Goal: Task Accomplishment & Management: Manage account settings

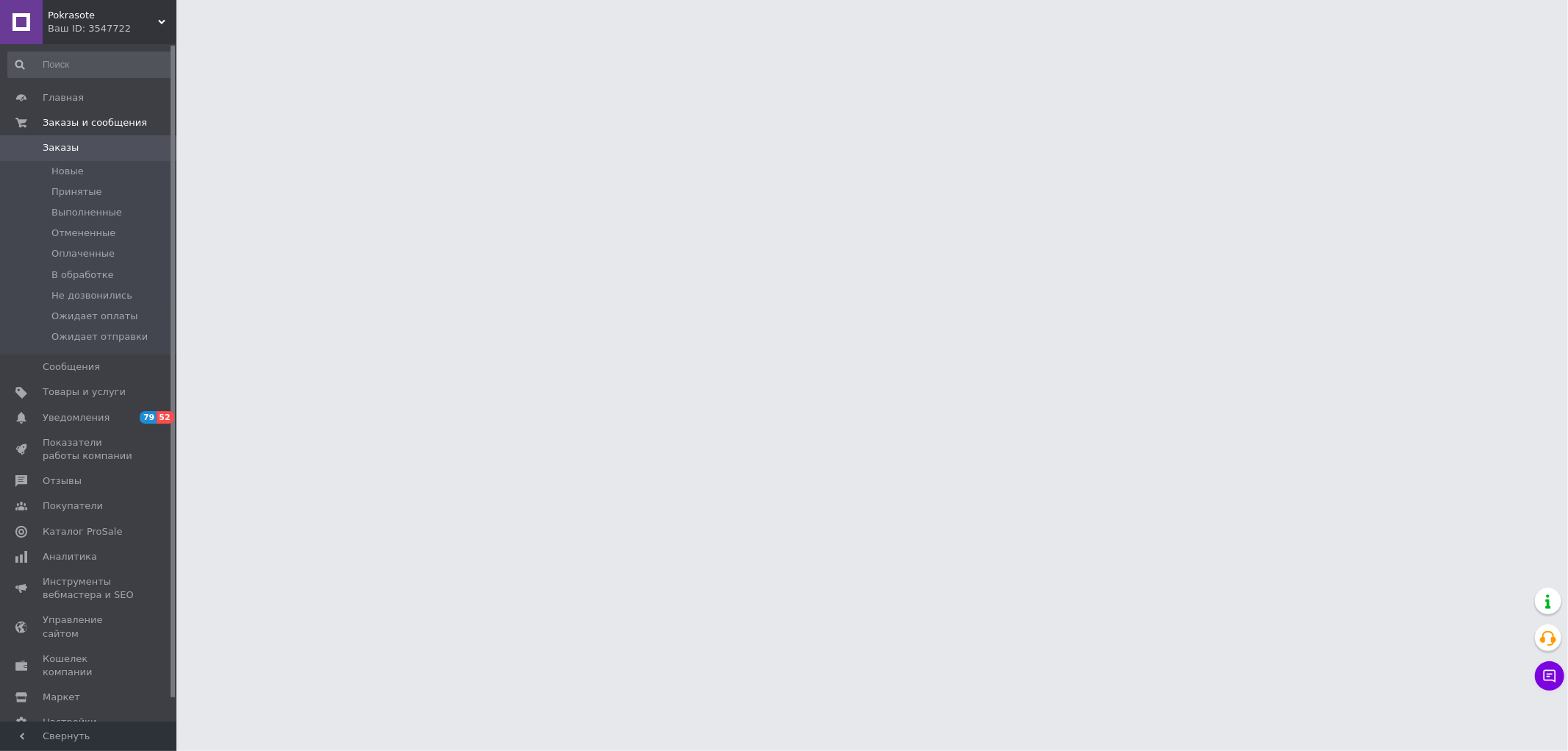
click at [74, 395] on span "Товары и услуги" at bounding box center [84, 392] width 83 height 13
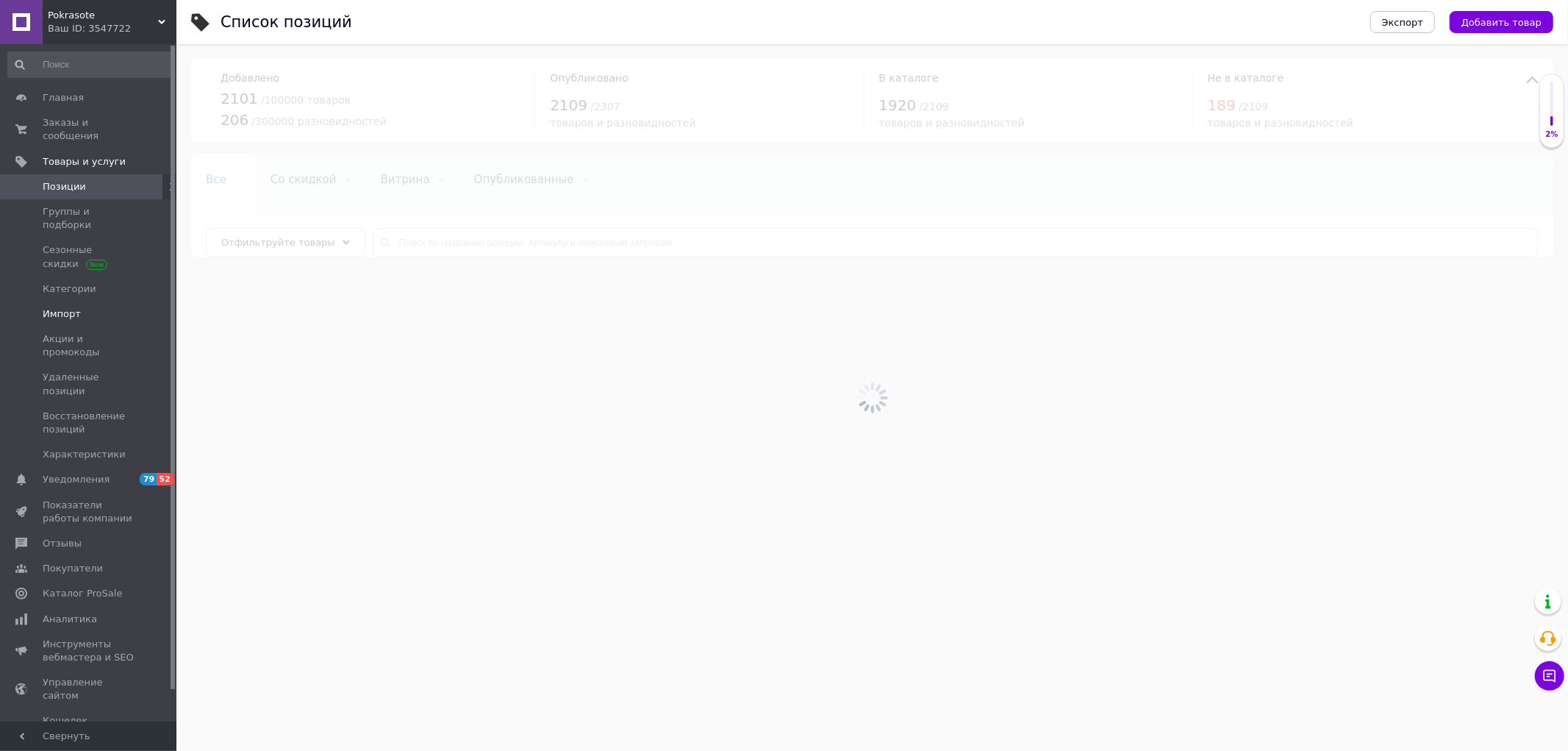
click at [70, 308] on span "Импорт" at bounding box center [61, 314] width 38 height 13
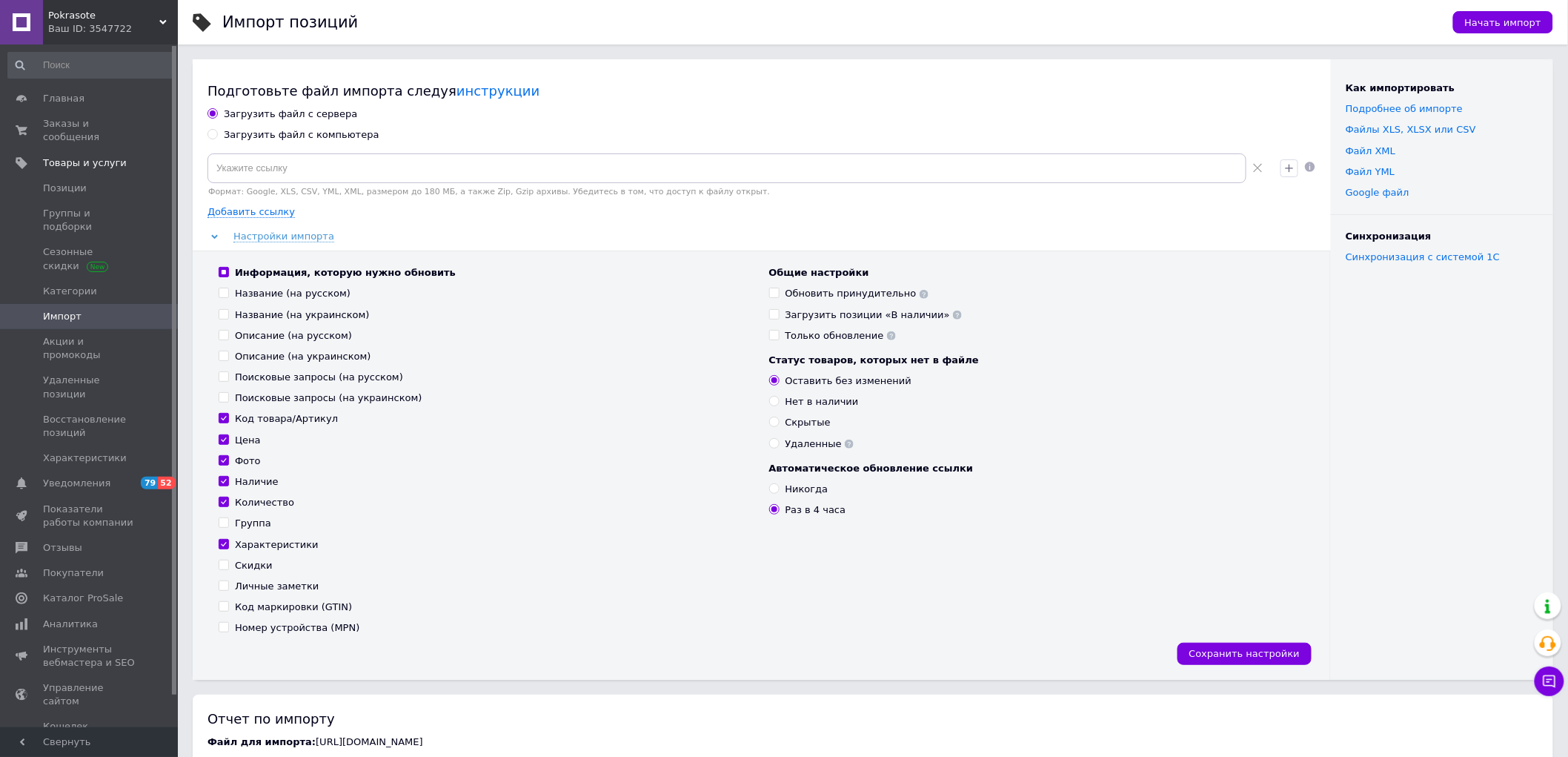
click at [225, 294] on input "Название (на русском)" at bounding box center [223, 292] width 10 height 10
checkbox input "true"
click at [225, 313] on input "Название (на украинском)" at bounding box center [223, 314] width 10 height 10
checkbox input "true"
click at [221, 336] on input "Описание (на русском)" at bounding box center [223, 334] width 10 height 10
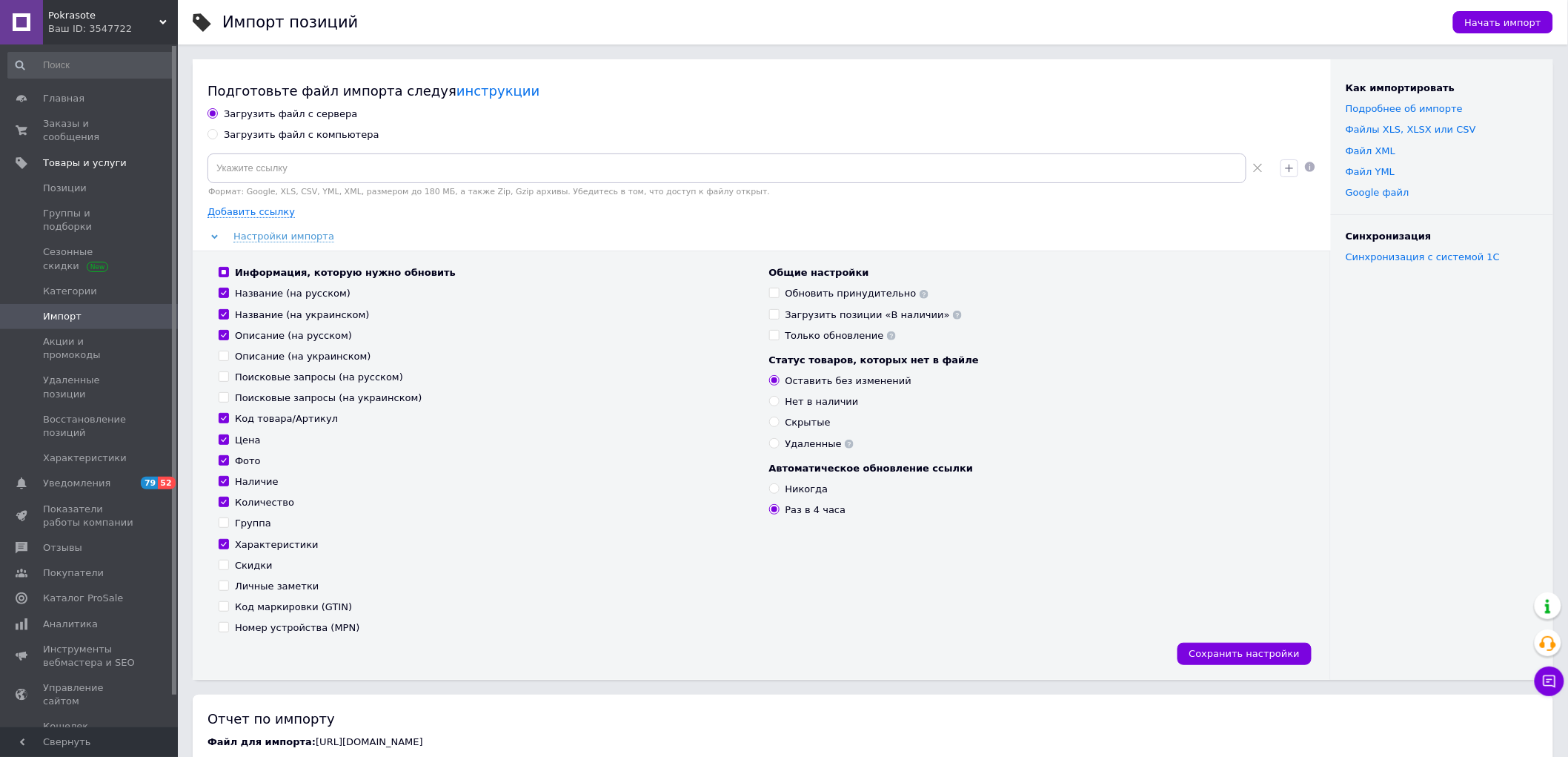
checkbox input "true"
click at [227, 357] on input "Описание (на украинском)" at bounding box center [223, 355] width 10 height 10
checkbox input "true"
click at [226, 374] on input "Поисковые запросы (на русском)" at bounding box center [223, 376] width 10 height 10
checkbox input "true"
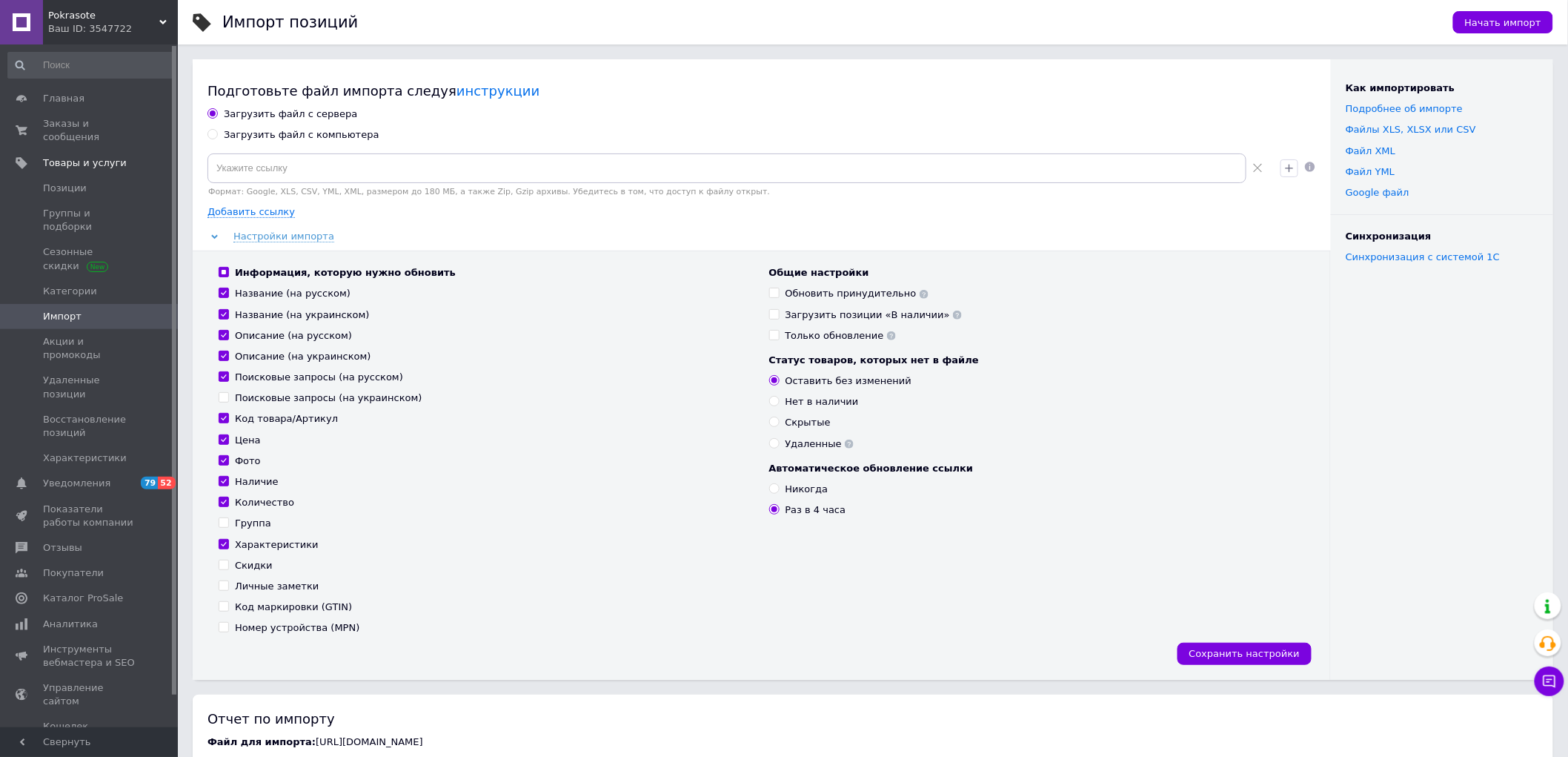
click at [224, 397] on input "Поисковые запросы (на украинском)" at bounding box center [223, 397] width 10 height 10
checkbox input "true"
click at [223, 522] on input "Группа" at bounding box center [223, 522] width 10 height 10
checkbox input "true"
click at [220, 569] on input "Скидки" at bounding box center [223, 564] width 10 height 10
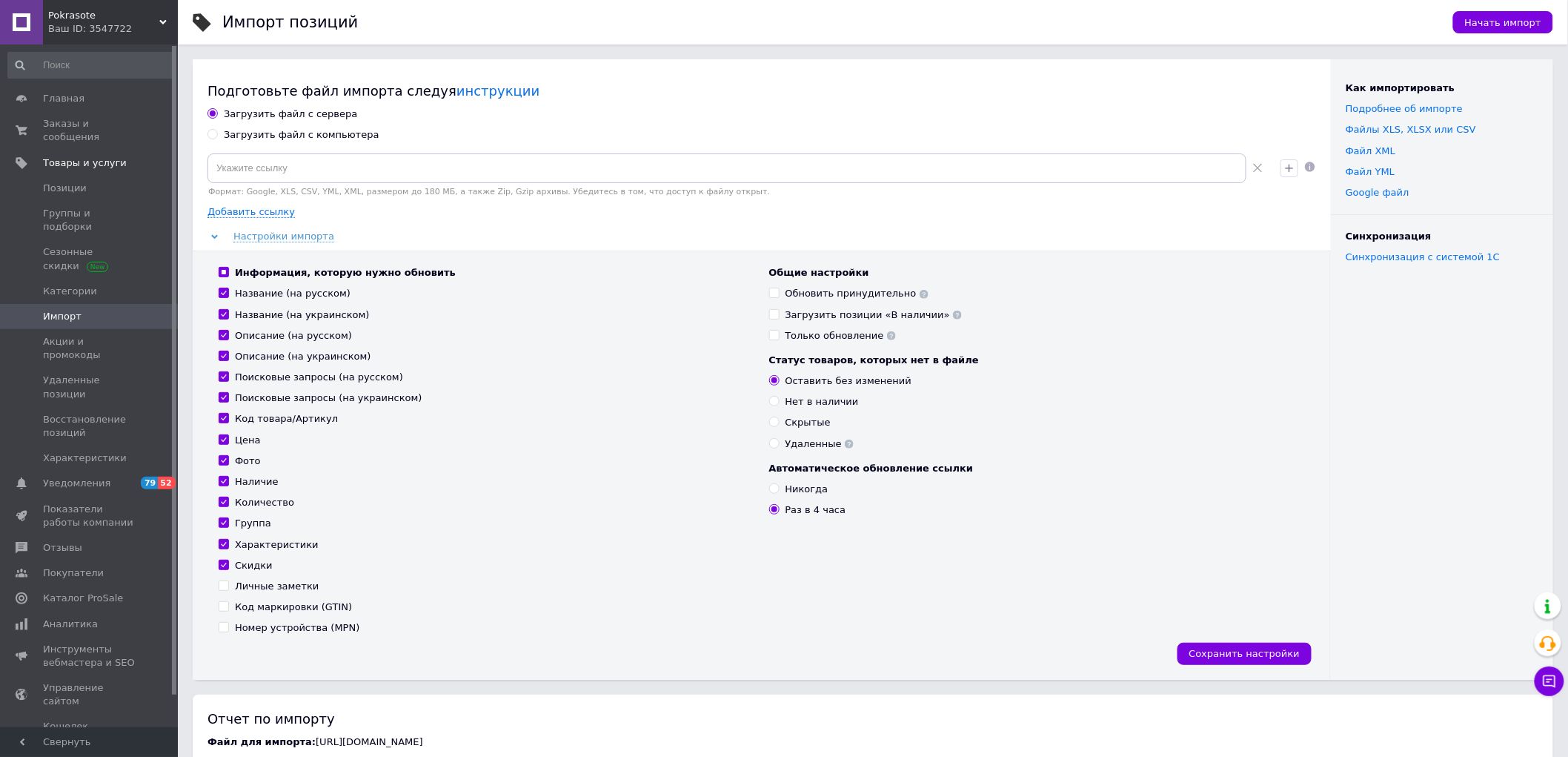
checkbox input "true"
click at [297, 137] on div "Загрузить файл с компьютера" at bounding box center [302, 134] width 156 height 13
click at [217, 137] on input "Загрузить файл с компьютера" at bounding box center [212, 133] width 10 height 10
radio input "true"
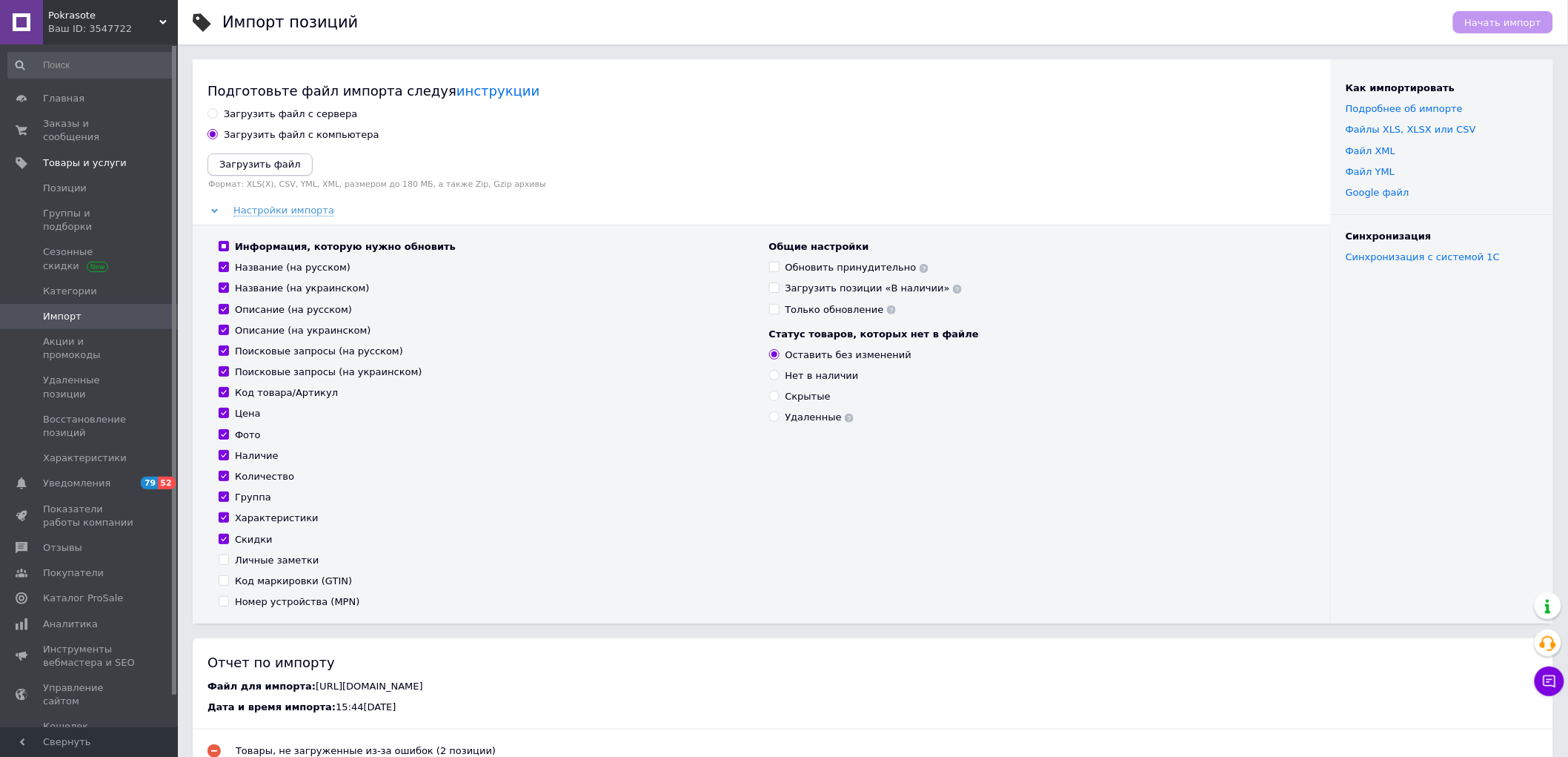
click at [286, 159] on icon "Загрузить файл" at bounding box center [260, 164] width 81 height 11
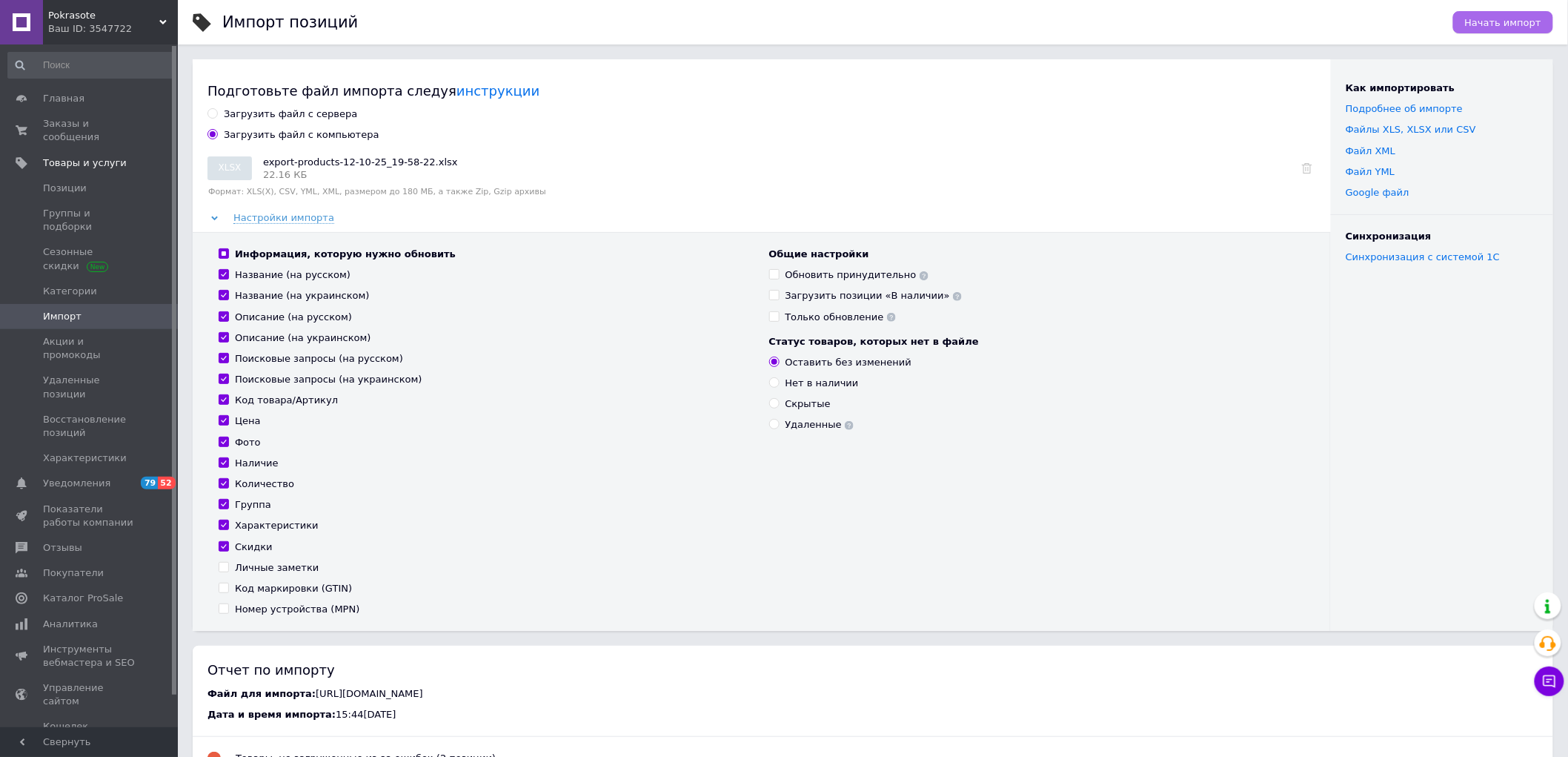
click at [1534, 28] on span "Начать импорт" at bounding box center [1503, 22] width 76 height 11
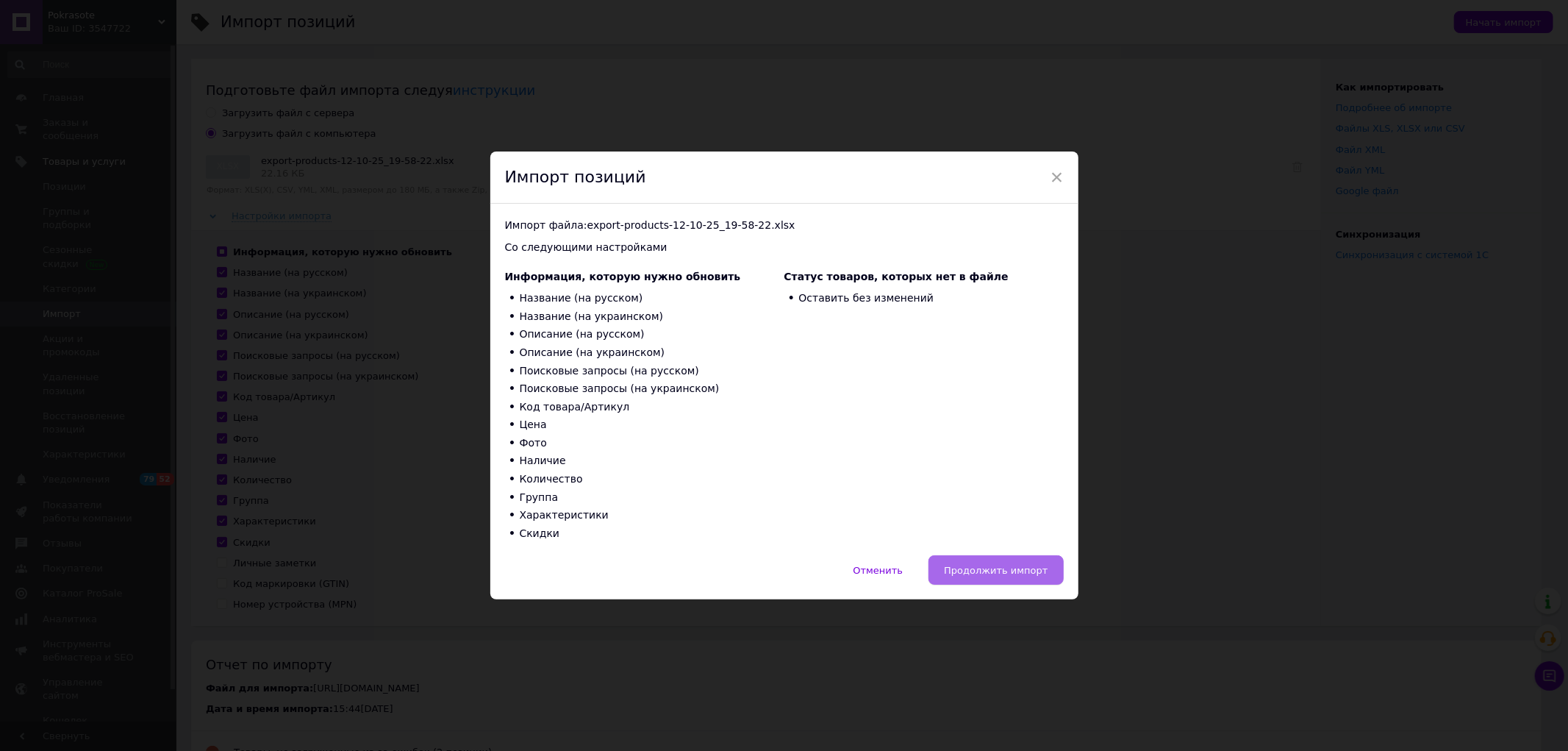
click at [968, 568] on span "Продолжить импорт" at bounding box center [995, 570] width 104 height 11
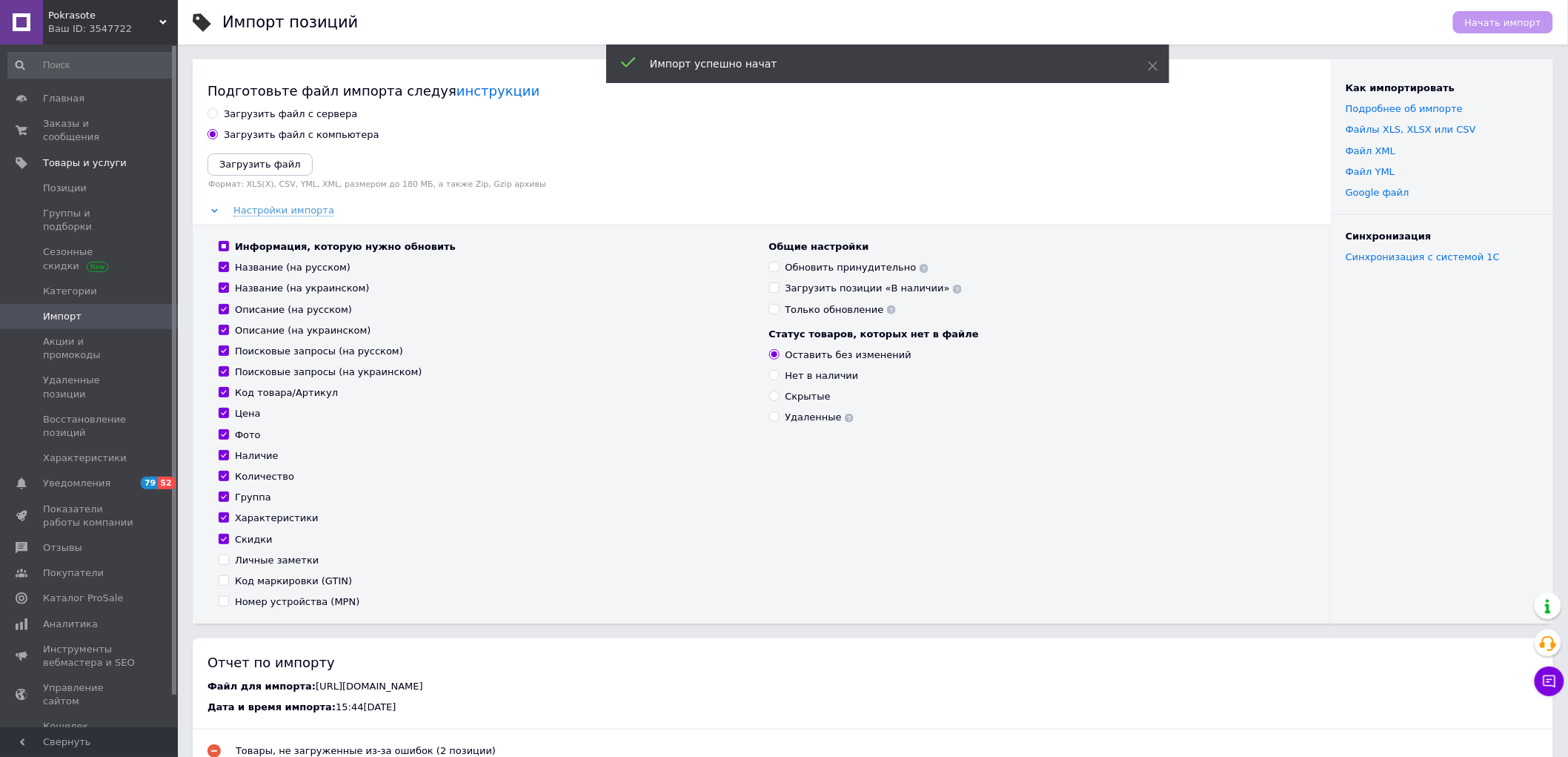
click at [124, 30] on div "Ваш ID: 3547722" at bounding box center [113, 29] width 130 height 13
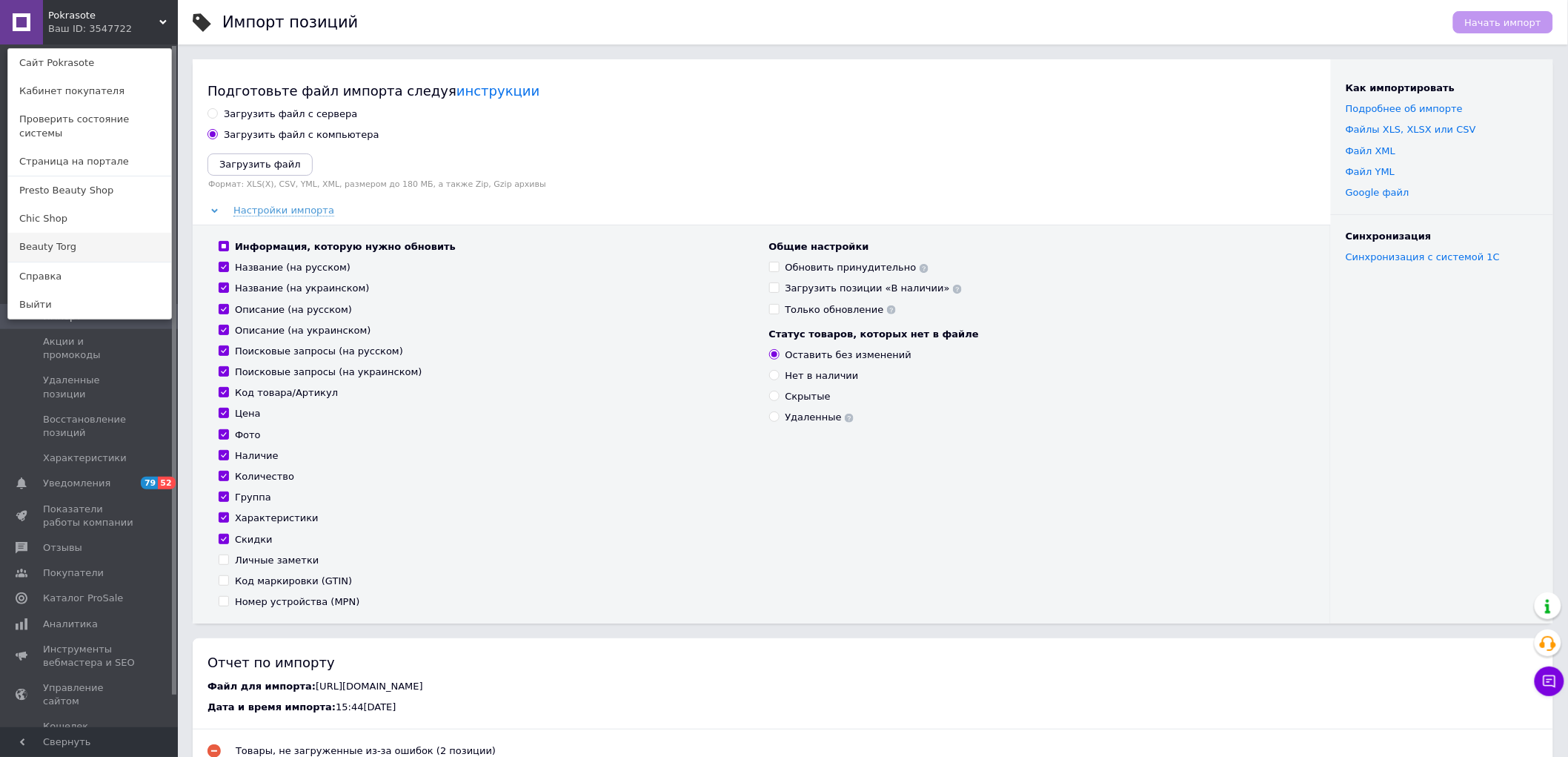
click at [54, 233] on link "Beauty Torg" at bounding box center [90, 246] width 163 height 28
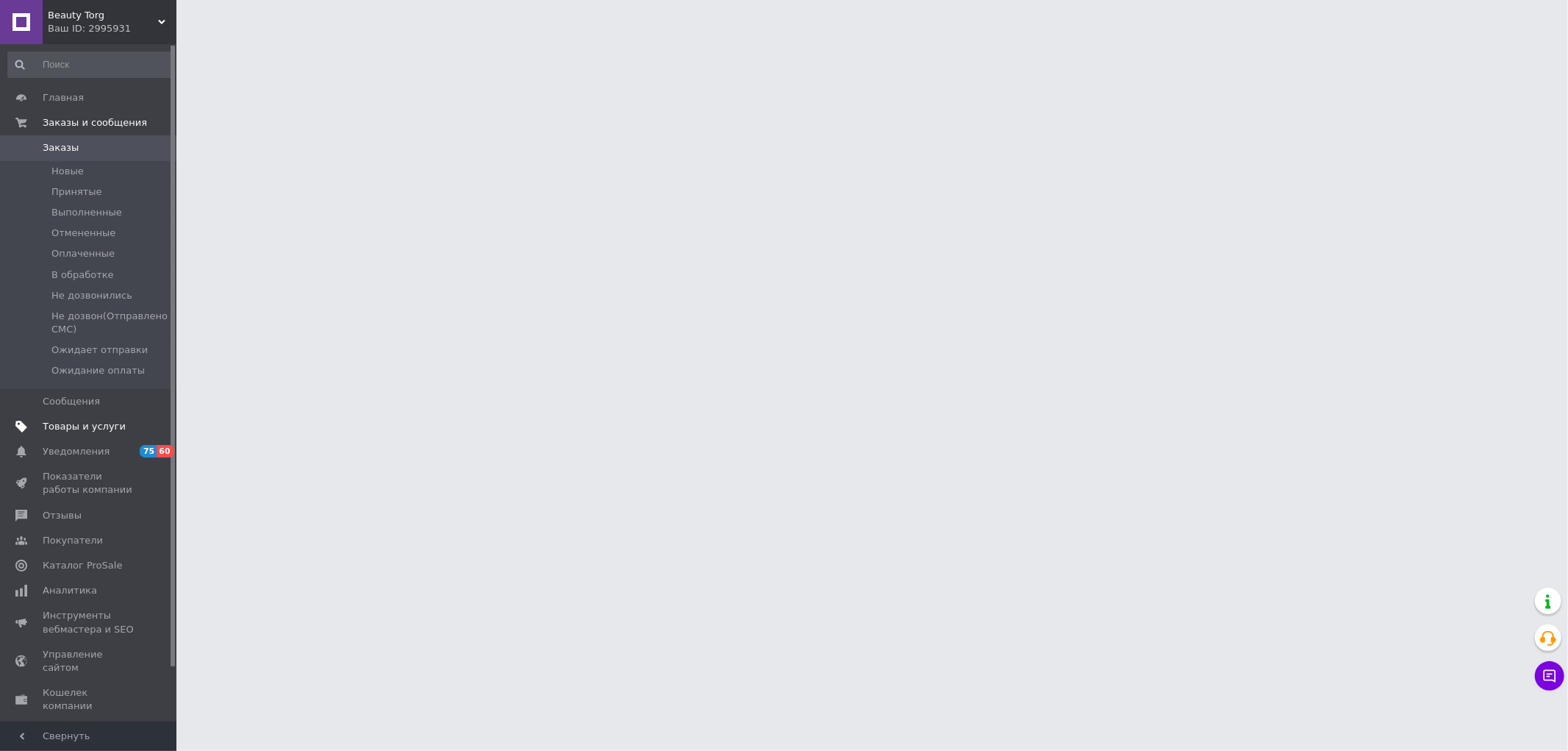
click at [91, 425] on span "Товары и услуги" at bounding box center [84, 426] width 83 height 13
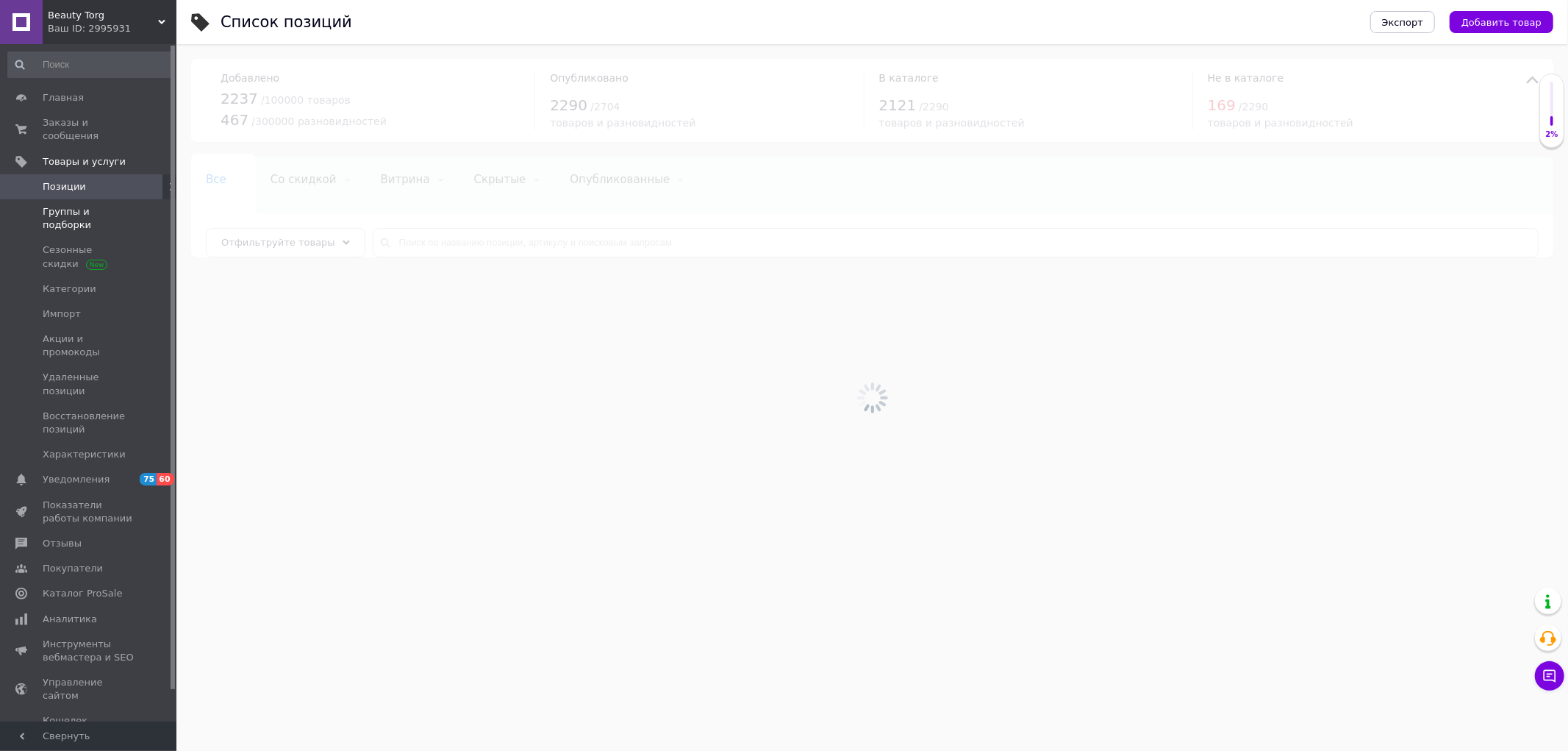
click at [107, 205] on span "Группы и подборки" at bounding box center [89, 219] width 93 height 27
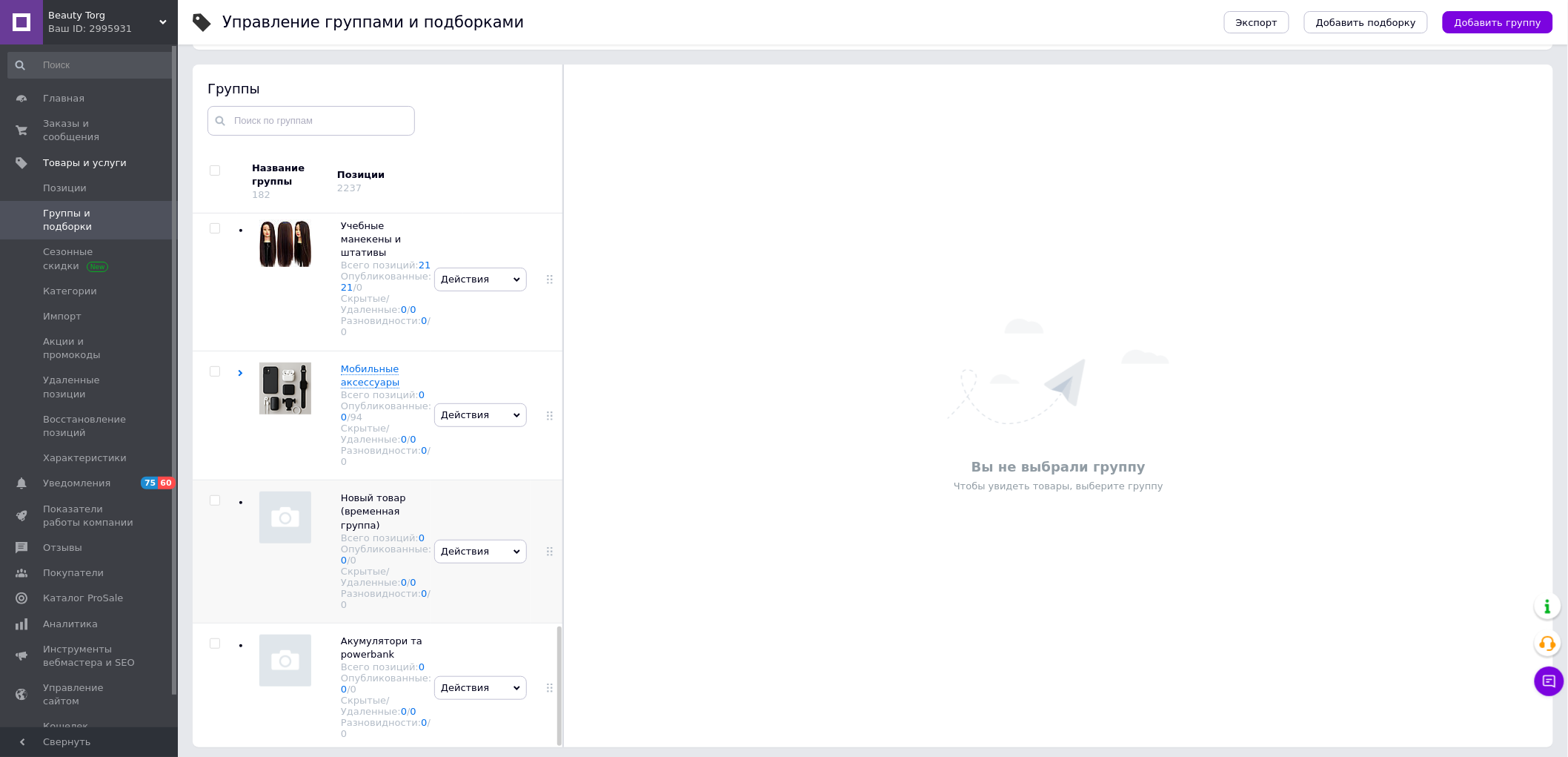
scroll to position [83, 0]
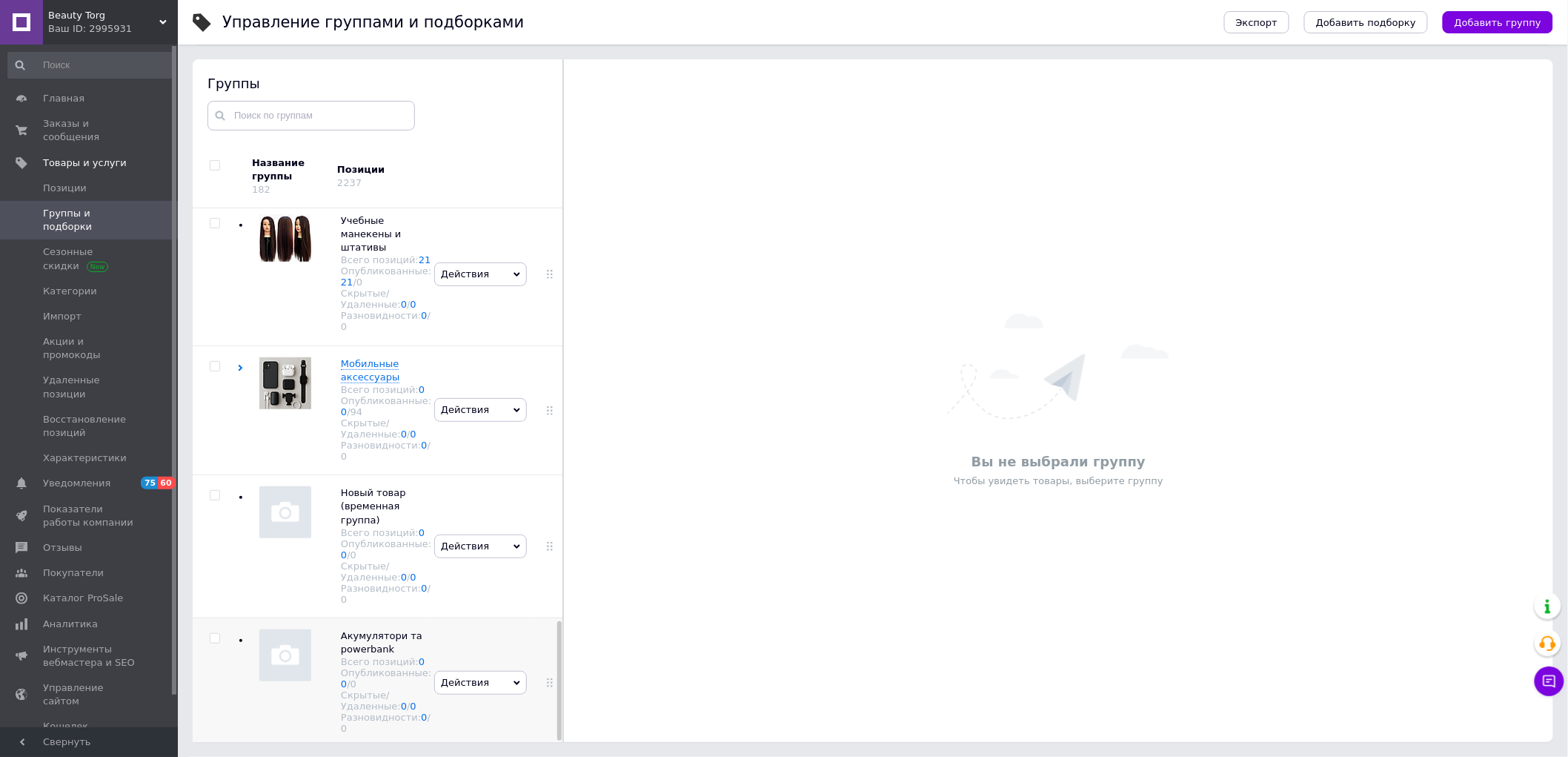
click at [472, 676] on span "Действия" at bounding box center [465, 682] width 48 height 11
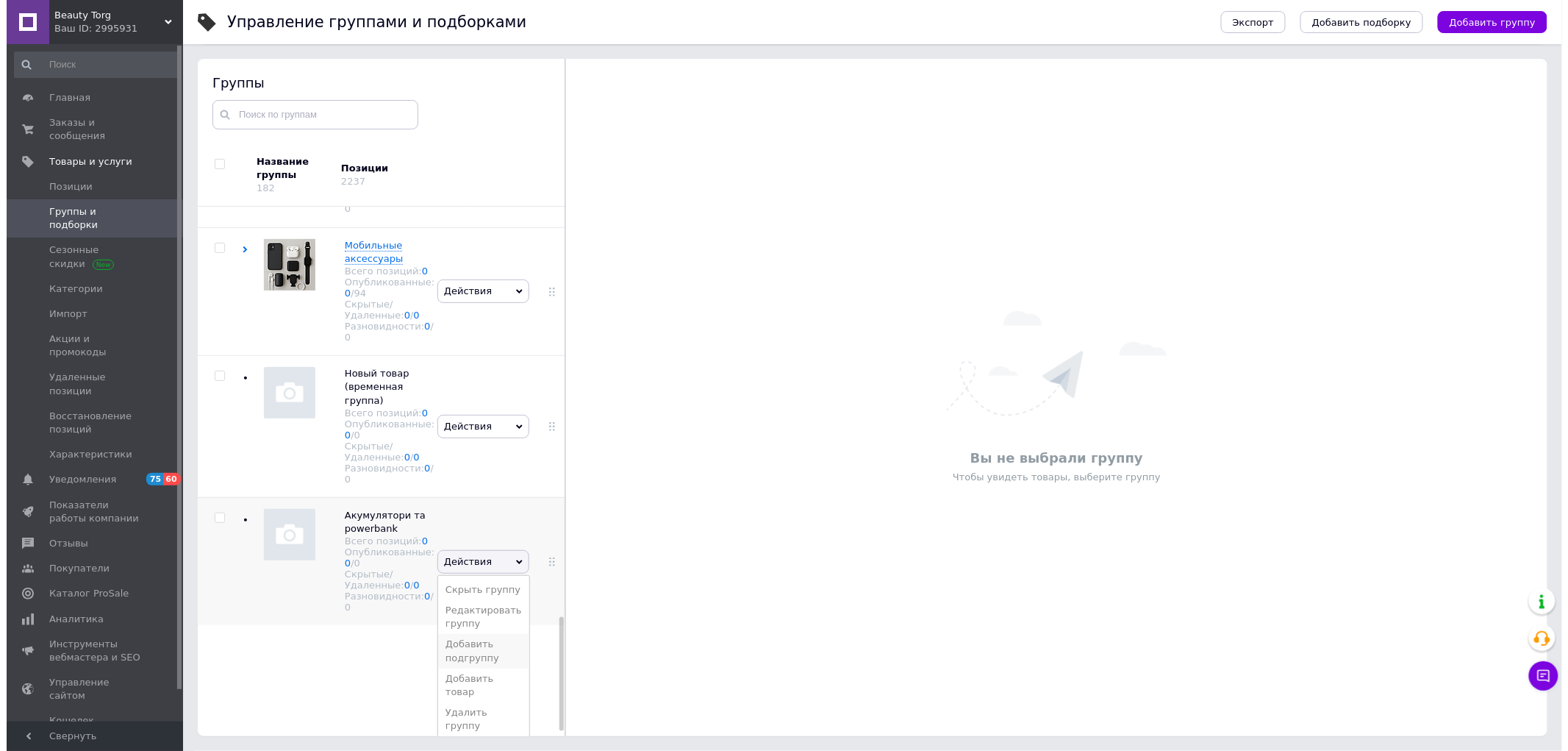
scroll to position [1921, 0]
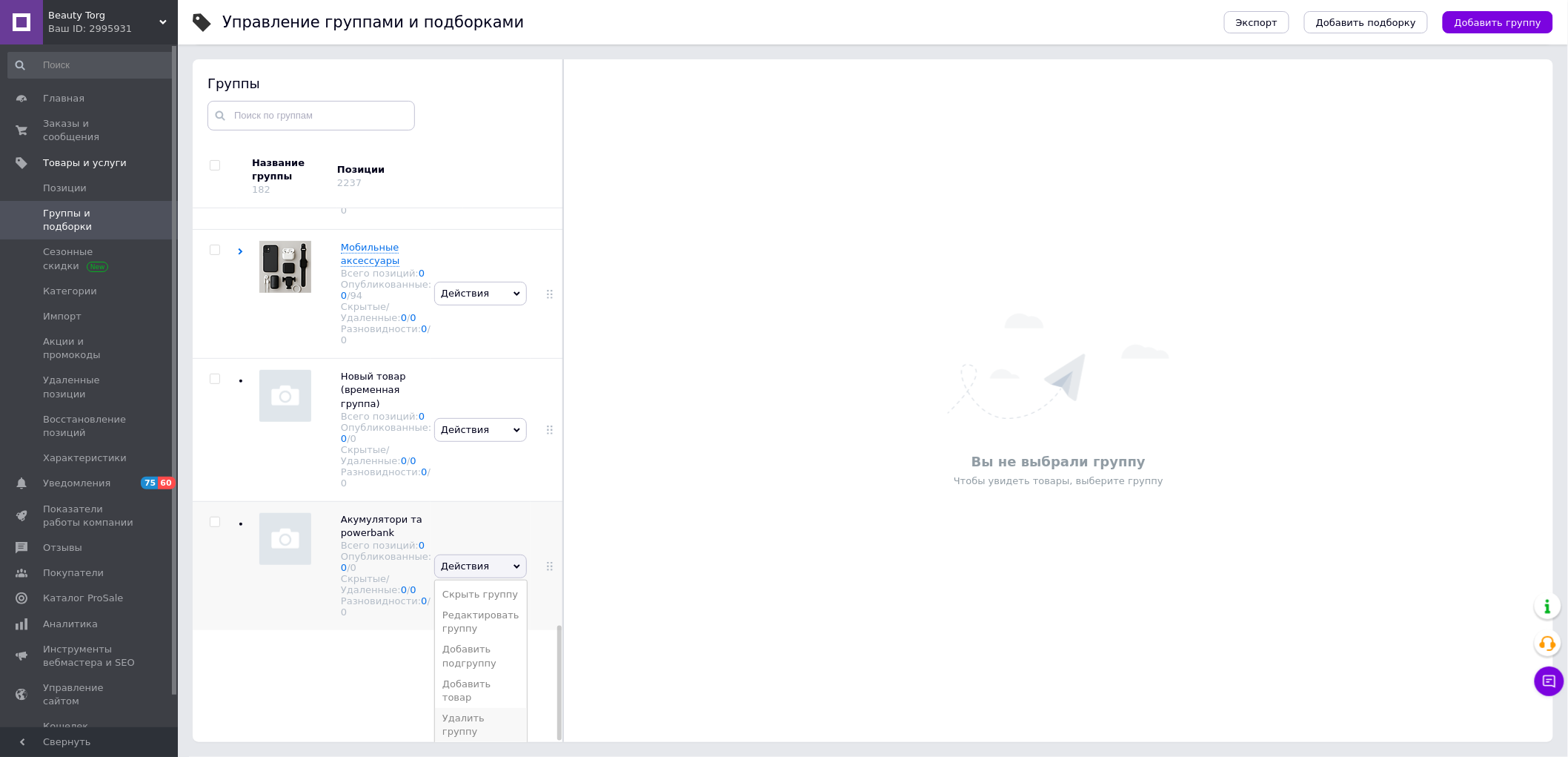
click at [461, 721] on li "Удалить группу" at bounding box center [481, 725] width 92 height 34
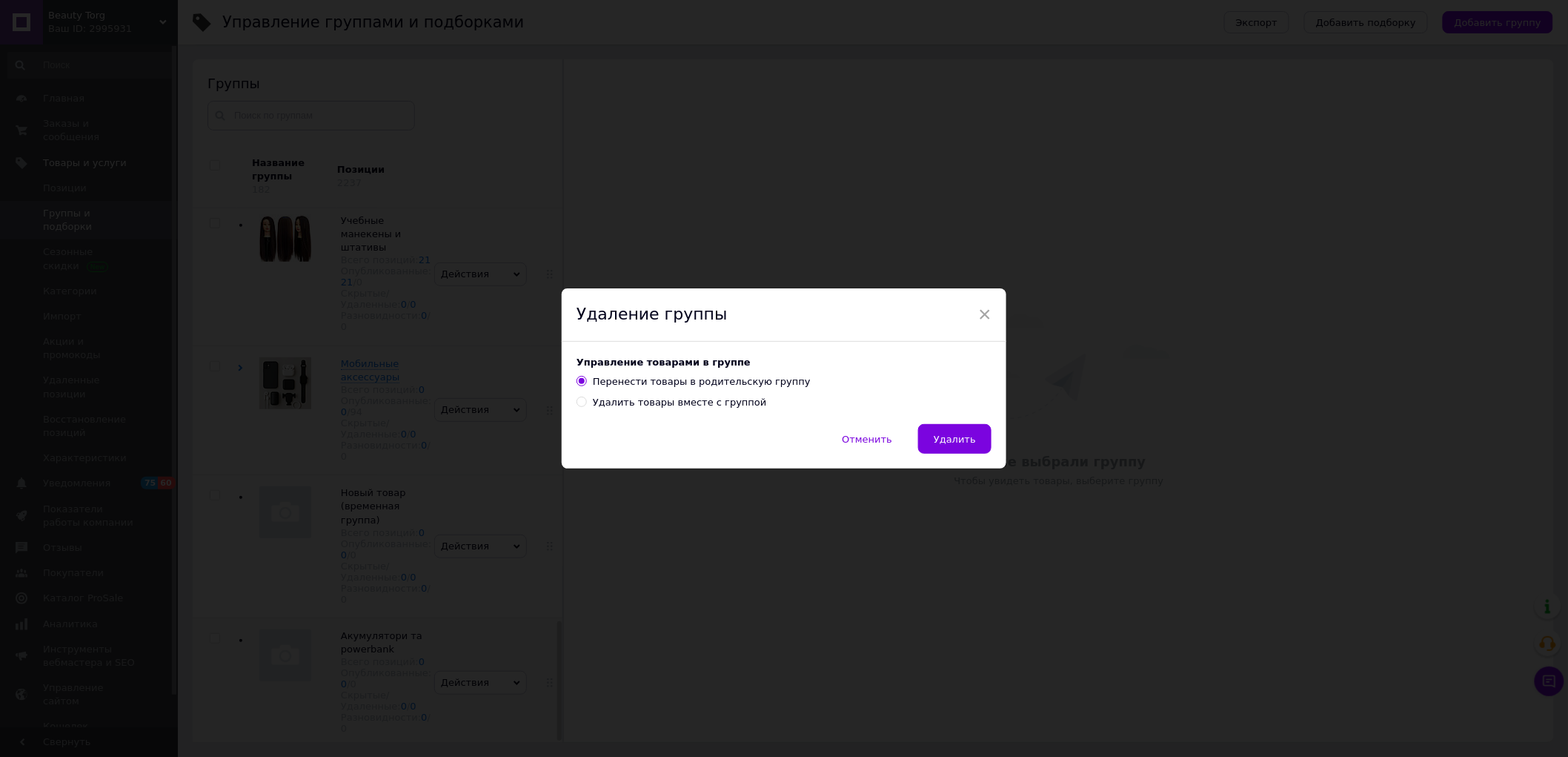
scroll to position [1854, 0]
click at [961, 432] on button "Удалить" at bounding box center [962, 438] width 73 height 30
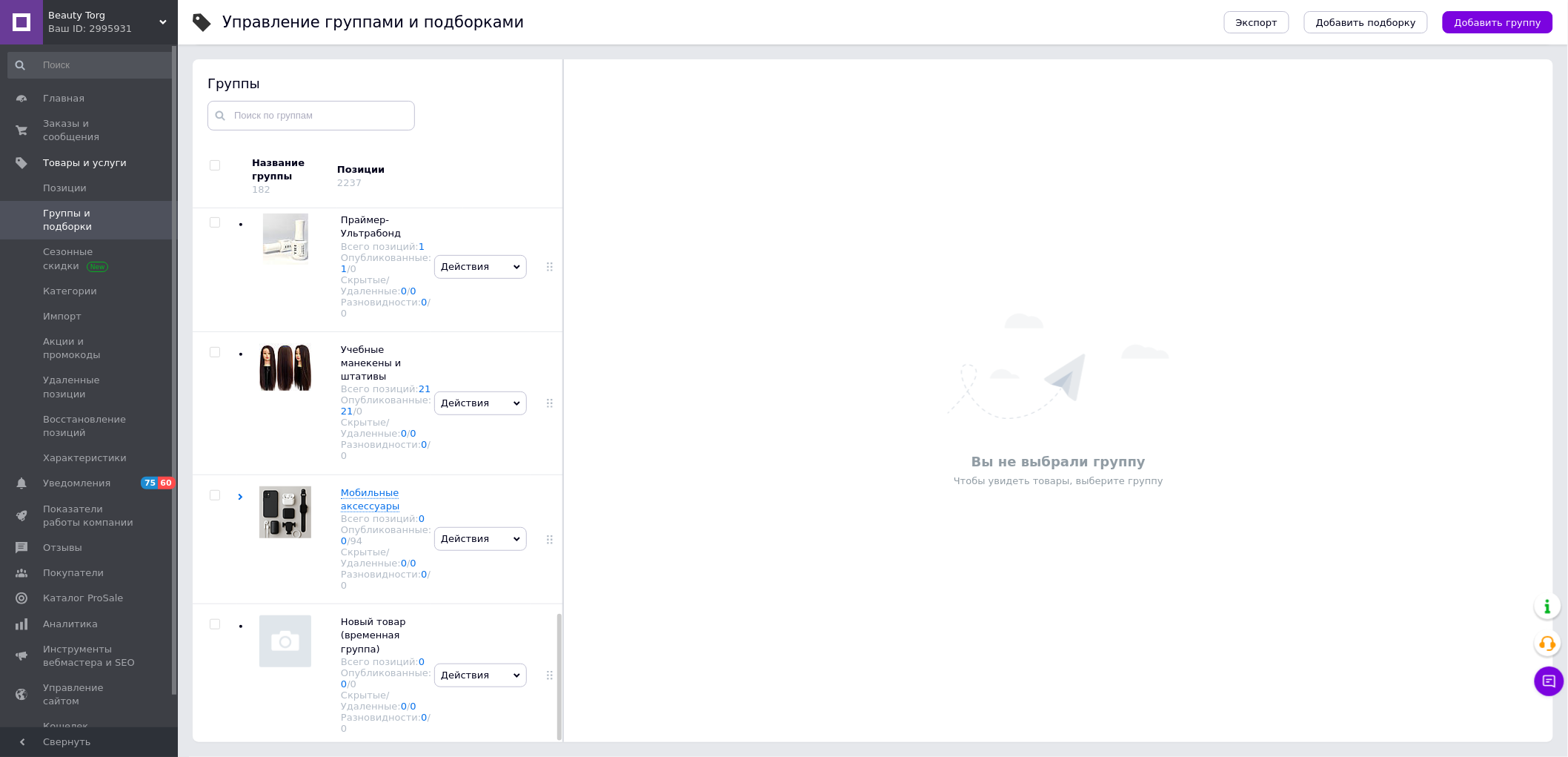
scroll to position [1711, 0]
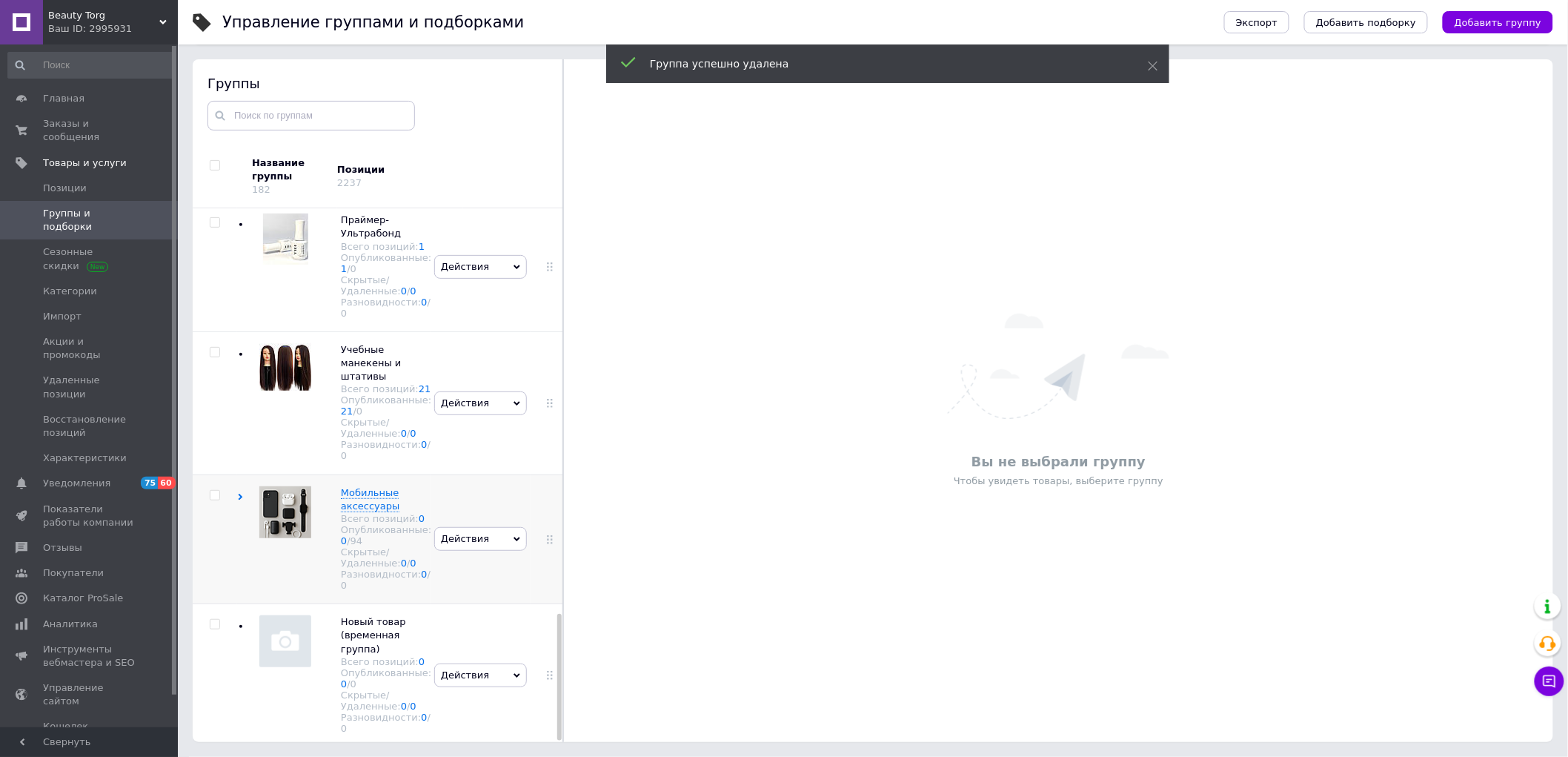
click at [241, 494] on use at bounding box center [240, 496] width 4 height 6
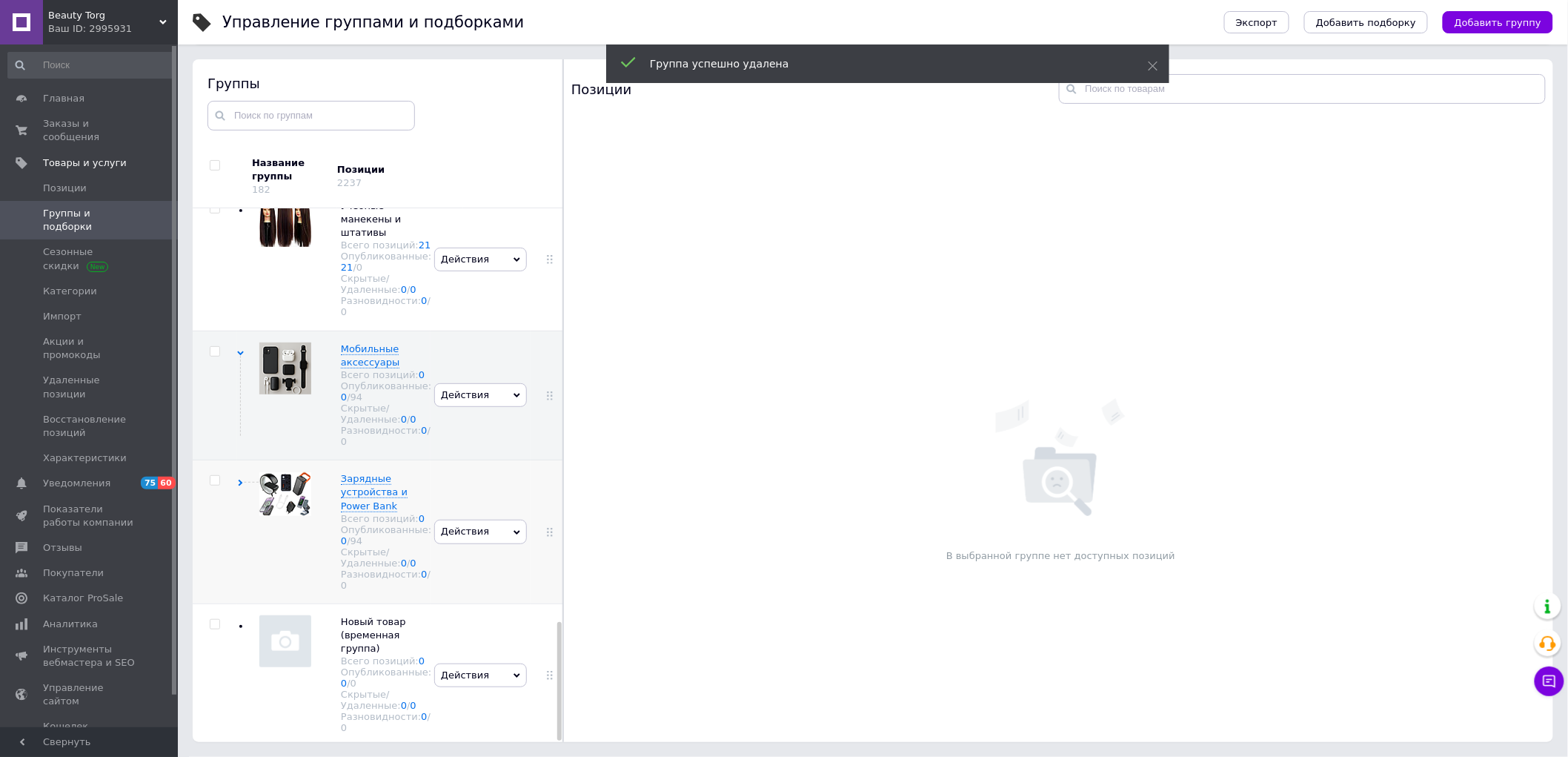
click at [239, 479] on use at bounding box center [240, 482] width 4 height 6
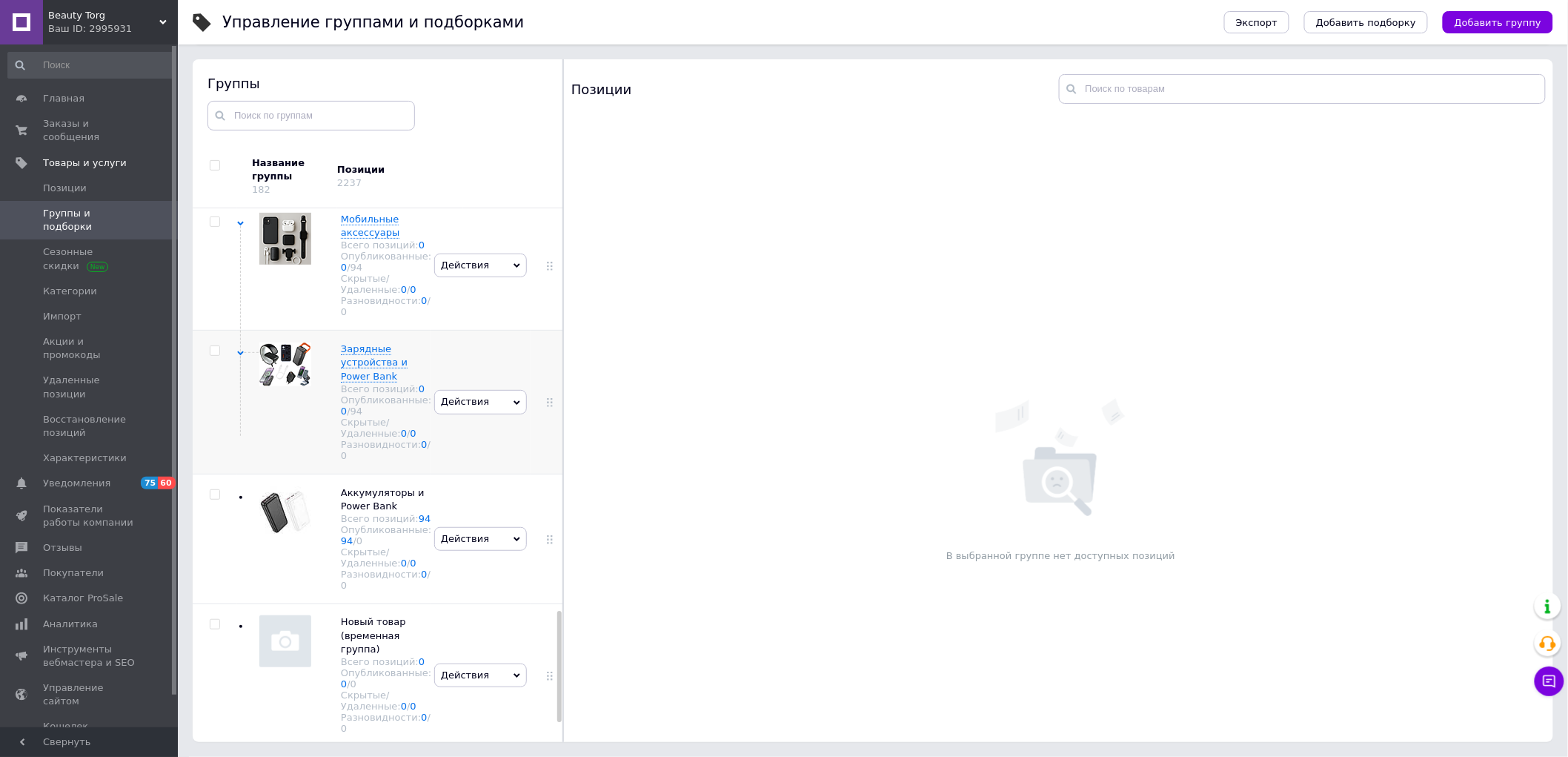
scroll to position [1937, 0]
click at [241, 357] on icon at bounding box center [240, 353] width 6 height 6
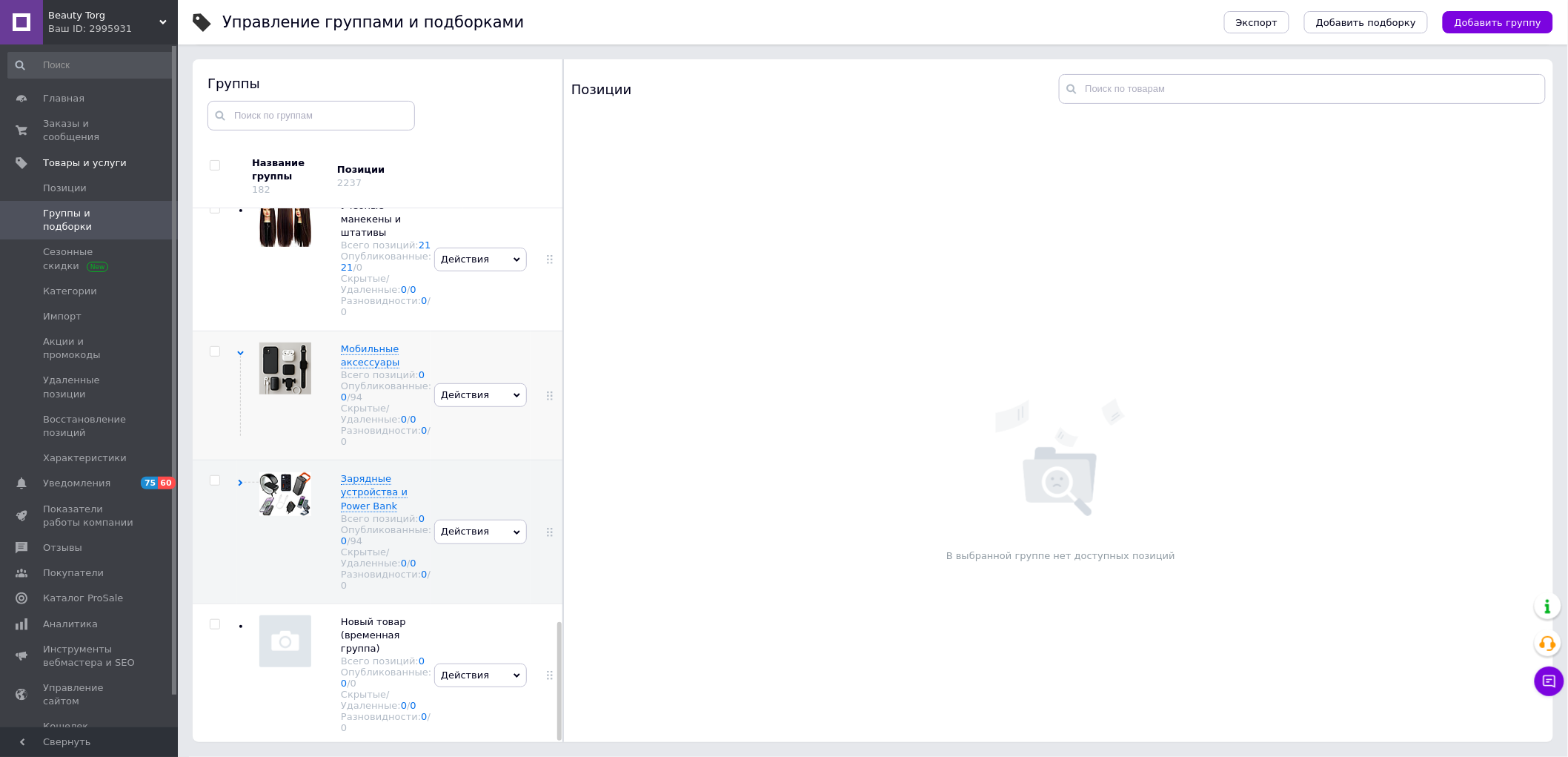
click at [240, 350] on use at bounding box center [240, 352] width 6 height 4
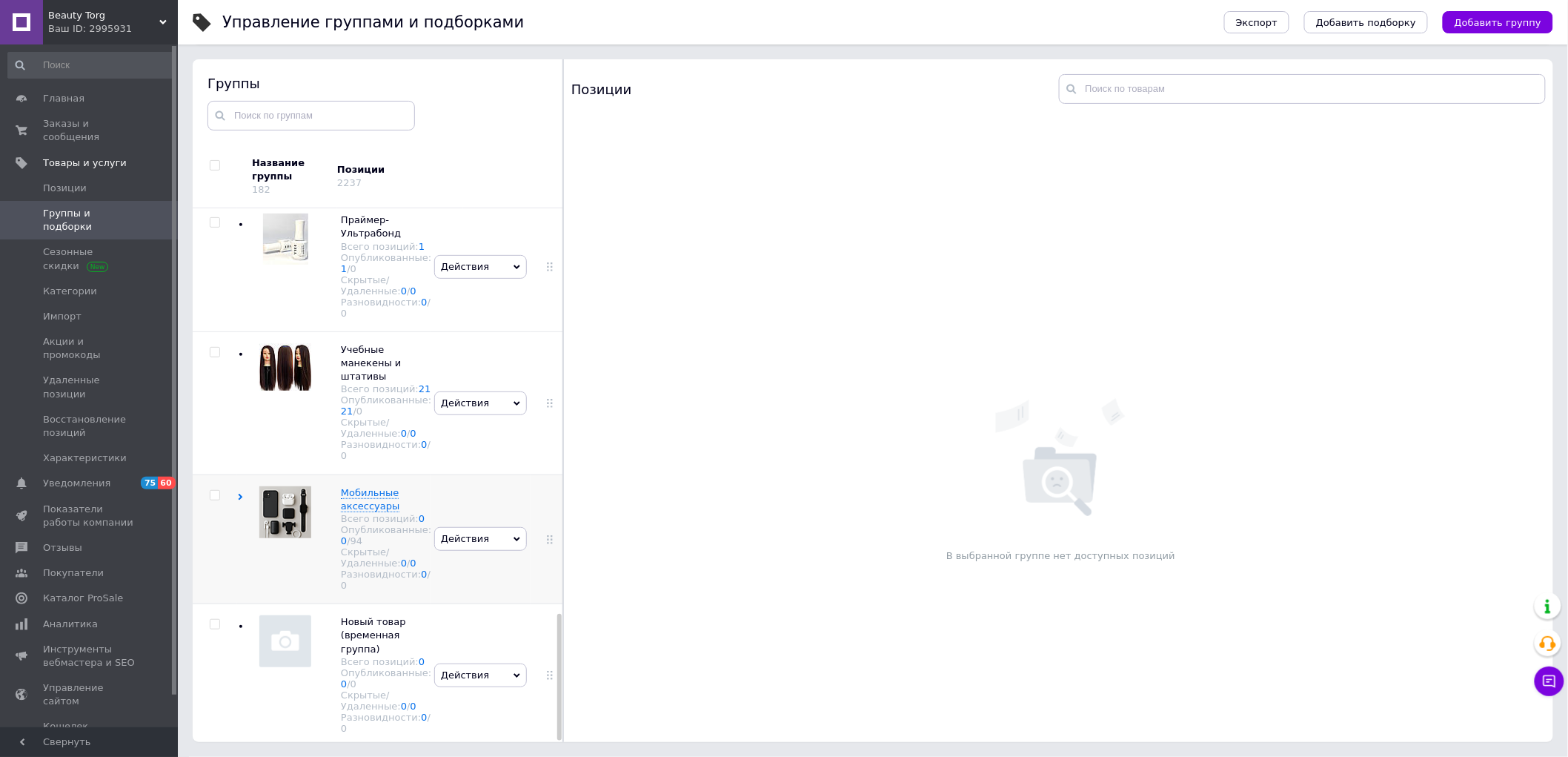
scroll to position [1711, 0]
click at [57, 310] on span "Импорт" at bounding box center [62, 316] width 39 height 13
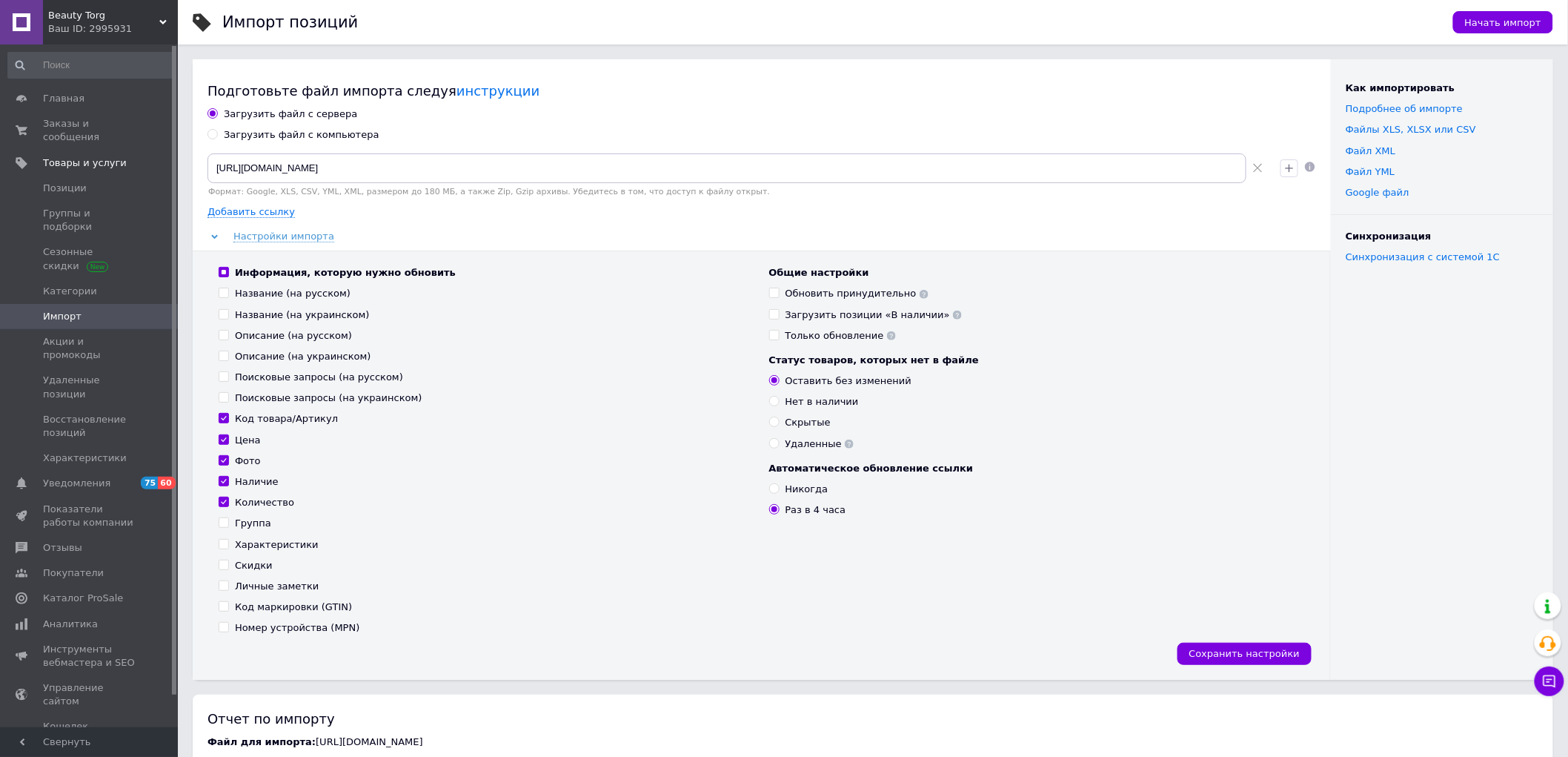
click at [226, 293] on input "Название (на русском)" at bounding box center [223, 292] width 10 height 10
checkbox input "true"
click at [225, 271] on input "Информация, которую нужно обновить" at bounding box center [223, 271] width 10 height 10
checkbox input "false"
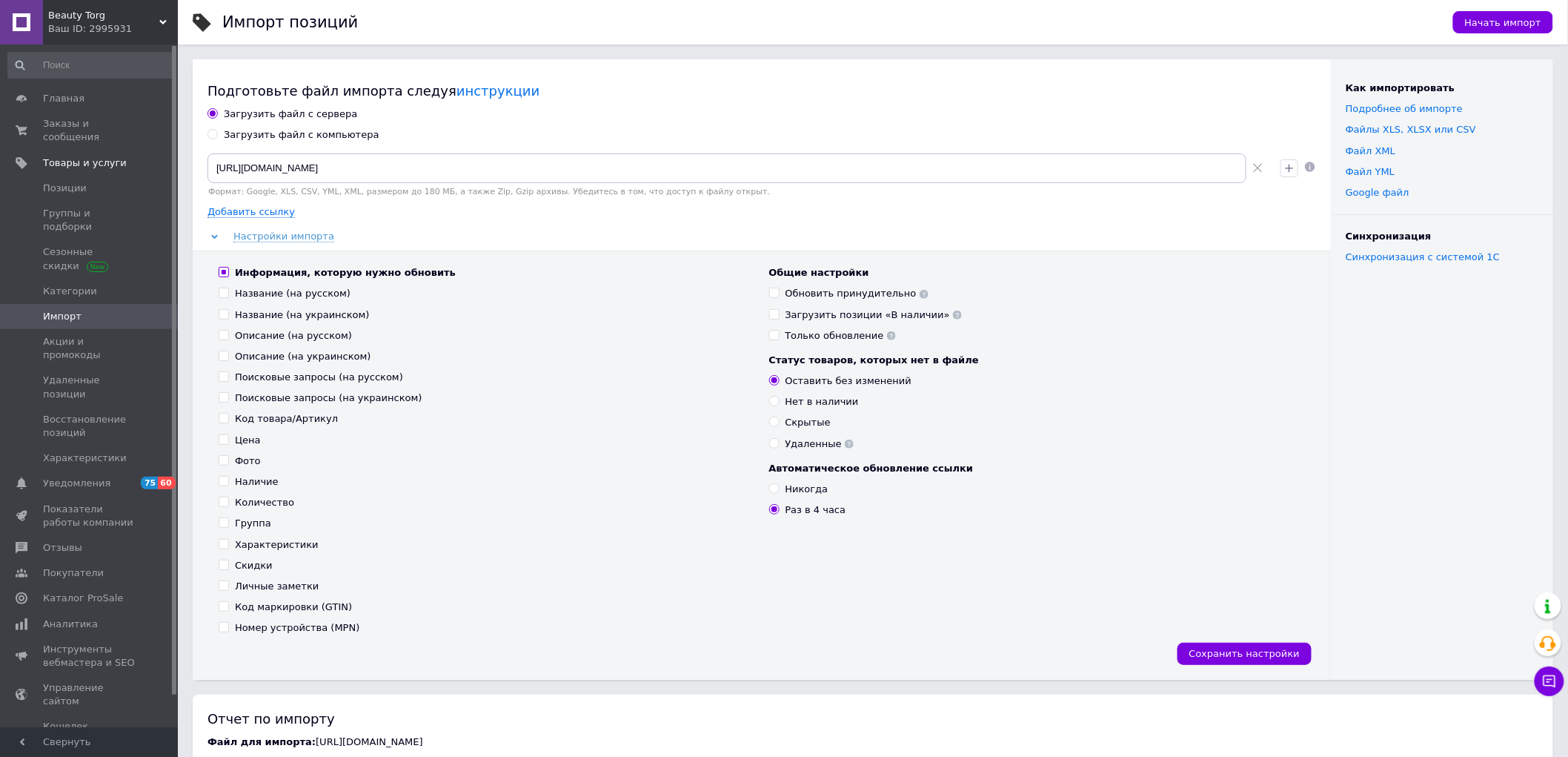
checkbox input "false"
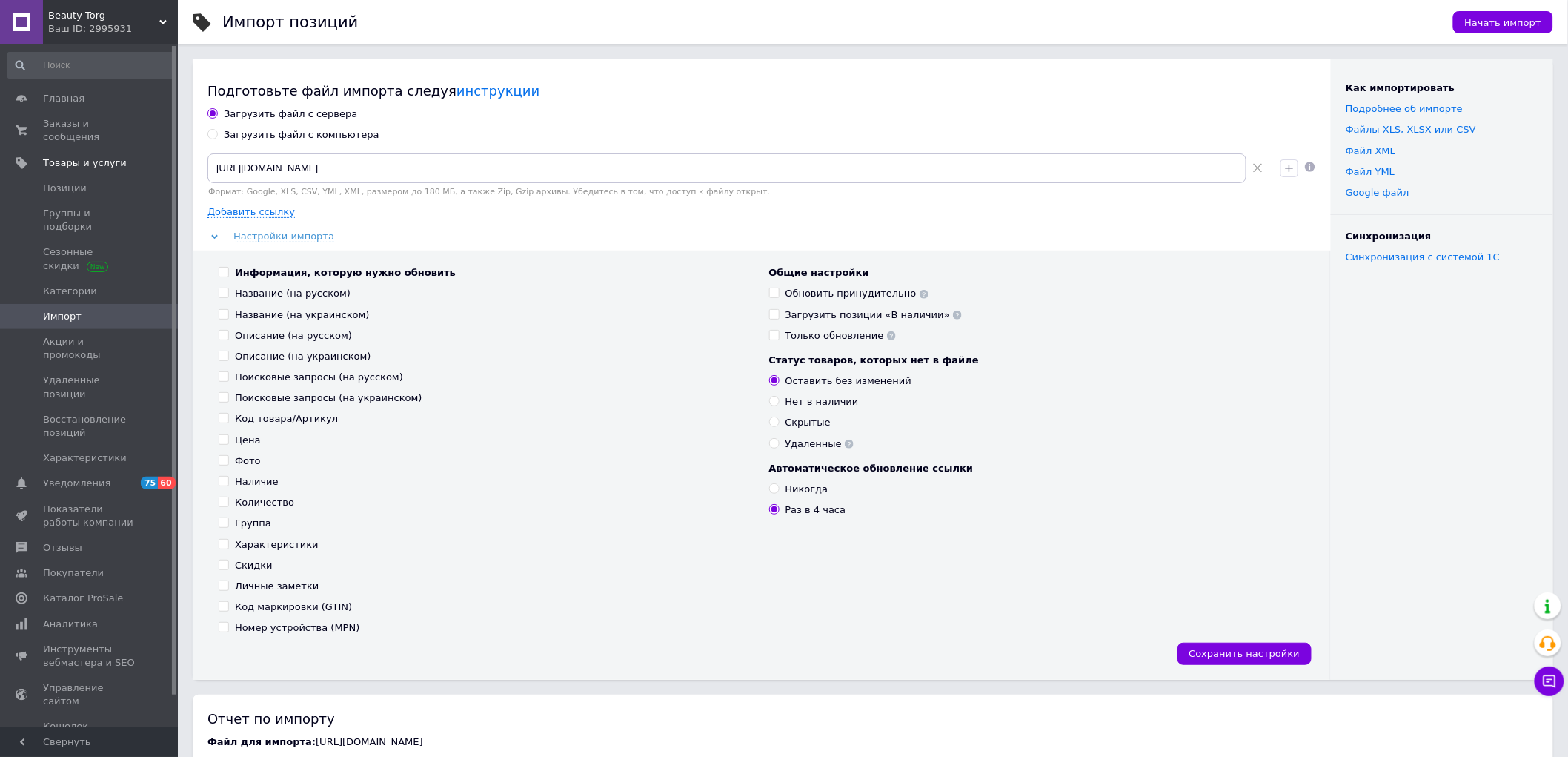
click at [225, 271] on input "Информация, которую нужно обновить" at bounding box center [223, 271] width 10 height 10
checkbox input "true"
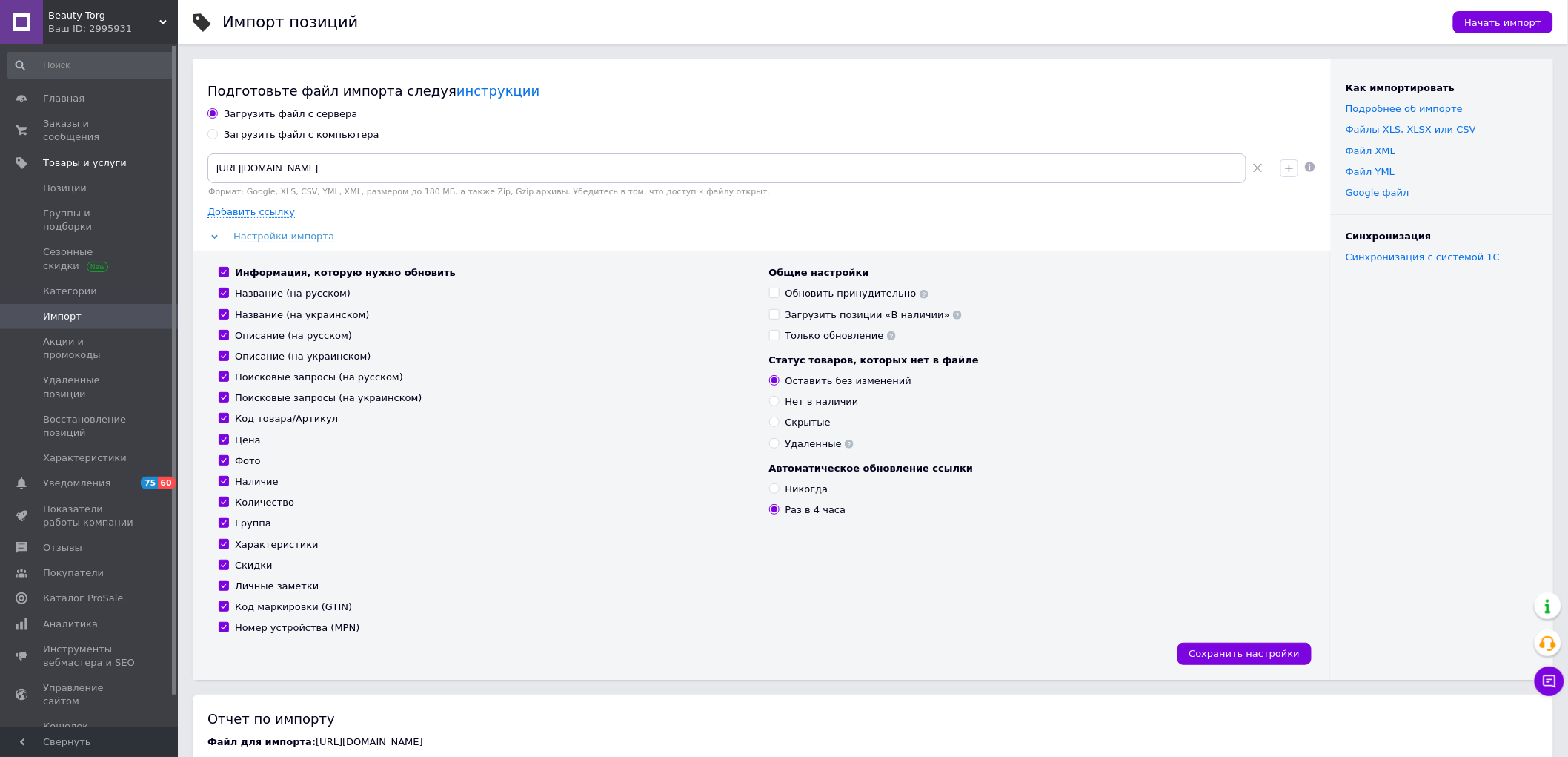
checkbox input "true"
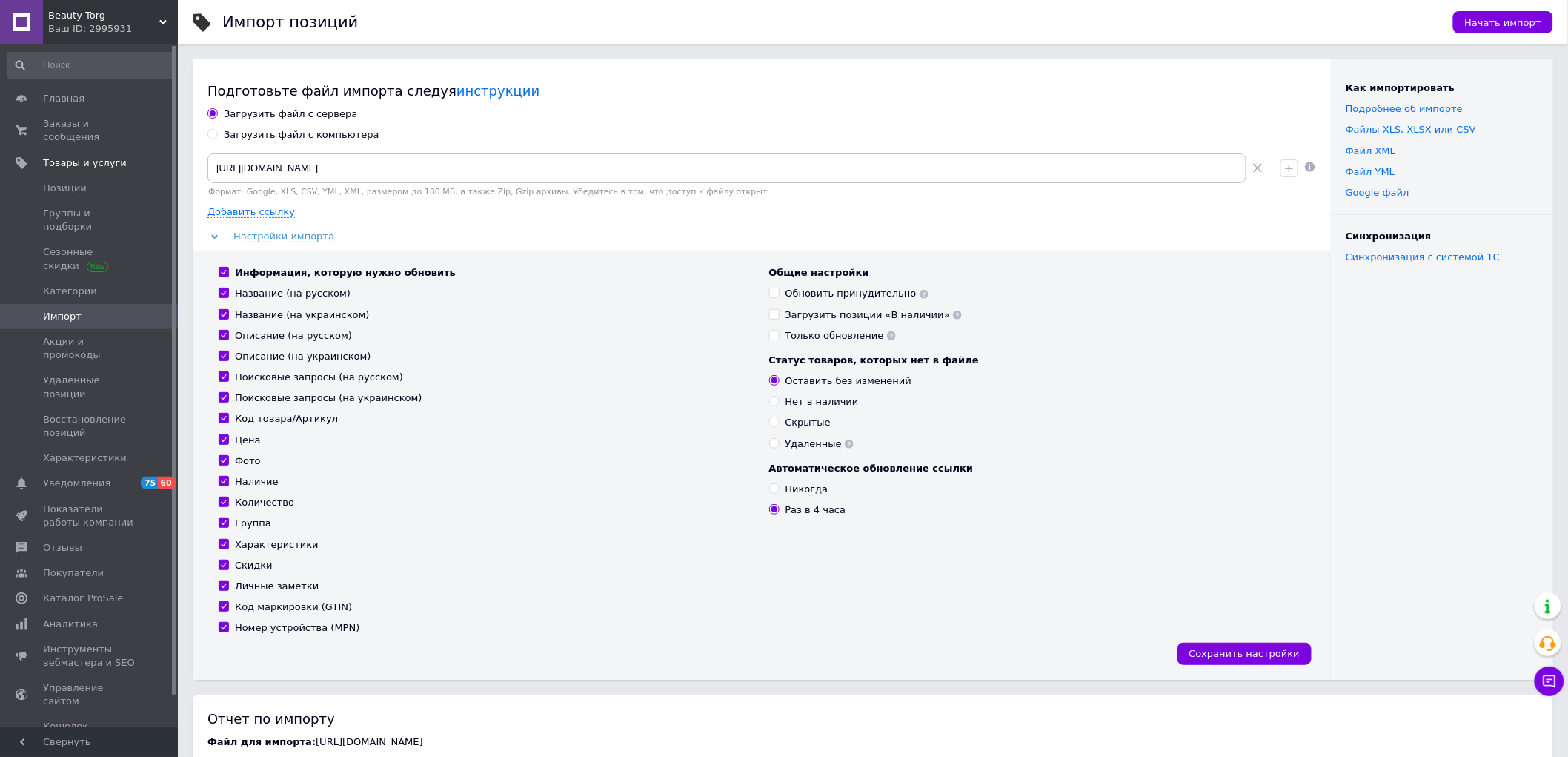
checkbox input "true"
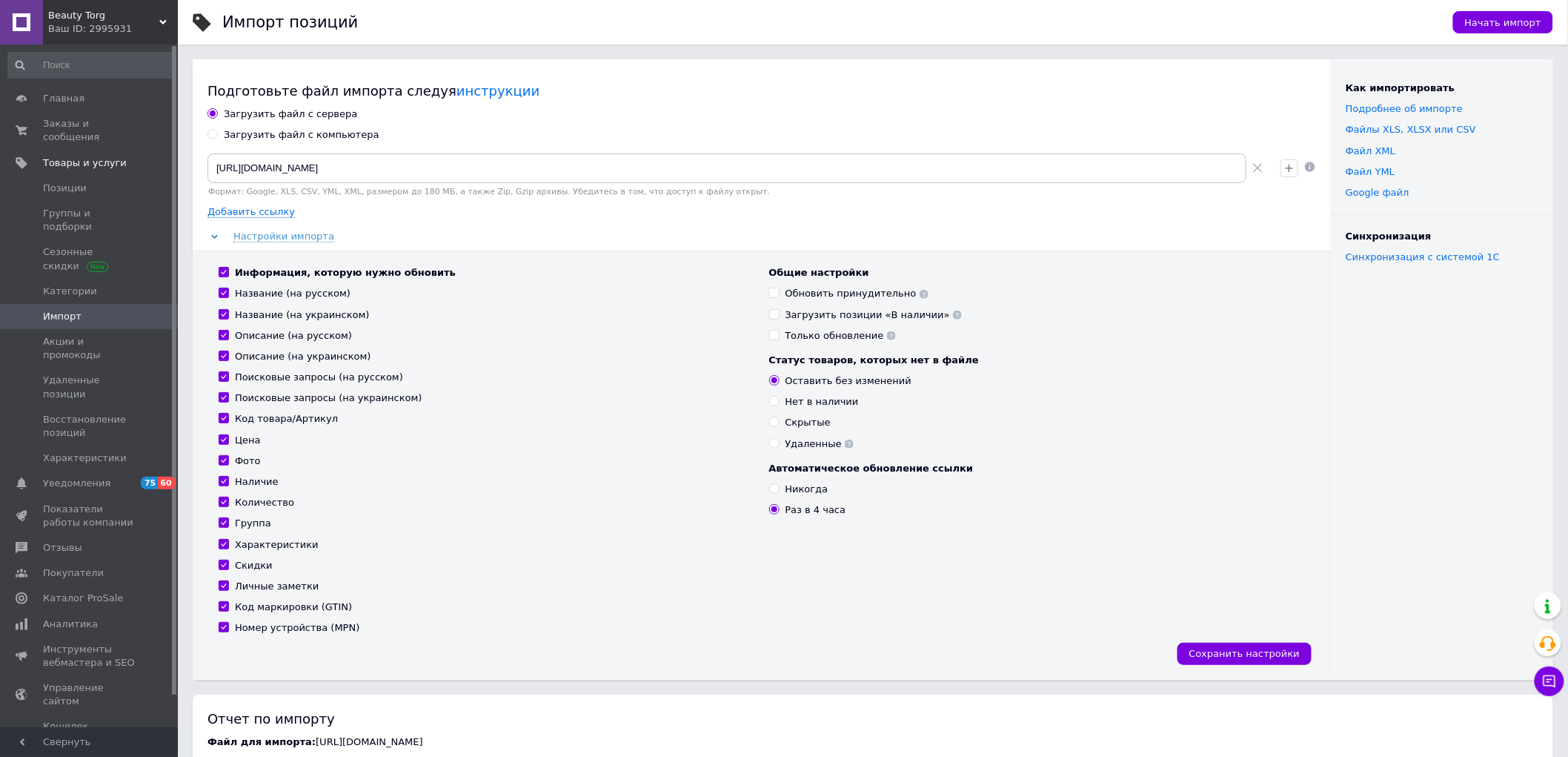
checkbox input "true"
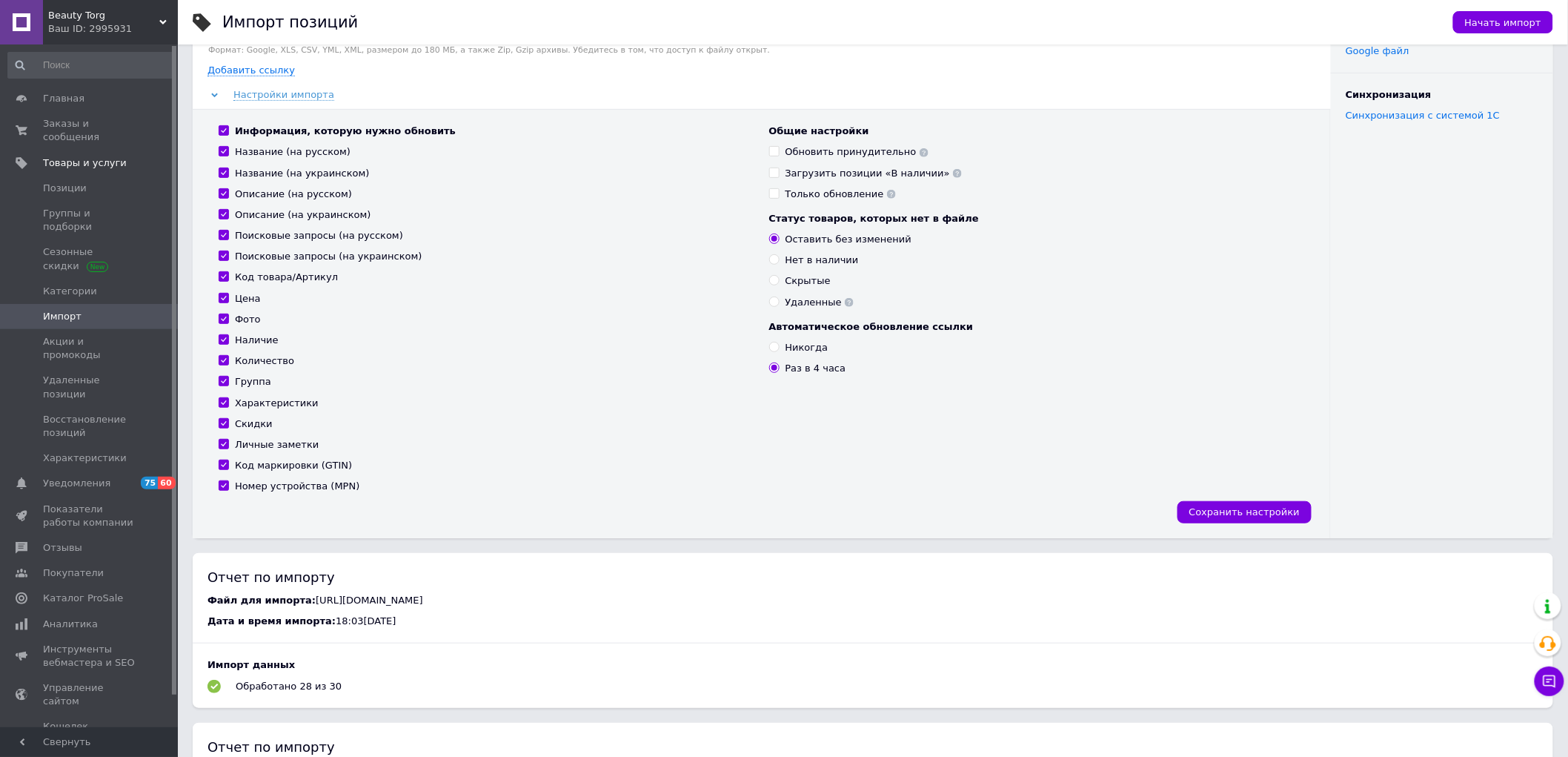
scroll to position [165, 0]
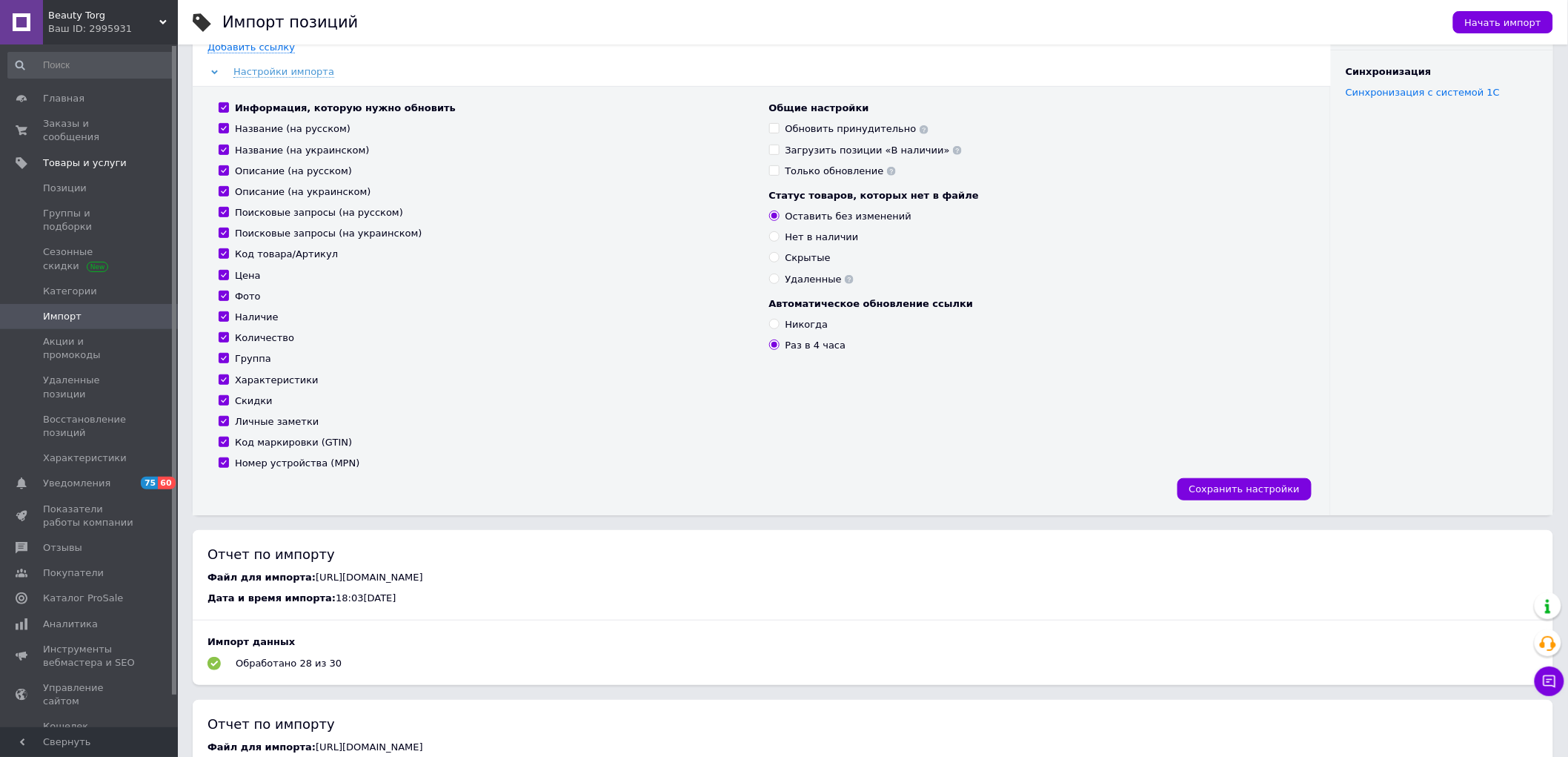
click at [222, 442] on input "Код маркировки (GTIN)" at bounding box center [223, 441] width 10 height 10
checkbox input "false"
click at [222, 462] on input "Номер устройства (MPN)" at bounding box center [223, 462] width 10 height 10
checkbox input "false"
click at [224, 417] on input "Личные заметки" at bounding box center [223, 420] width 10 height 10
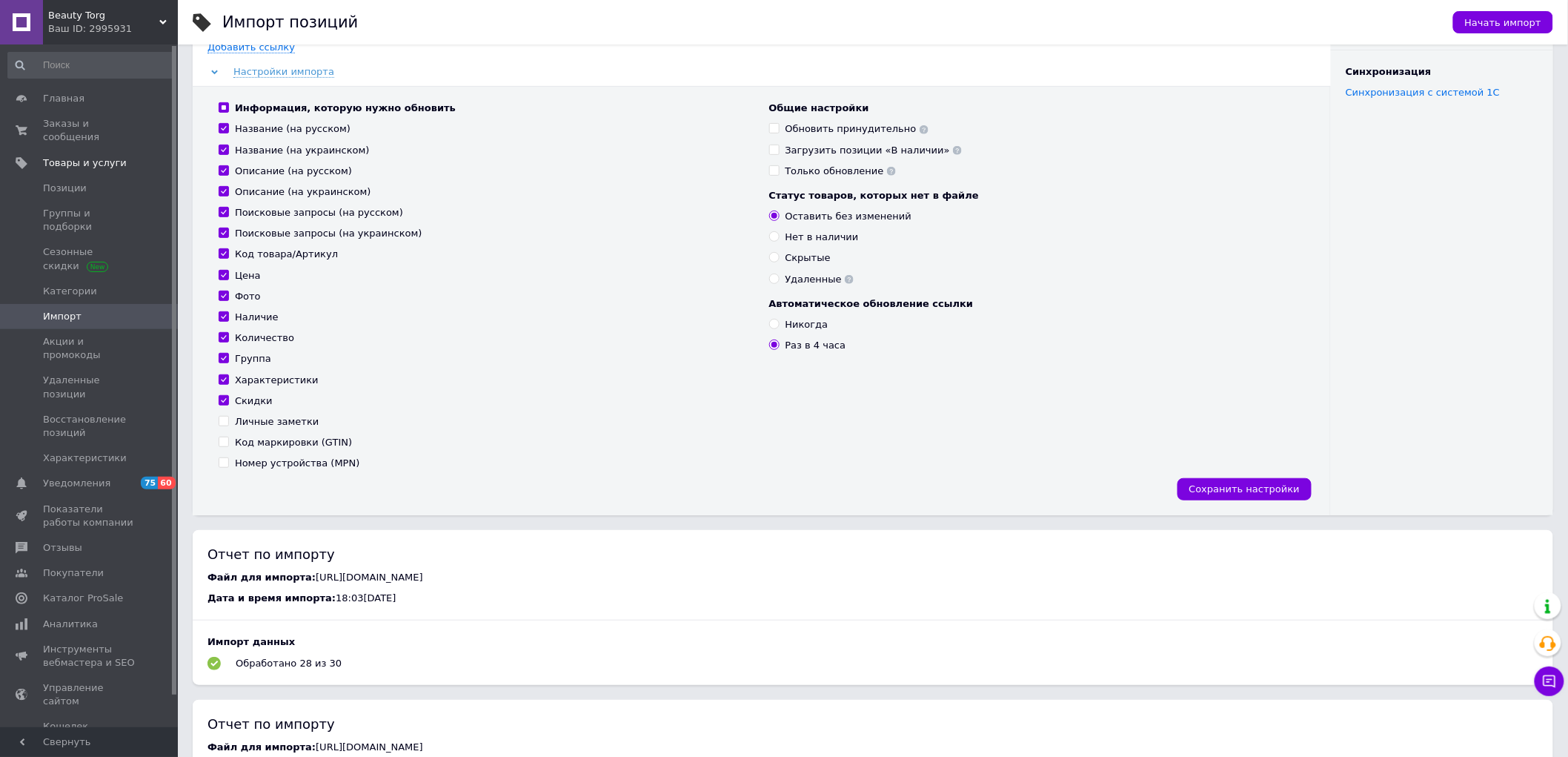
checkbox input "false"
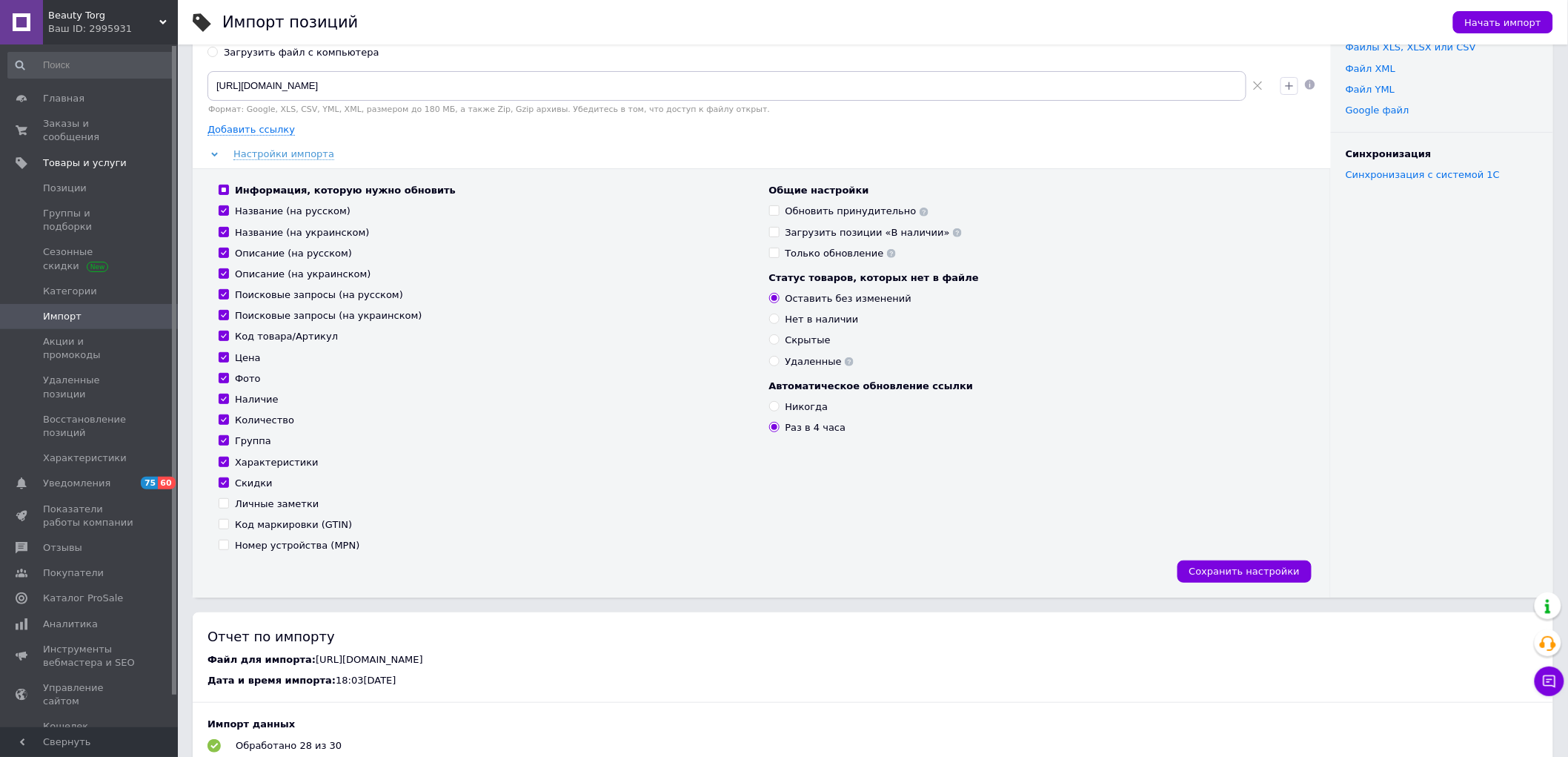
scroll to position [0, 0]
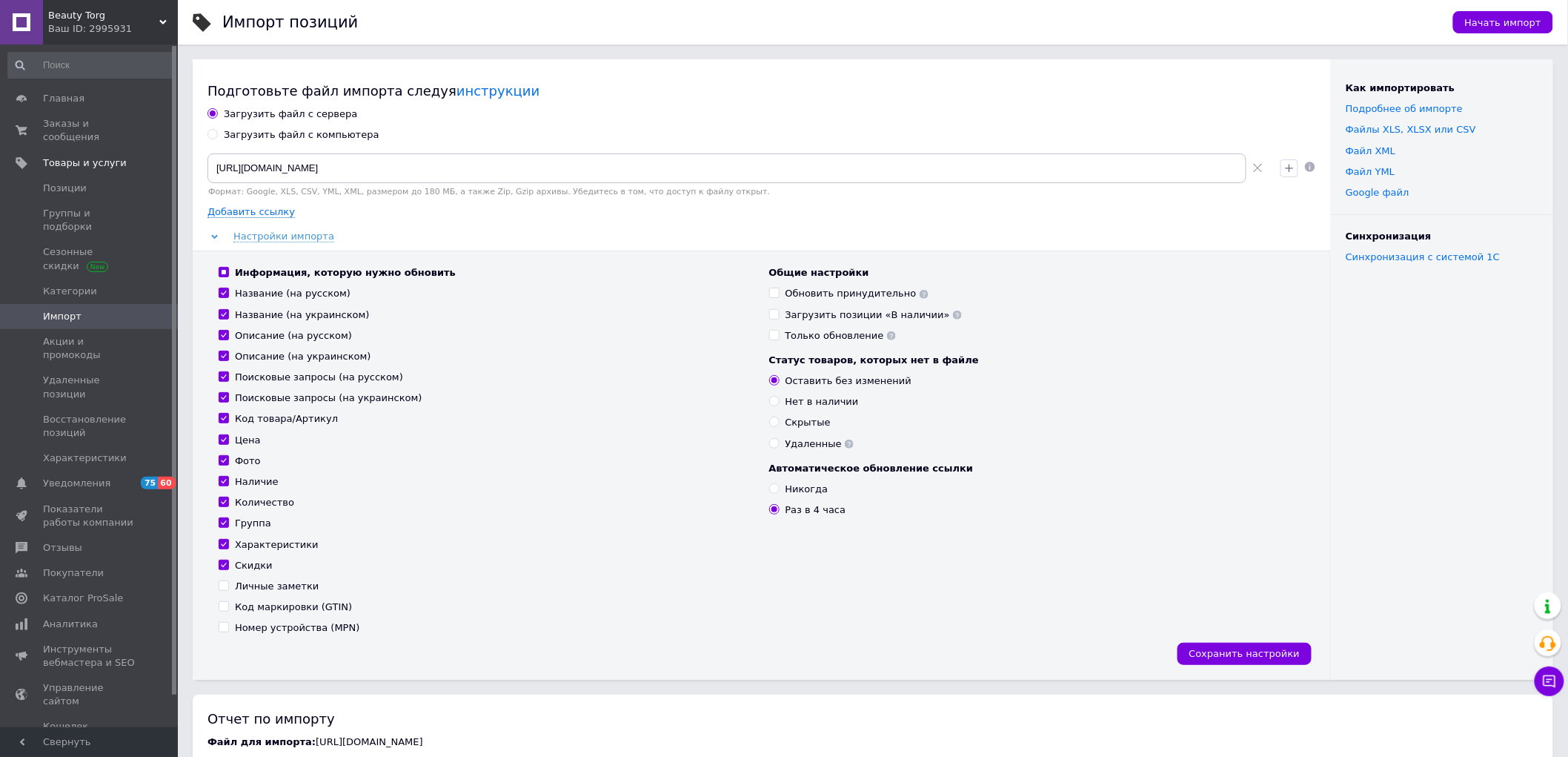
click at [276, 132] on div "Загрузить файл с компьютера" at bounding box center [302, 134] width 156 height 13
click at [217, 132] on input "Загрузить файл с компьютера" at bounding box center [212, 133] width 10 height 10
radio input "true"
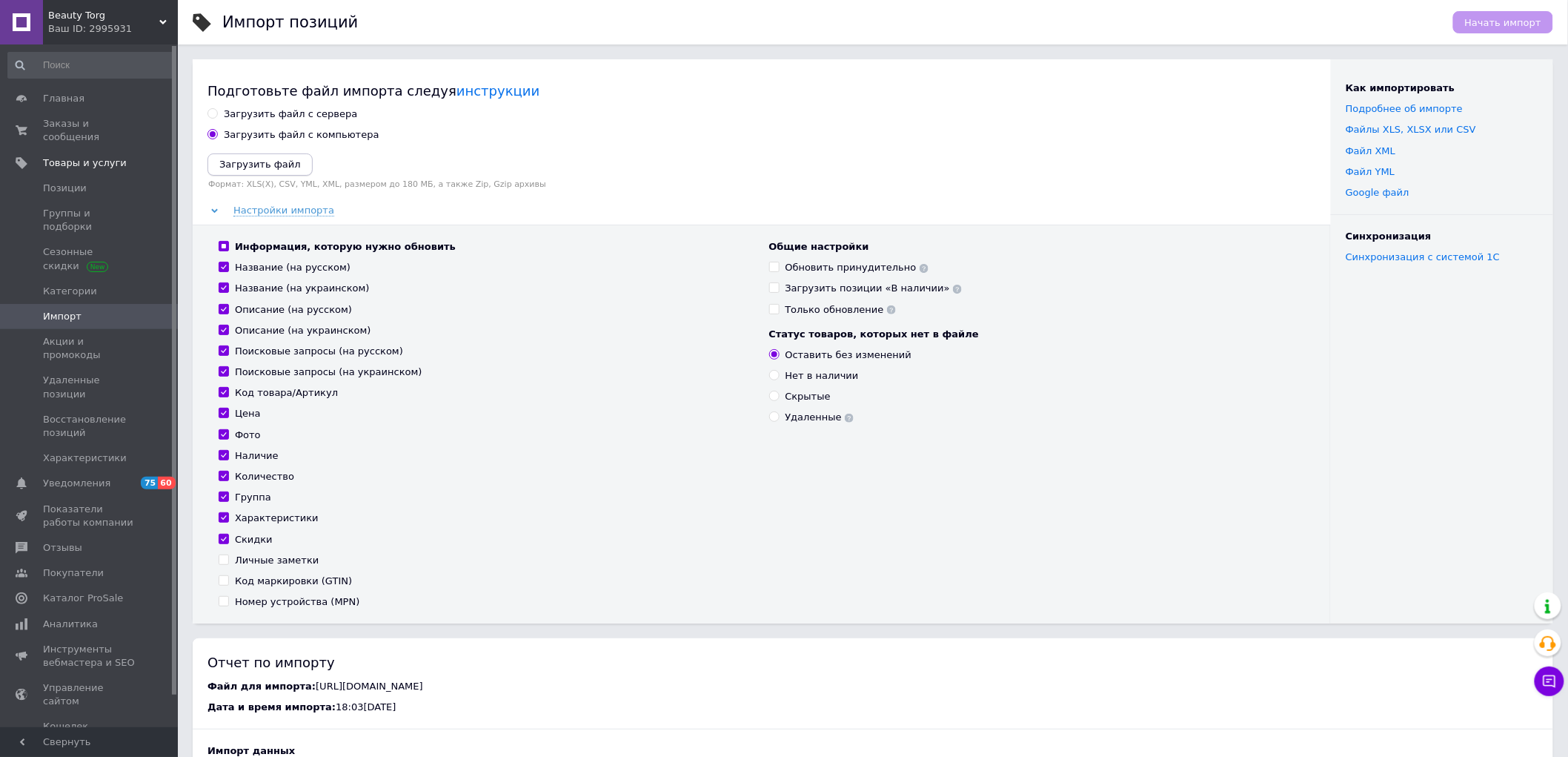
click at [271, 161] on icon "Загрузить файл" at bounding box center [260, 164] width 81 height 11
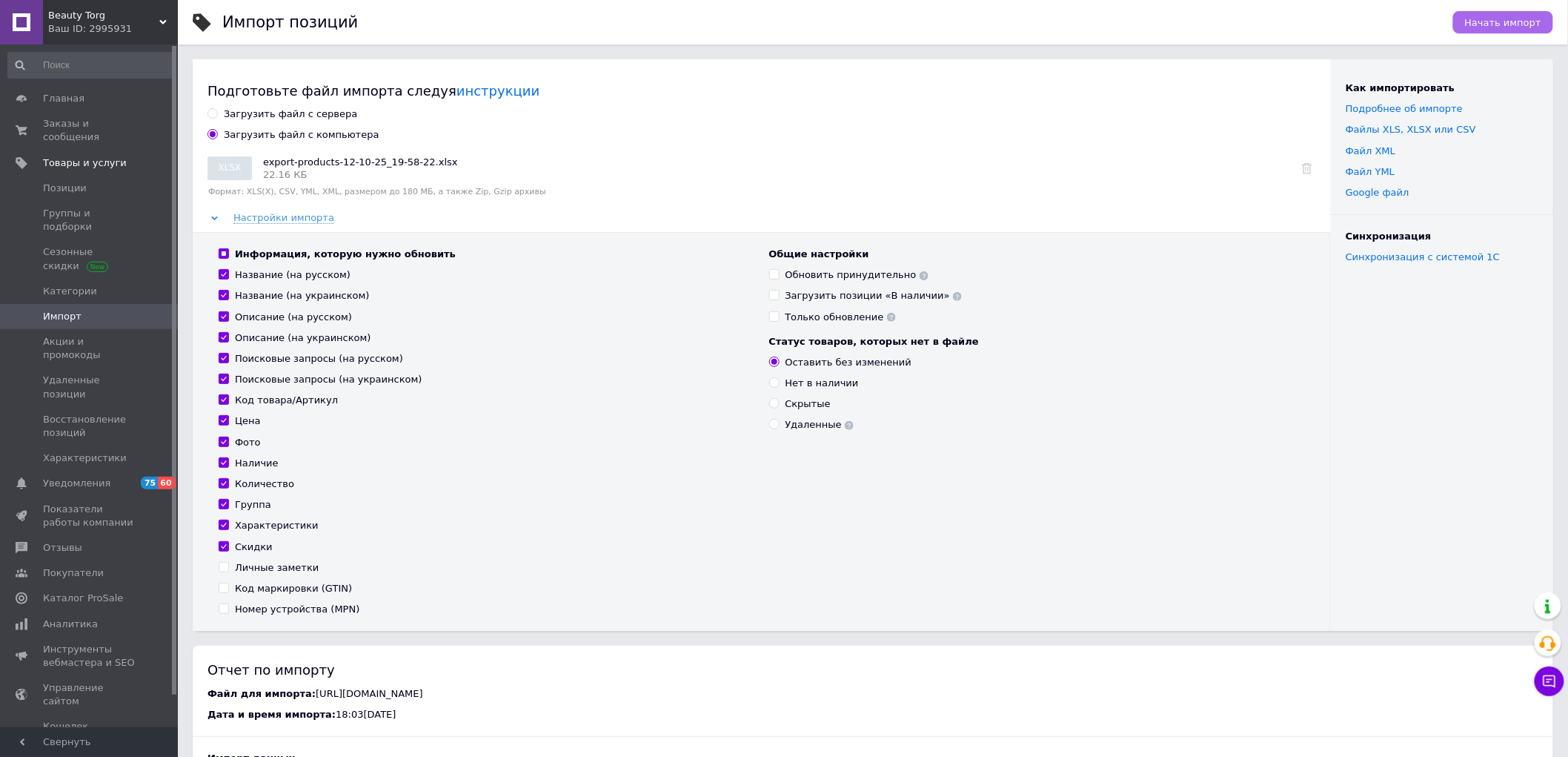
click at [1538, 24] on span "Начать импорт" at bounding box center [1503, 22] width 76 height 11
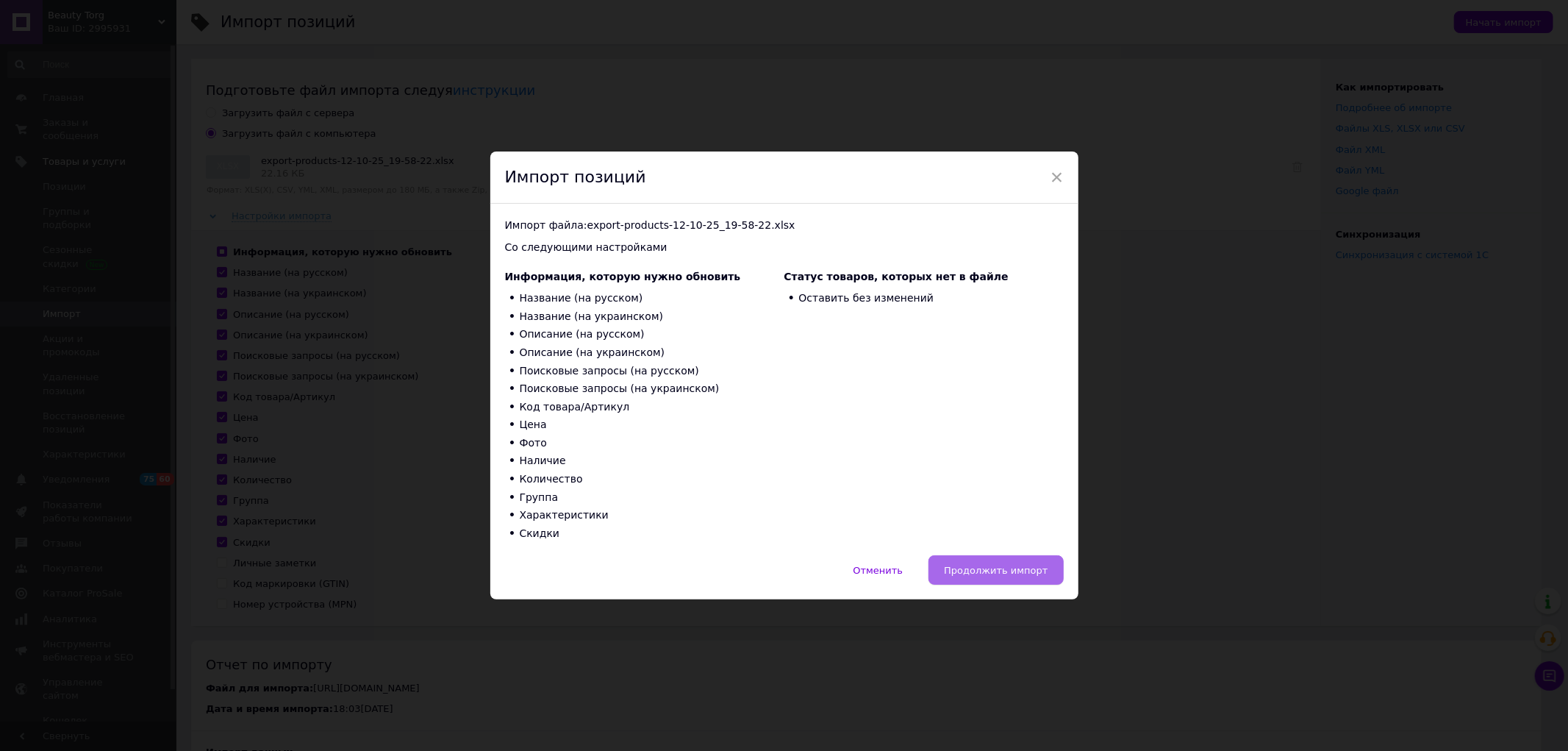
click at [995, 567] on span "Продолжить импорт" at bounding box center [995, 570] width 104 height 11
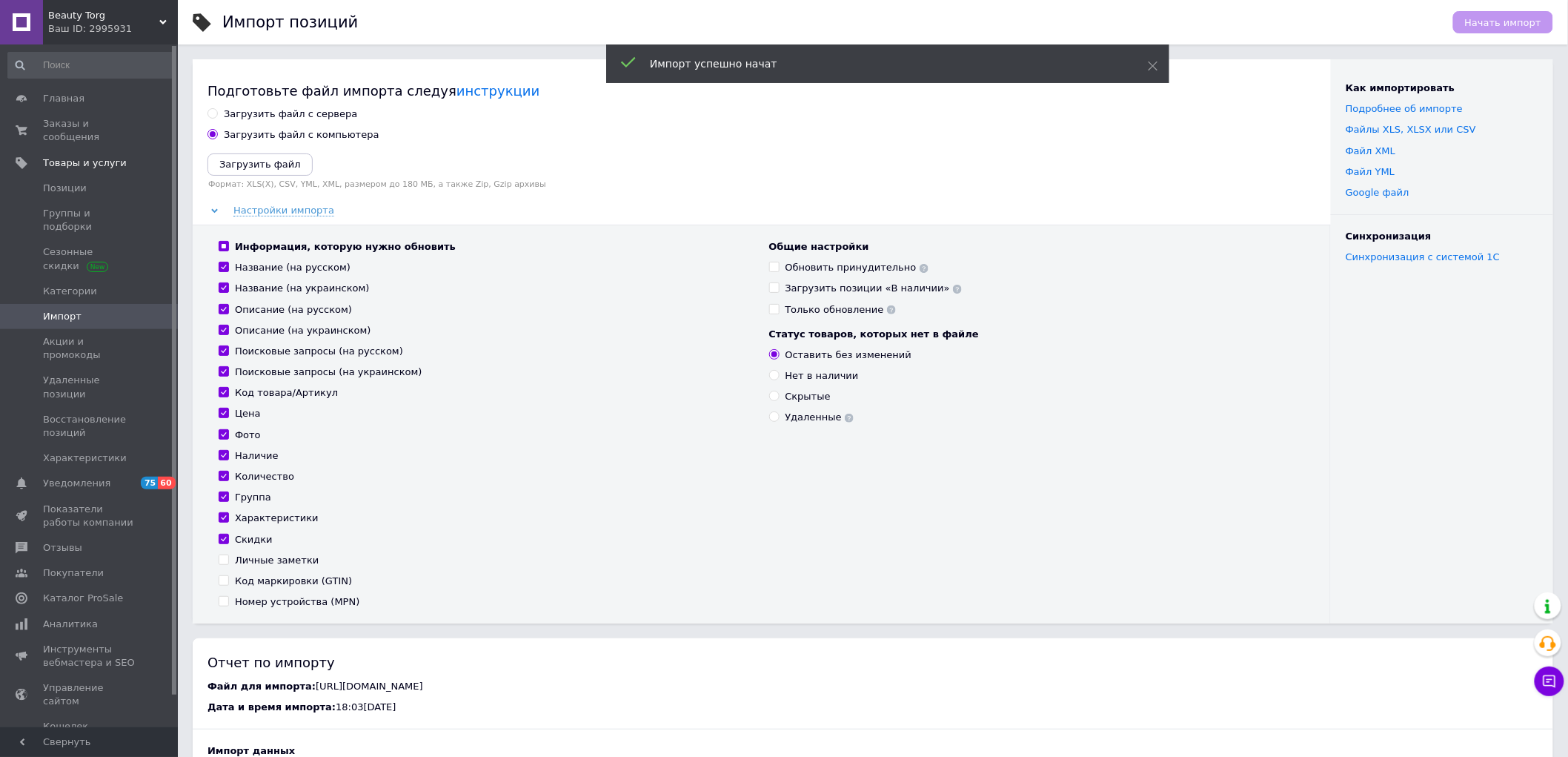
click at [123, 17] on span "Beauty Torg" at bounding box center [104, 15] width 111 height 13
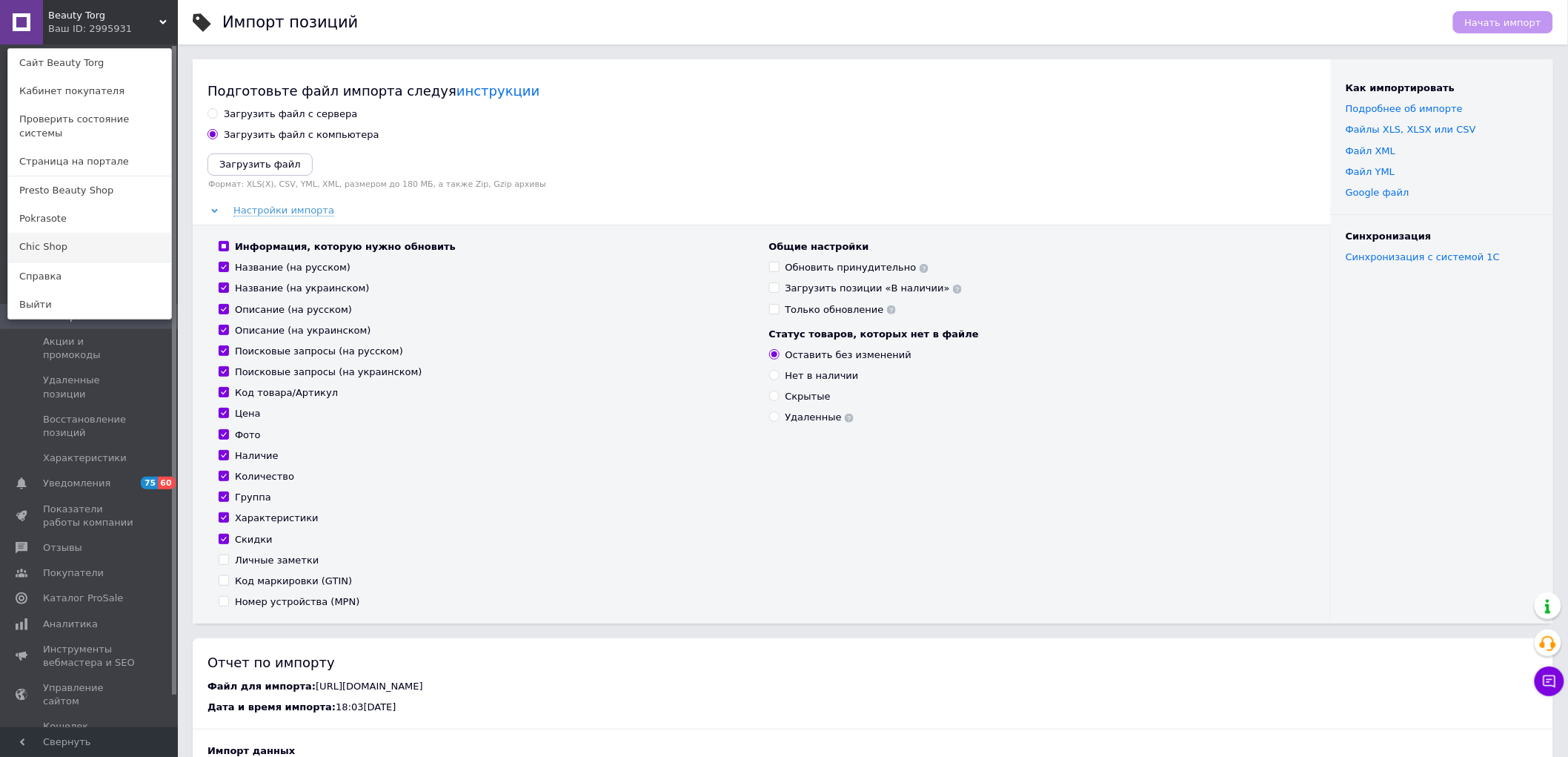
click at [55, 233] on link "Chic Shop" at bounding box center [90, 246] width 163 height 28
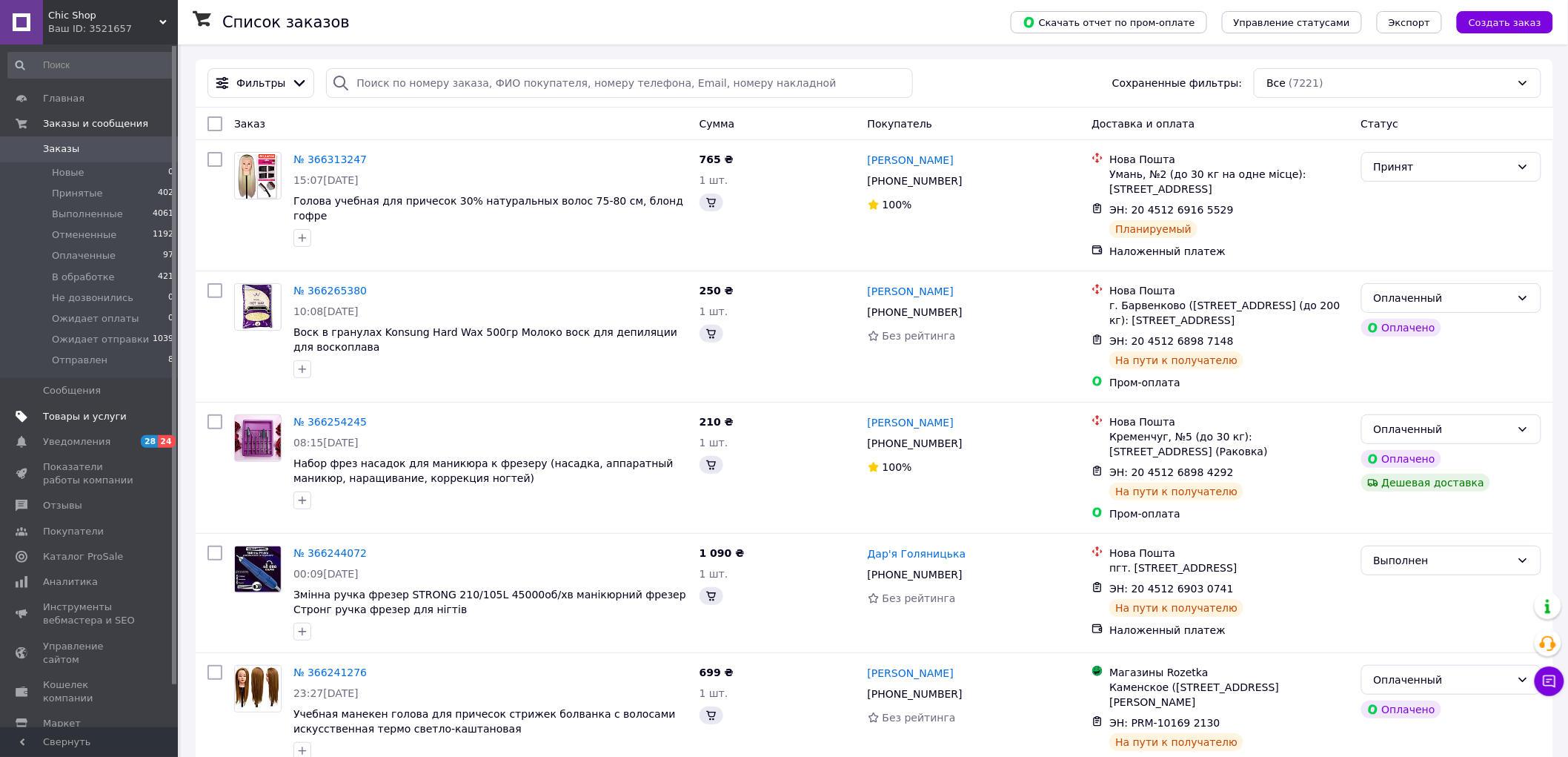
click at [74, 419] on span "Товары и услуги" at bounding box center [84, 417] width 83 height 13
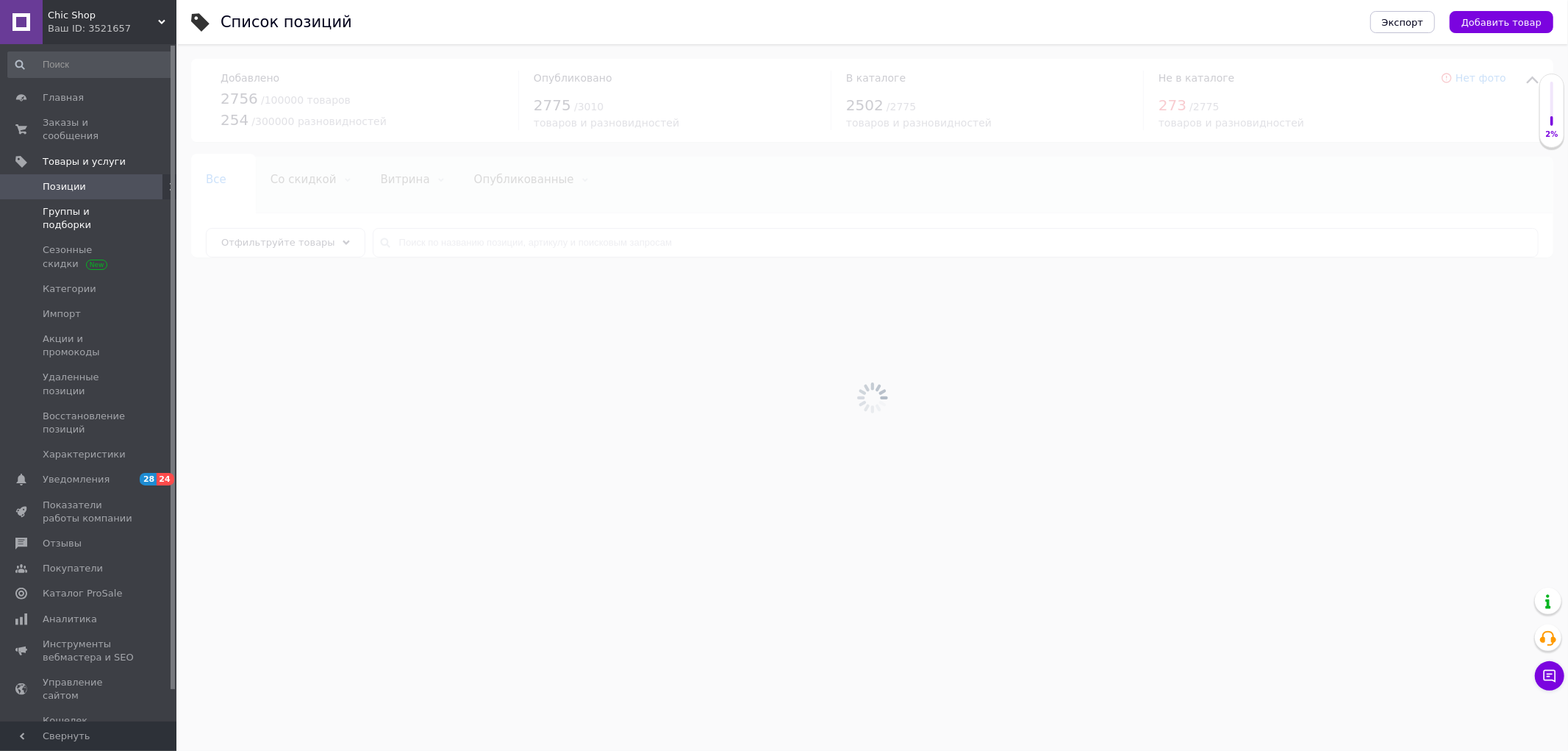
click at [89, 205] on span "Группы и подборки" at bounding box center [89, 219] width 93 height 27
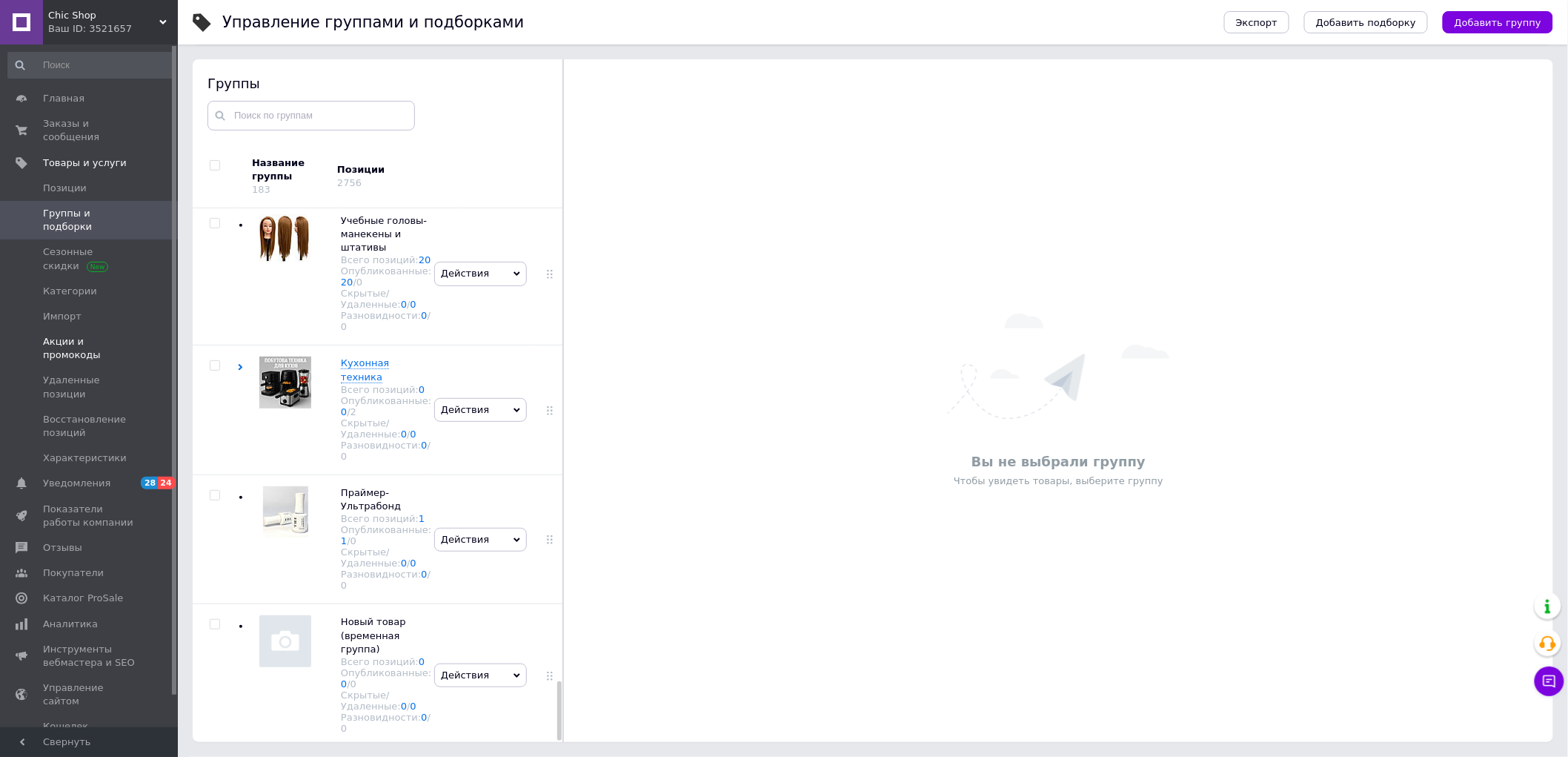
scroll to position [4233, 0]
drag, startPoint x: 63, startPoint y: 286, endPoint x: 287, endPoint y: 264, distance: 225.1
click at [64, 310] on span "Импорт" at bounding box center [62, 316] width 39 height 13
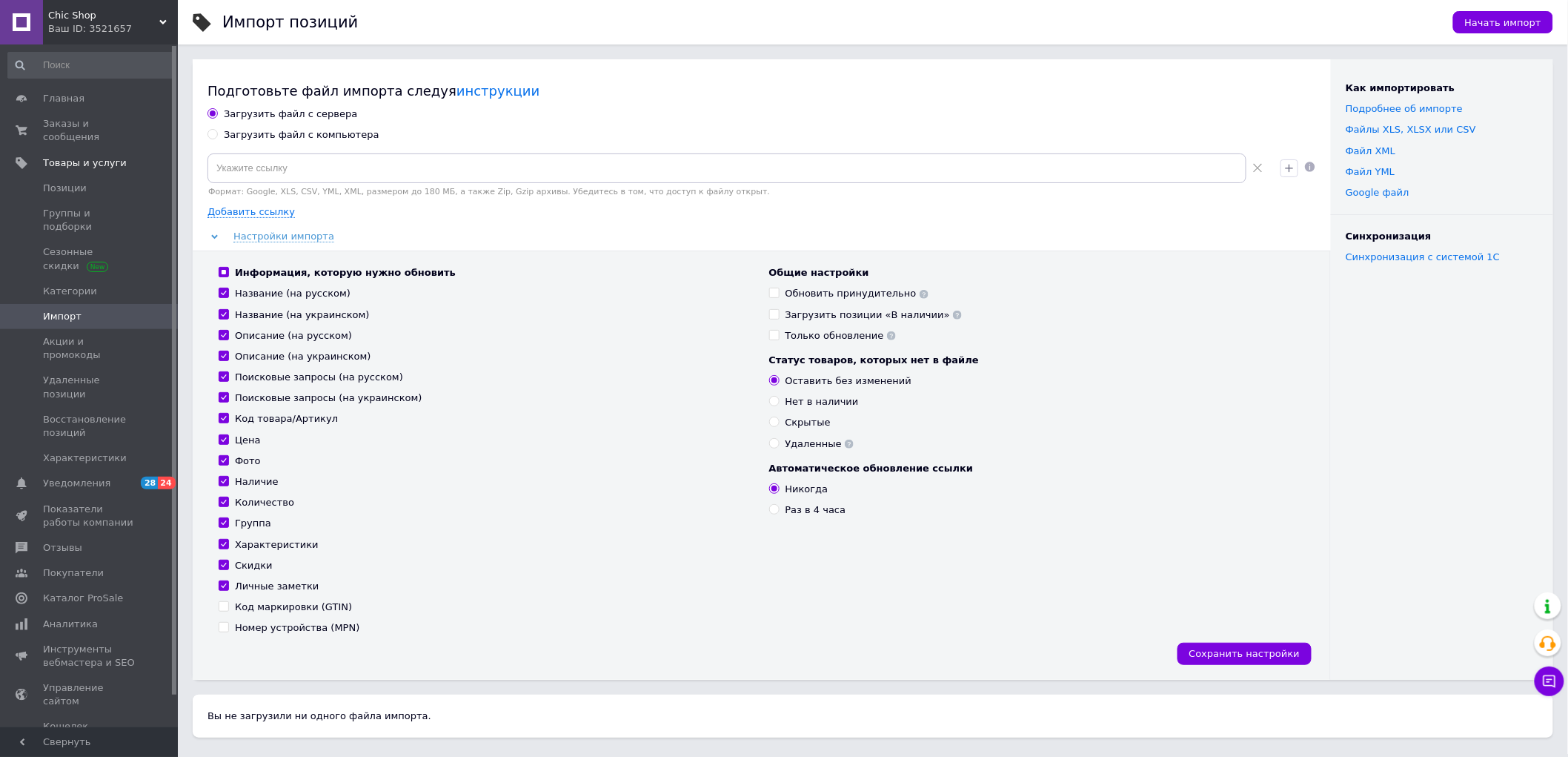
click at [289, 136] on div "Загрузить файл с компьютера" at bounding box center [302, 134] width 156 height 13
click at [217, 136] on input "Загрузить файл с компьютера" at bounding box center [212, 133] width 10 height 10
radio input "true"
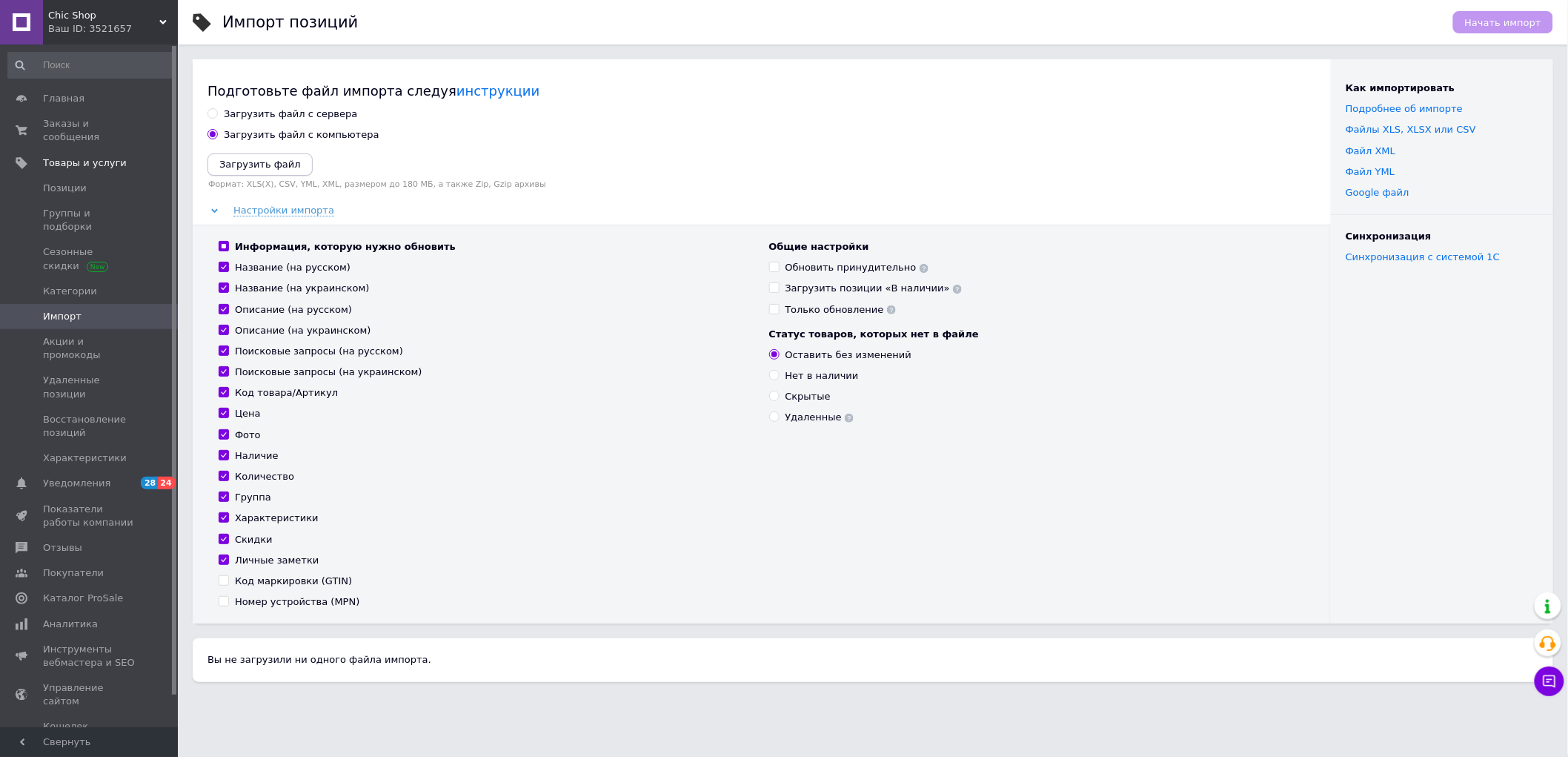
click at [271, 166] on icon "Загрузить файл" at bounding box center [260, 164] width 81 height 11
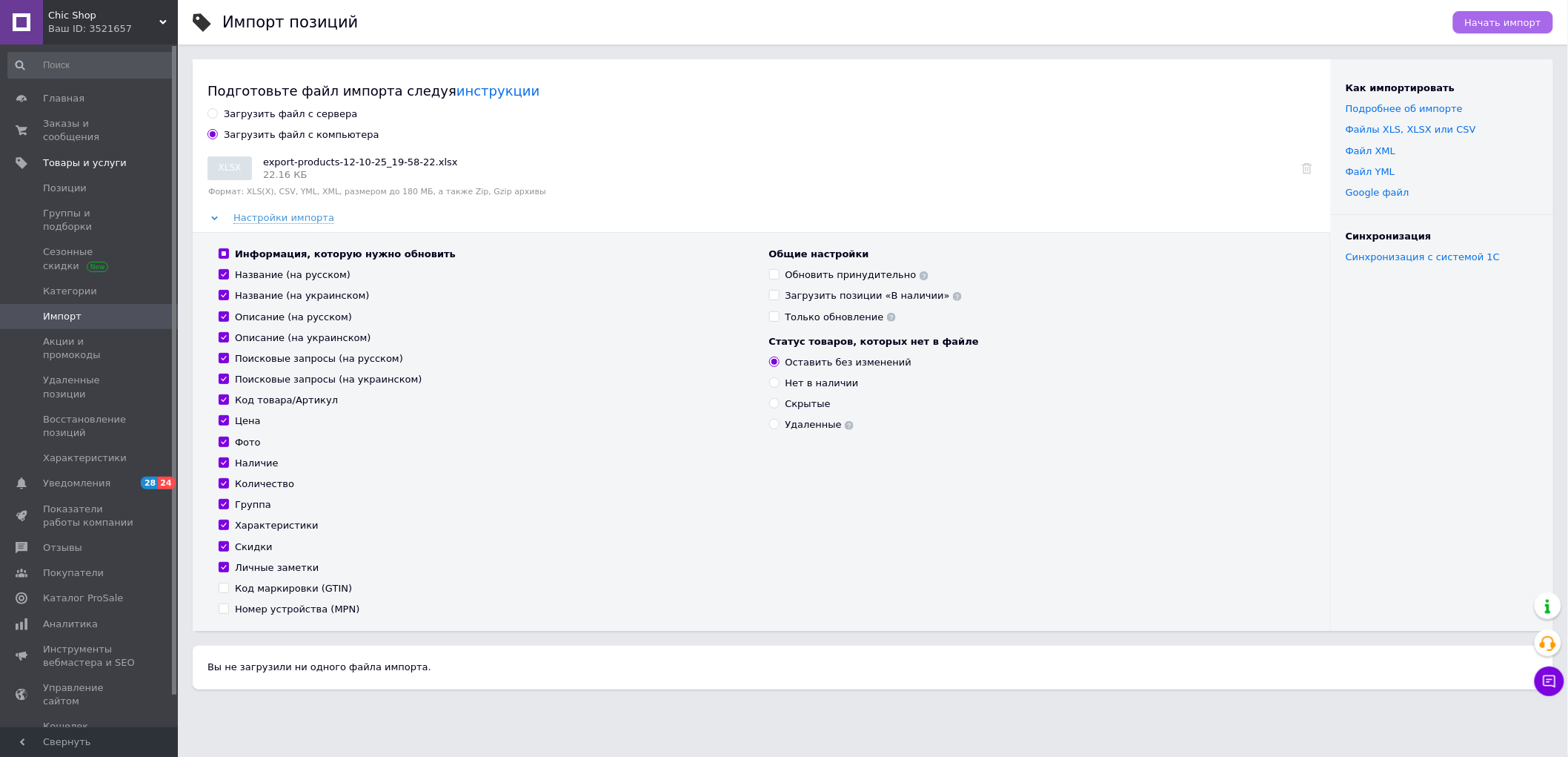
click at [1529, 19] on span "Начать импорт" at bounding box center [1503, 22] width 76 height 11
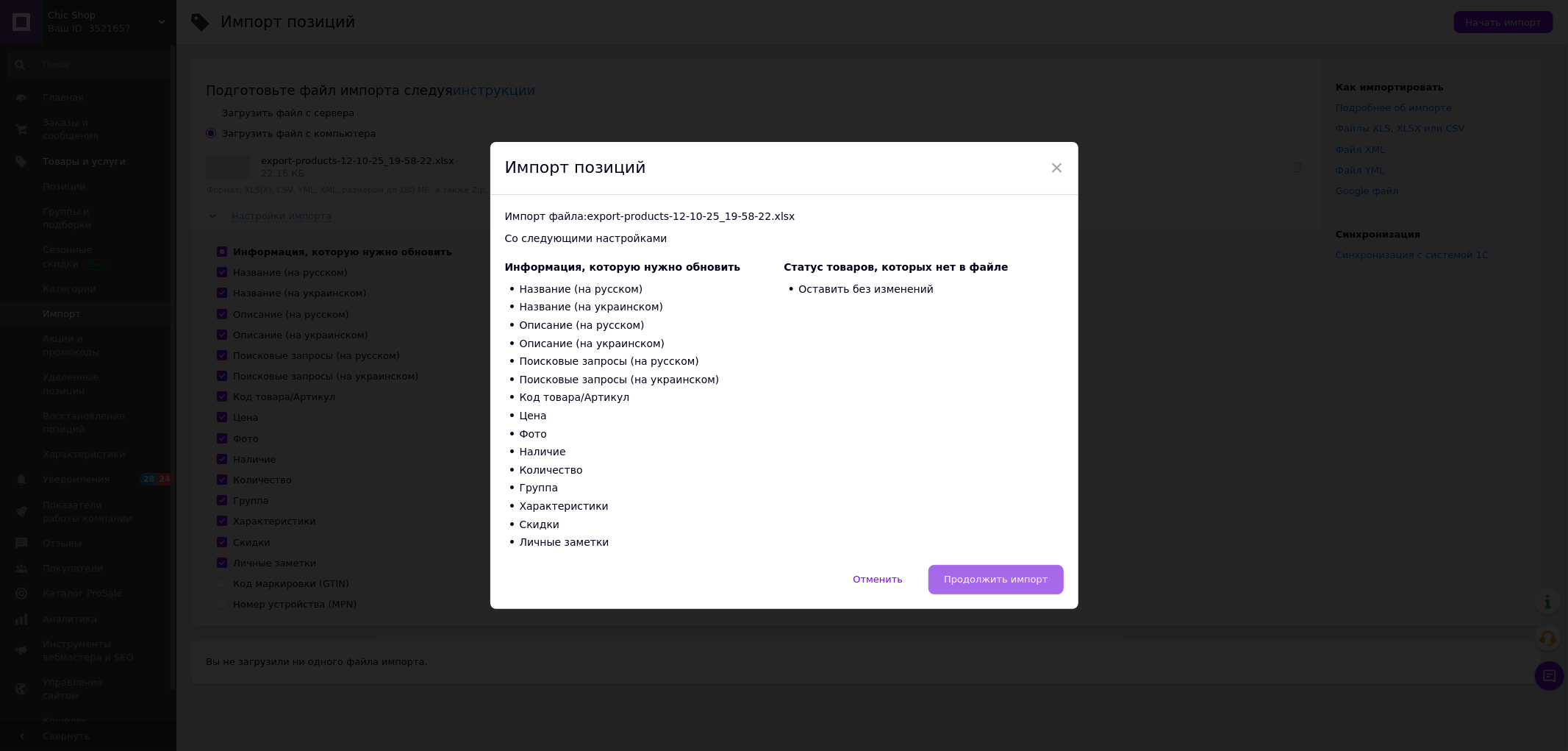
click at [1009, 586] on button "Продолжить импорт" at bounding box center [995, 579] width 134 height 29
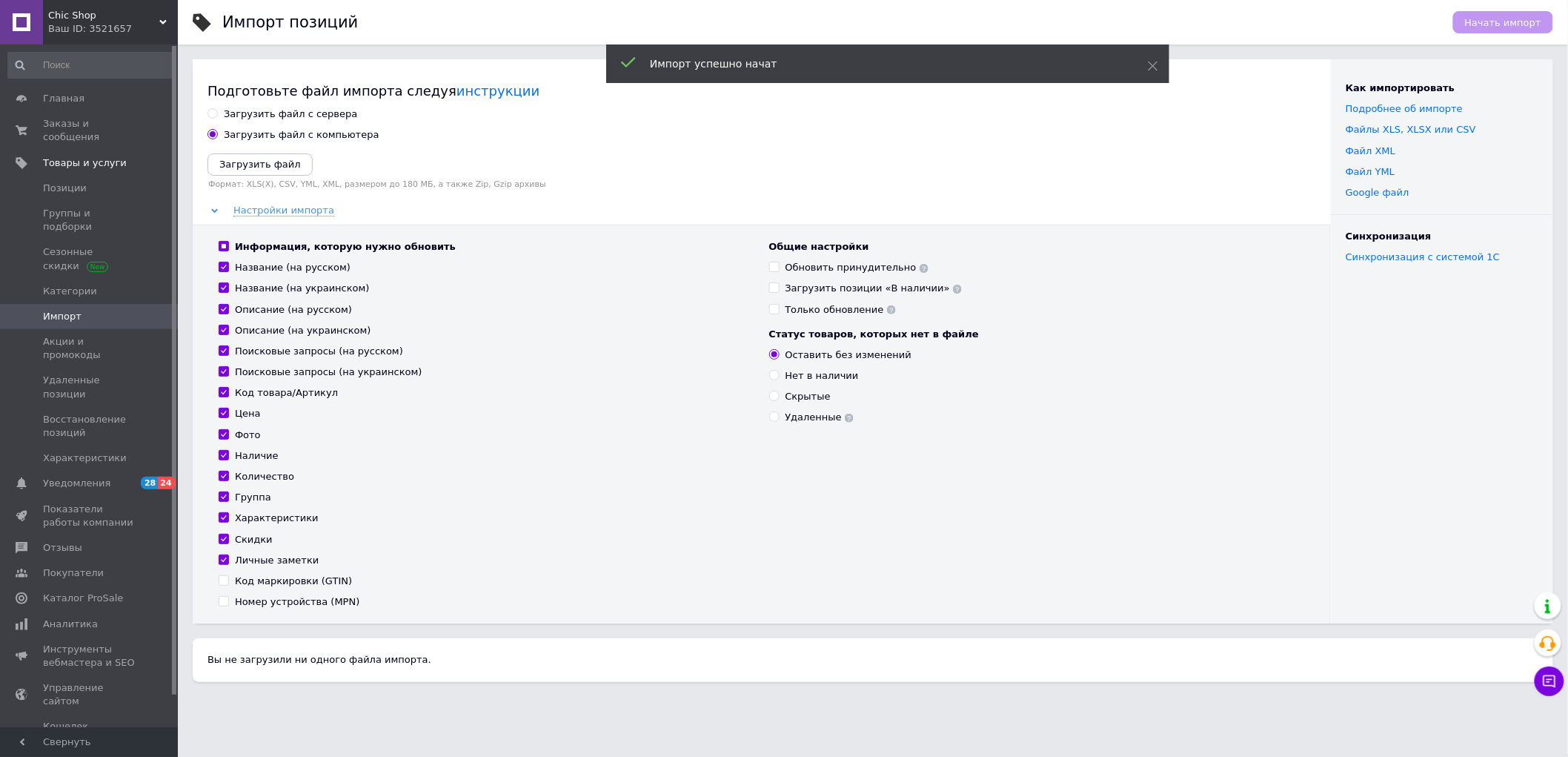
click at [98, 23] on div "Ваш ID: 3521657" at bounding box center [113, 29] width 130 height 13
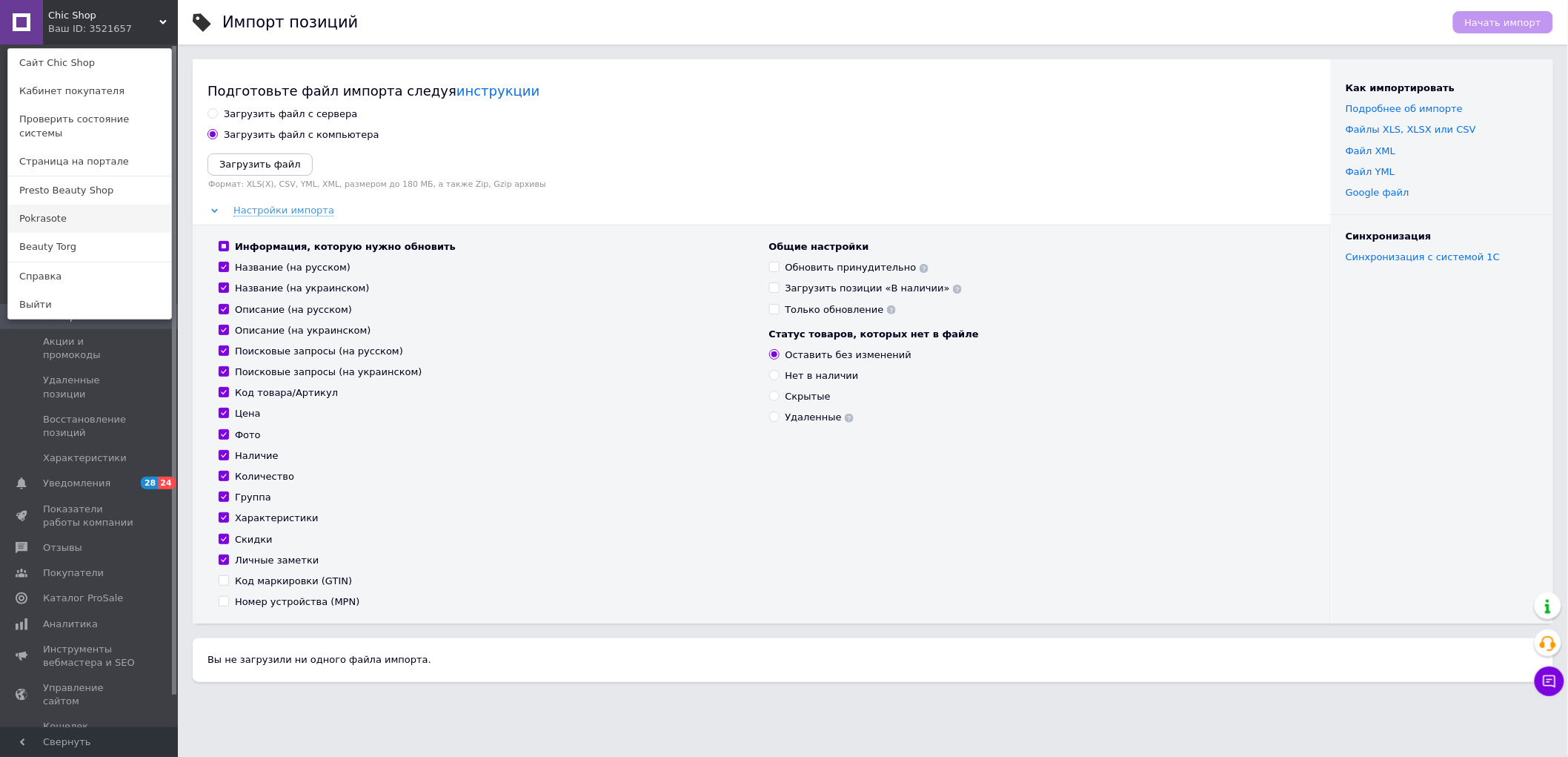
click at [49, 204] on link "Pokrasote" at bounding box center [90, 218] width 163 height 28
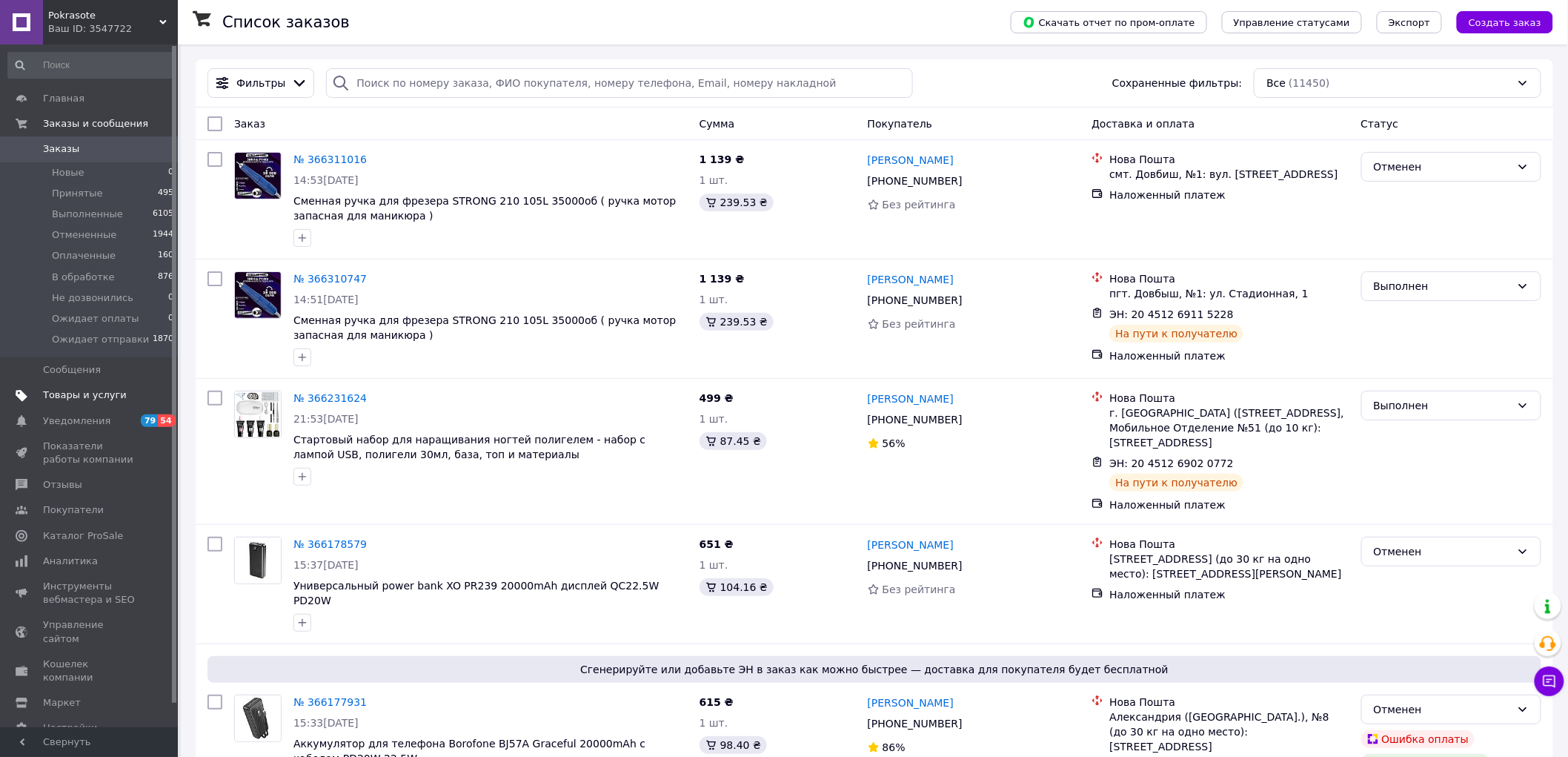
click at [101, 397] on span "Товары и услуги" at bounding box center [84, 395] width 83 height 13
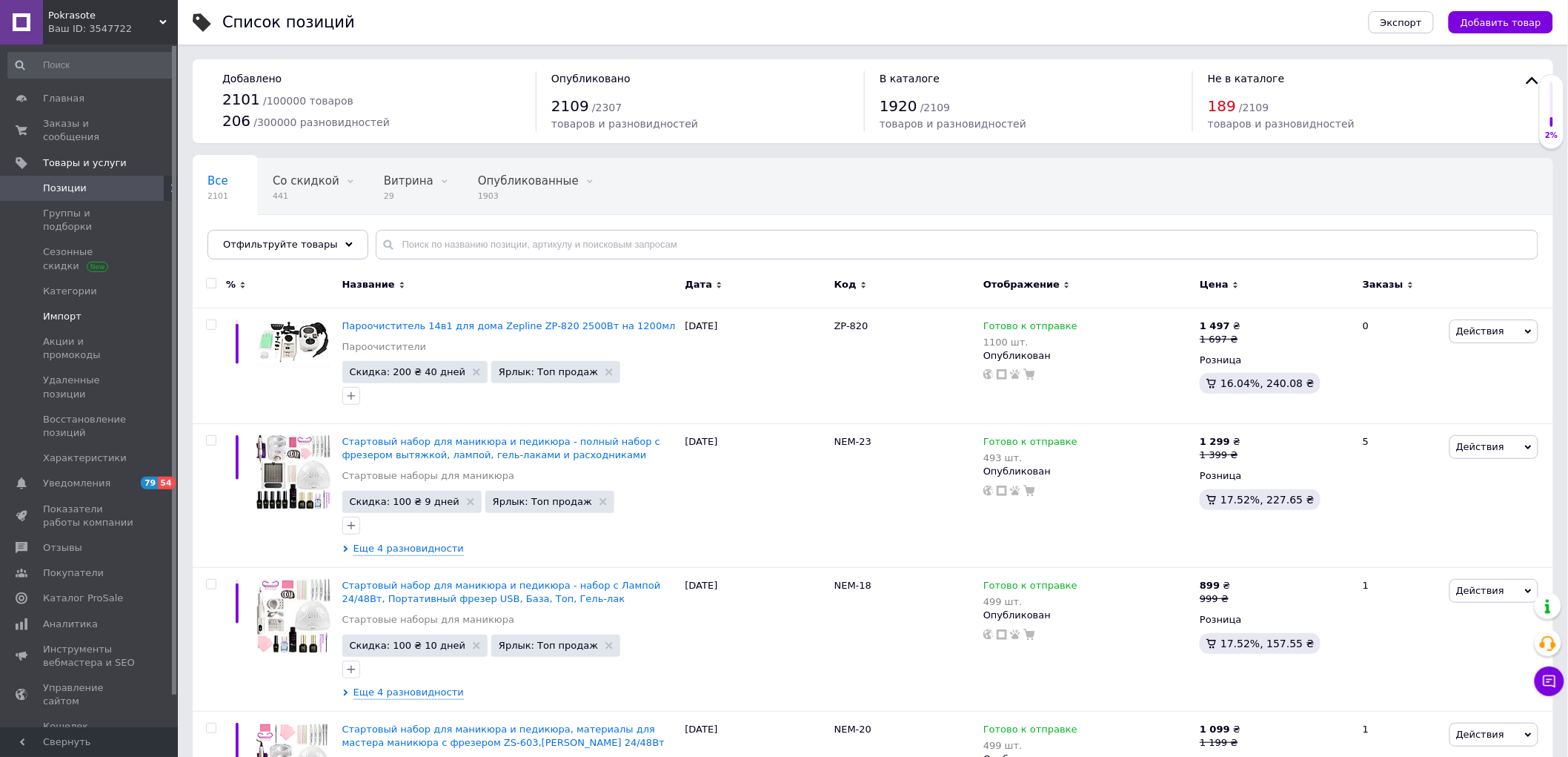
click at [75, 304] on link "Импорт" at bounding box center [91, 316] width 183 height 25
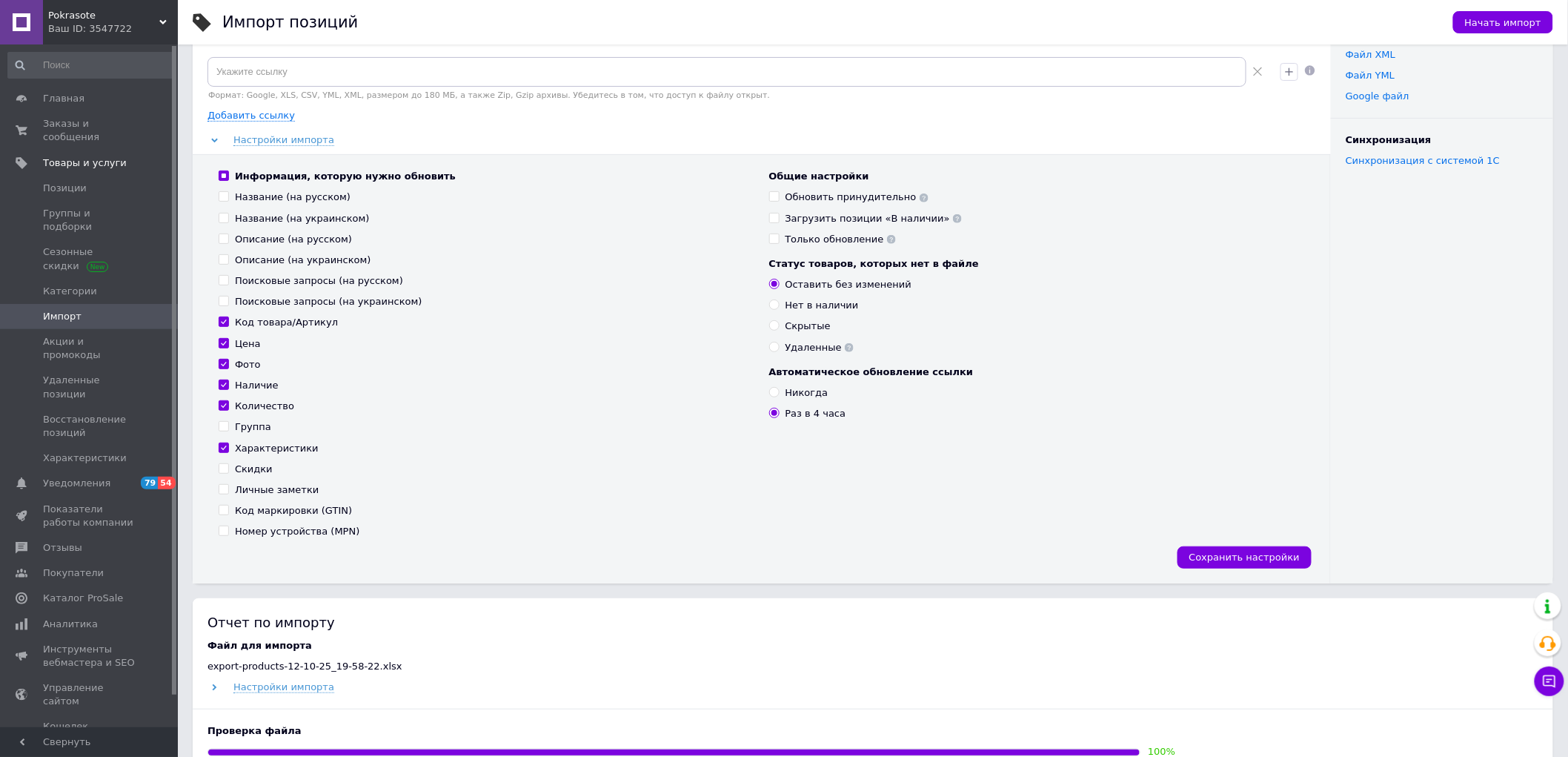
scroll to position [411, 0]
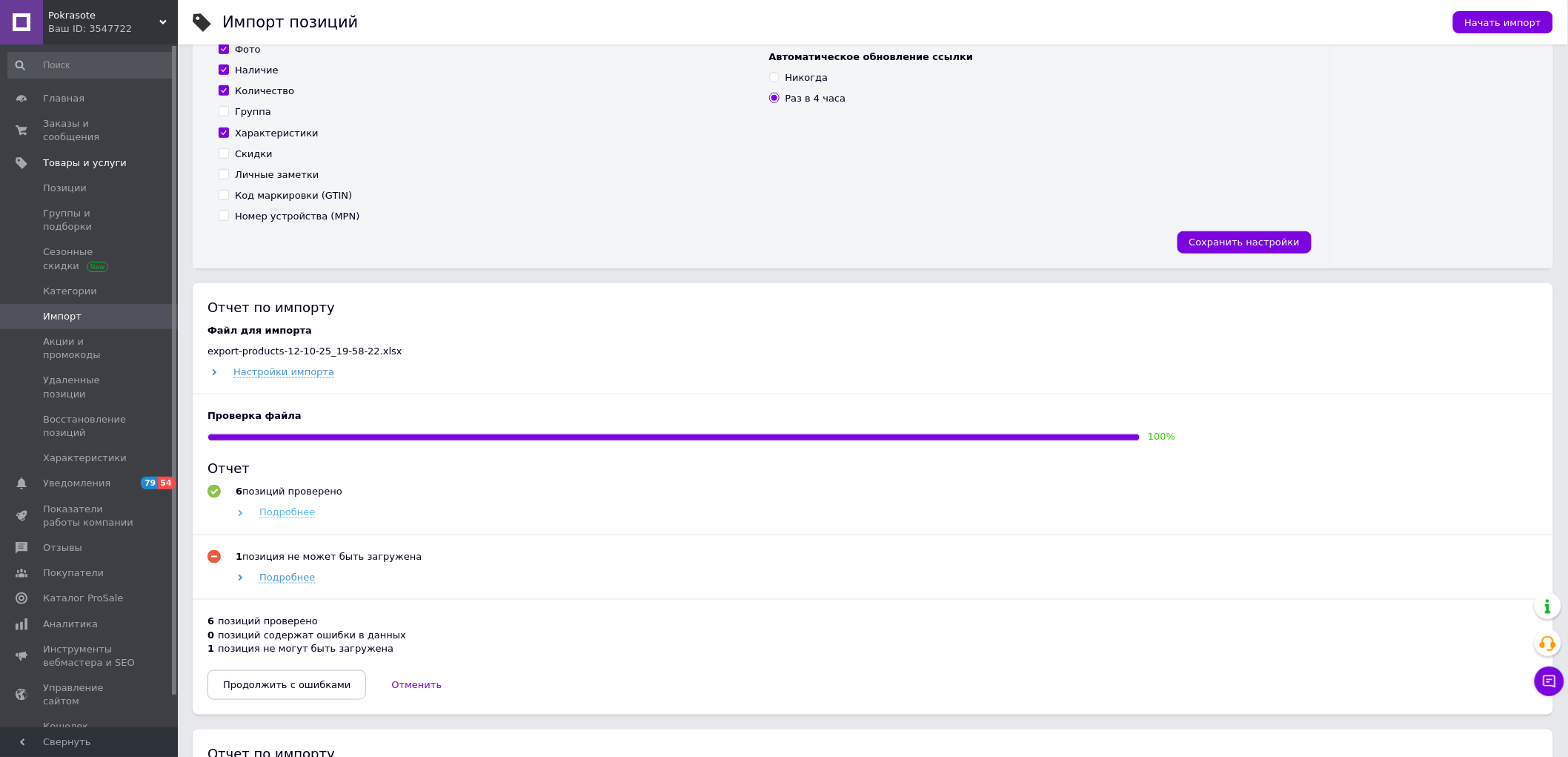
click at [242, 513] on use at bounding box center [240, 512] width 4 height 6
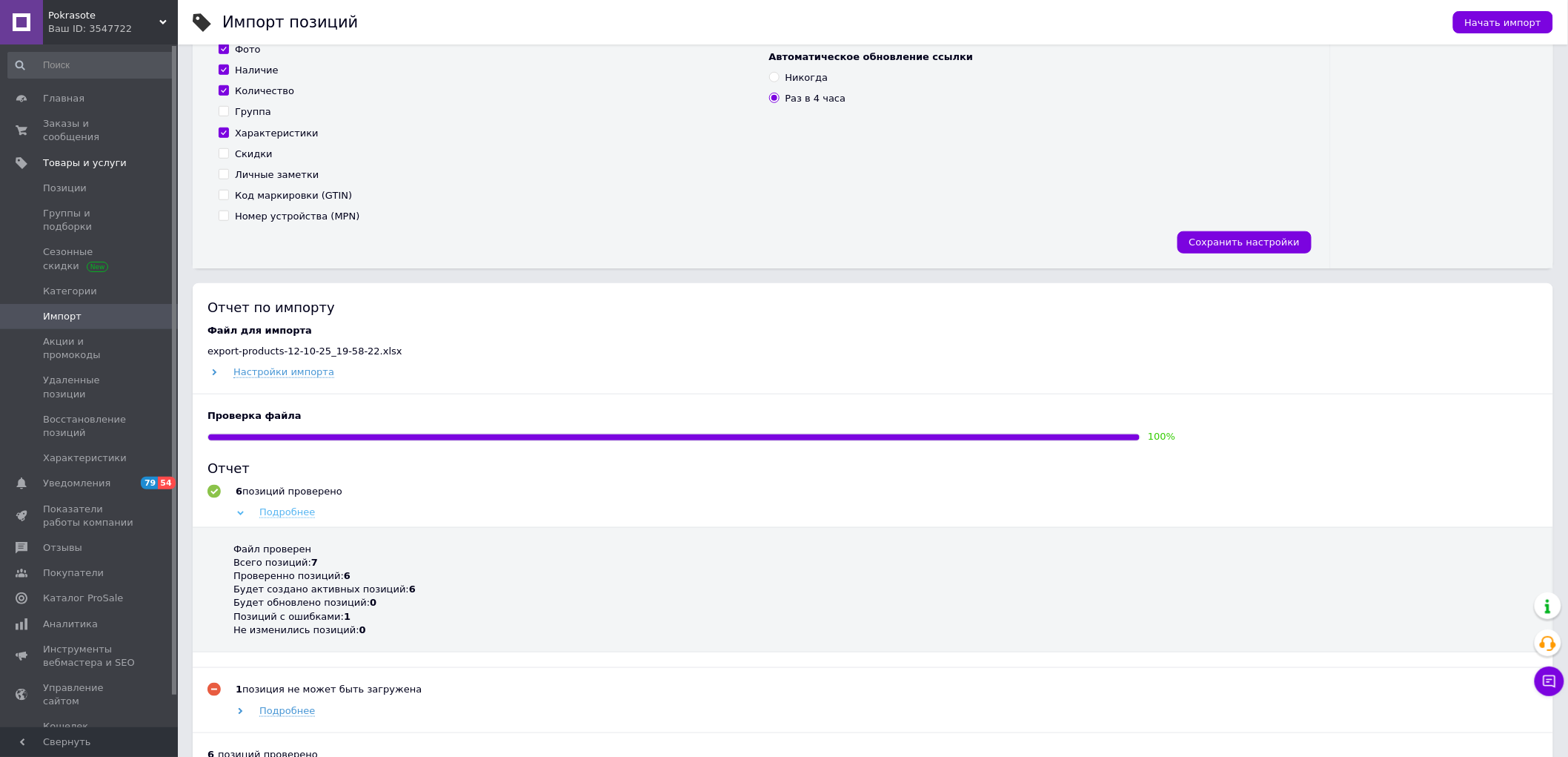
click at [242, 513] on use at bounding box center [240, 512] width 6 height 4
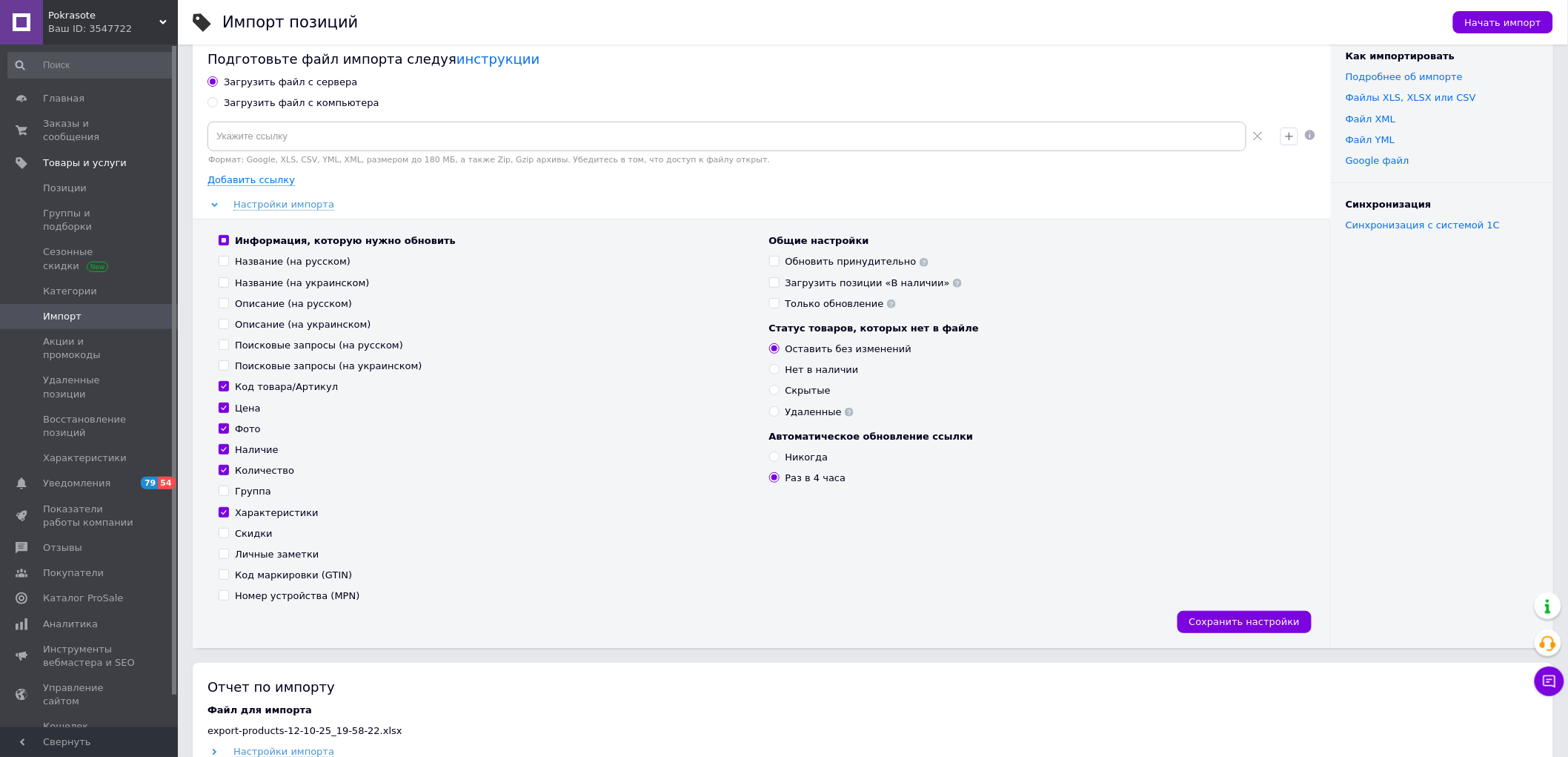
scroll to position [0, 0]
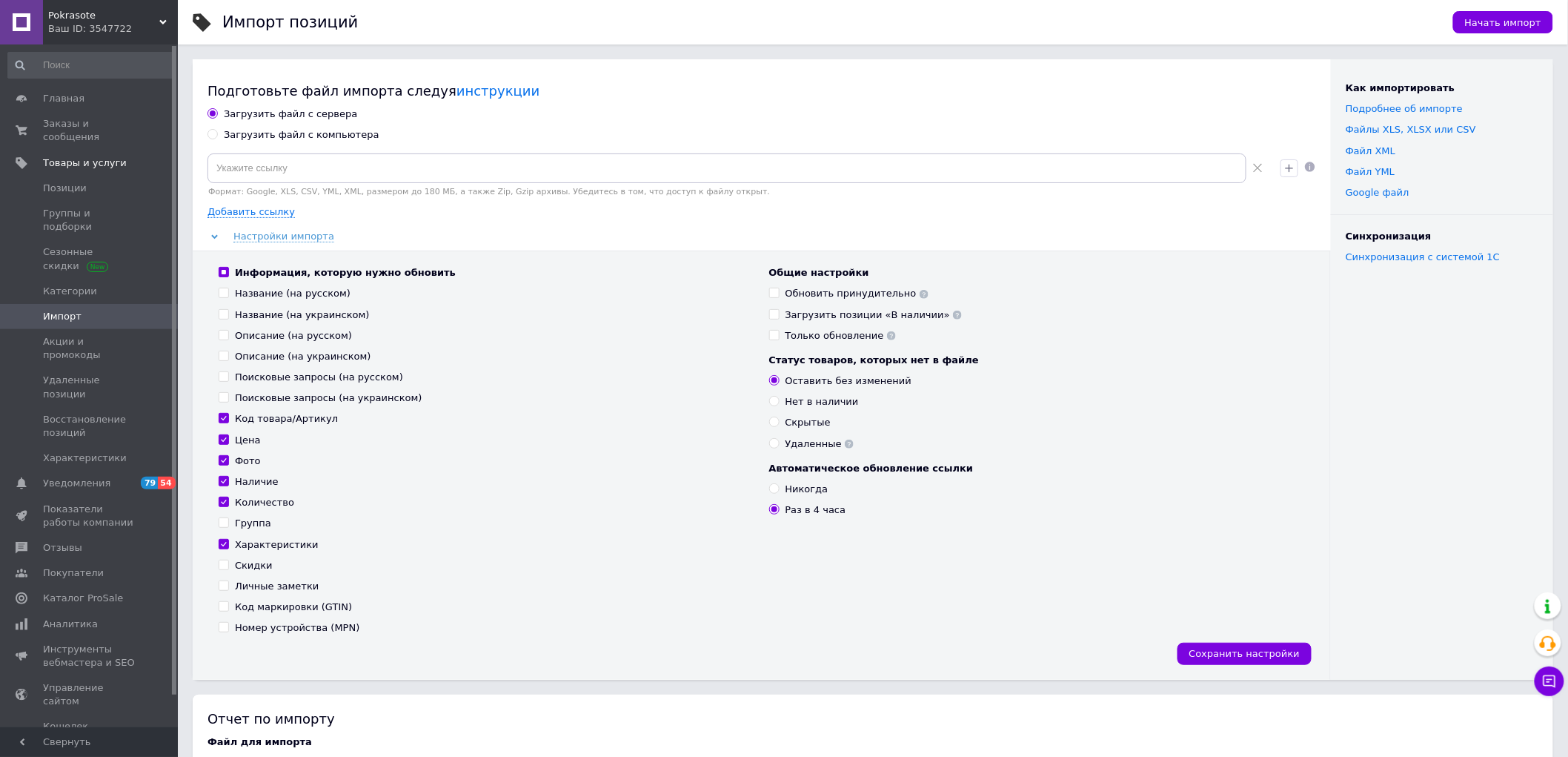
click at [304, 139] on div "Загрузить файл с компьютера" at bounding box center [302, 134] width 156 height 13
click at [217, 139] on input "Загрузить файл с компьютера" at bounding box center [212, 133] width 10 height 10
radio input "true"
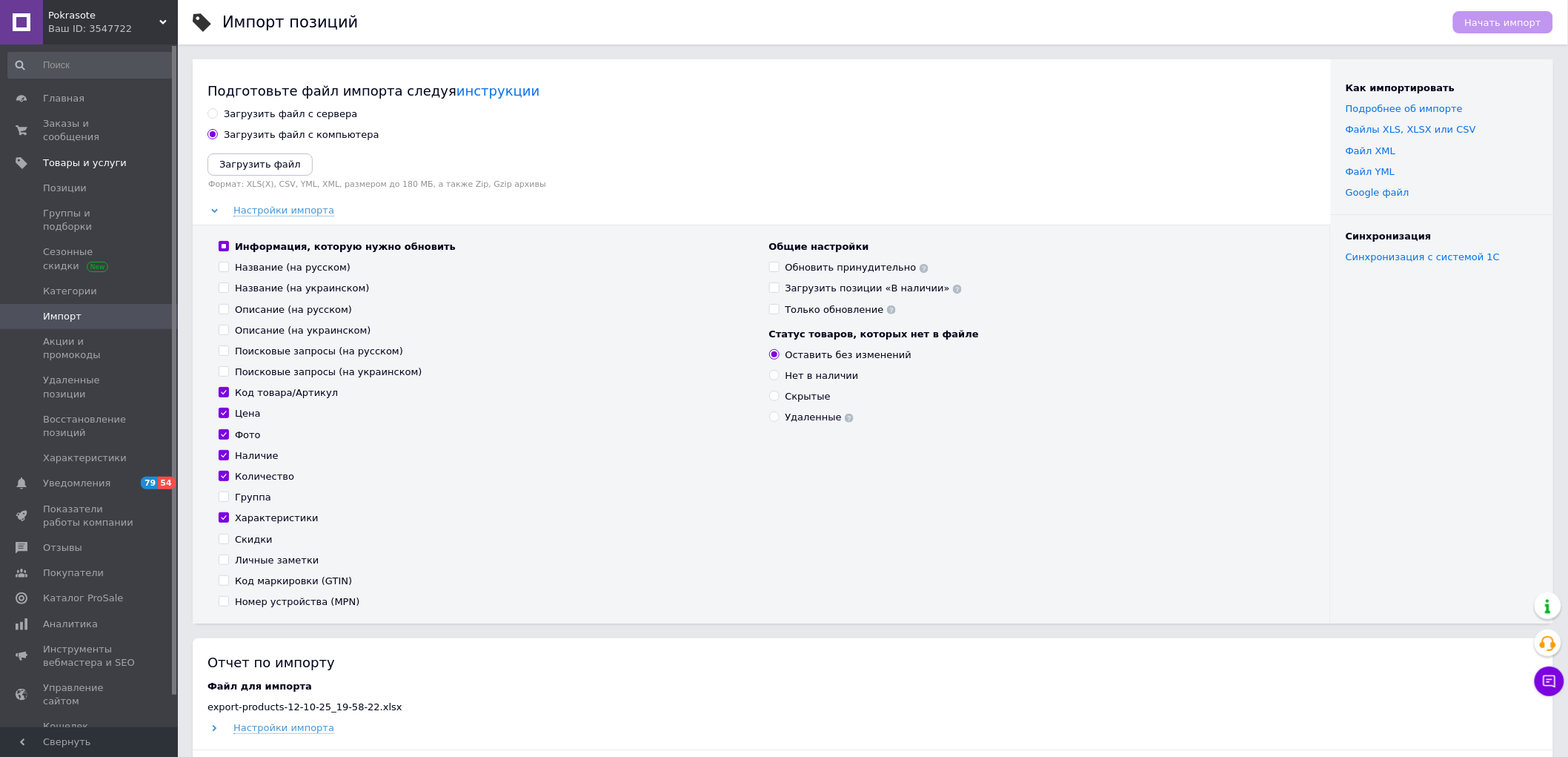
click at [276, 112] on div "Загрузить файл с сервера" at bounding box center [290, 114] width 133 height 13
click at [217, 112] on input "Загрузить файл с сервера" at bounding box center [212, 113] width 10 height 10
radio input "true"
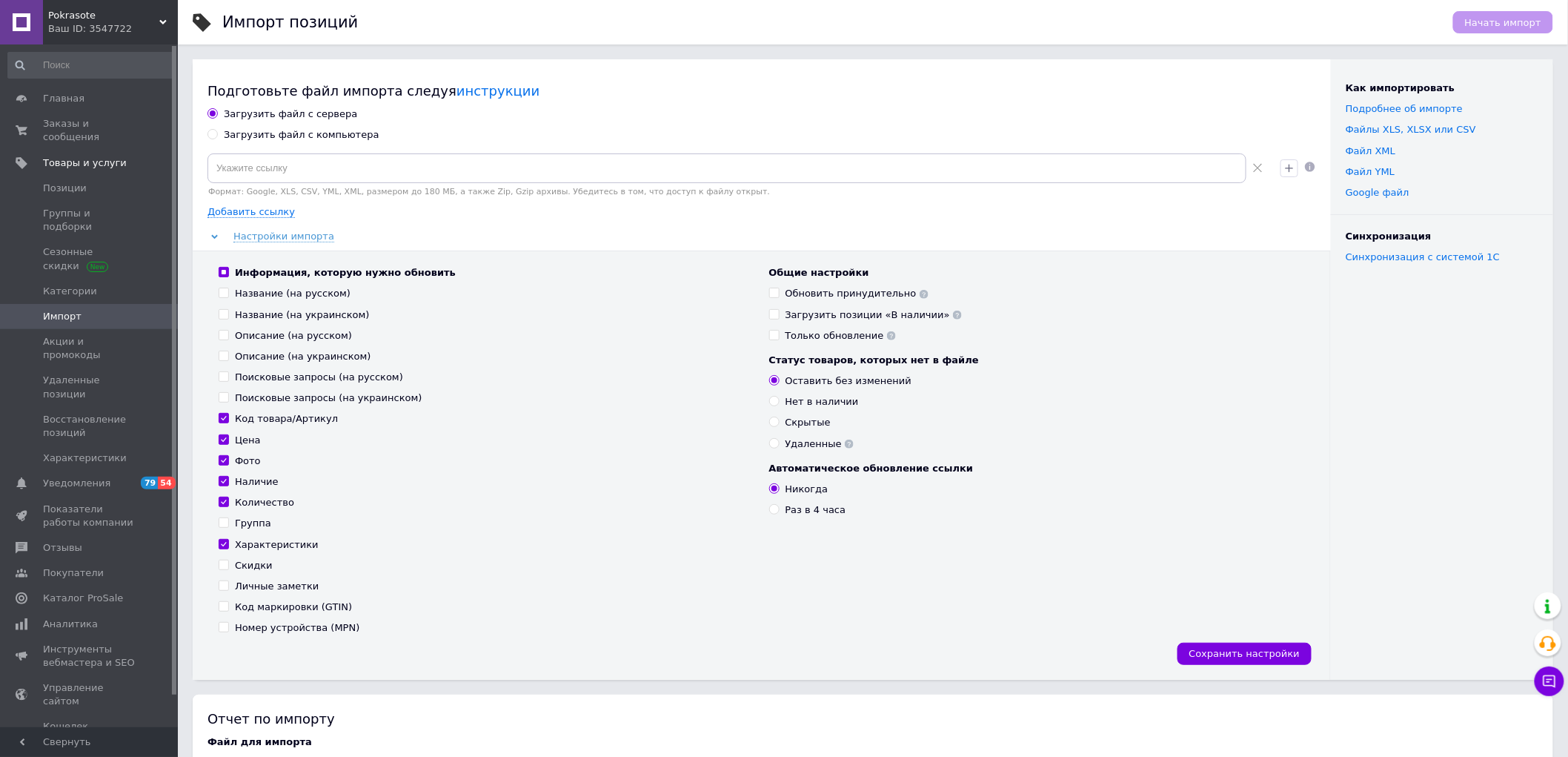
click at [224, 294] on input "Название (на русском)" at bounding box center [223, 292] width 10 height 10
checkbox input "true"
click at [221, 313] on input "Название (на украинском)" at bounding box center [223, 314] width 10 height 10
checkbox input "true"
click at [226, 331] on input "Описание (на русском)" at bounding box center [223, 334] width 10 height 10
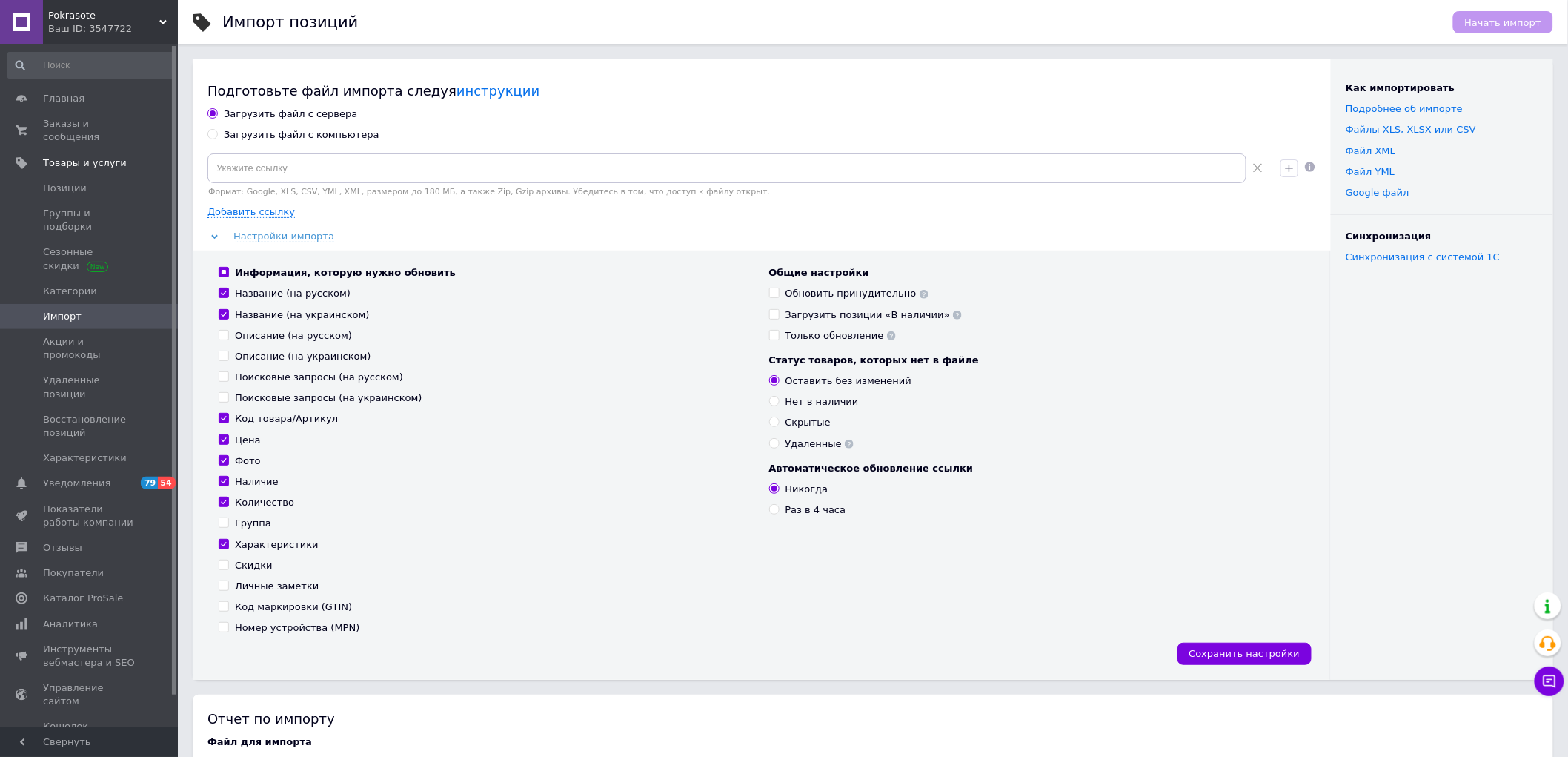
checkbox input "true"
click at [227, 358] on input "Описание (на украинском)" at bounding box center [223, 355] width 10 height 10
checkbox input "true"
click at [226, 378] on input "Поисковые запросы (на русском)" at bounding box center [223, 376] width 10 height 10
checkbox input "true"
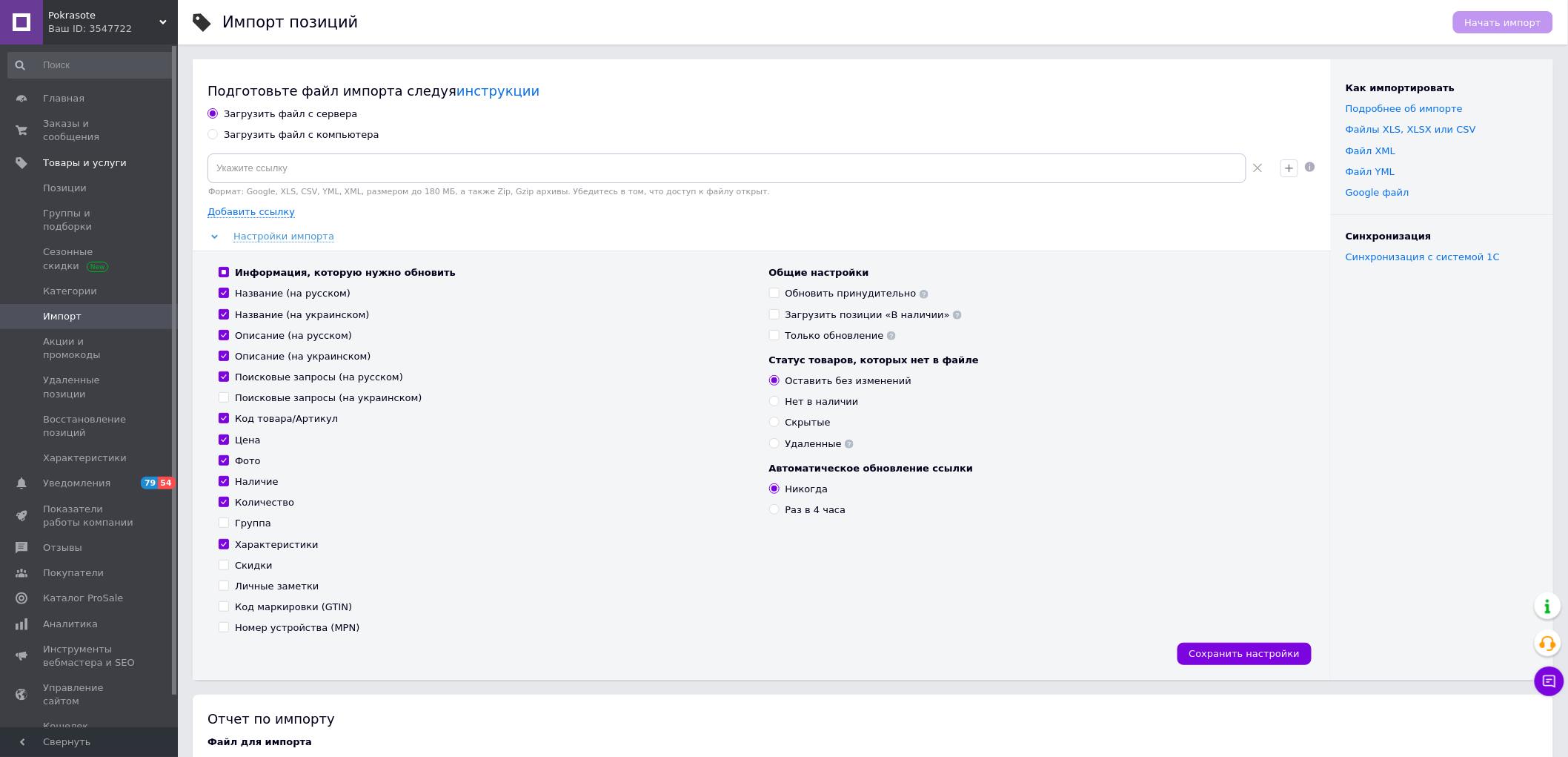
click at [223, 394] on input "Поисковые запросы (на украинском)" at bounding box center [223, 397] width 10 height 10
checkbox input "true"
click at [225, 523] on input "Группа" at bounding box center [223, 522] width 10 height 10
checkbox input "true"
click at [226, 563] on input "Скидки" at bounding box center [223, 564] width 10 height 10
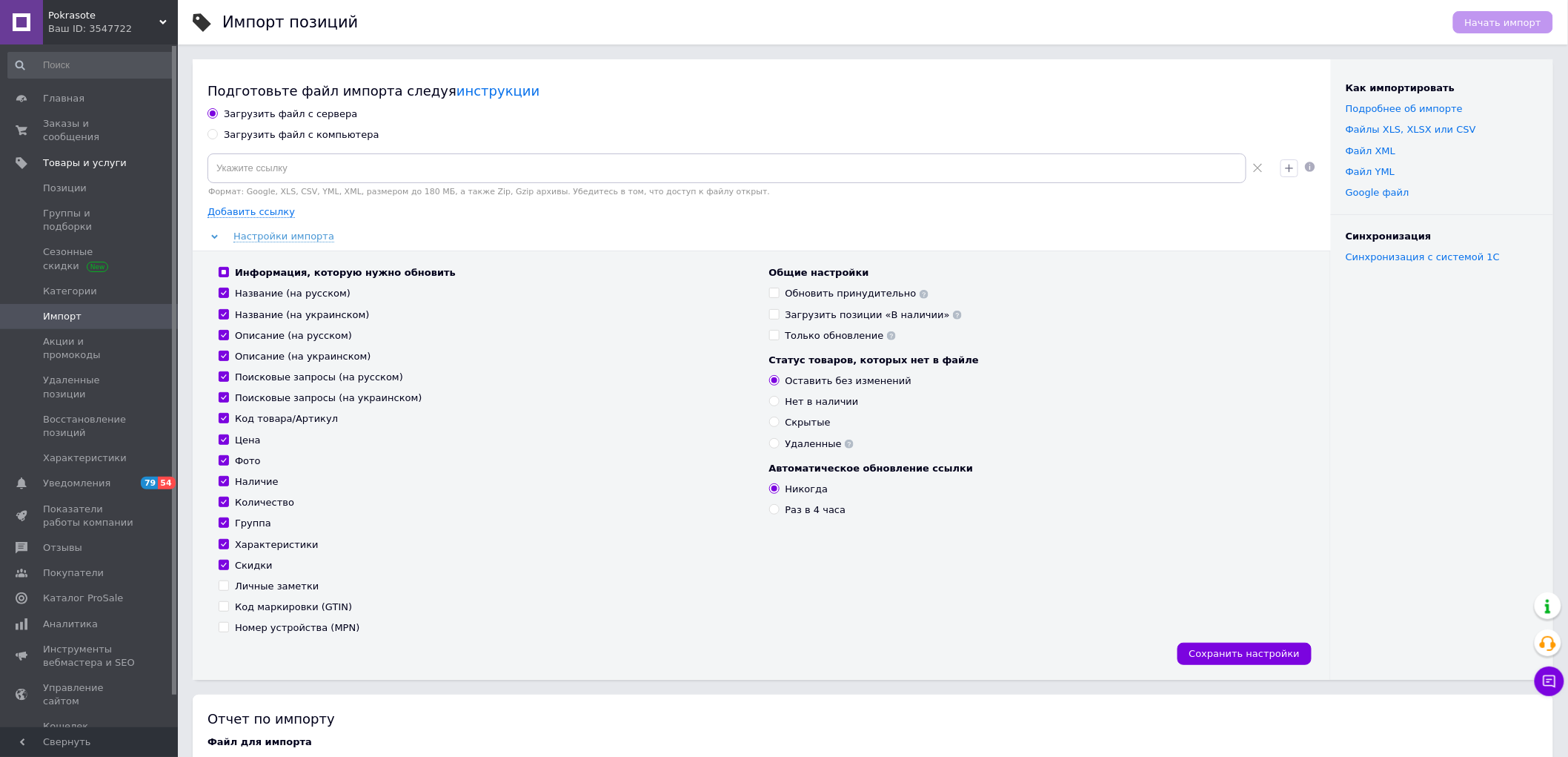
checkbox input "true"
click at [114, 310] on span "Импорт" at bounding box center [90, 316] width 94 height 13
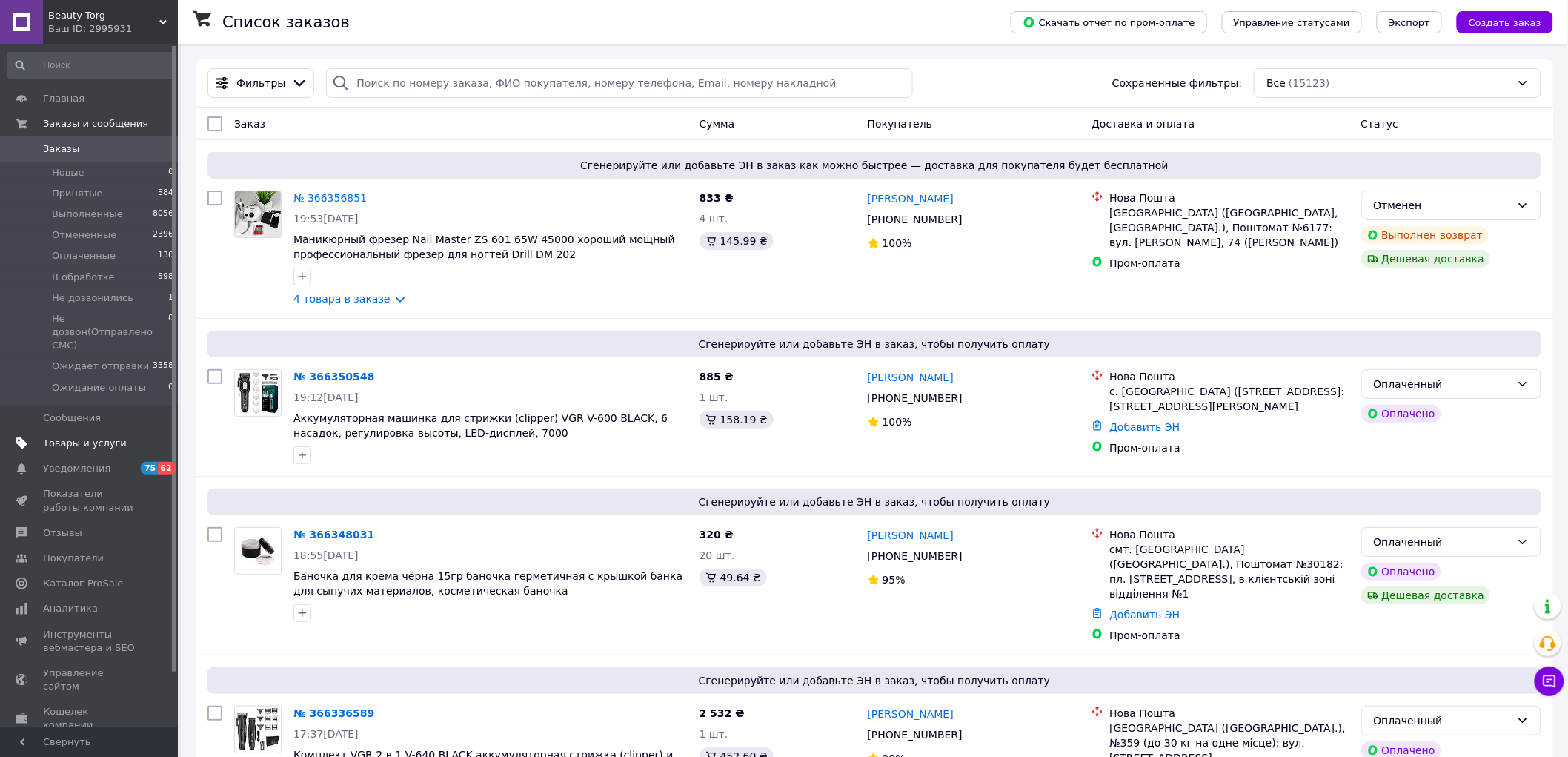
click at [83, 436] on span "Товары и услуги" at bounding box center [84, 443] width 83 height 13
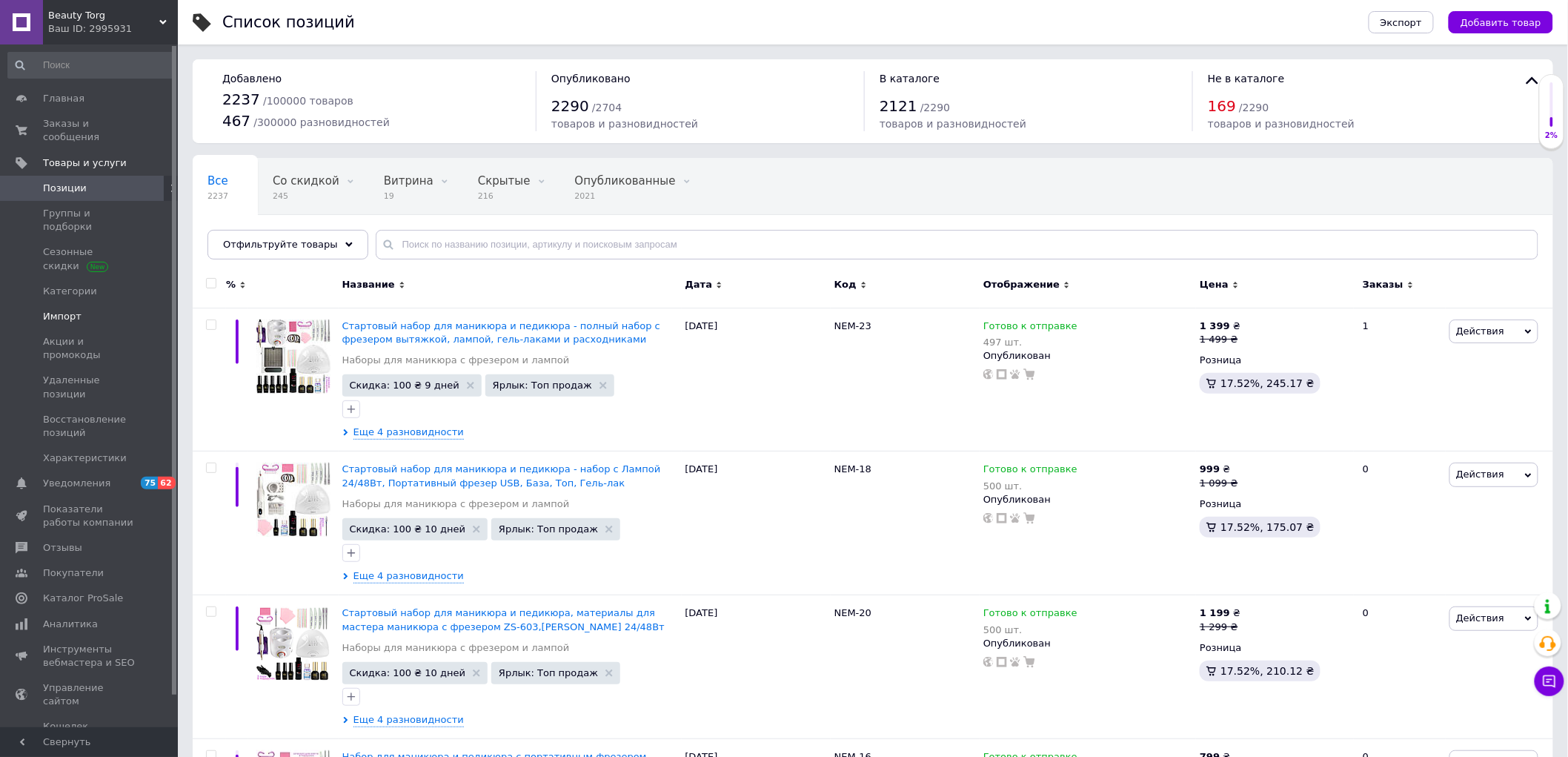
click at [70, 310] on span "Импорт" at bounding box center [62, 316] width 39 height 13
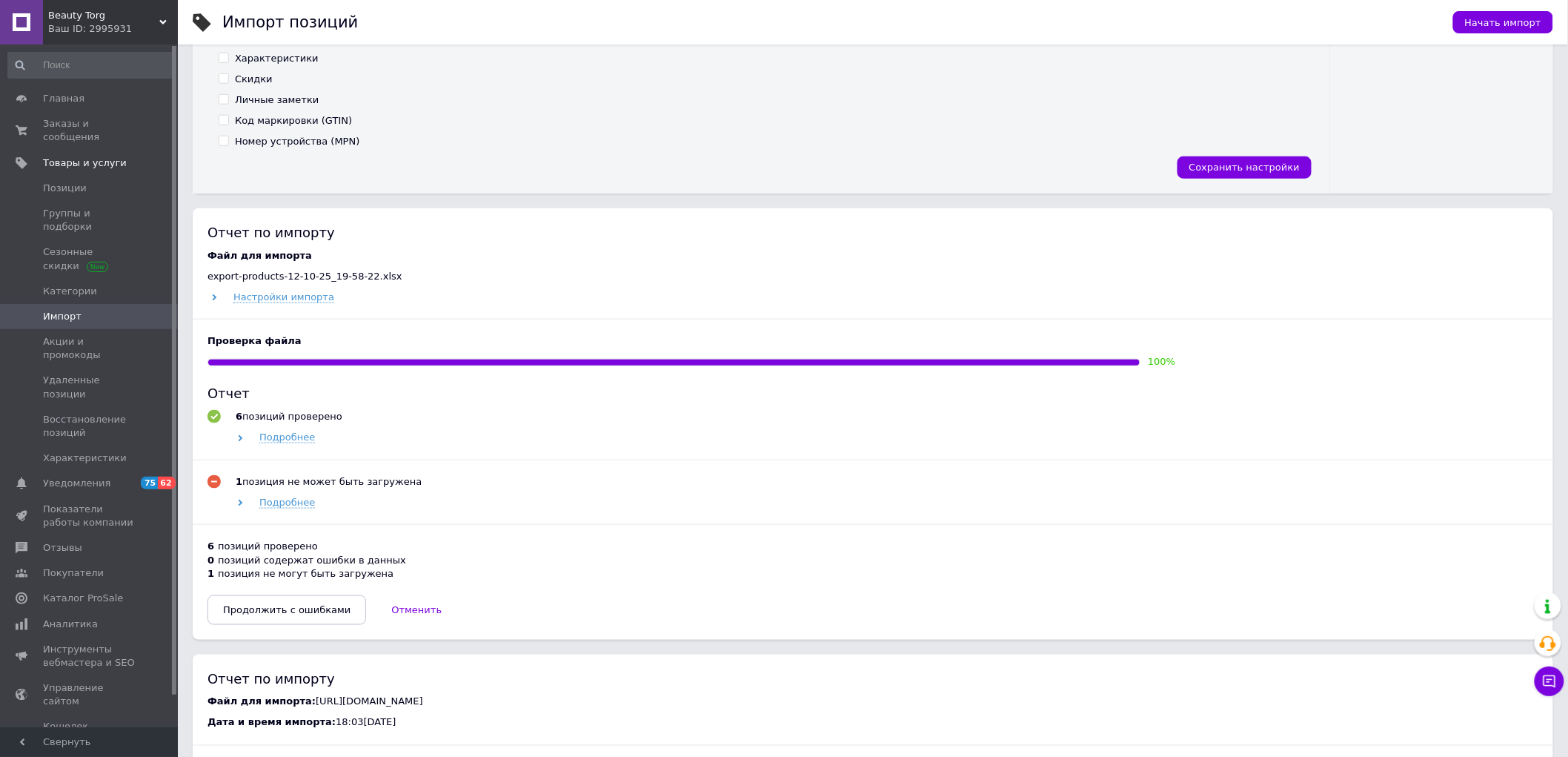
scroll to position [494, 0]
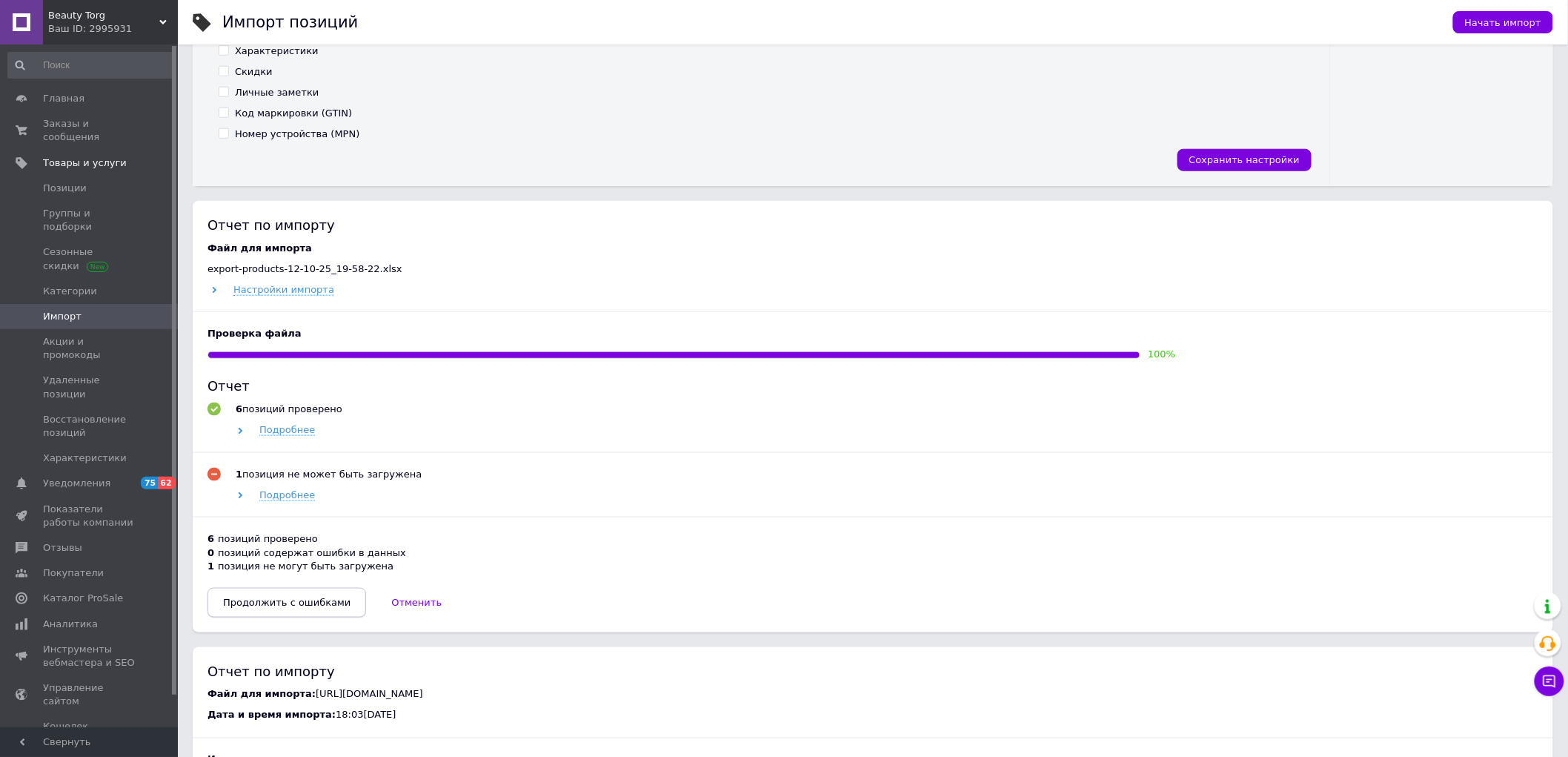
click at [294, 603] on span "Продолжить с ошибками" at bounding box center [287, 602] width 127 height 11
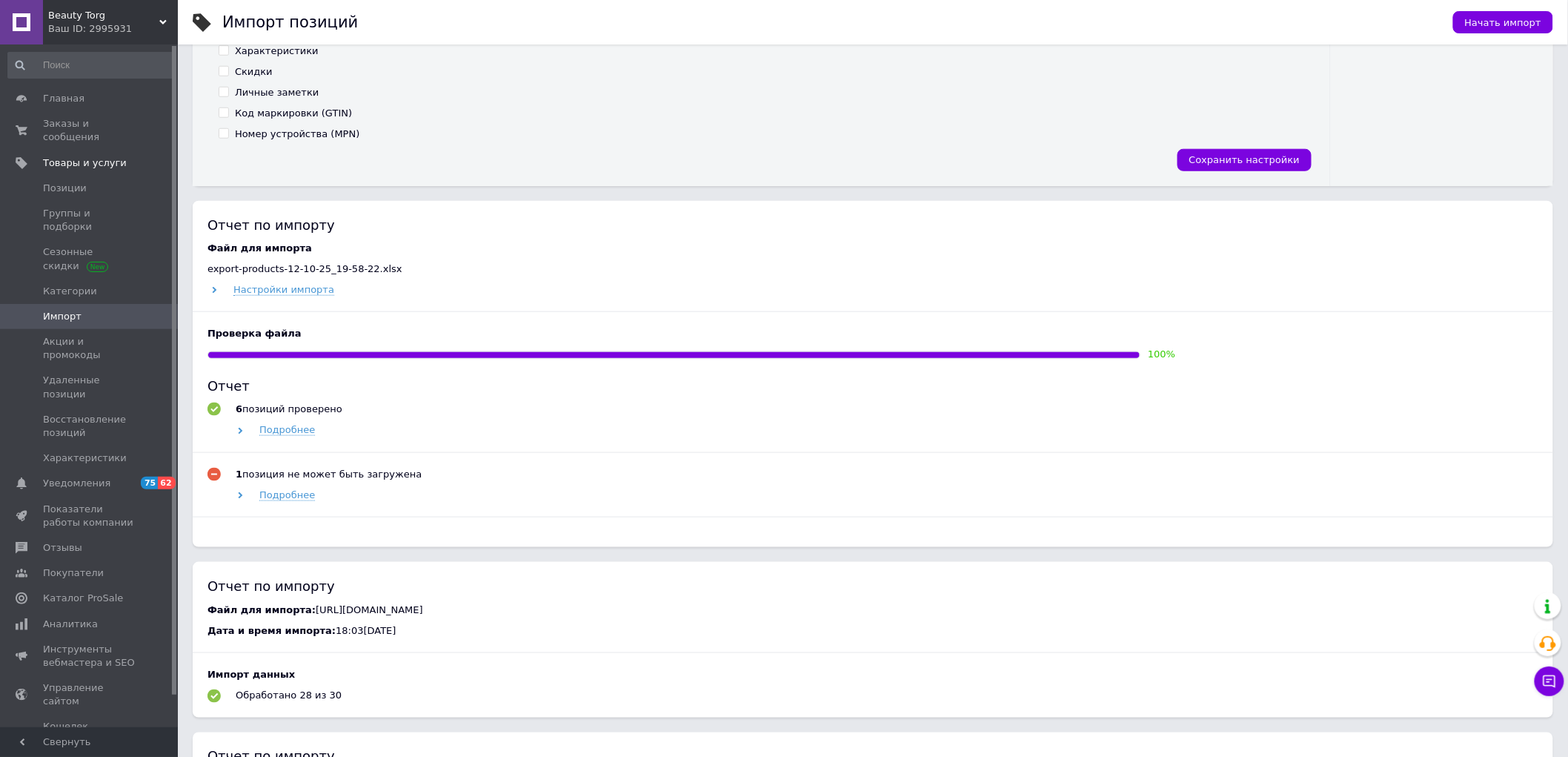
scroll to position [470, 0]
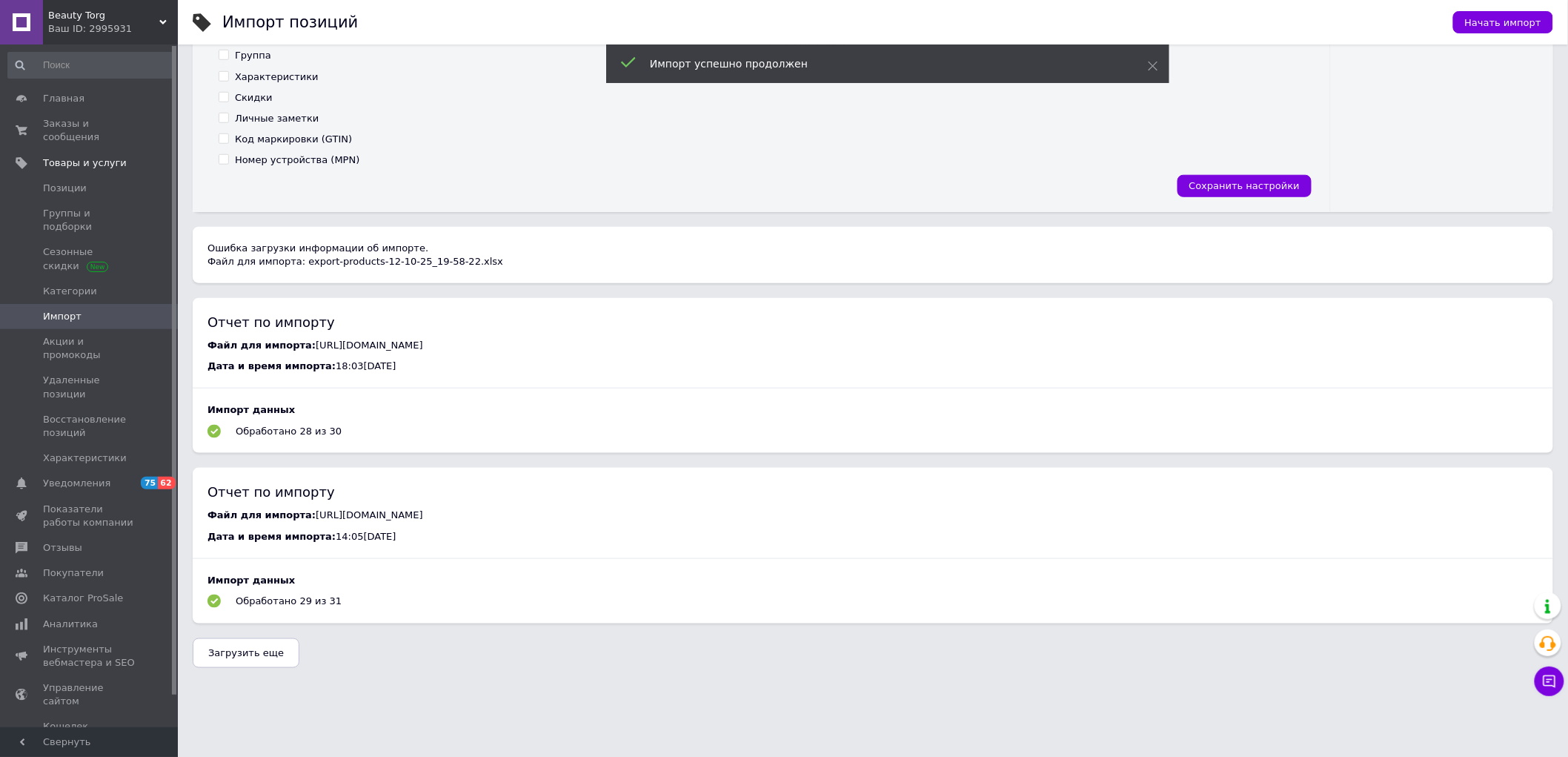
click at [120, 20] on span "Beauty Torg" at bounding box center [104, 15] width 111 height 13
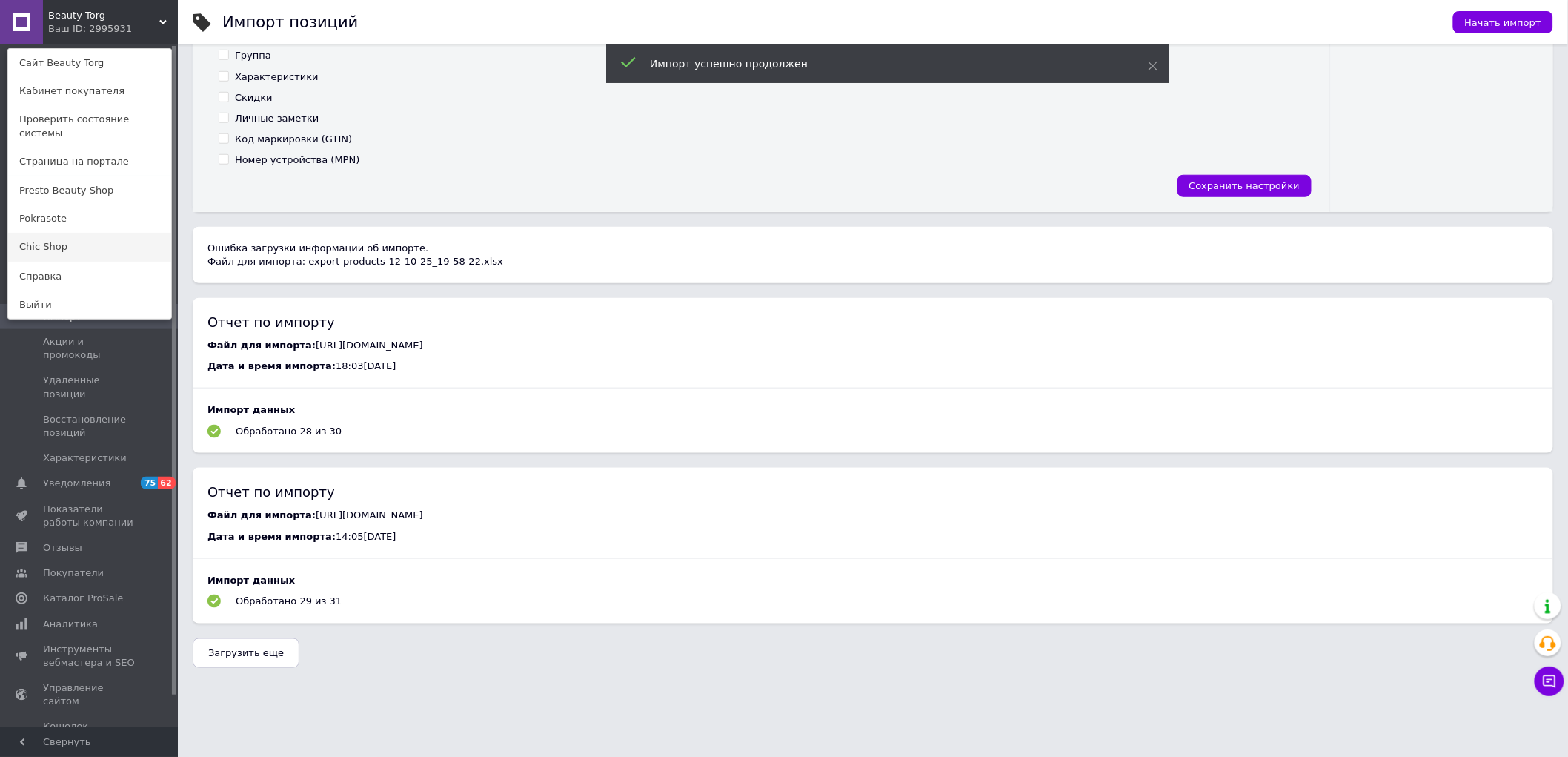
click at [38, 235] on link "Chic Shop" at bounding box center [90, 246] width 163 height 28
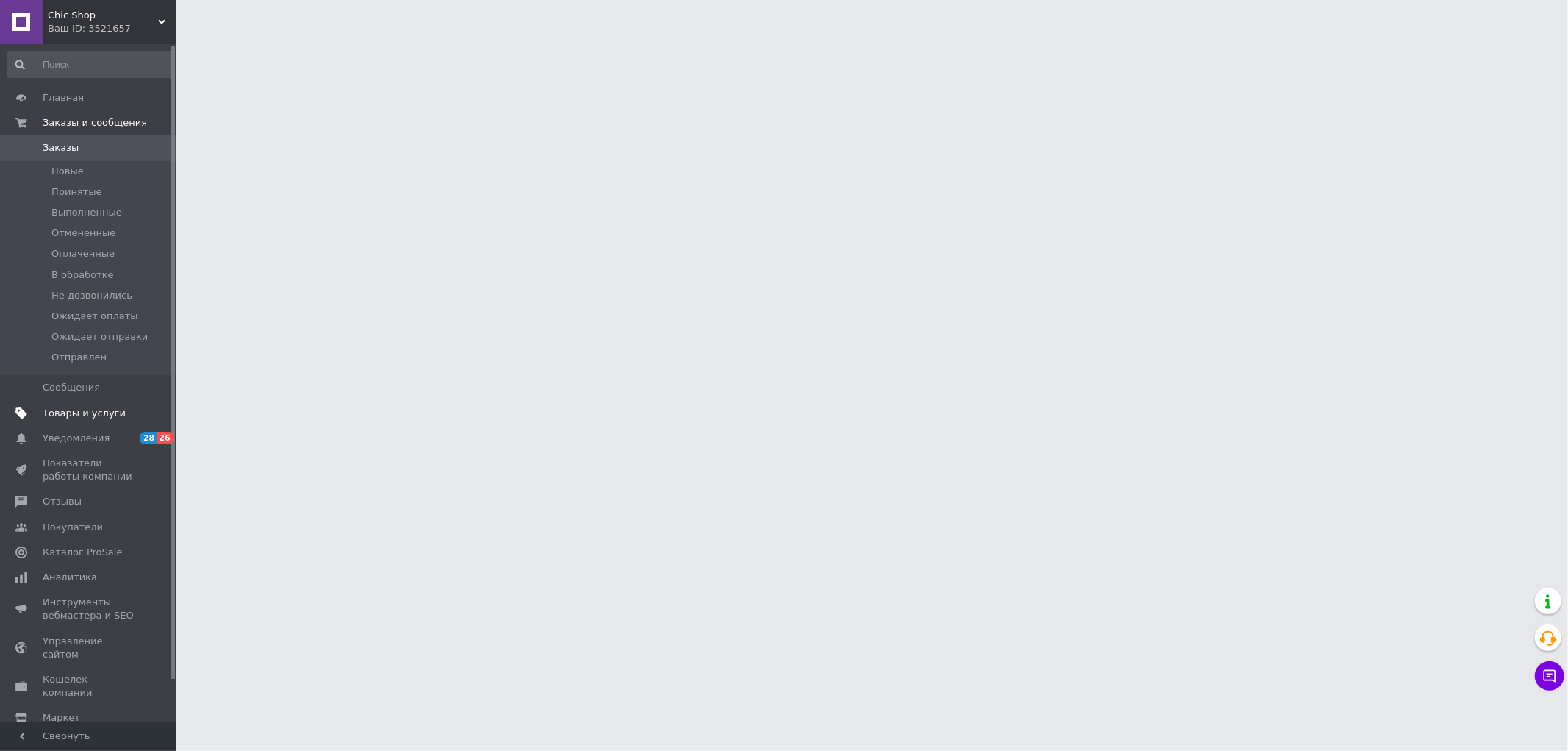
click at [81, 409] on span "Товары и услуги" at bounding box center [84, 413] width 83 height 13
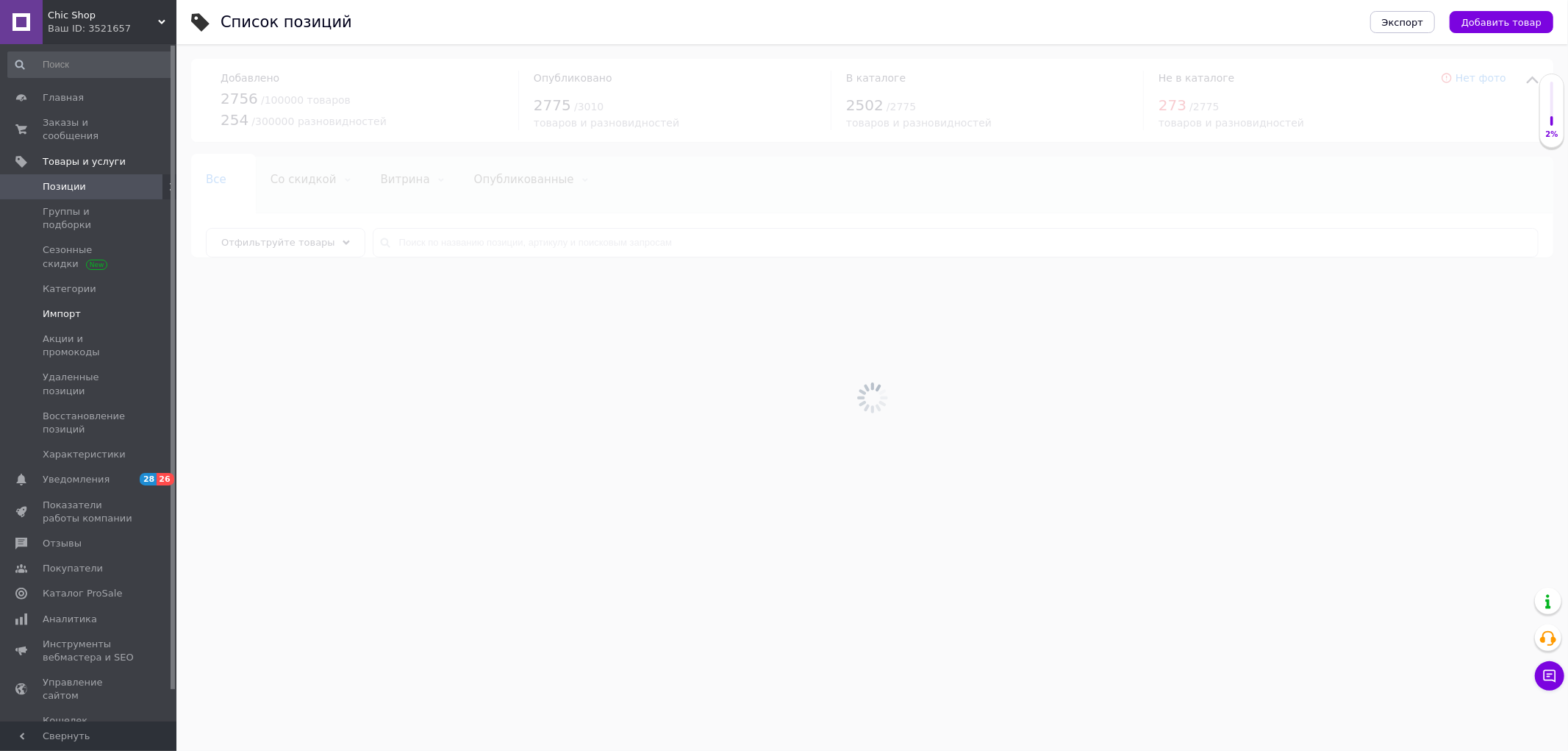
click at [76, 308] on span "Импорт" at bounding box center [61, 314] width 38 height 13
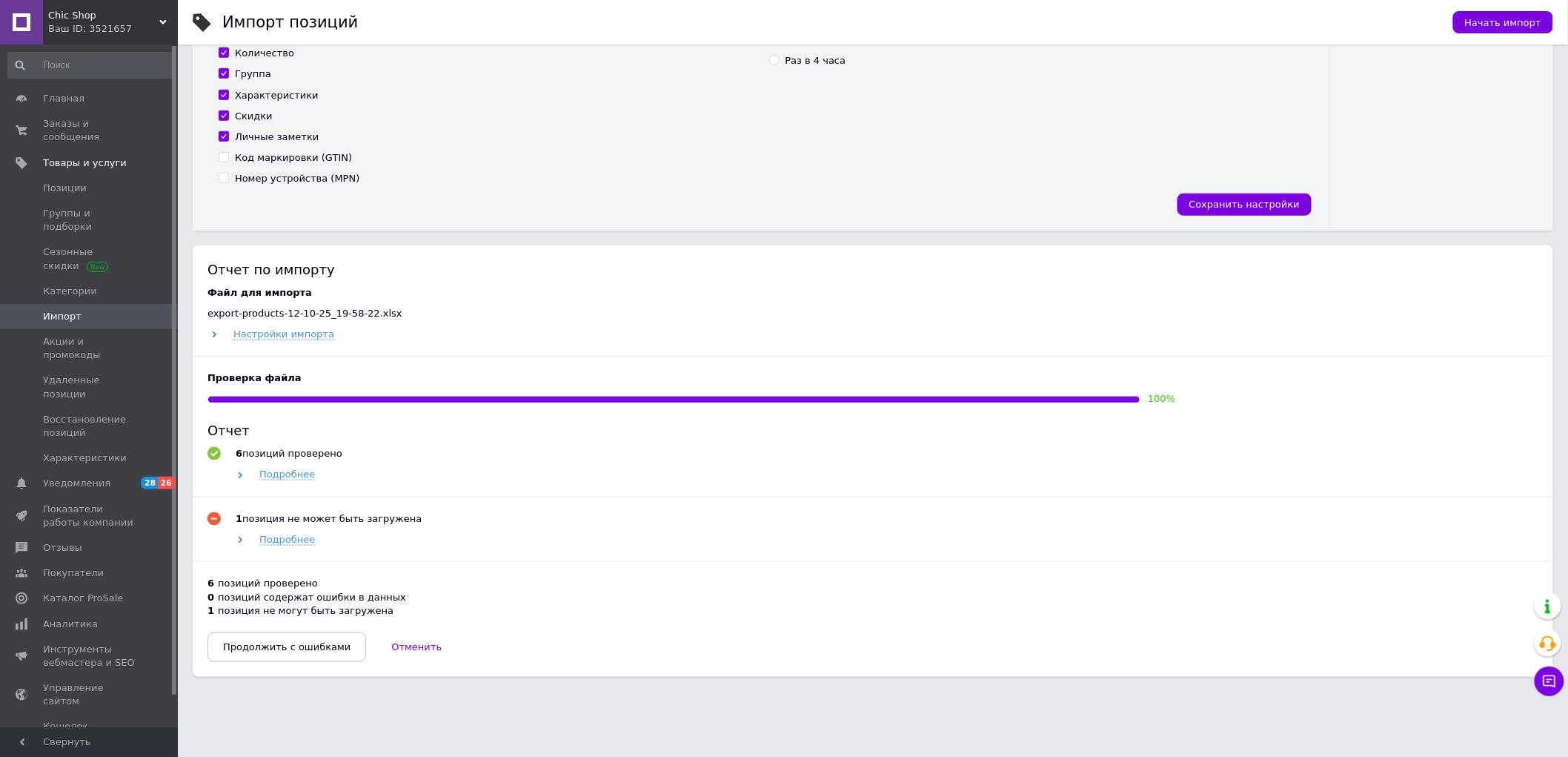
scroll to position [461, 0]
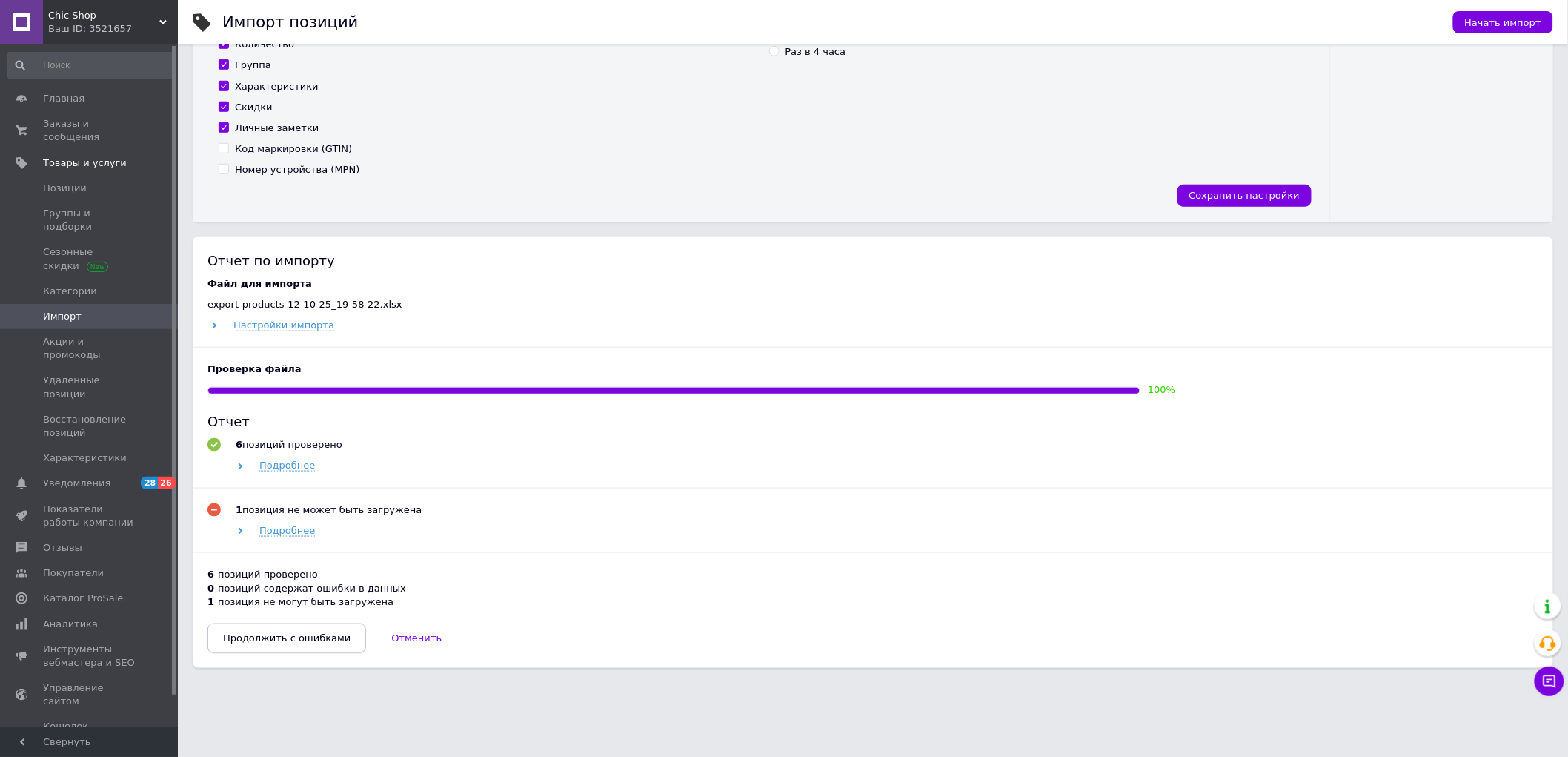
click at [281, 641] on span "Продолжить с ошибками" at bounding box center [287, 638] width 127 height 11
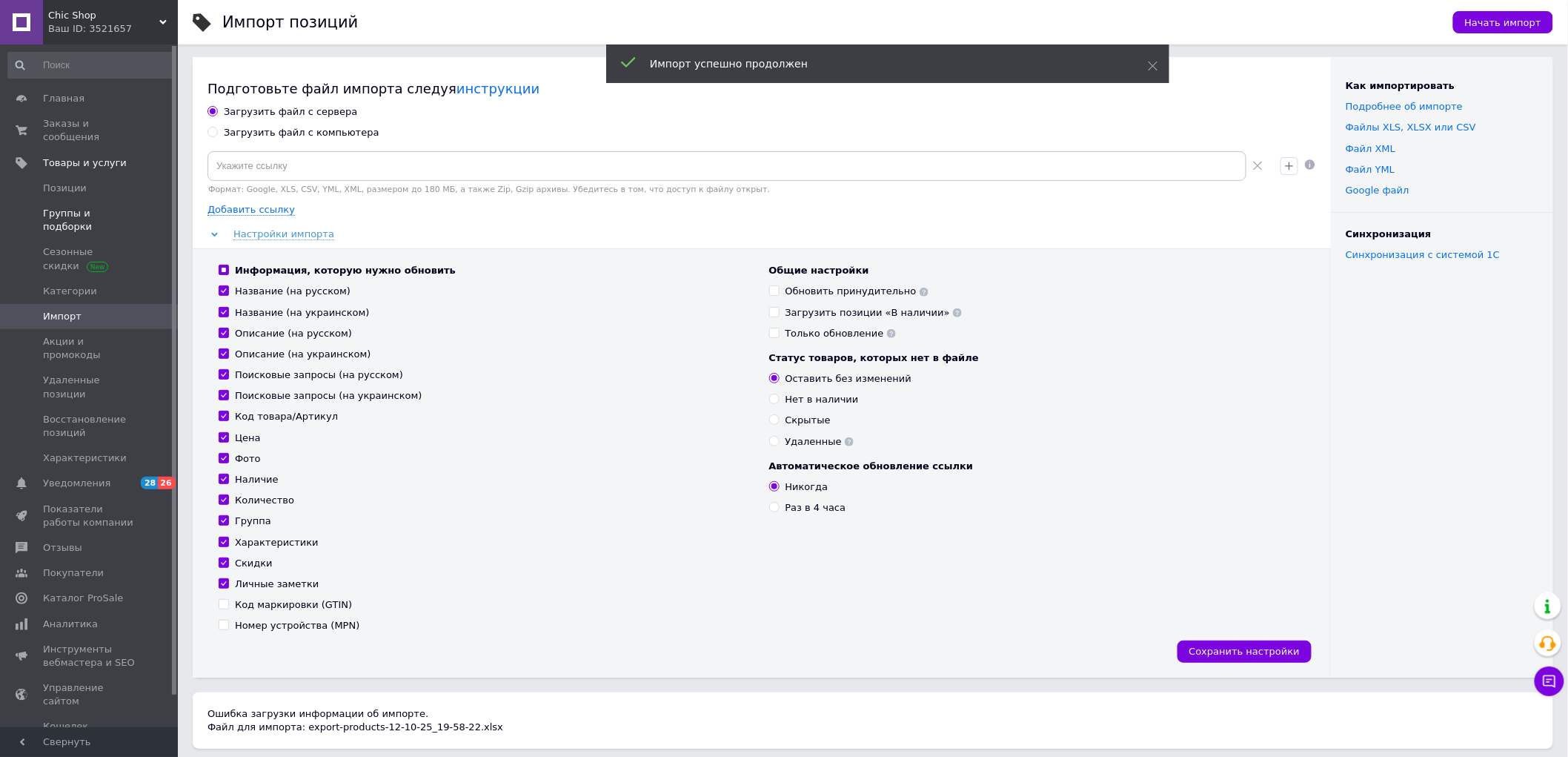
scroll to position [0, 0]
click at [84, 23] on div "Ваш ID: 3521657" at bounding box center [113, 29] width 130 height 13
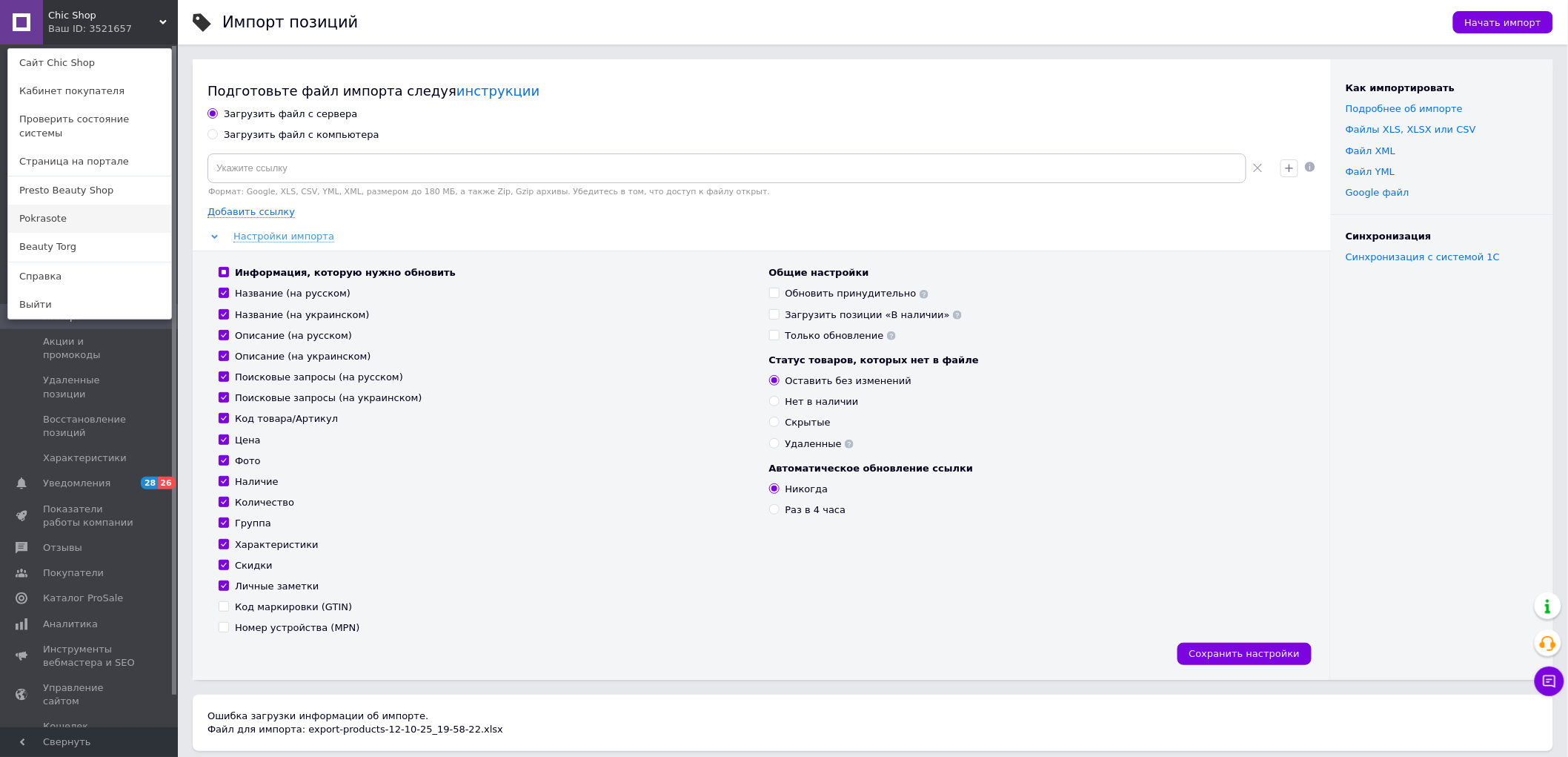
click at [45, 204] on link "Pokrasote" at bounding box center [90, 218] width 163 height 28
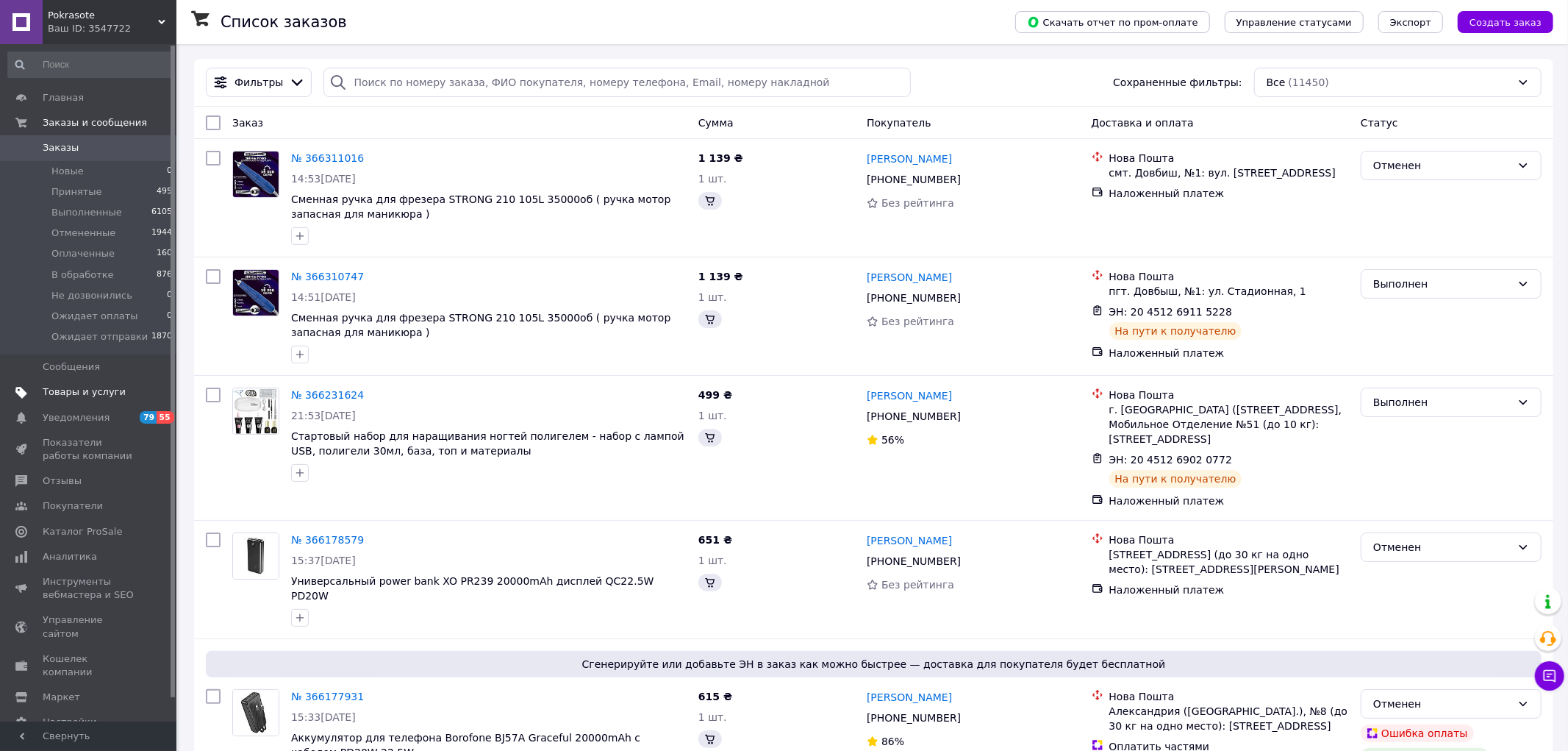
click at [83, 392] on span "Товары и услуги" at bounding box center [84, 392] width 83 height 13
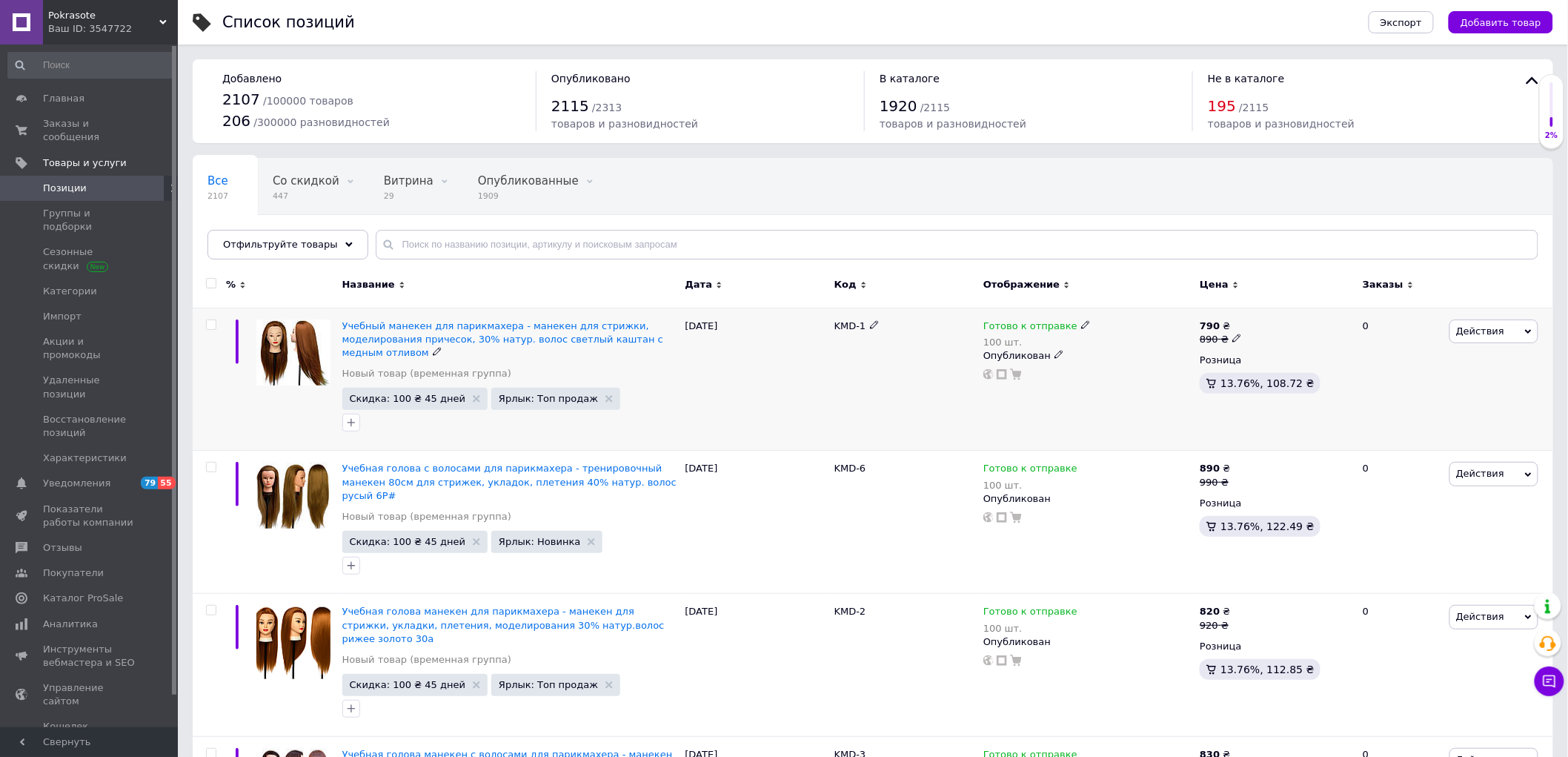
click at [208, 322] on input "checkbox" at bounding box center [210, 324] width 10 height 10
checkbox input "true"
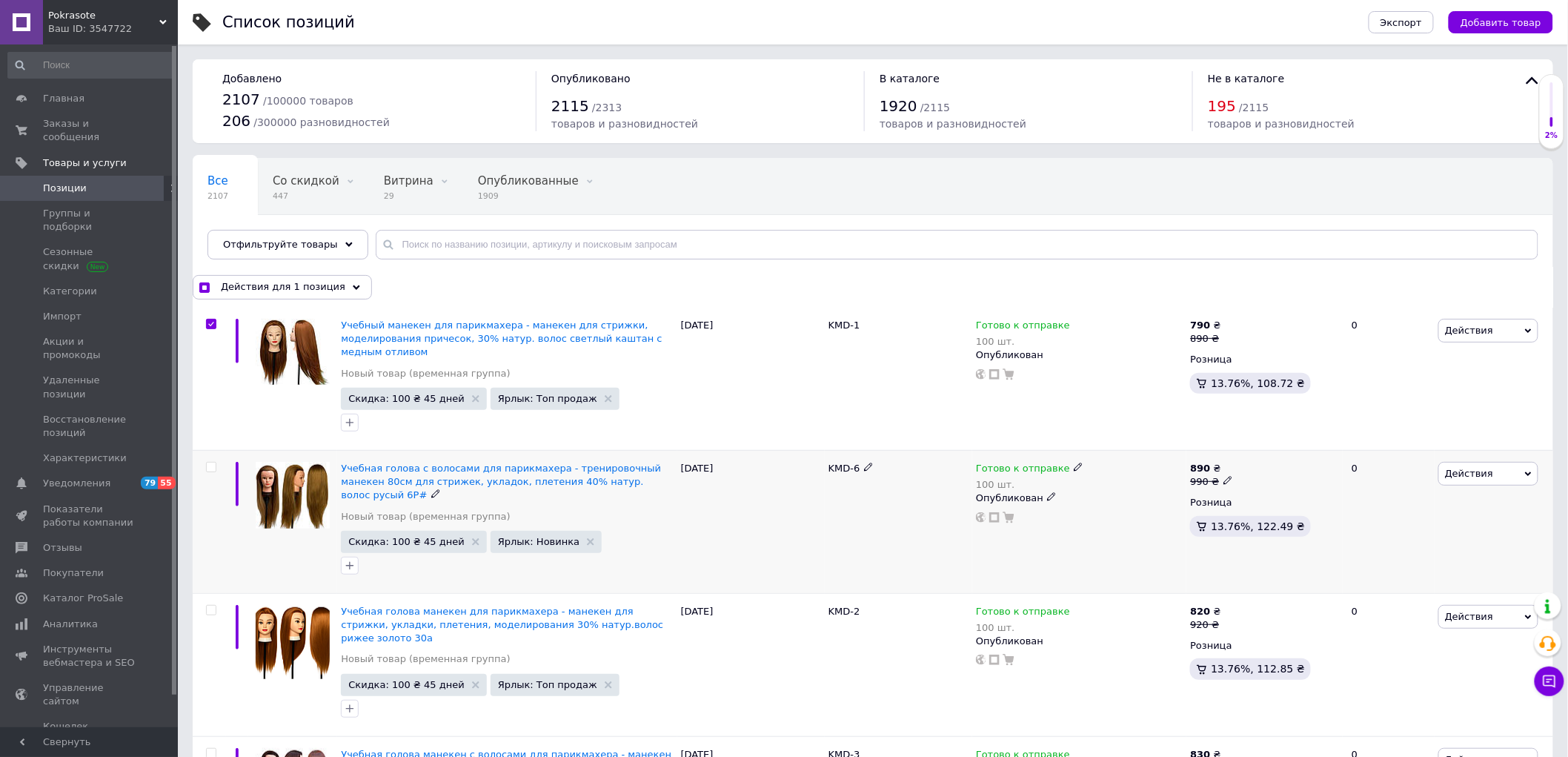
click at [209, 468] on input "checkbox" at bounding box center [210, 467] width 10 height 10
checkbox input "true"
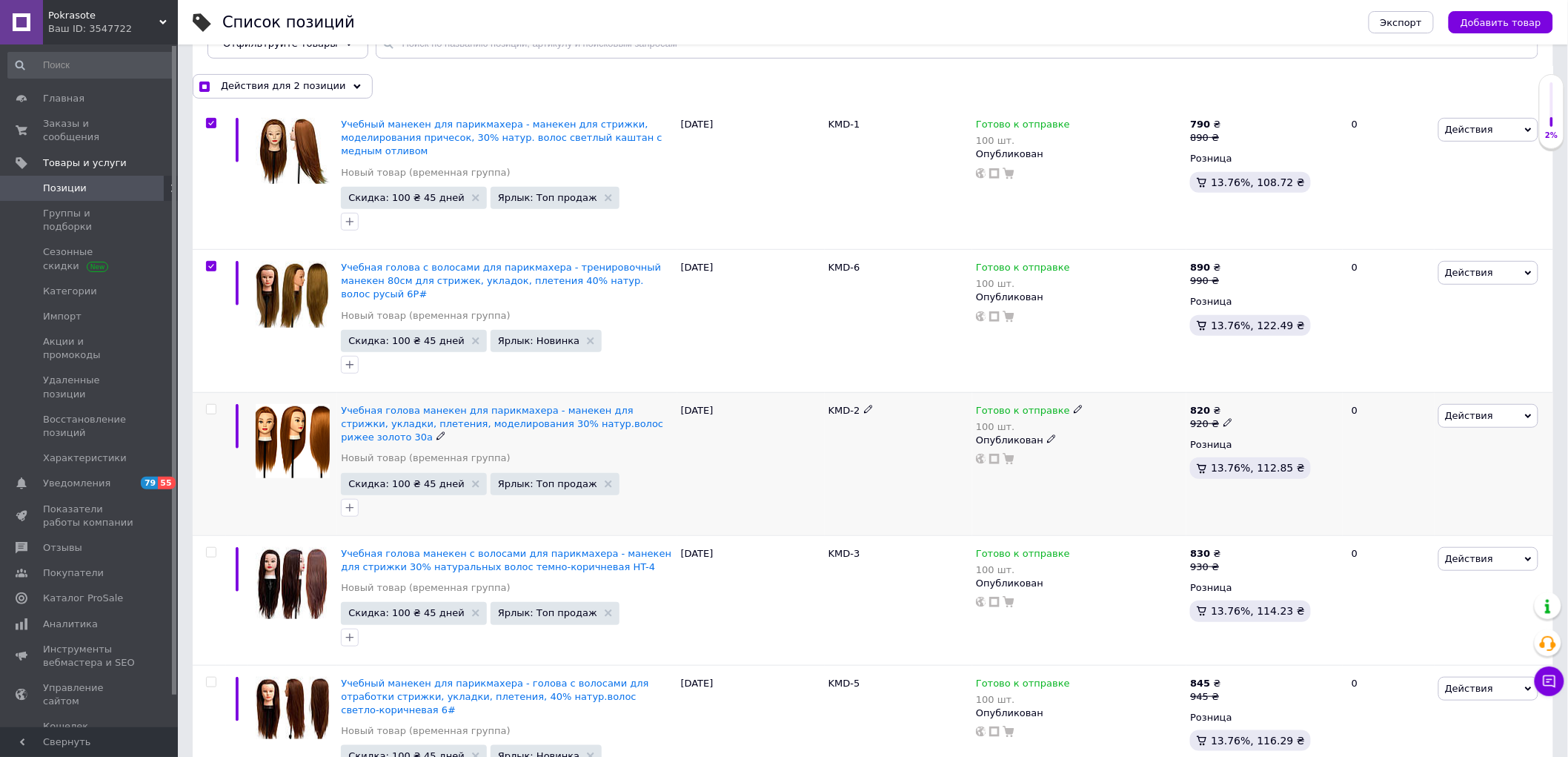
scroll to position [247, 0]
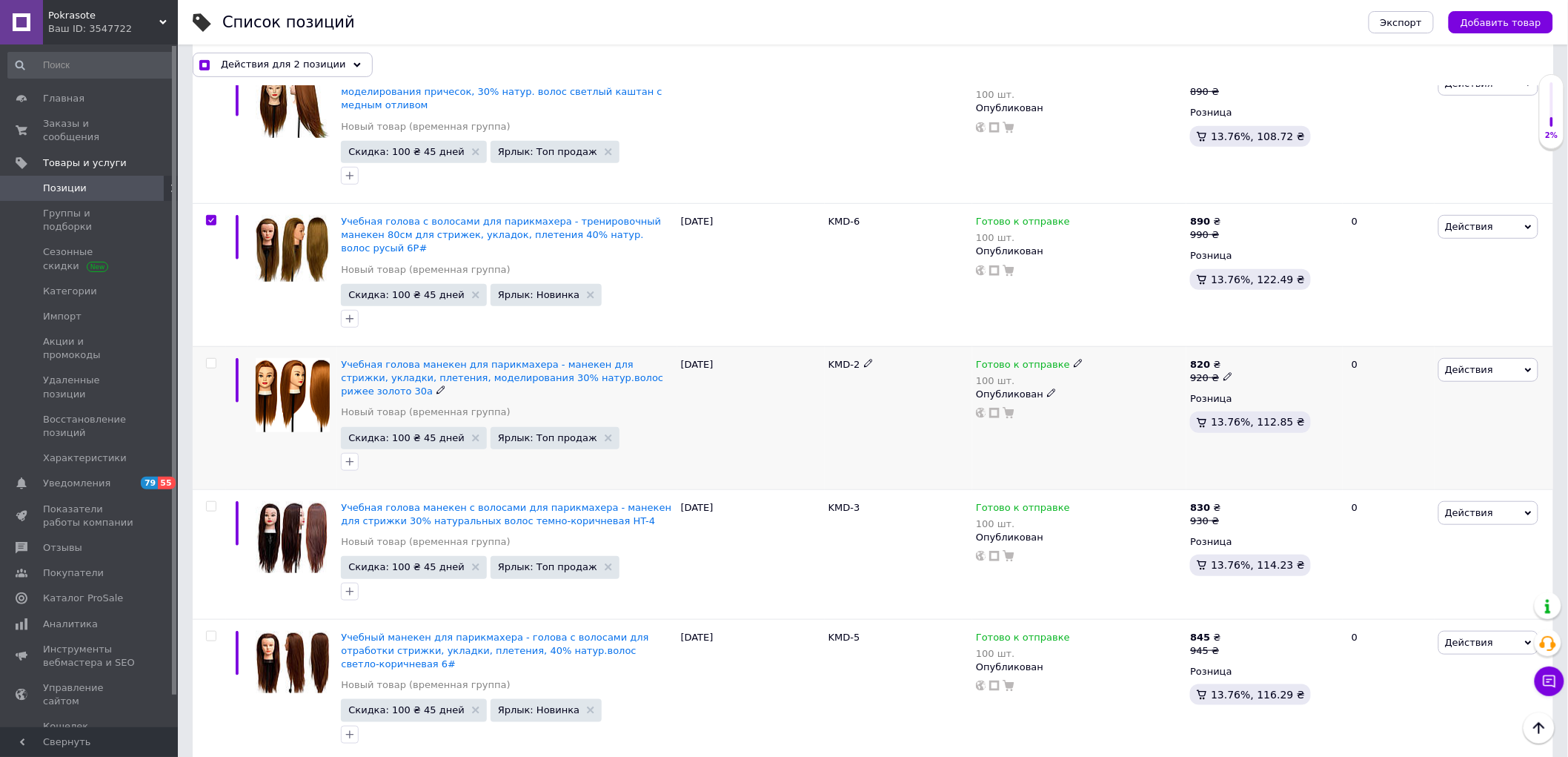
click at [212, 358] on input "checkbox" at bounding box center [210, 363] width 10 height 10
checkbox input "true"
click at [213, 502] on input "checkbox" at bounding box center [210, 506] width 10 height 10
checkbox input "true"
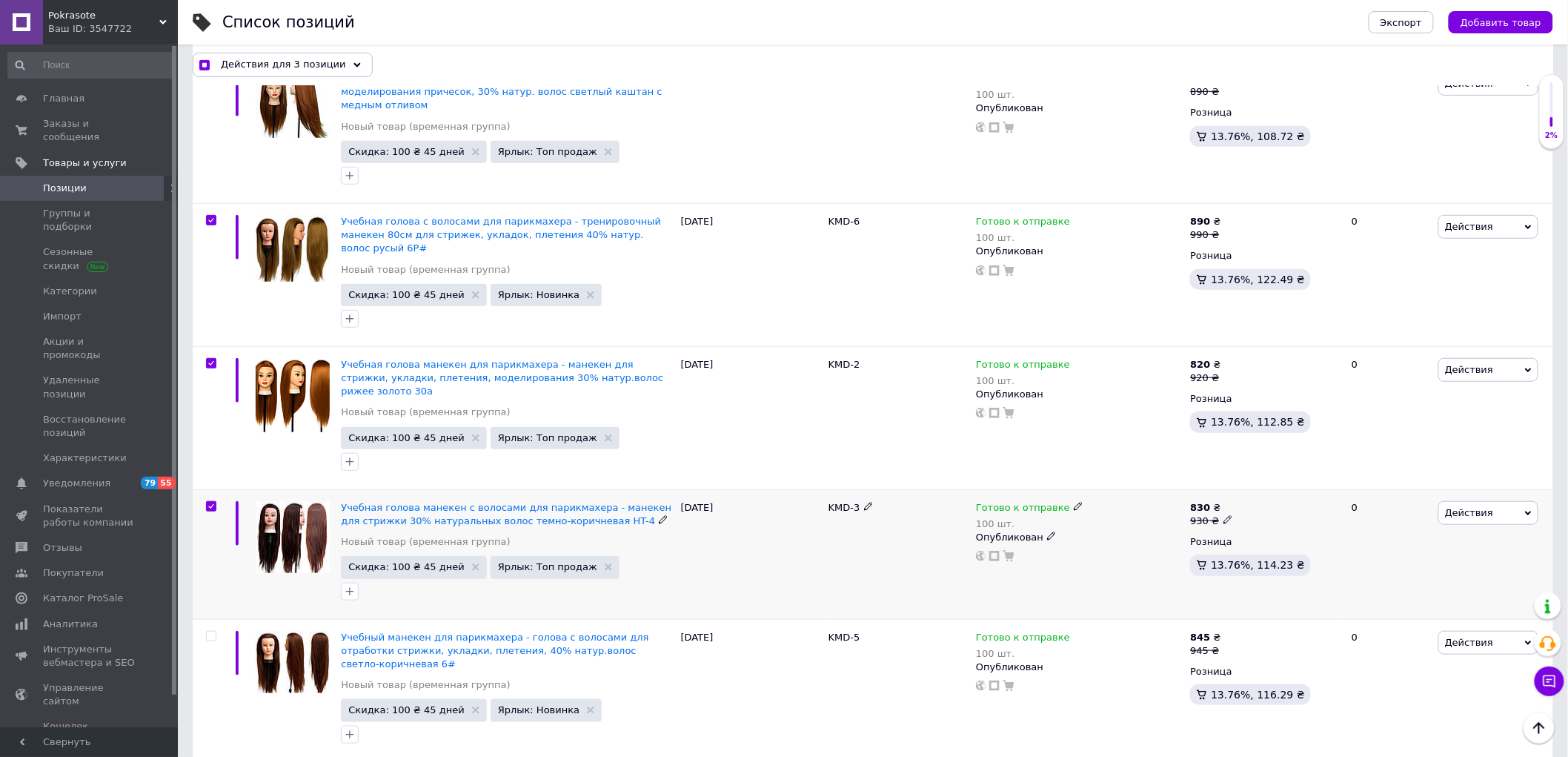
checkbox input "true"
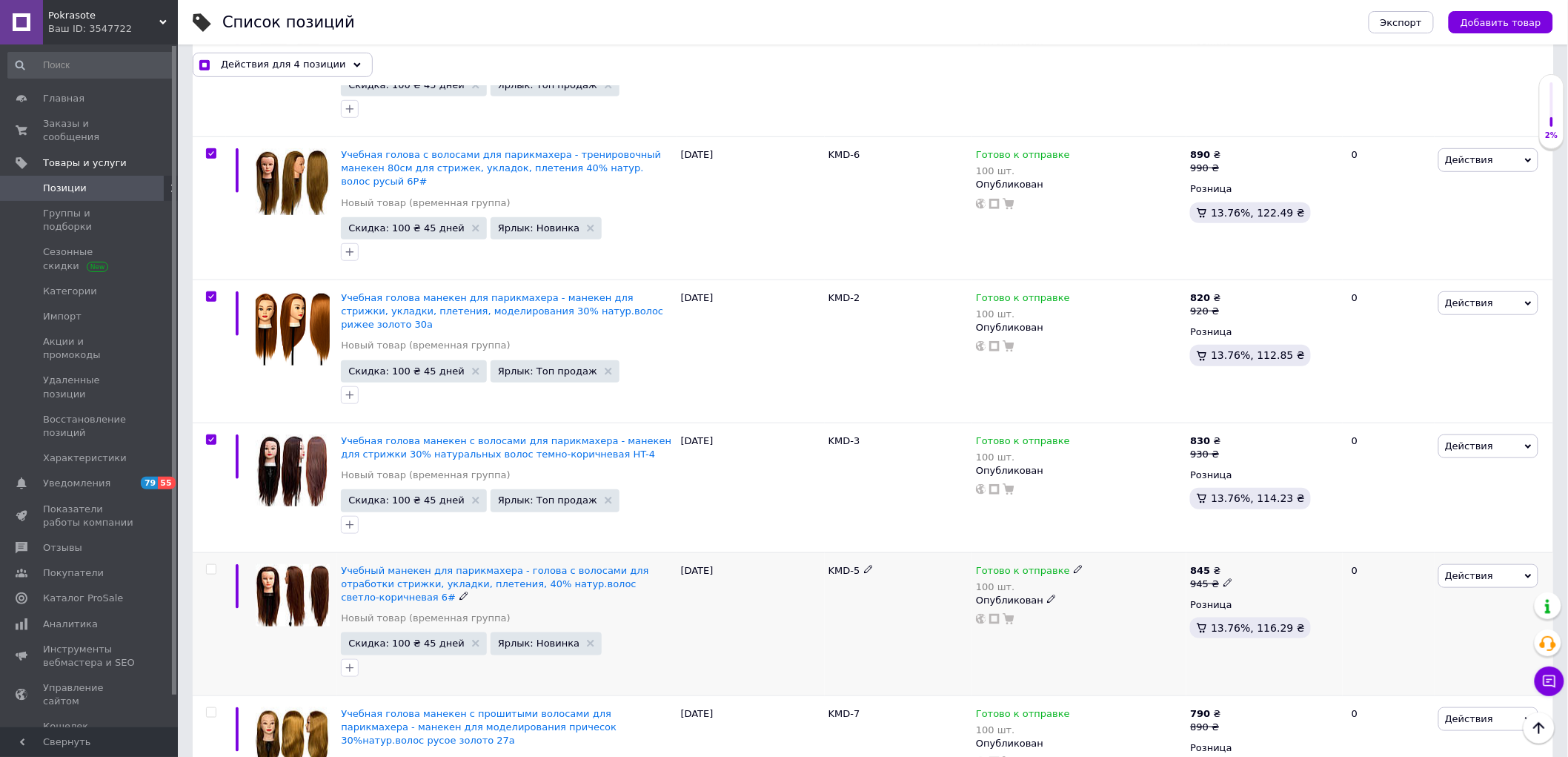
scroll to position [411, 0]
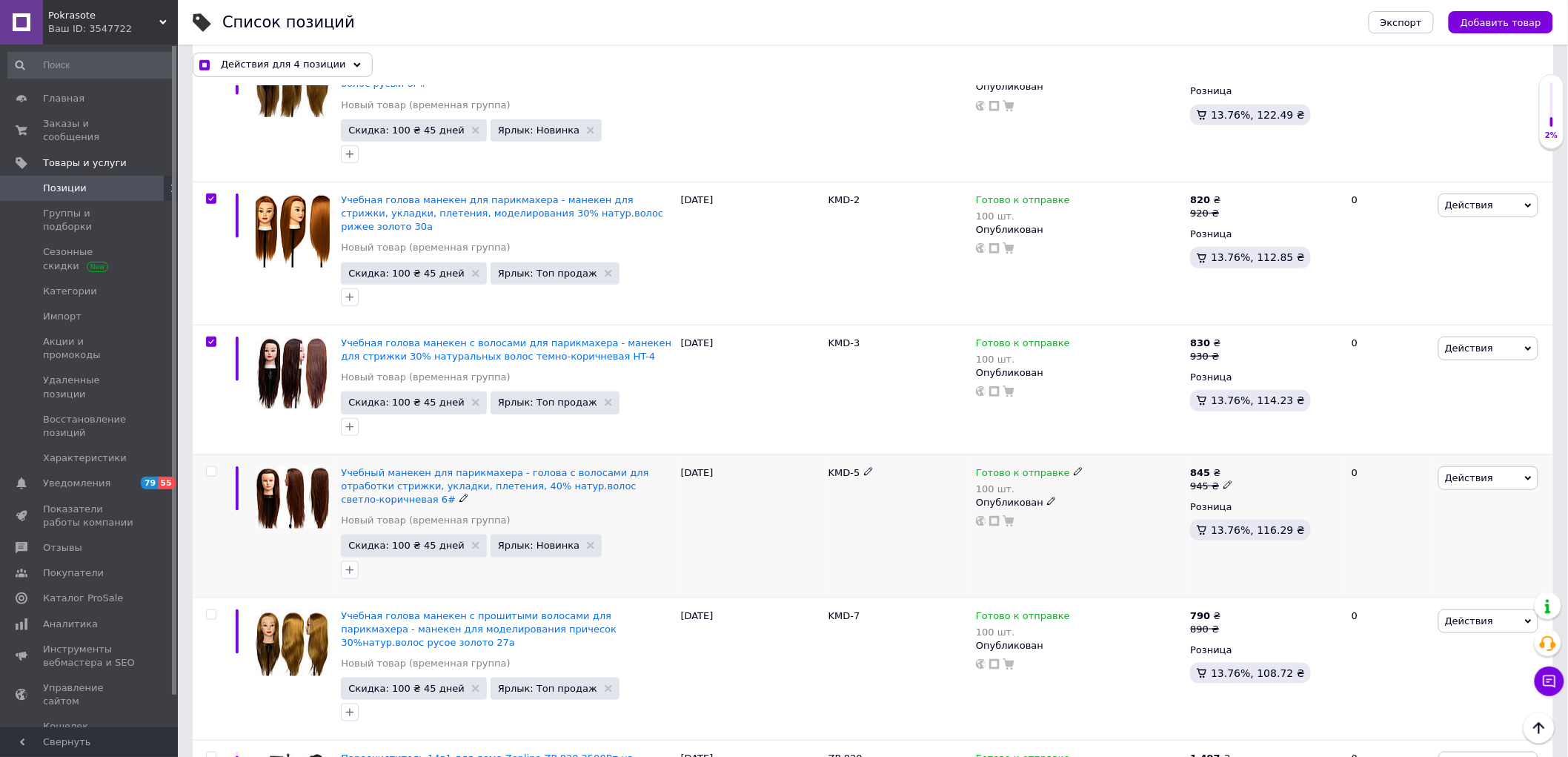
click at [215, 467] on input "checkbox" at bounding box center [210, 471] width 10 height 10
checkbox input "true"
drag, startPoint x: 211, startPoint y: 574, endPoint x: 218, endPoint y: 569, distance: 8.6
click at [212, 610] on input "checkbox" at bounding box center [210, 615] width 10 height 10
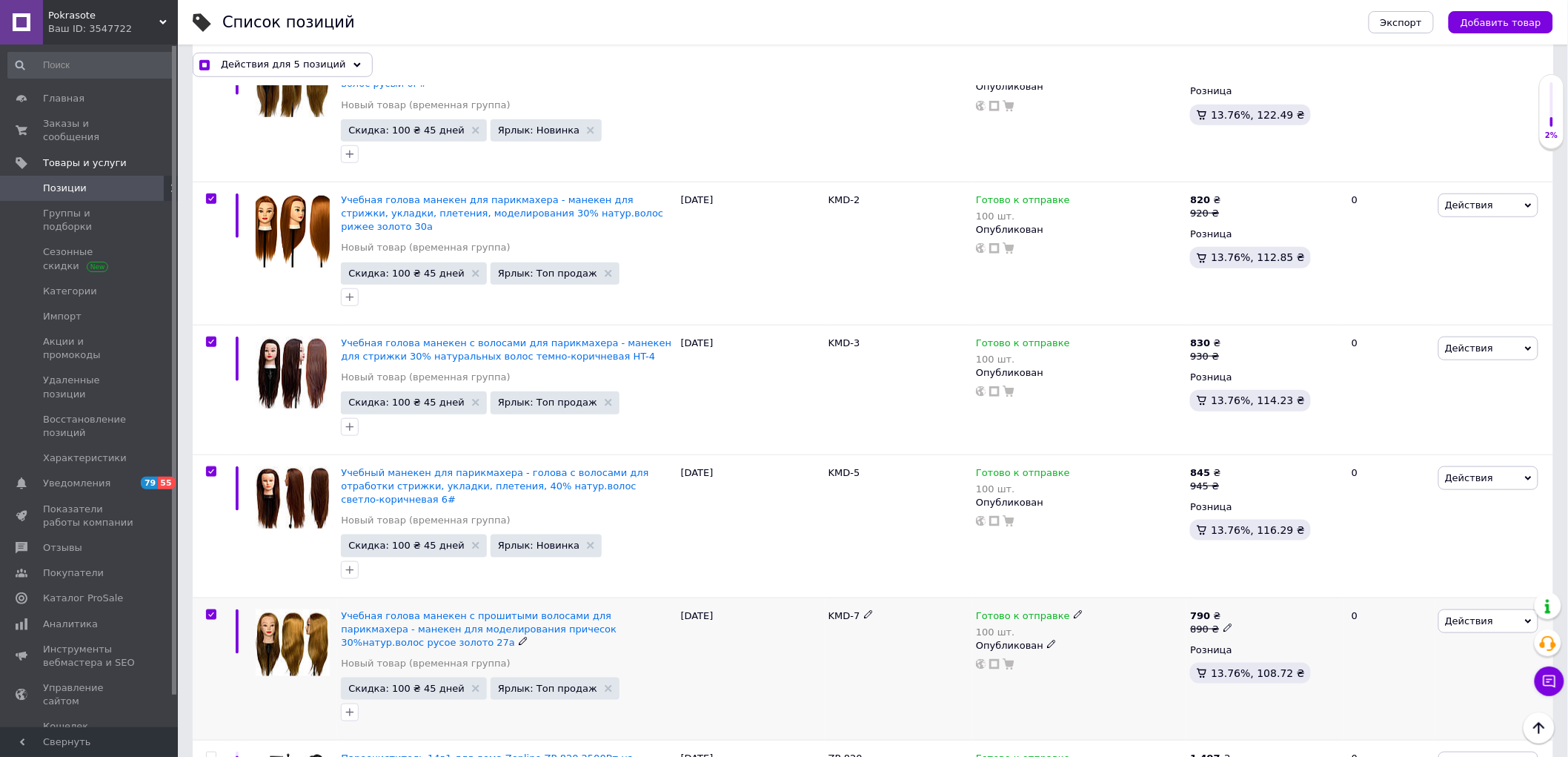
checkbox input "true"
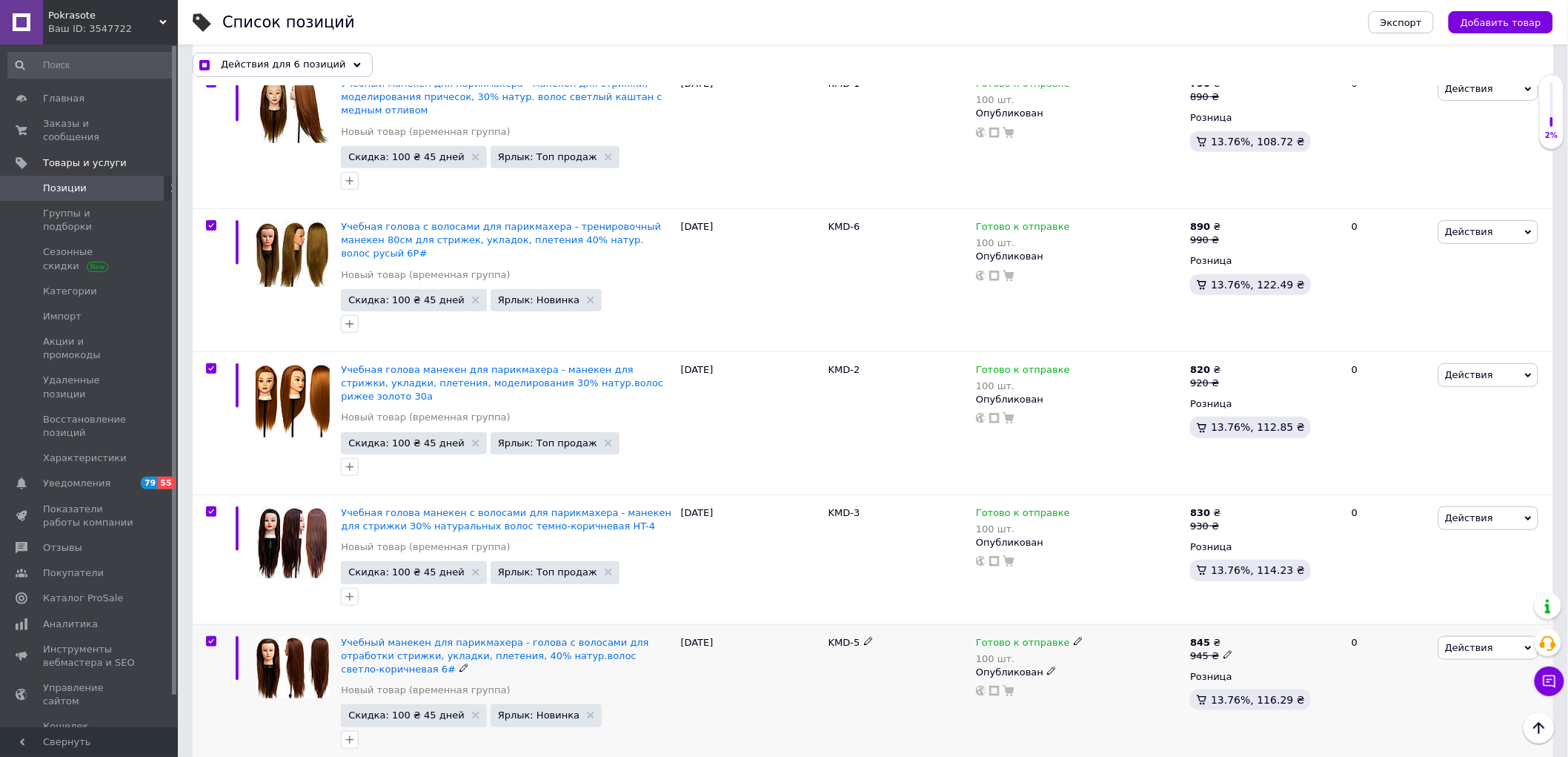
scroll to position [0, 0]
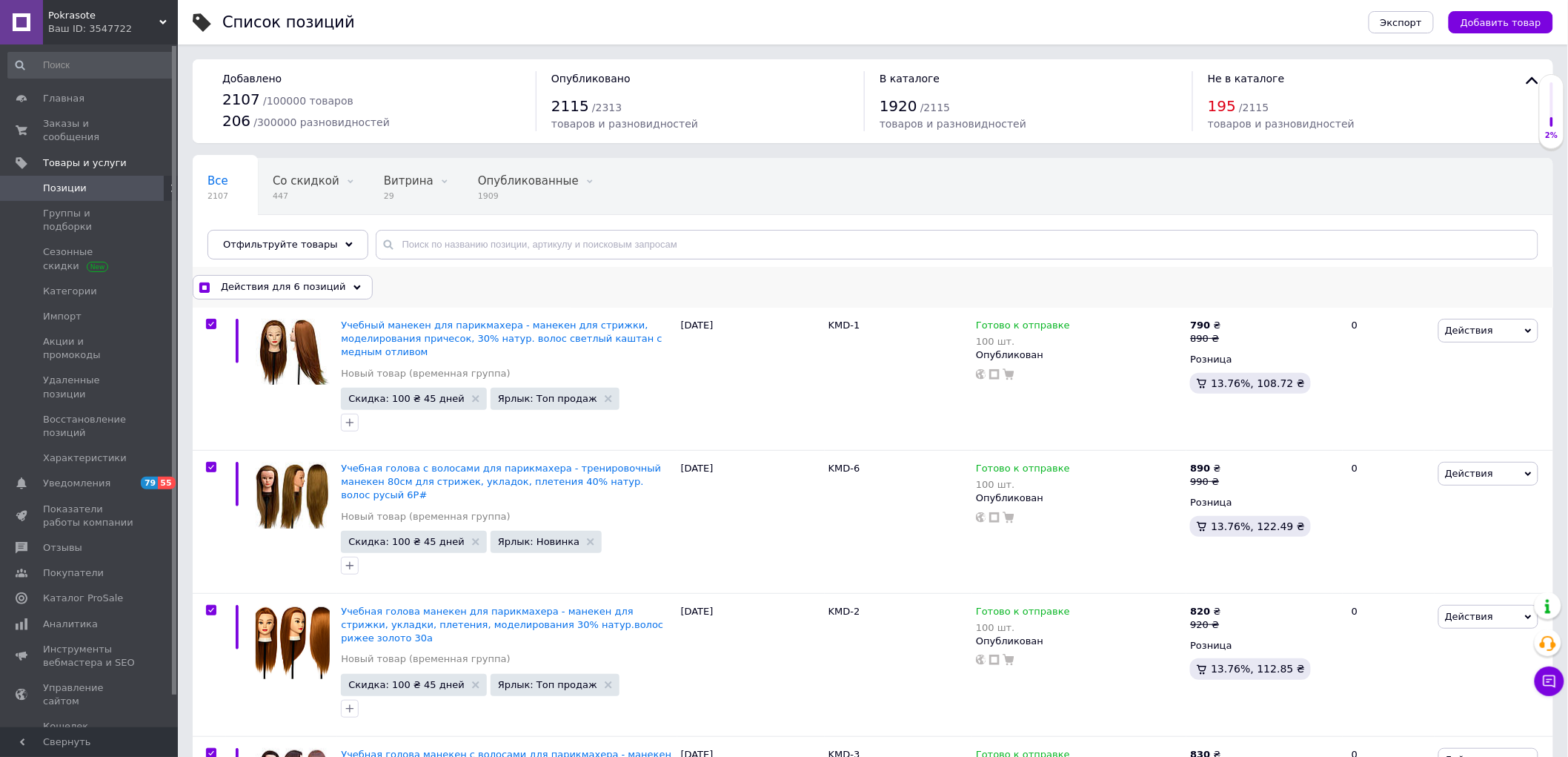
click at [315, 290] on span "Действия для 6 позиций" at bounding box center [284, 287] width 125 height 13
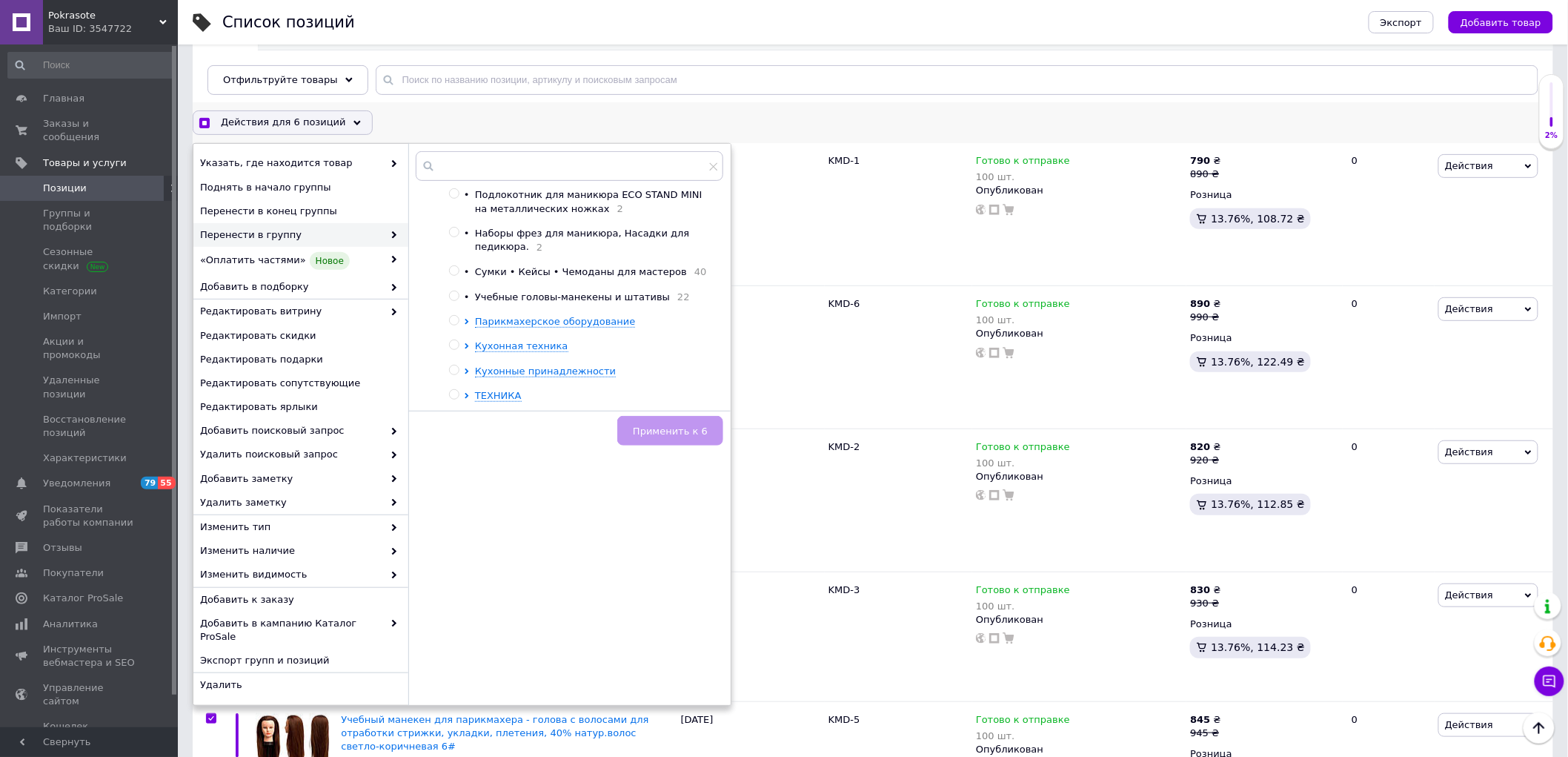
scroll to position [744, 0]
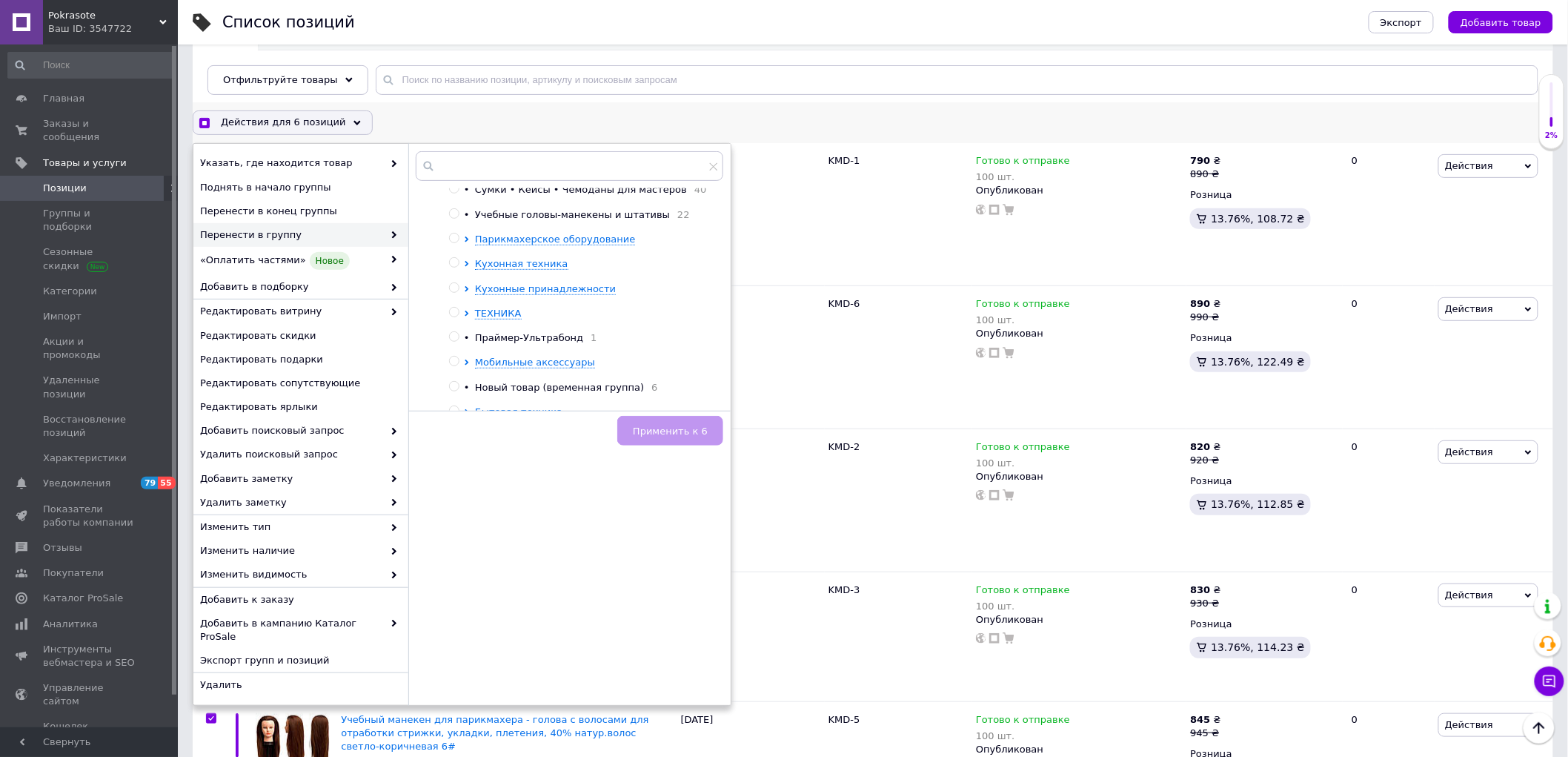
checkbox input "true"
click at [453, 219] on input "radio" at bounding box center [453, 213] width 10 height 10
radio input "true"
click at [648, 427] on span "Применить к 6" at bounding box center [671, 431] width 75 height 11
checkbox input "true"
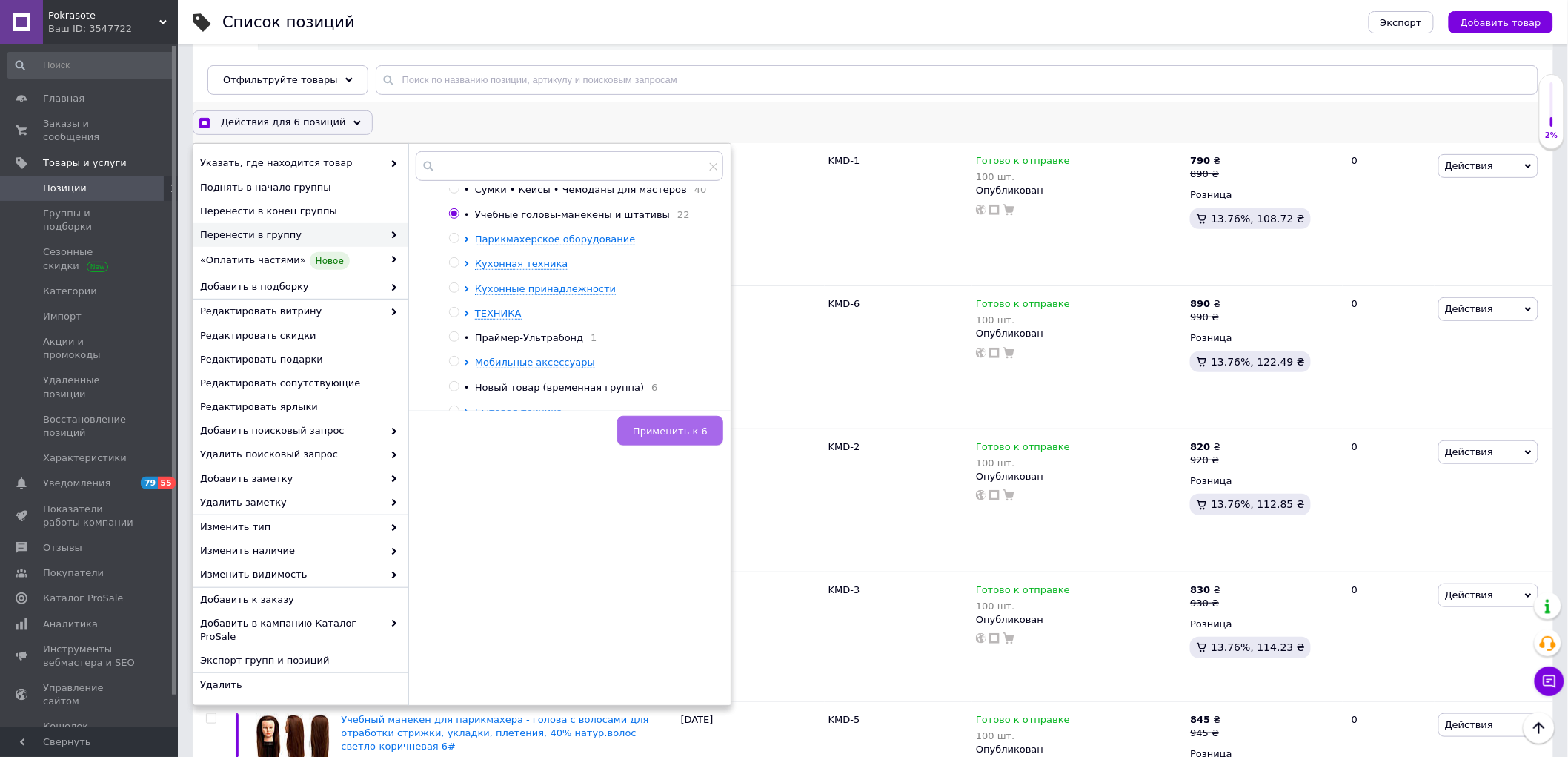
checkbox input "false"
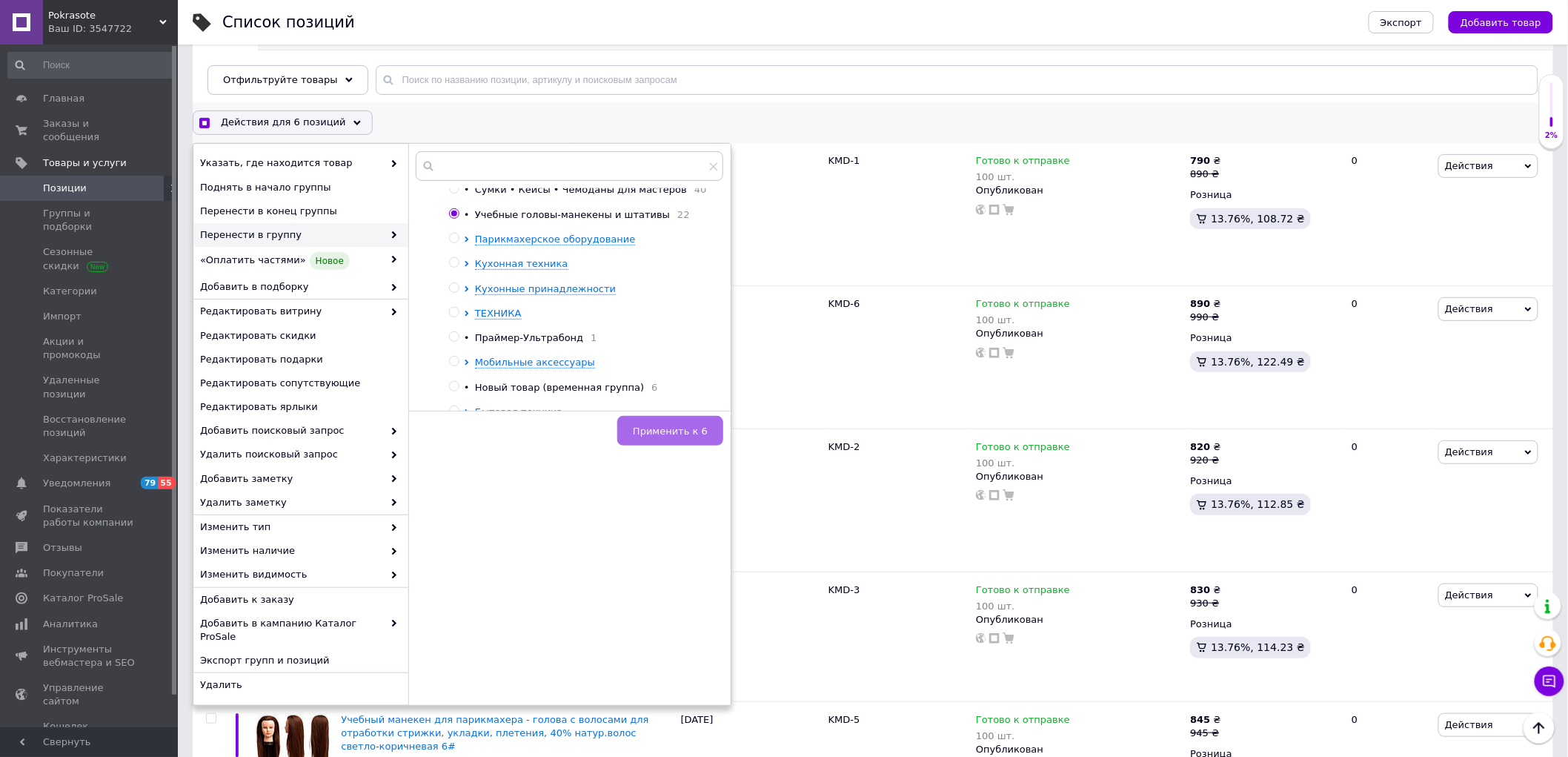
checkbox input "false"
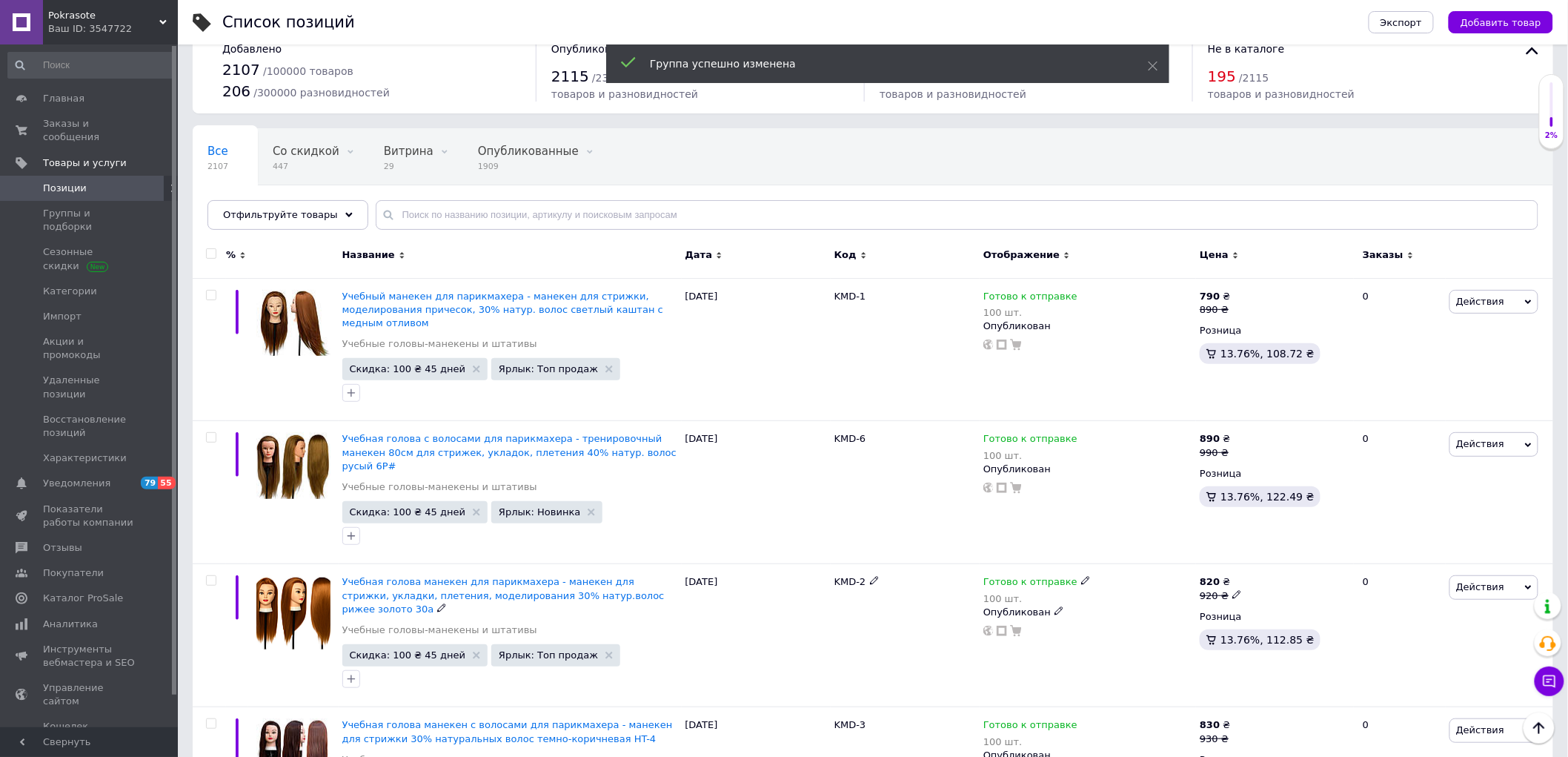
scroll to position [0, 0]
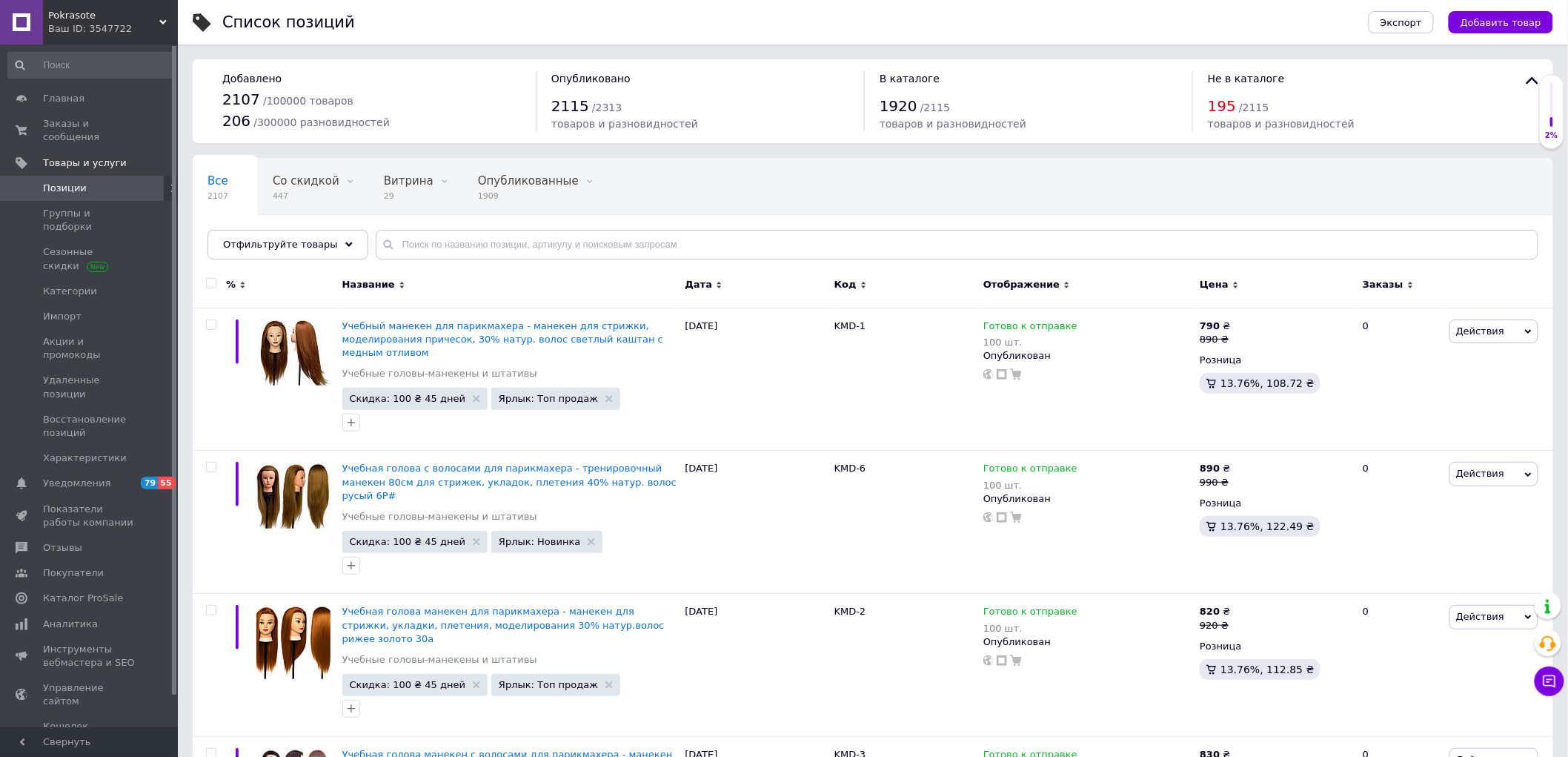
click at [99, 13] on span "Pokrasote" at bounding box center [104, 15] width 111 height 13
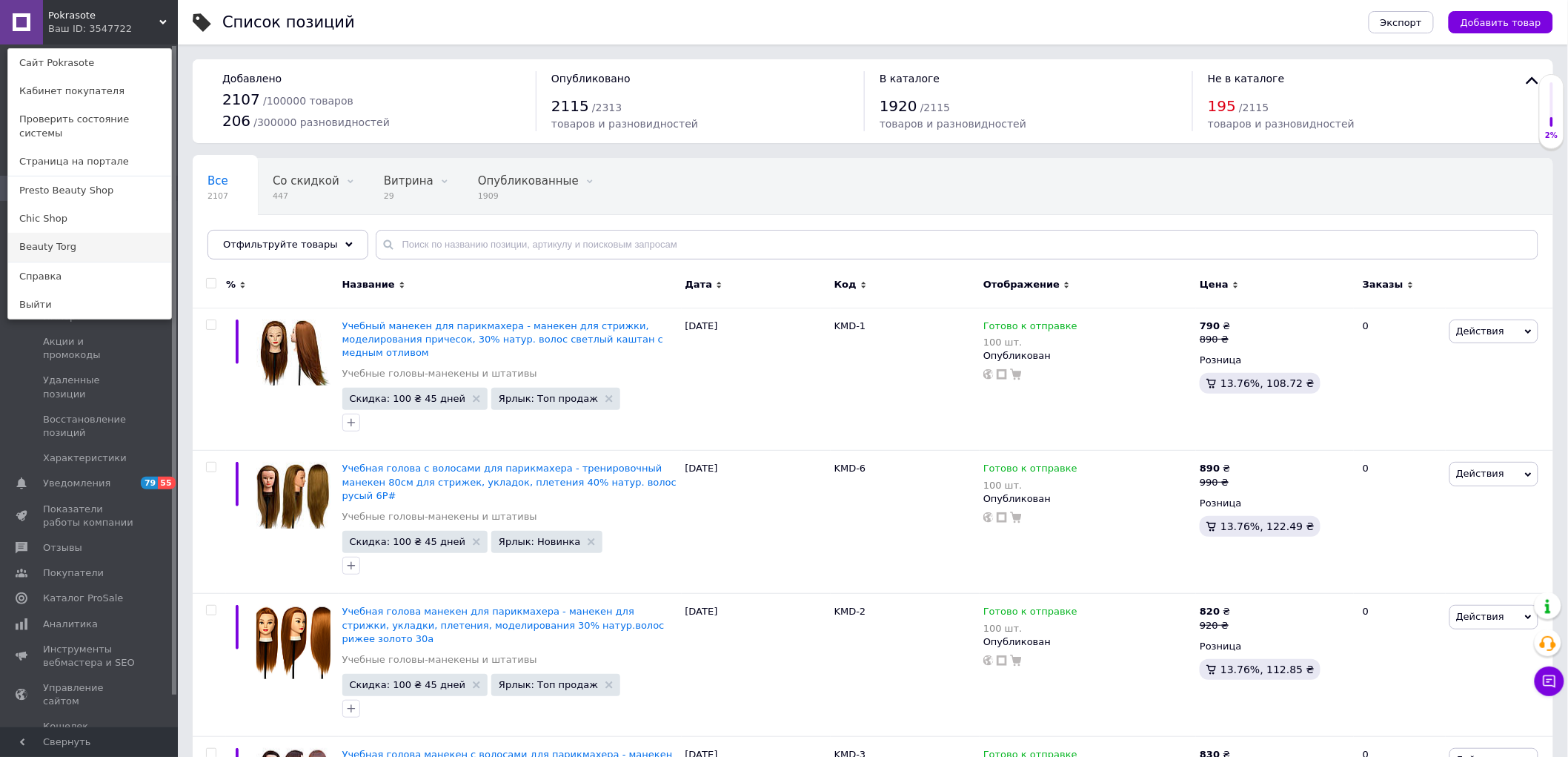
click at [48, 233] on link "Beauty Torg" at bounding box center [90, 246] width 163 height 28
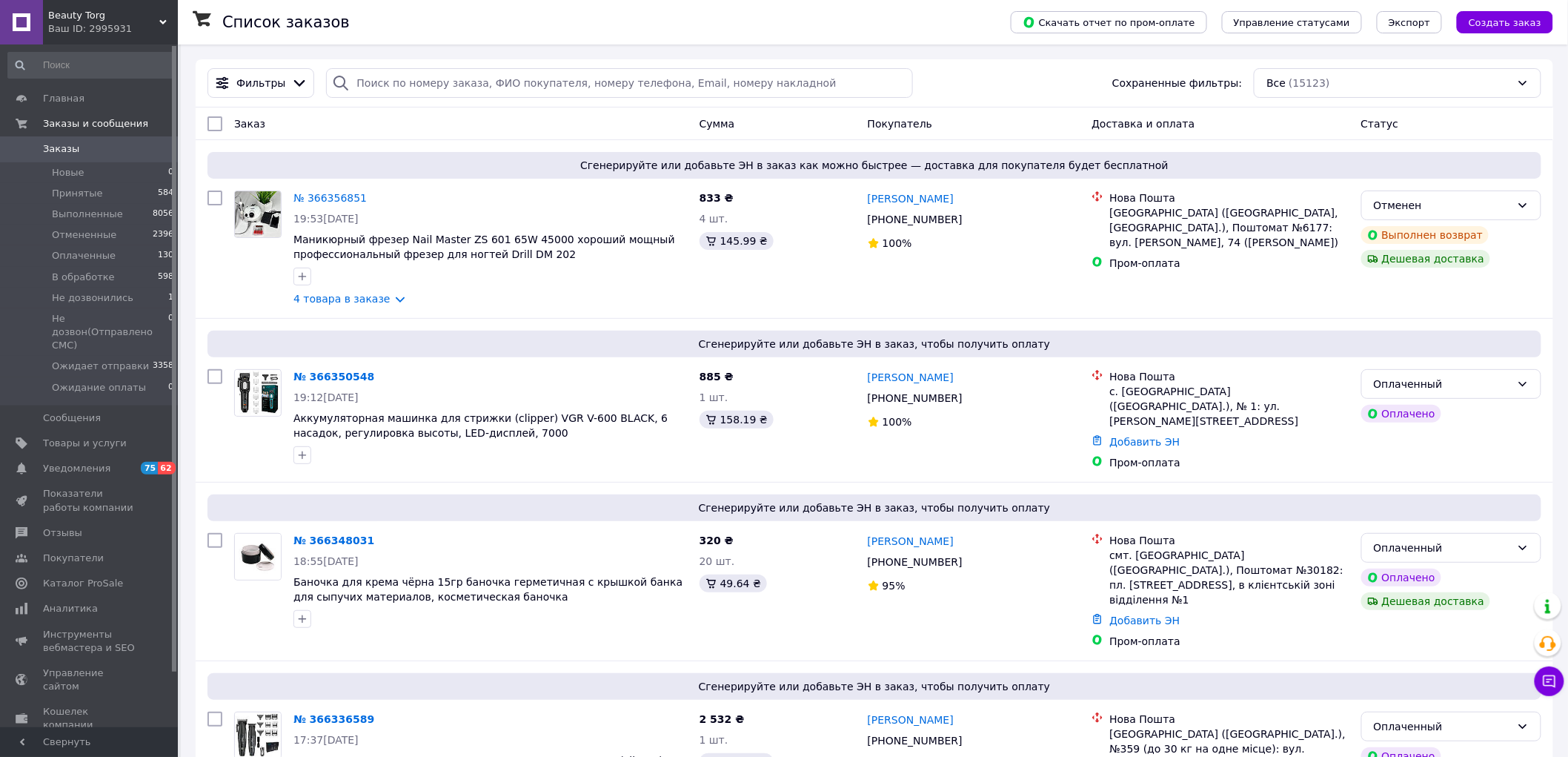
click at [97, 13] on span "Beauty Torg" at bounding box center [104, 15] width 111 height 13
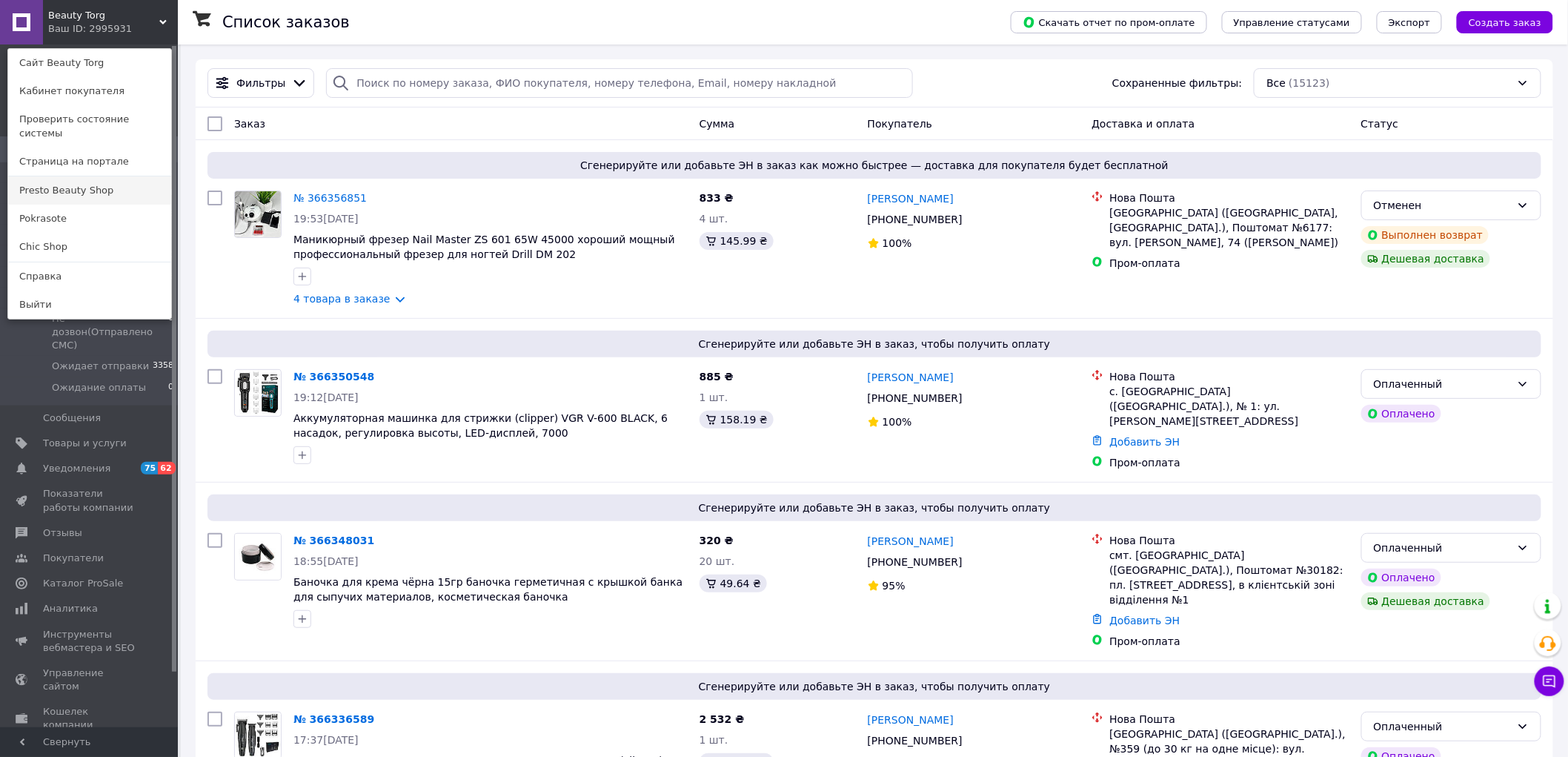
click at [54, 176] on link "Presto Beauty Shop" at bounding box center [90, 190] width 163 height 28
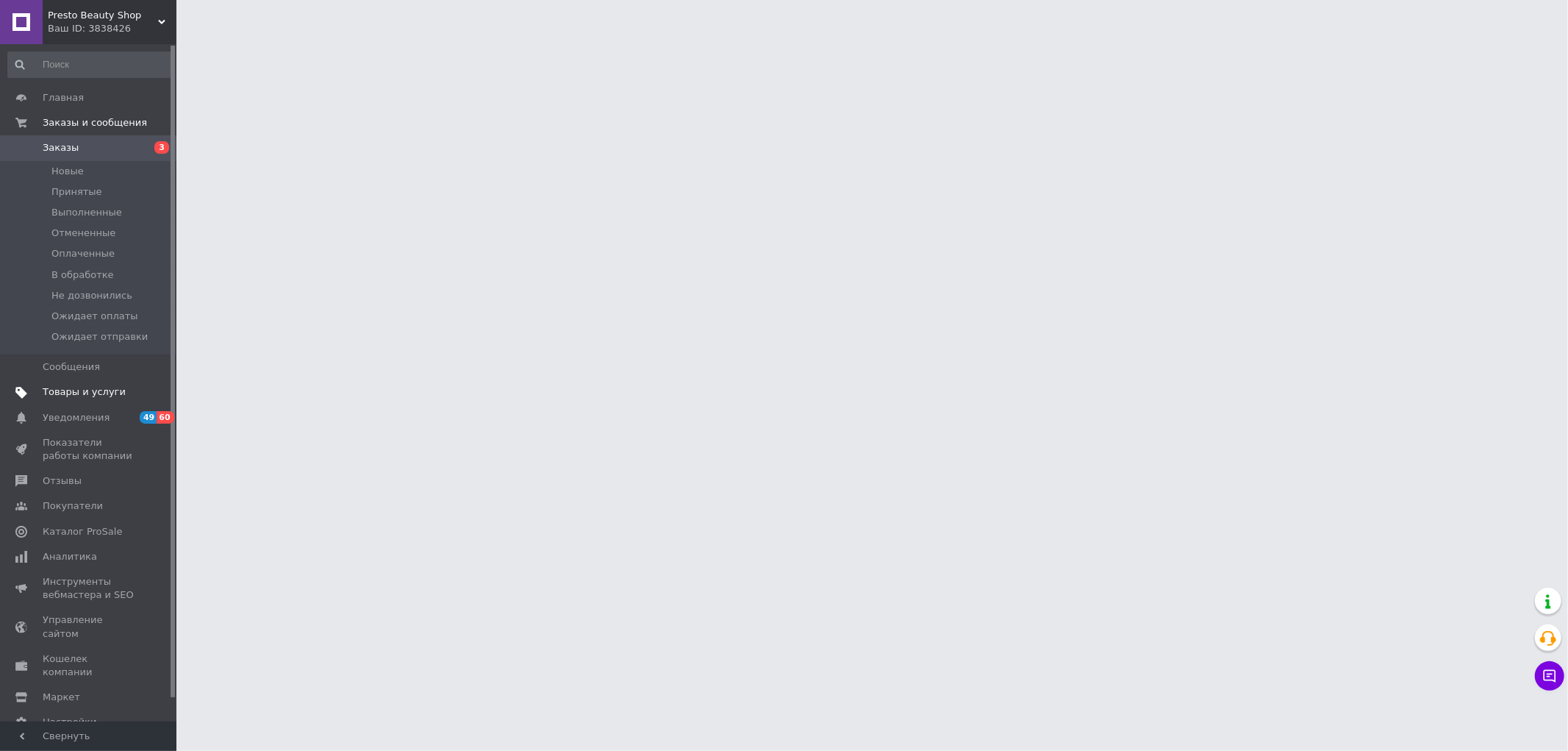
click at [92, 393] on span "Товары и услуги" at bounding box center [84, 392] width 83 height 13
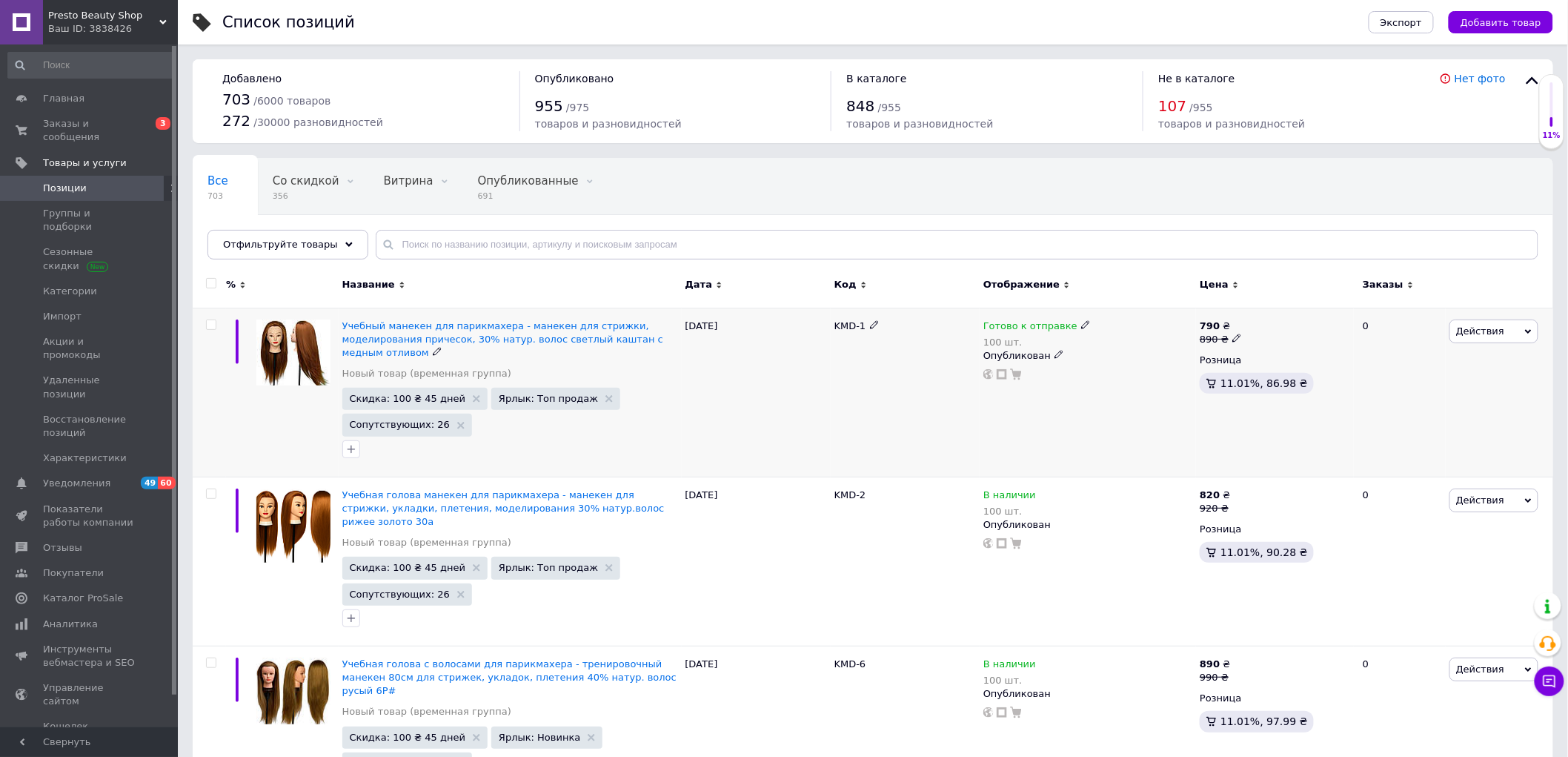
click at [216, 322] on span at bounding box center [211, 325] width 11 height 11
click at [216, 322] on input "checkbox" at bounding box center [210, 324] width 10 height 10
checkbox input "true"
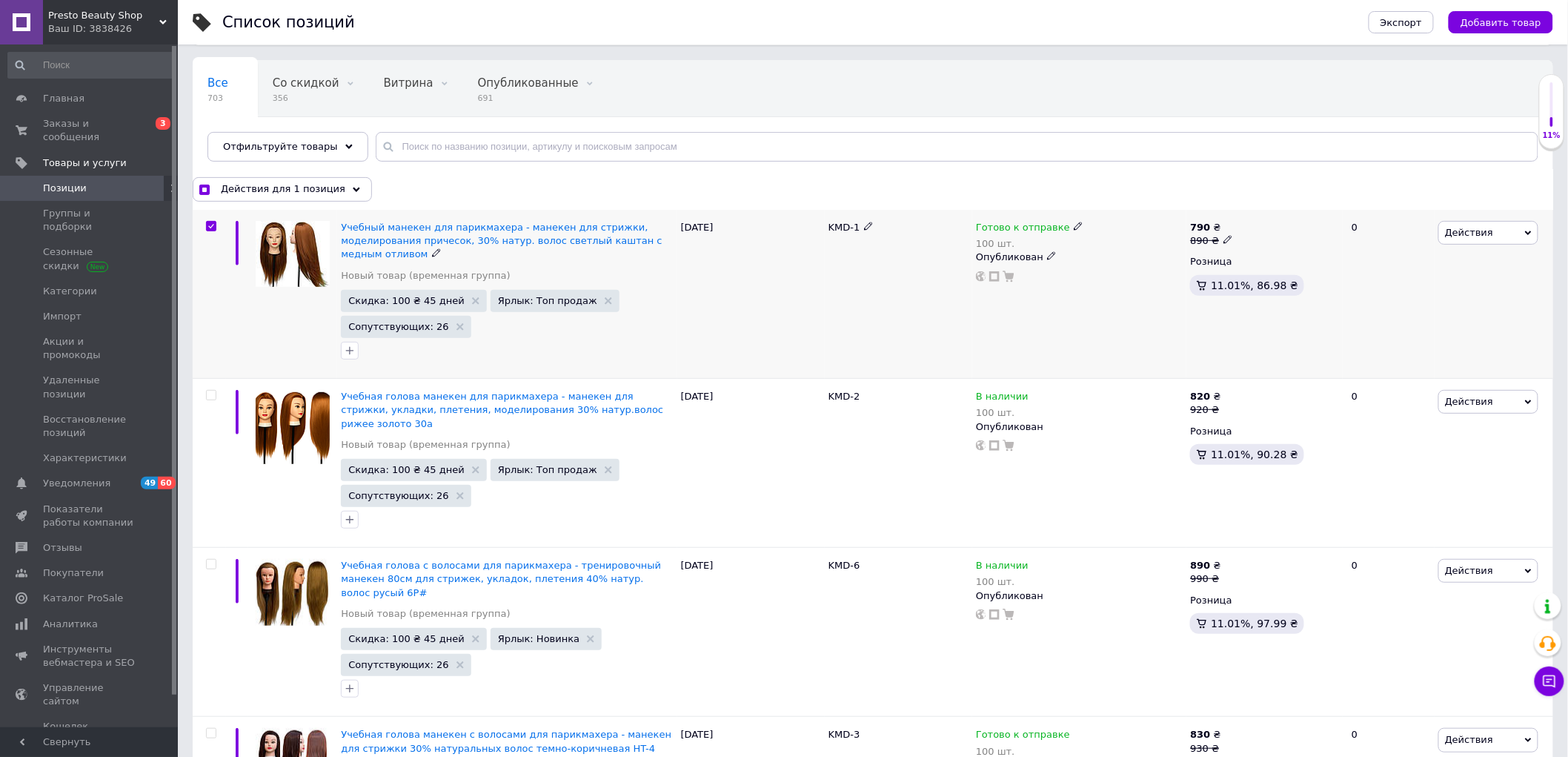
scroll to position [165, 0]
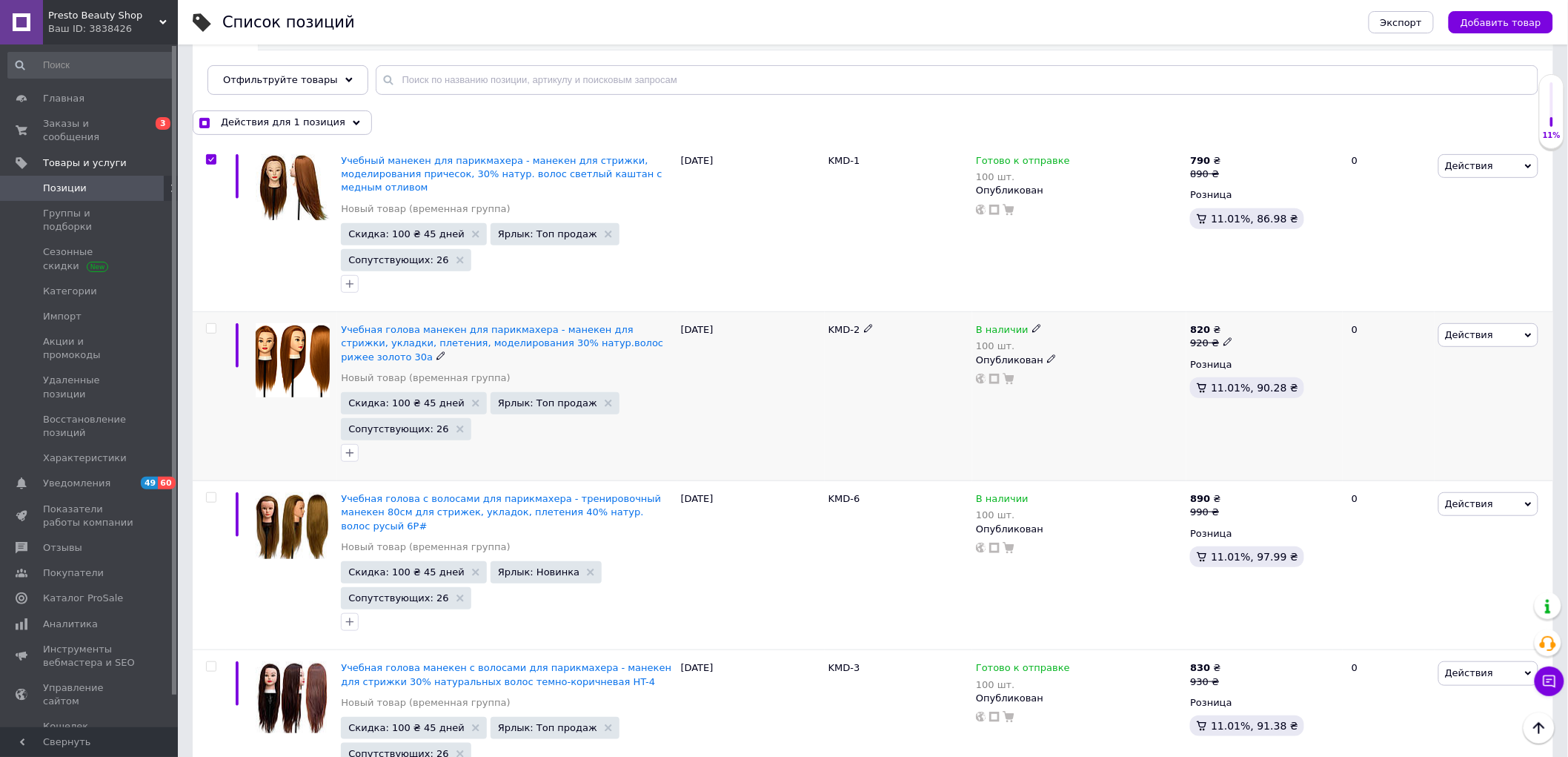
click at [211, 327] on input "checkbox" at bounding box center [210, 329] width 10 height 10
checkbox input "true"
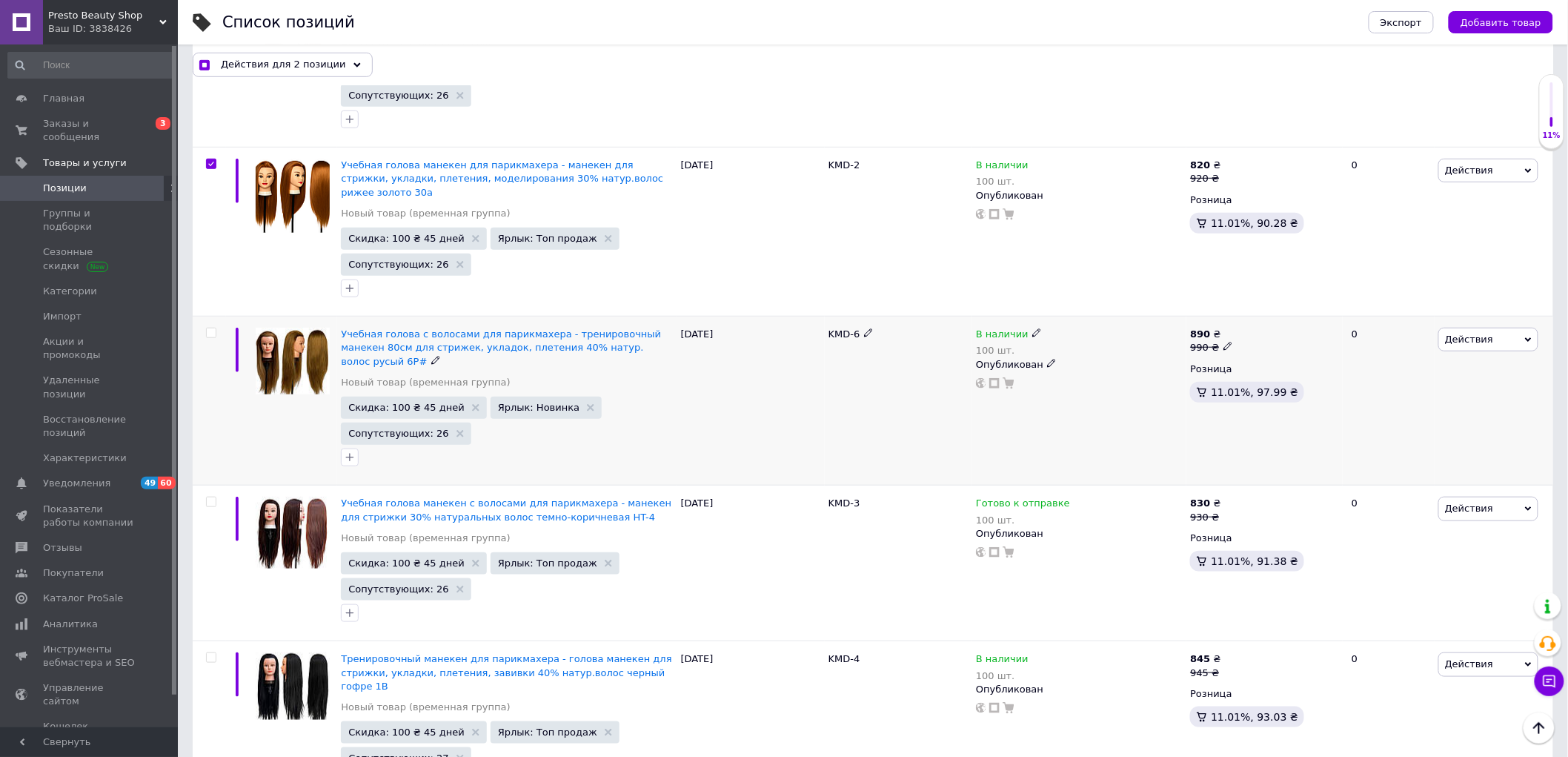
click at [216, 328] on span at bounding box center [211, 333] width 11 height 11
click at [216, 329] on input "checkbox" at bounding box center [210, 333] width 10 height 10
checkbox input "true"
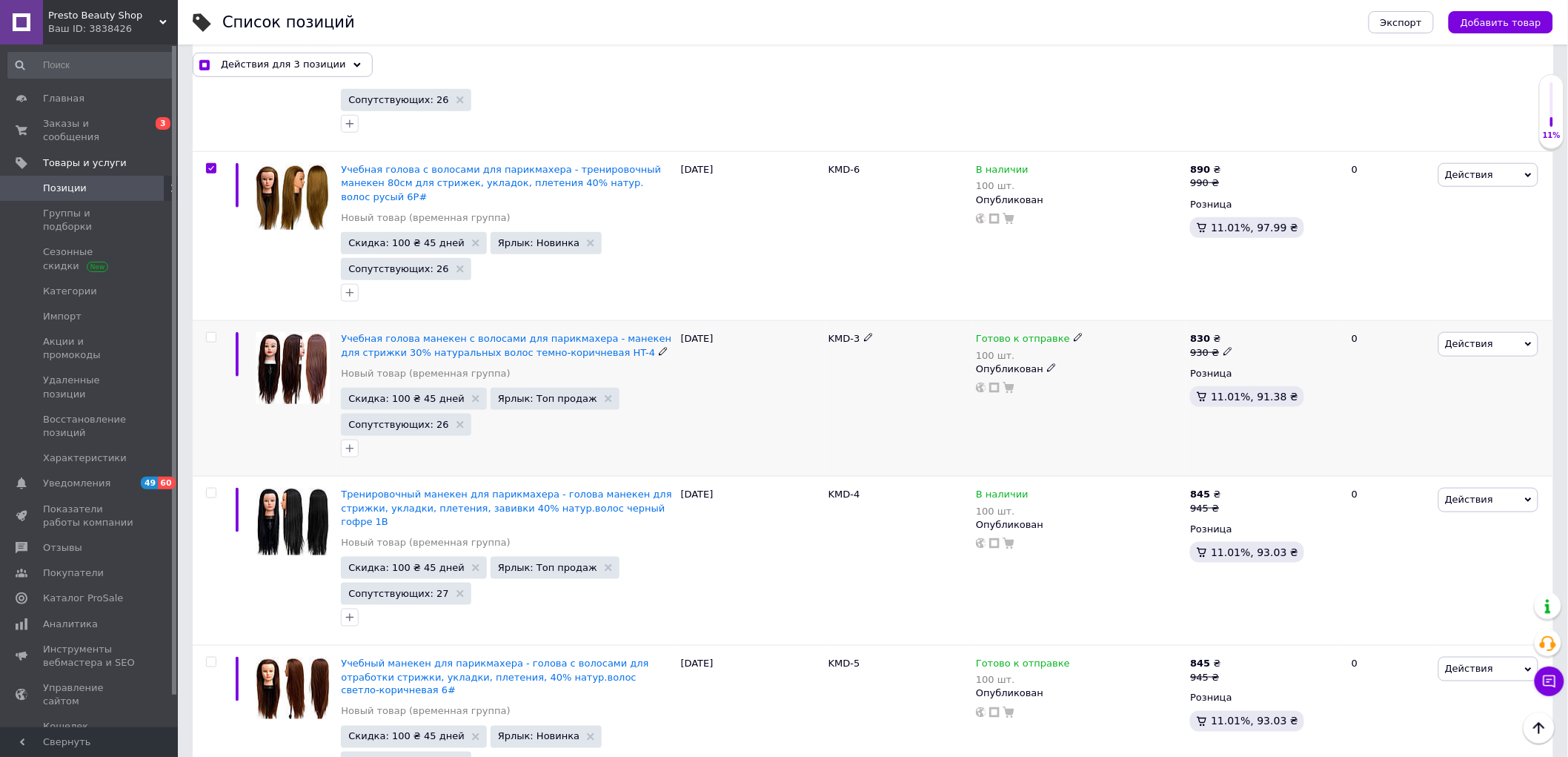
click at [212, 333] on input "checkbox" at bounding box center [210, 338] width 10 height 10
checkbox input "true"
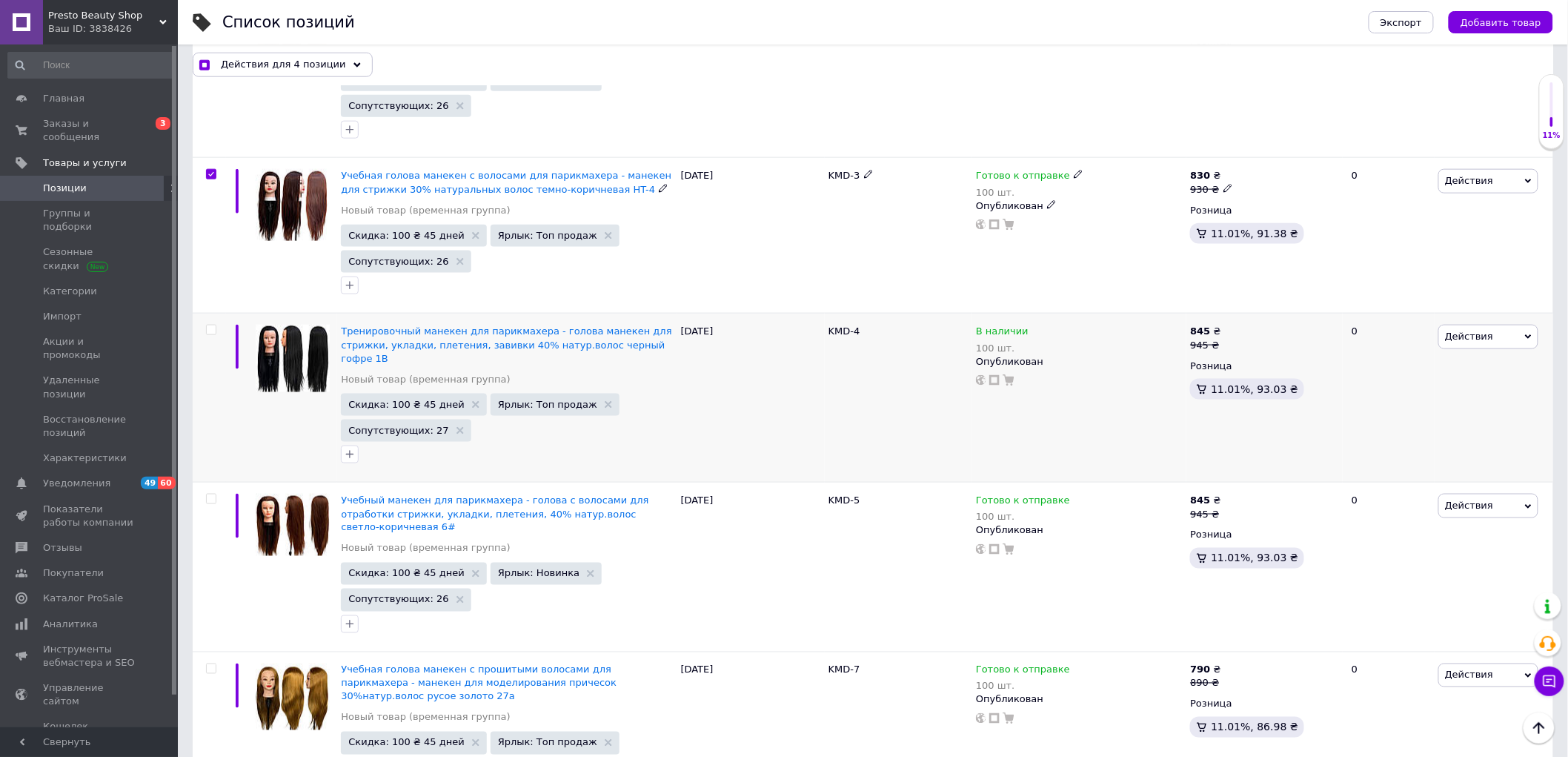
scroll to position [658, 0]
click at [213, 324] on input "checkbox" at bounding box center [210, 329] width 10 height 10
checkbox input "true"
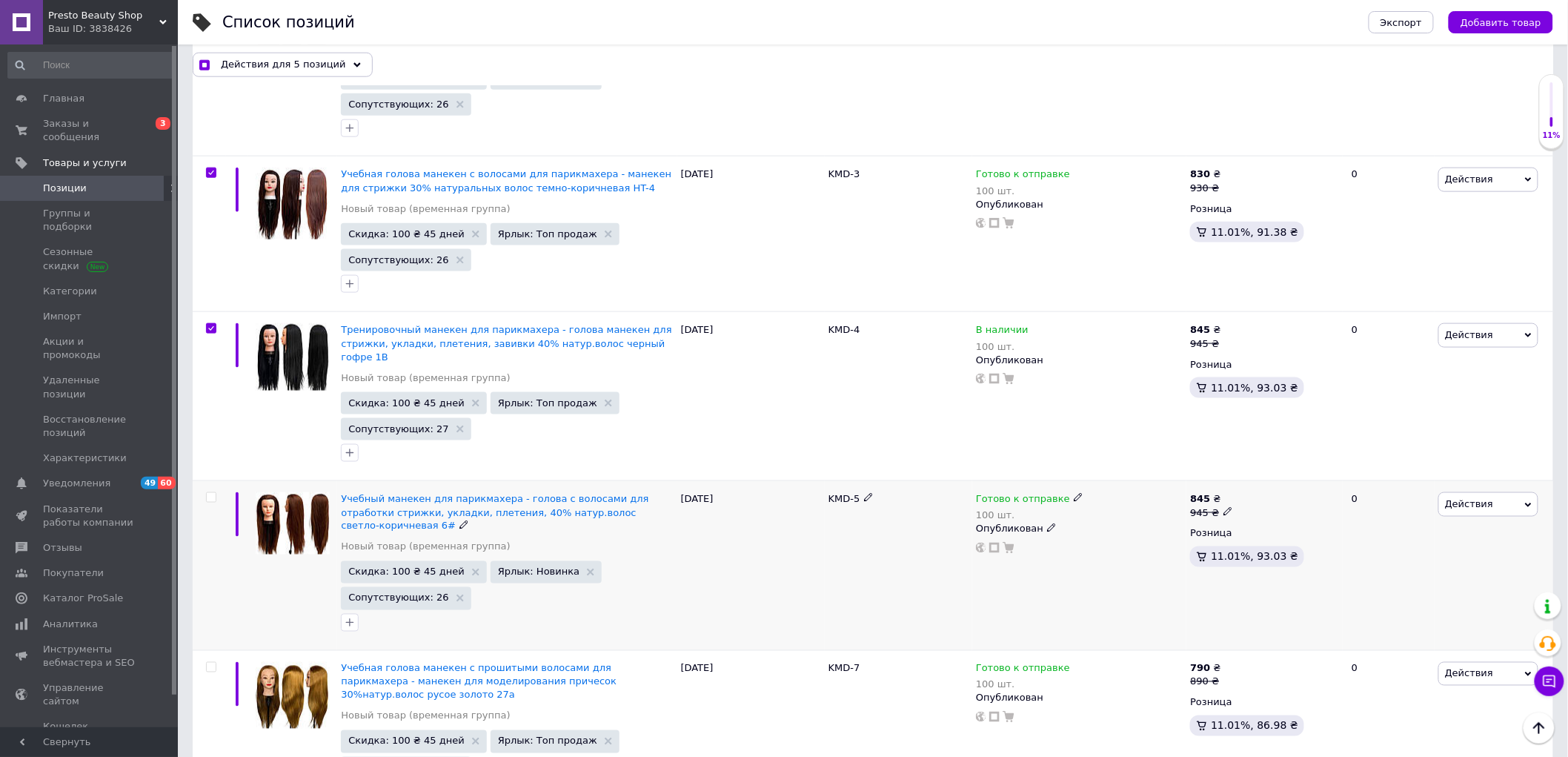
click at [212, 493] on input "checkbox" at bounding box center [210, 497] width 10 height 10
checkbox input "true"
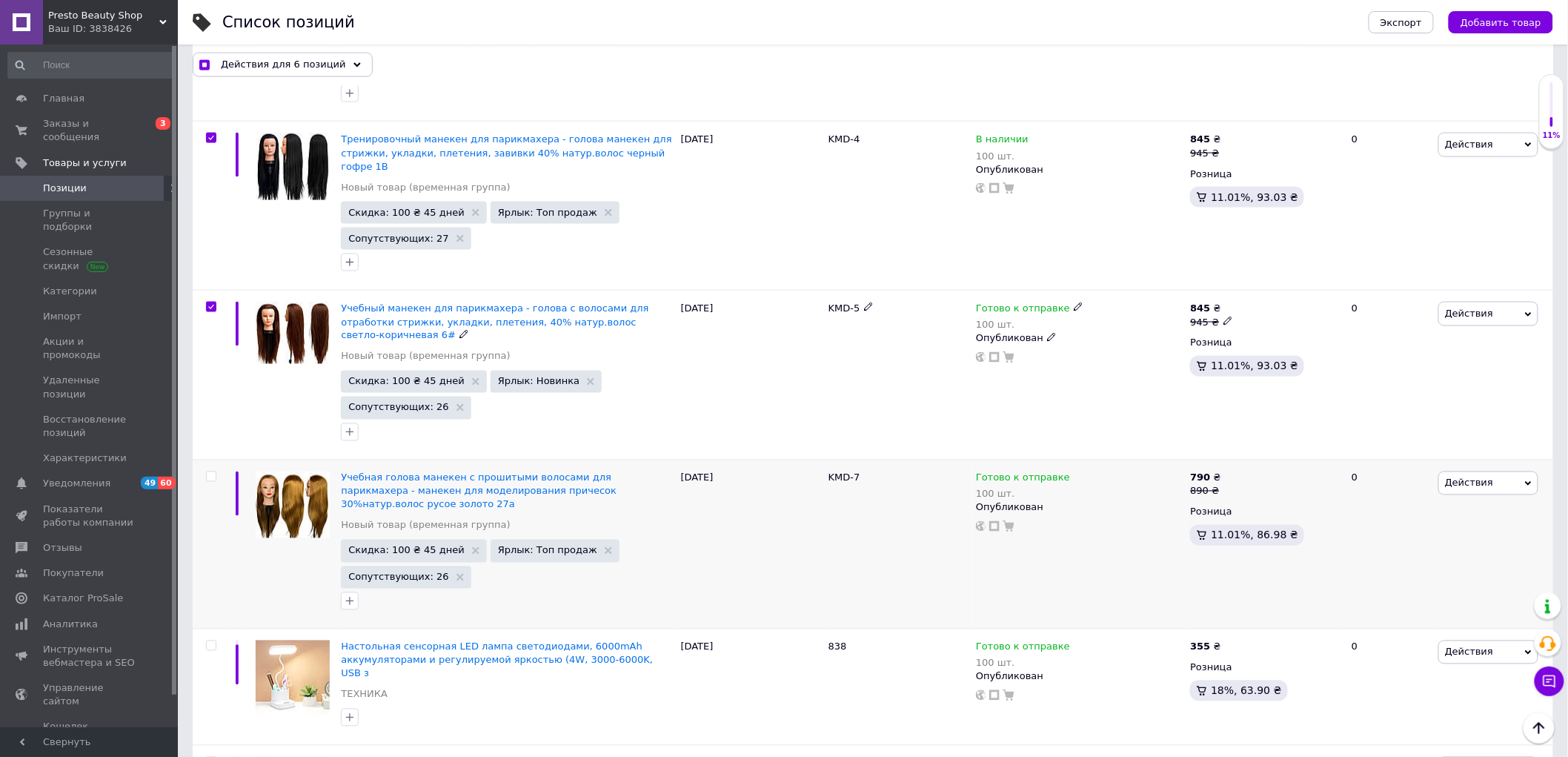
scroll to position [906, 0]
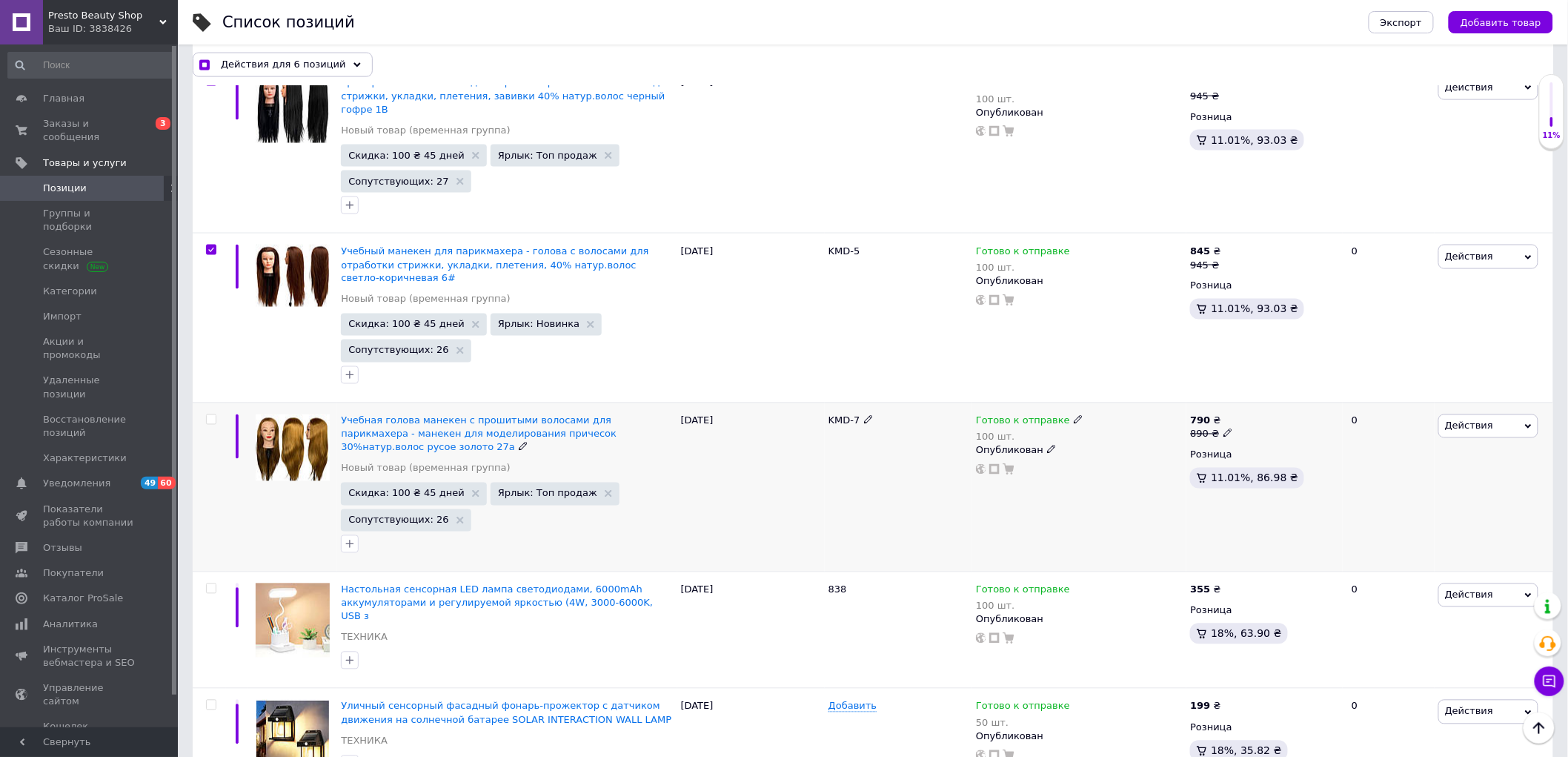
click at [209, 415] on input "checkbox" at bounding box center [210, 419] width 10 height 10
checkbox input "true"
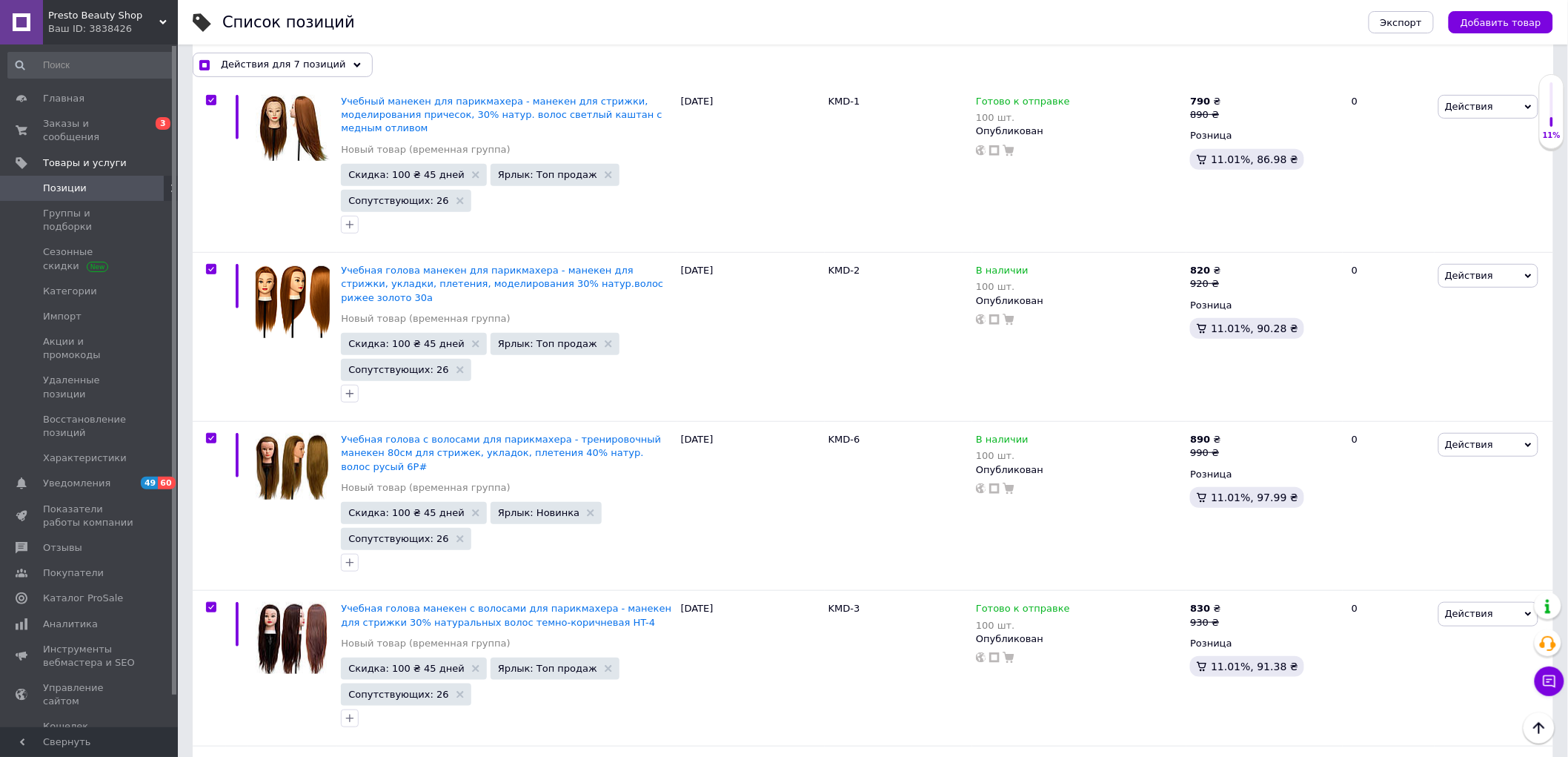
scroll to position [0, 0]
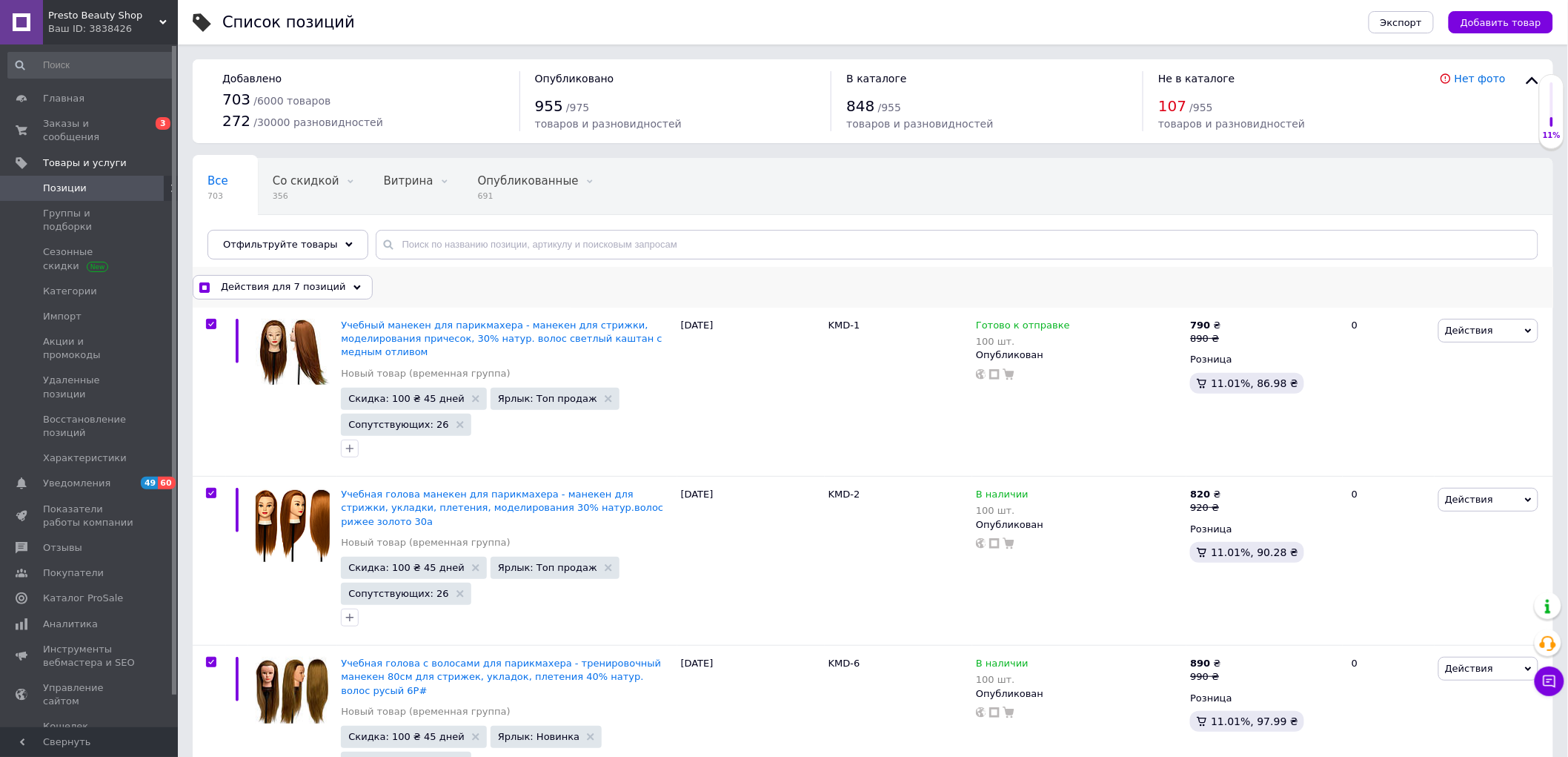
click at [315, 283] on span "Действия для 7 позиций" at bounding box center [284, 287] width 125 height 13
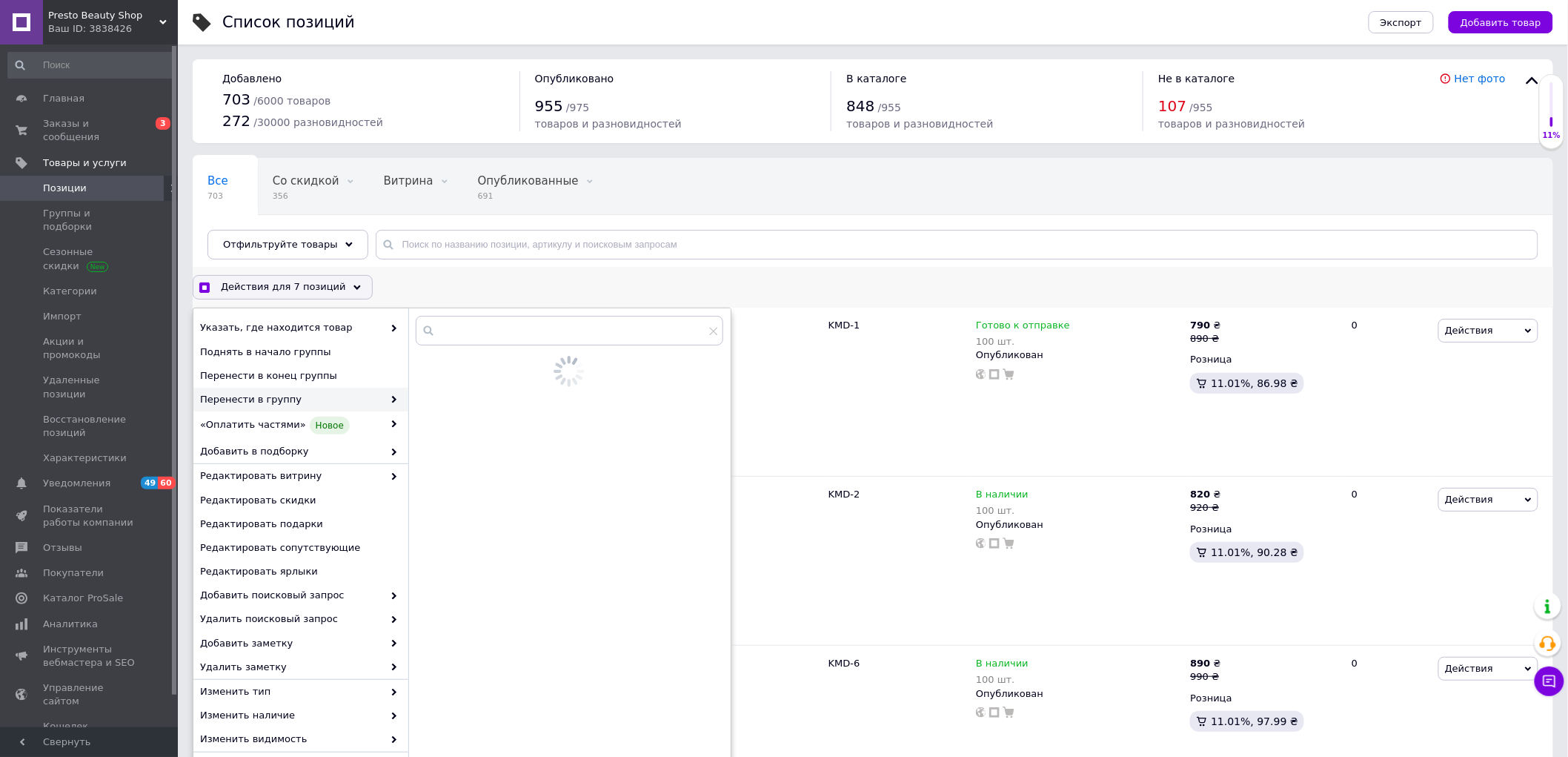
click at [376, 397] on span "Перенести в группу" at bounding box center [291, 400] width 183 height 13
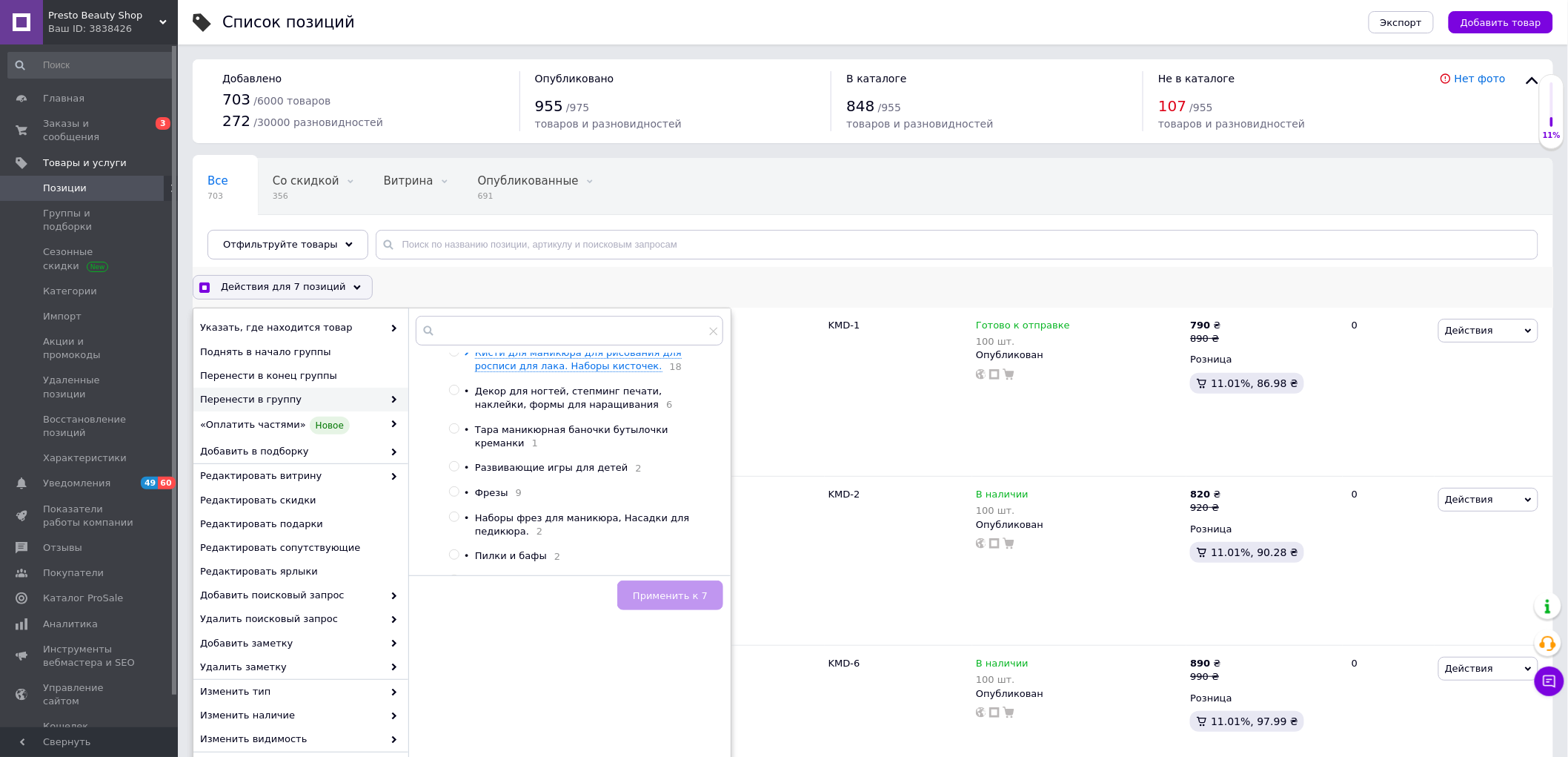
scroll to position [561, 0]
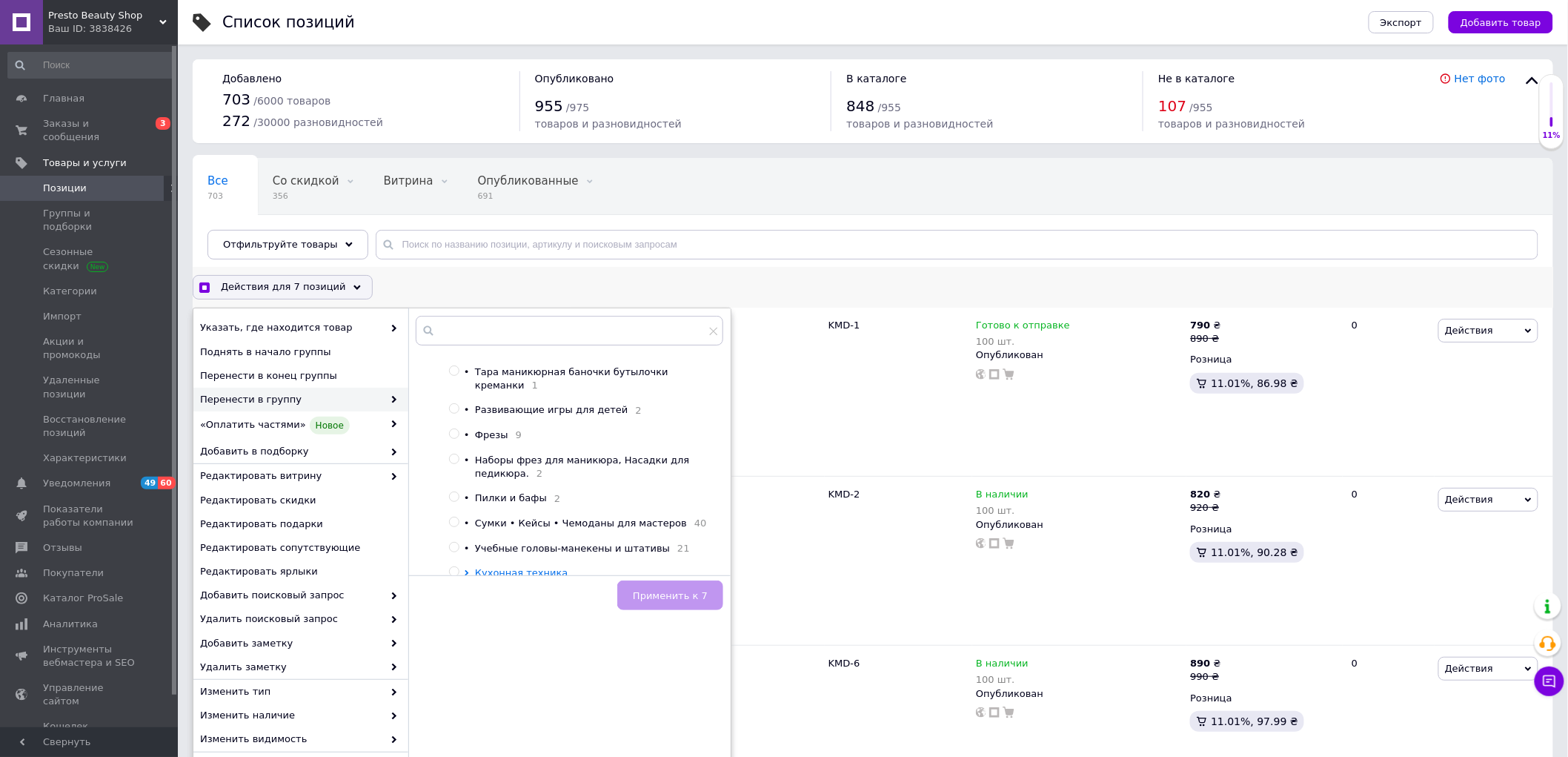
checkbox input "true"
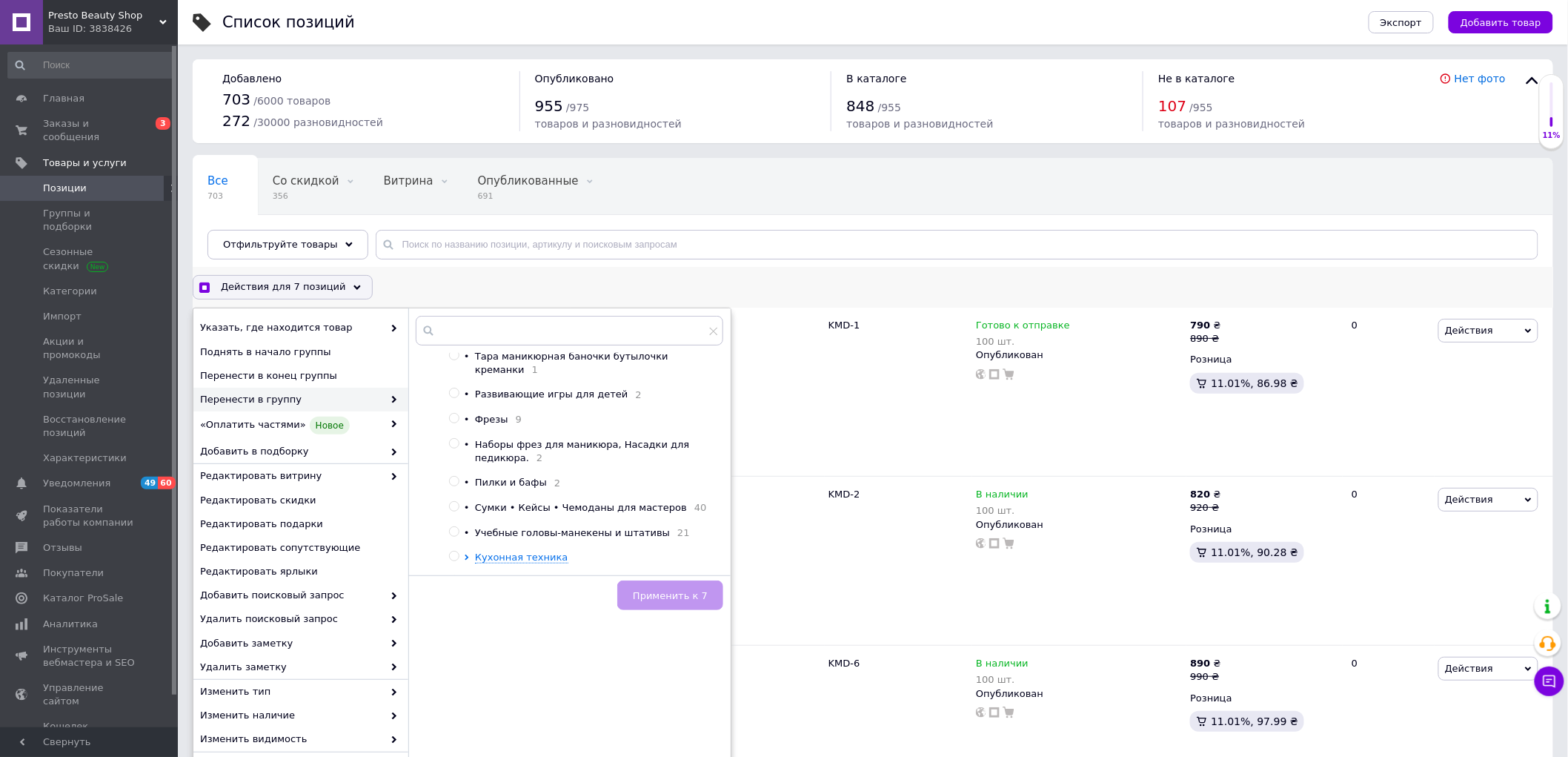
click at [454, 527] on input "radio" at bounding box center [453, 531] width 10 height 10
radio input "true"
click at [682, 590] on span "Применить к 7" at bounding box center [671, 596] width 75 height 11
checkbox input "true"
checkbox input "false"
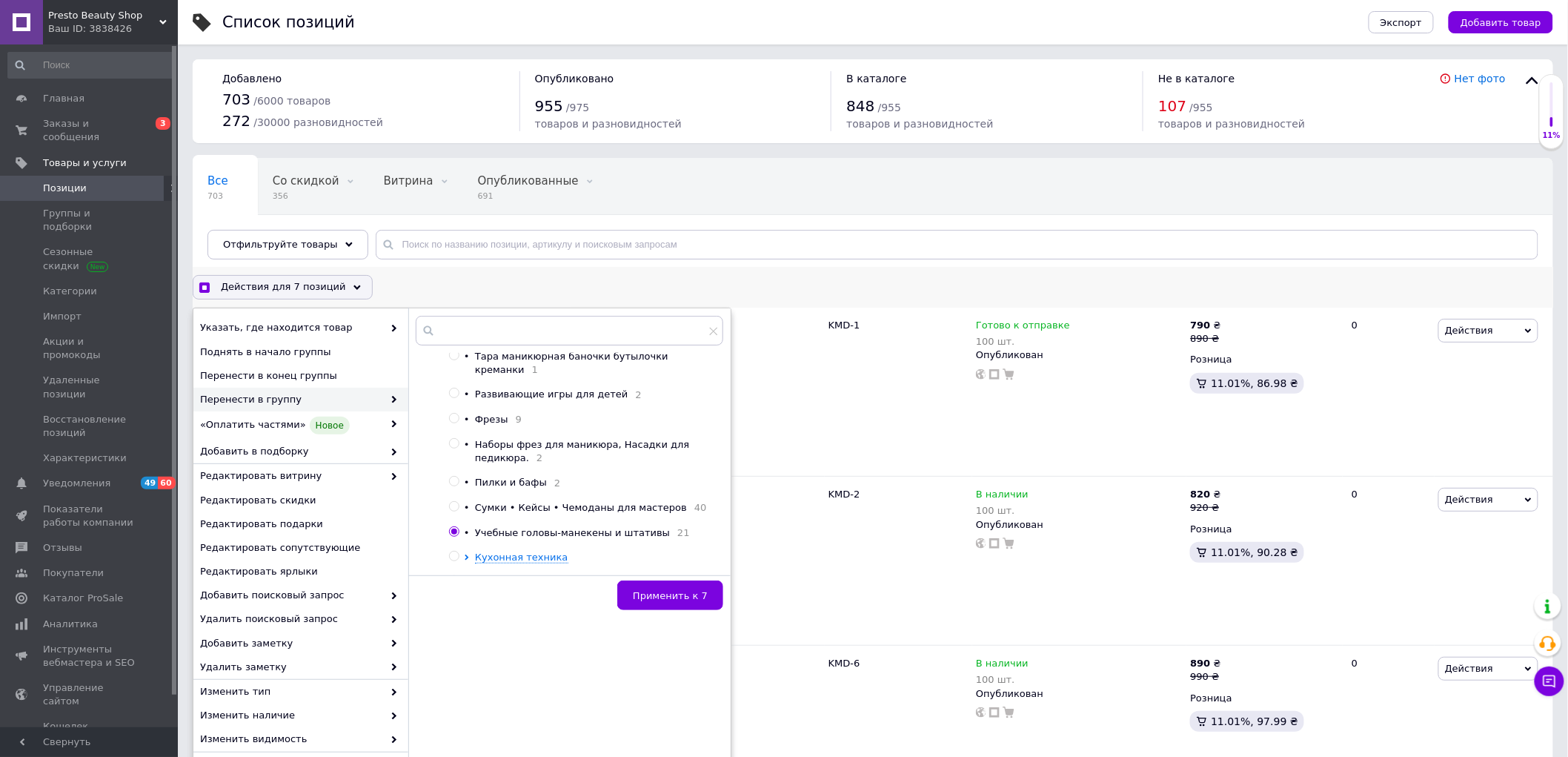
checkbox input "false"
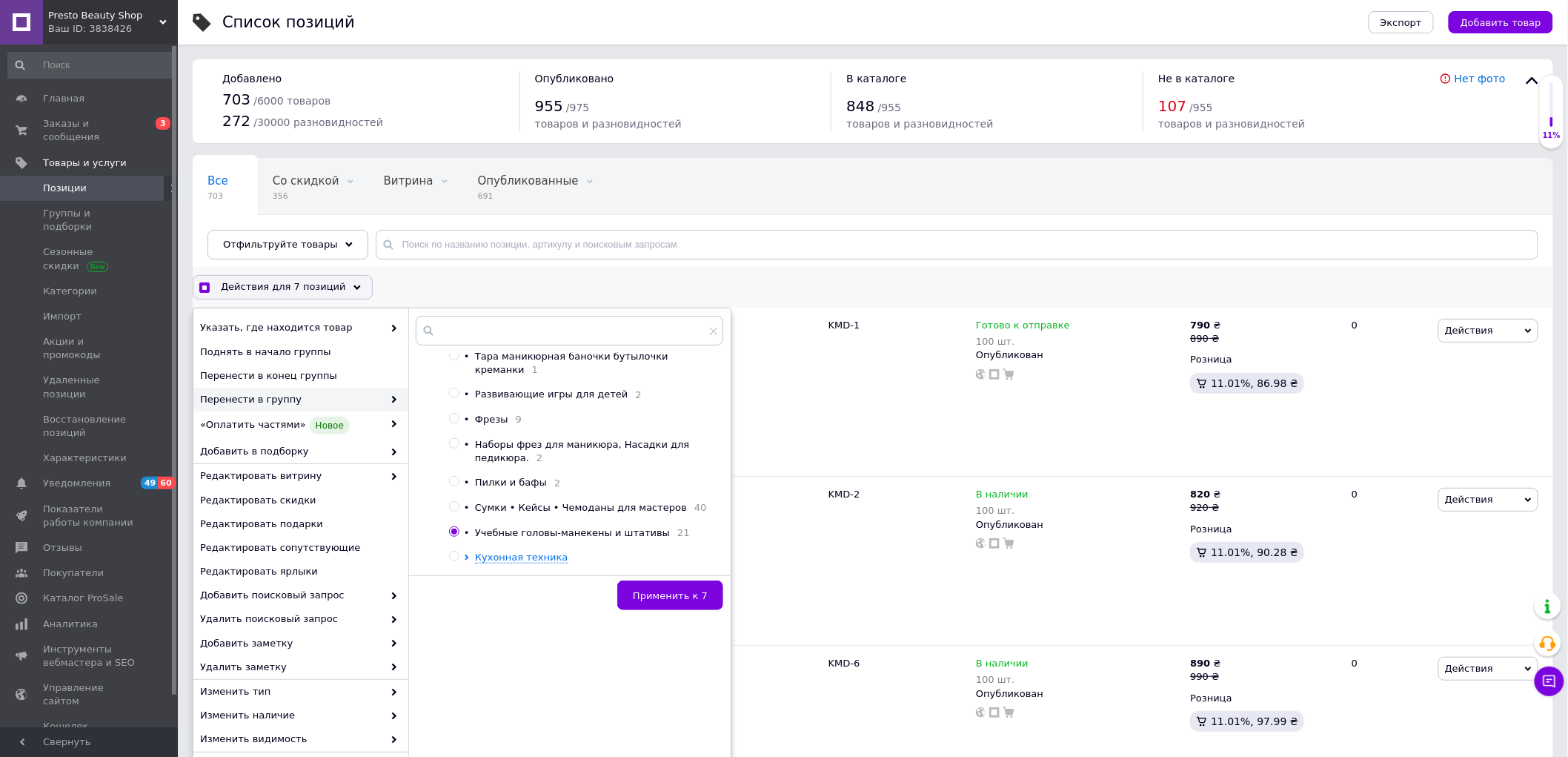
checkbox input "false"
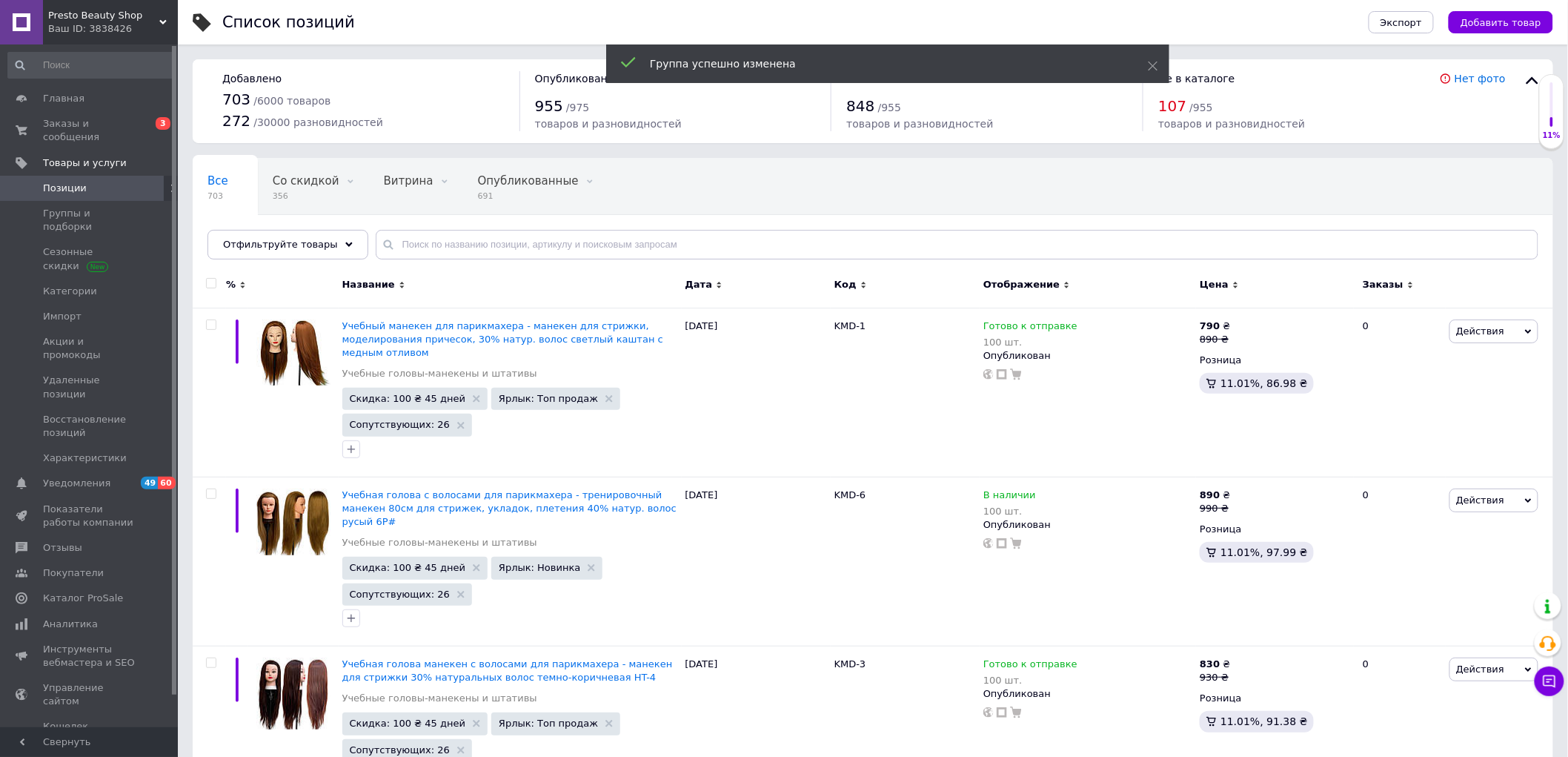
click at [98, 30] on div "Ваш ID: 3838426" at bounding box center [113, 29] width 130 height 13
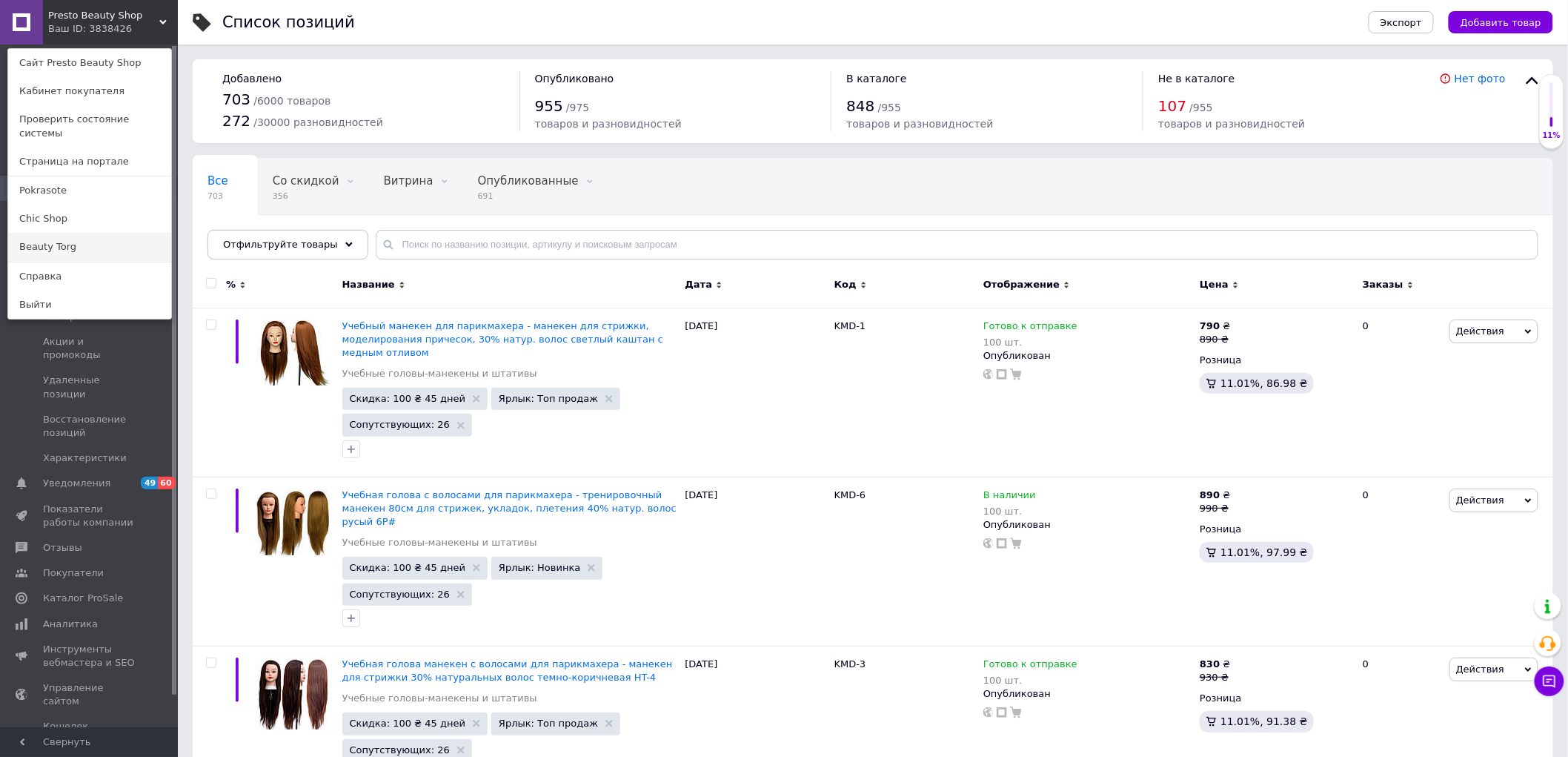
click at [50, 233] on link "Beauty Torg" at bounding box center [90, 246] width 163 height 28
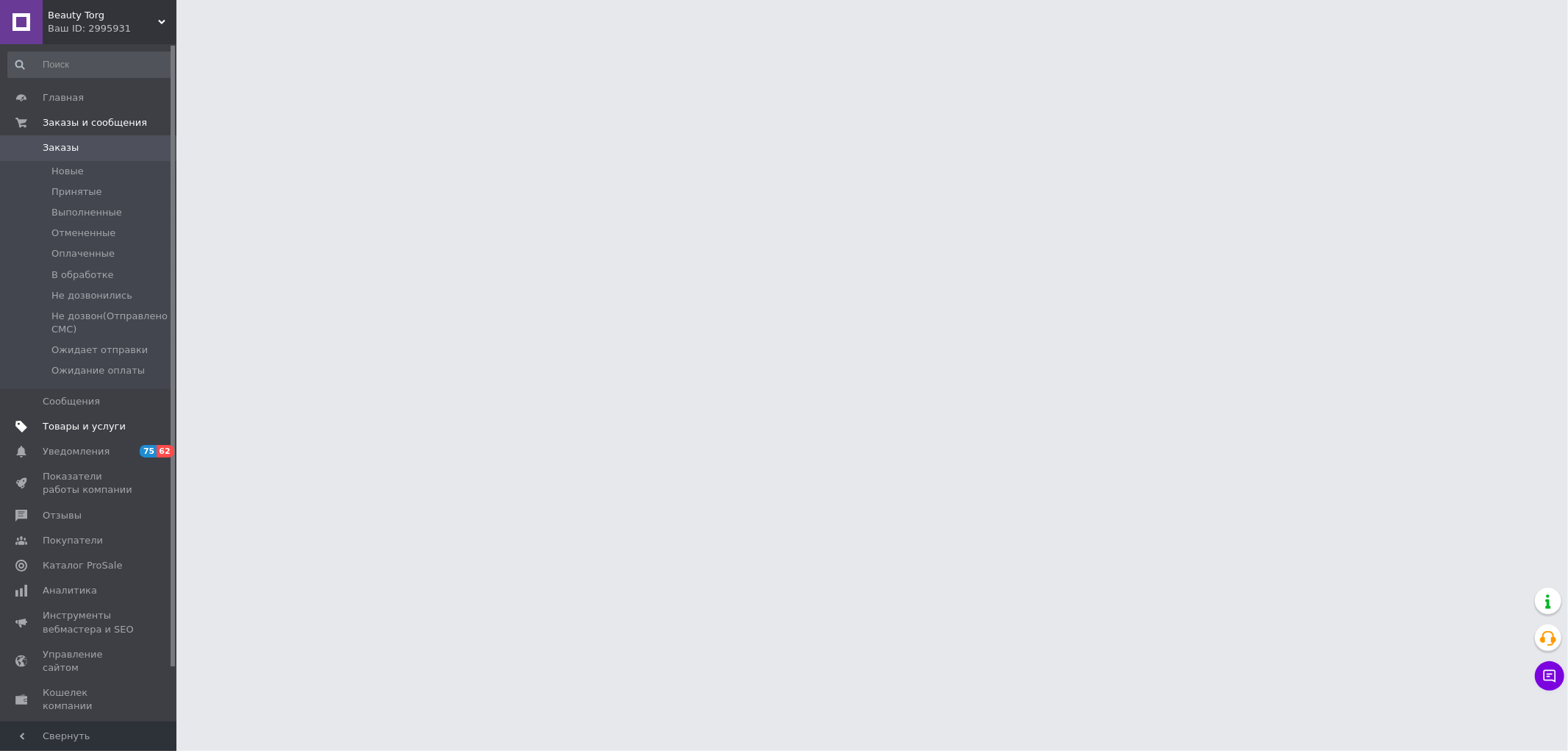
click at [75, 419] on span "Товары и услуги" at bounding box center [84, 426] width 83 height 13
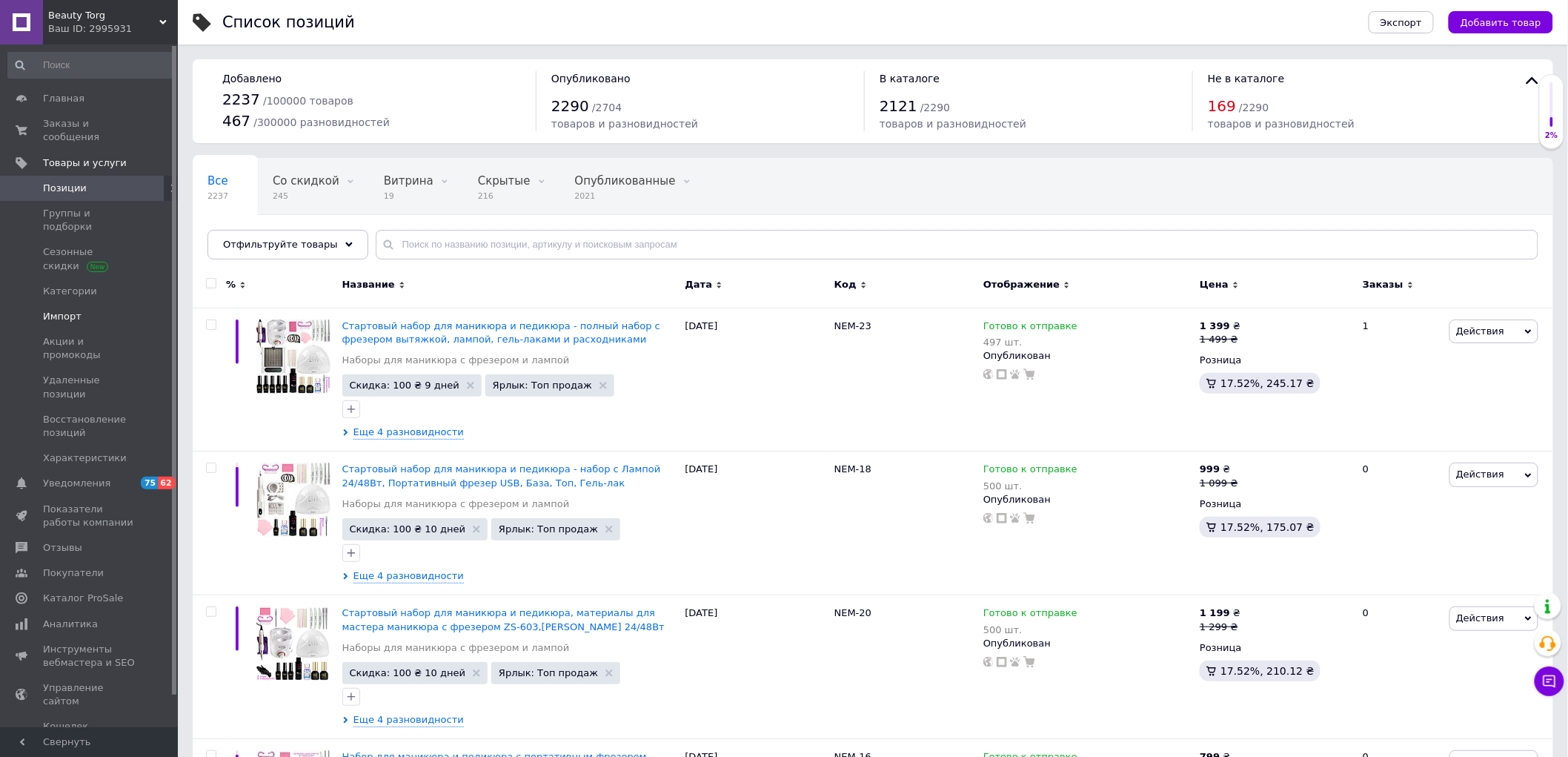
click at [83, 310] on span "Импорт" at bounding box center [90, 316] width 94 height 13
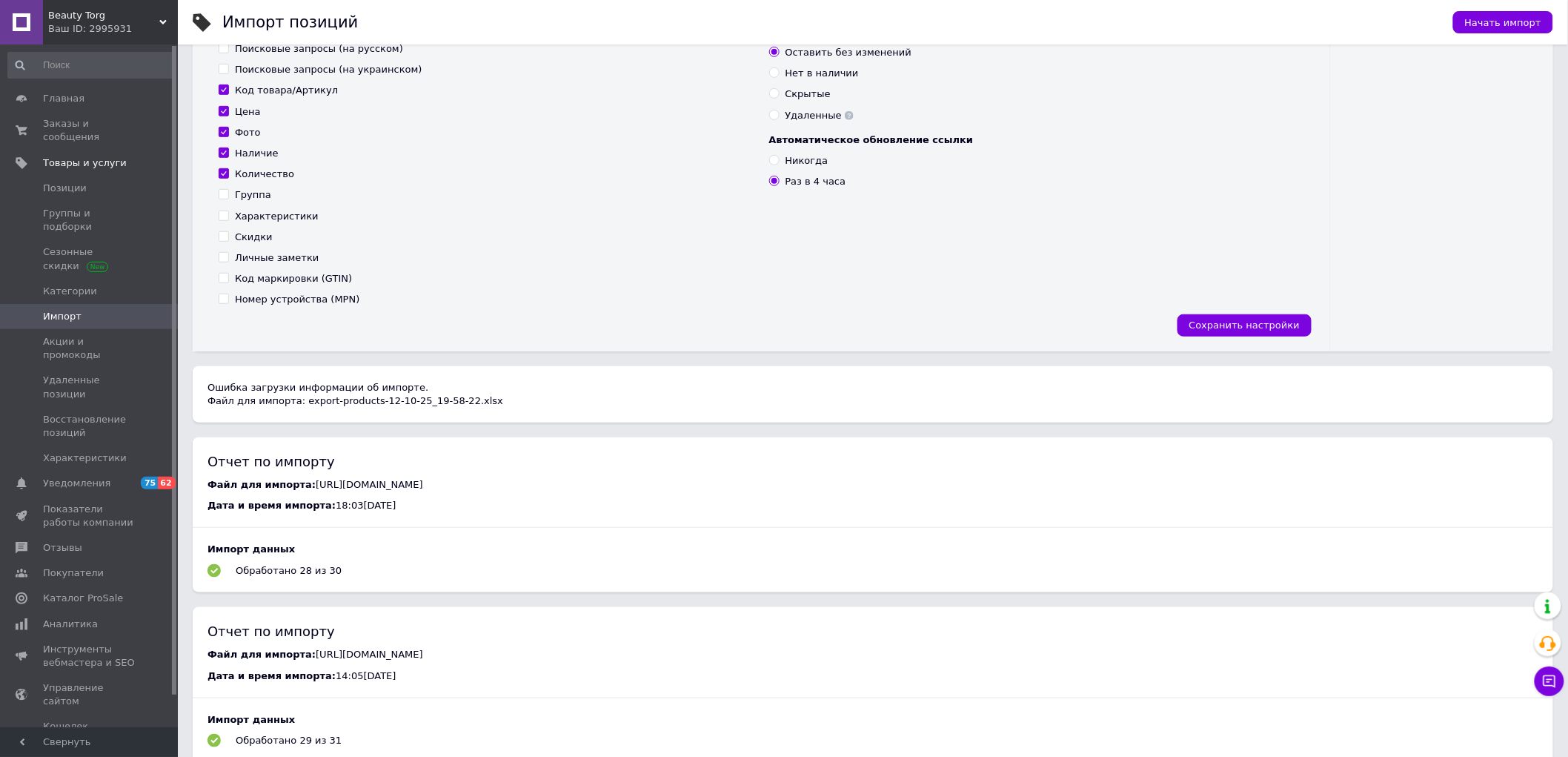
scroll to position [411, 0]
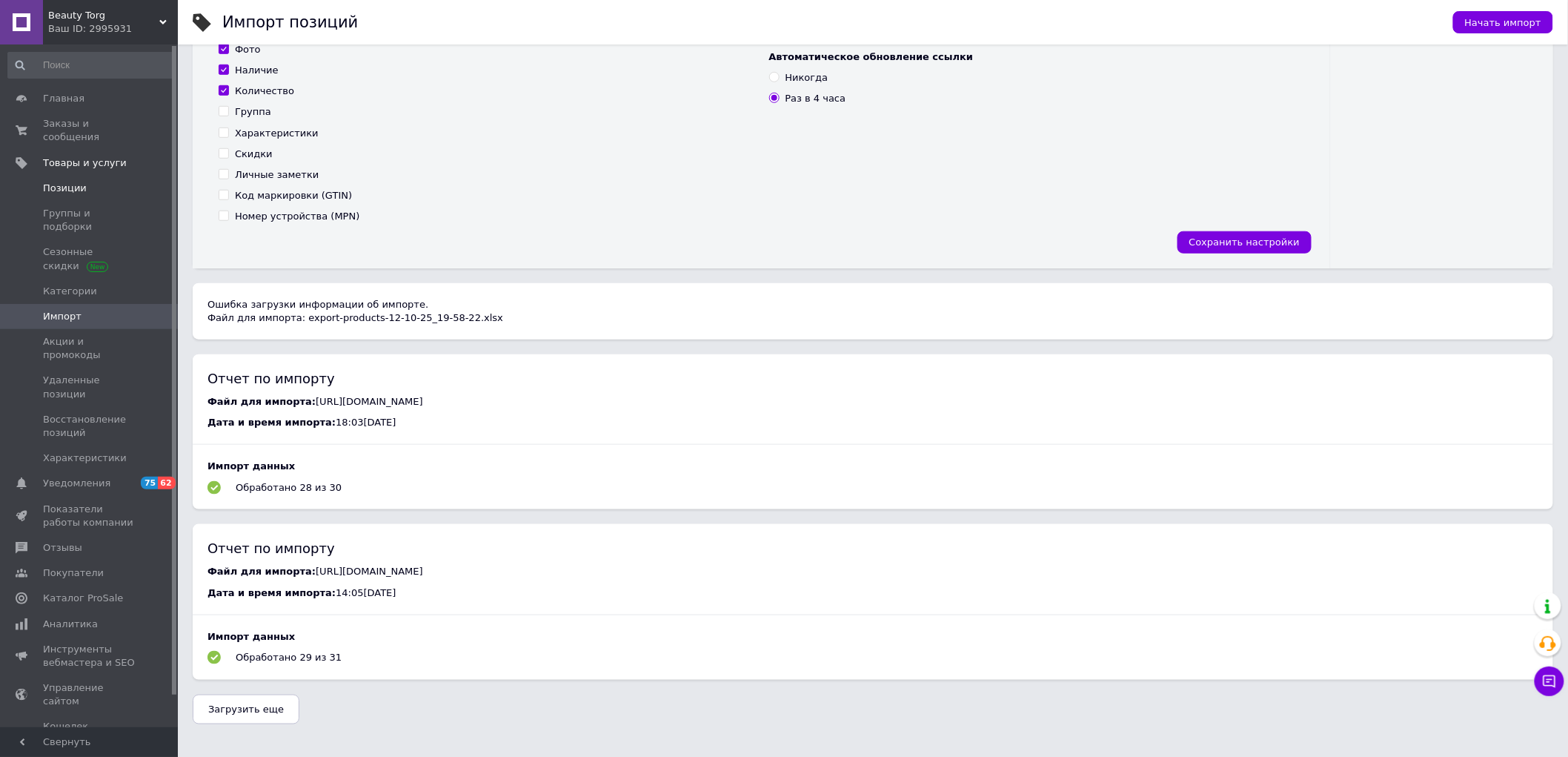
click at [72, 182] on span "Позиции" at bounding box center [64, 188] width 44 height 13
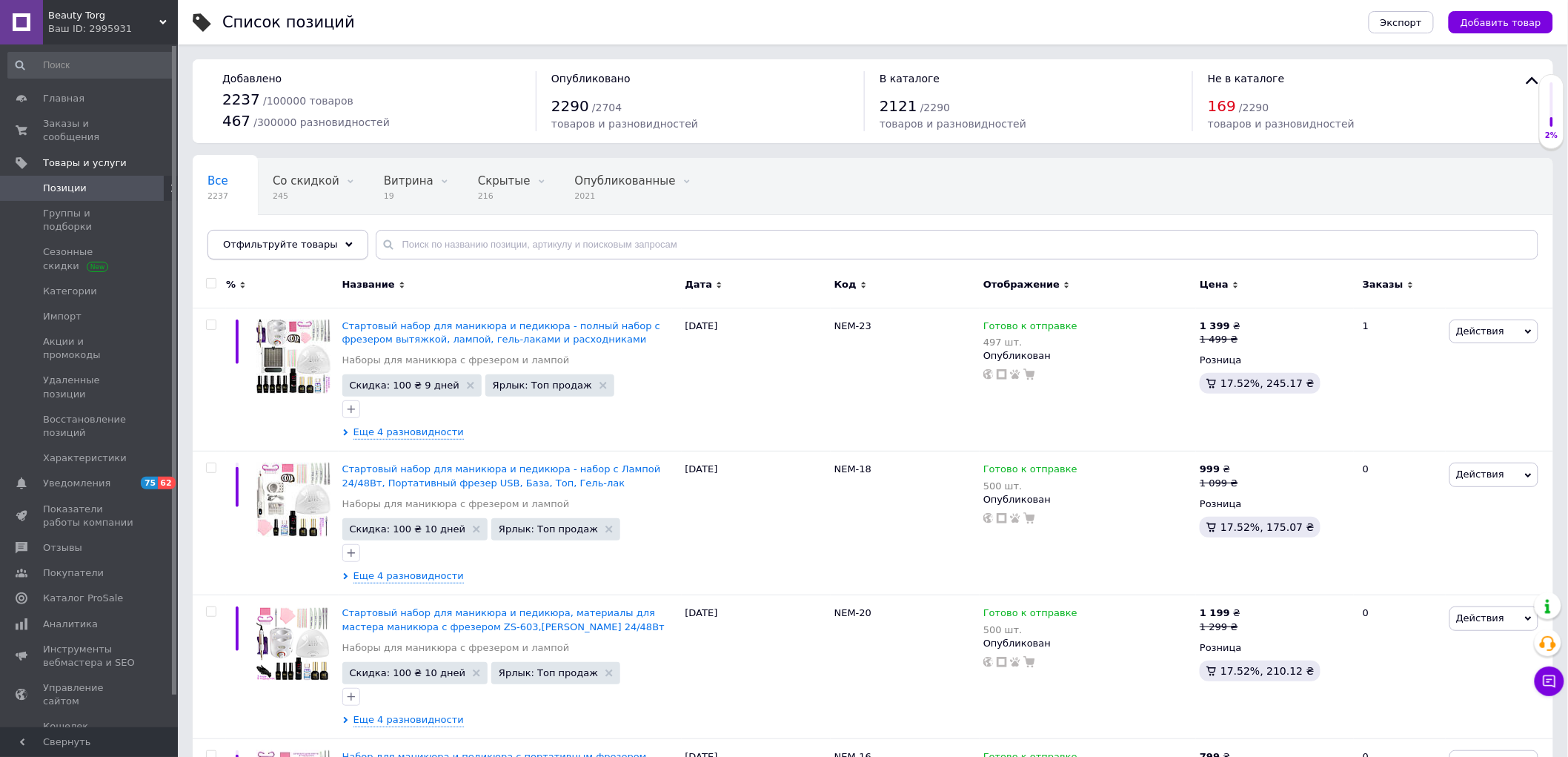
click at [315, 249] on span "Отфильтруйте товары" at bounding box center [280, 244] width 115 height 11
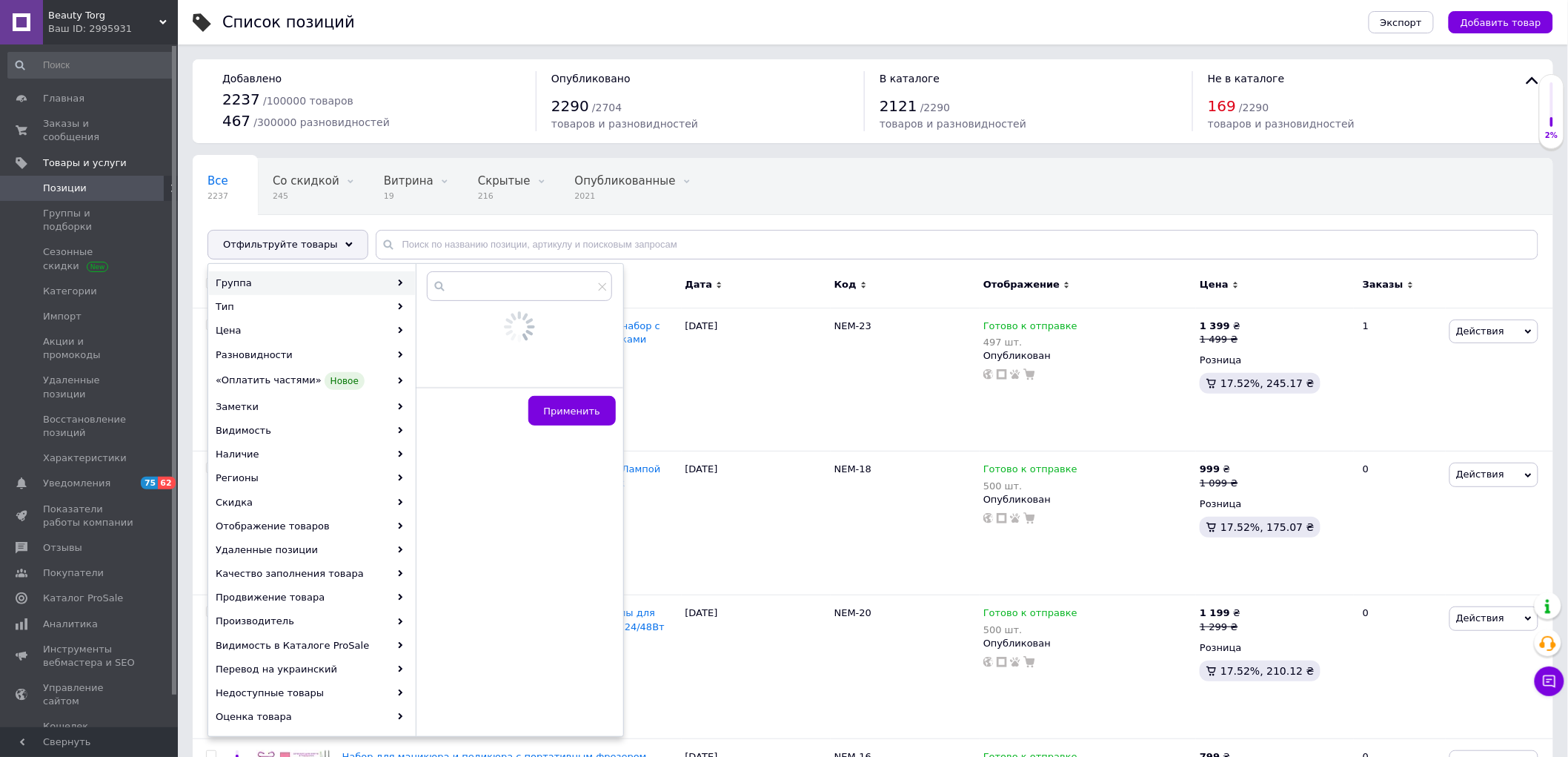
click at [320, 286] on div "Группа" at bounding box center [312, 283] width 206 height 23
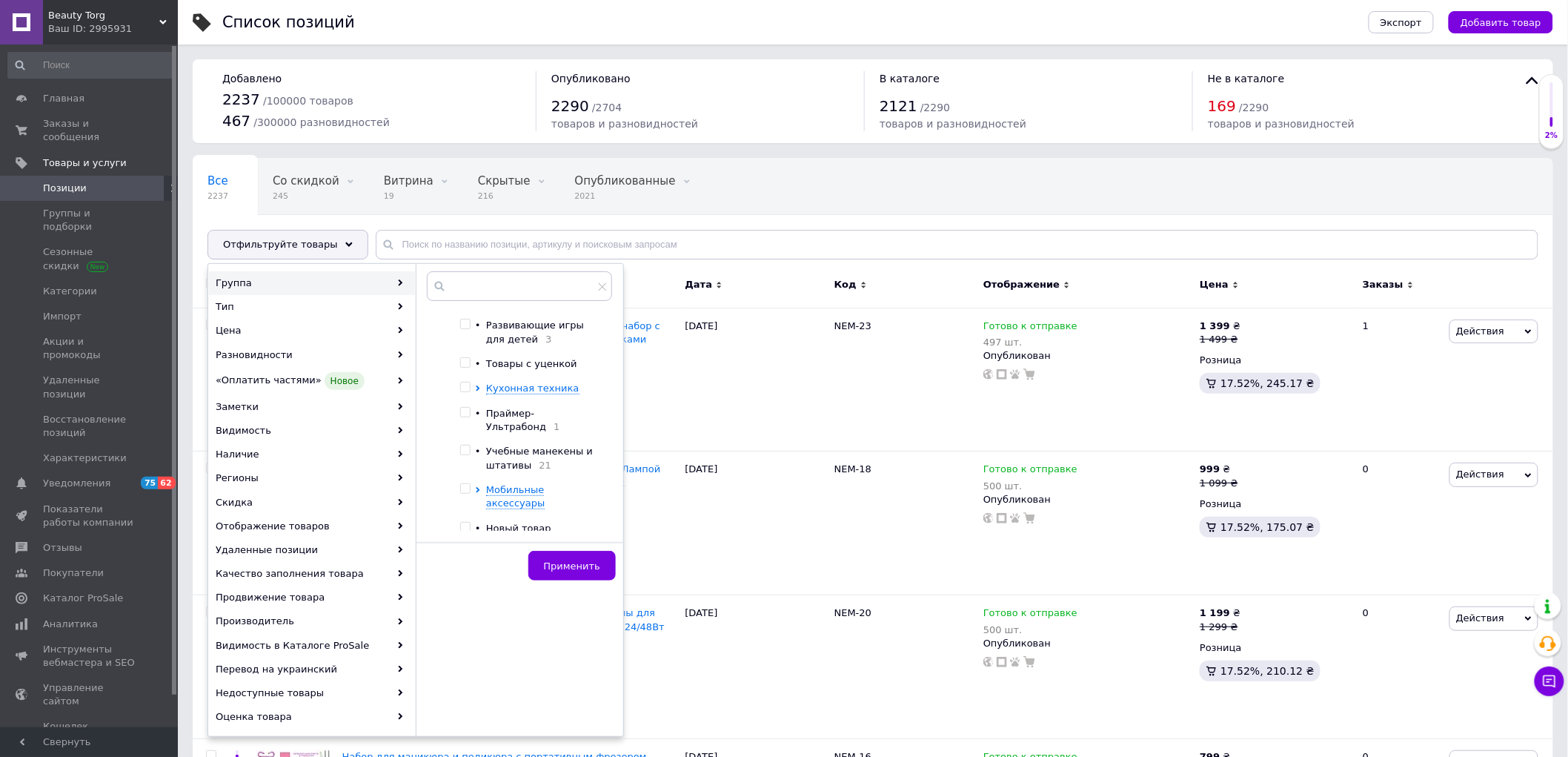
scroll to position [323, 0]
click at [465, 522] on input "checkbox" at bounding box center [465, 527] width 10 height 10
checkbox input "true"
click at [567, 568] on span "Применить" at bounding box center [571, 566] width 56 height 11
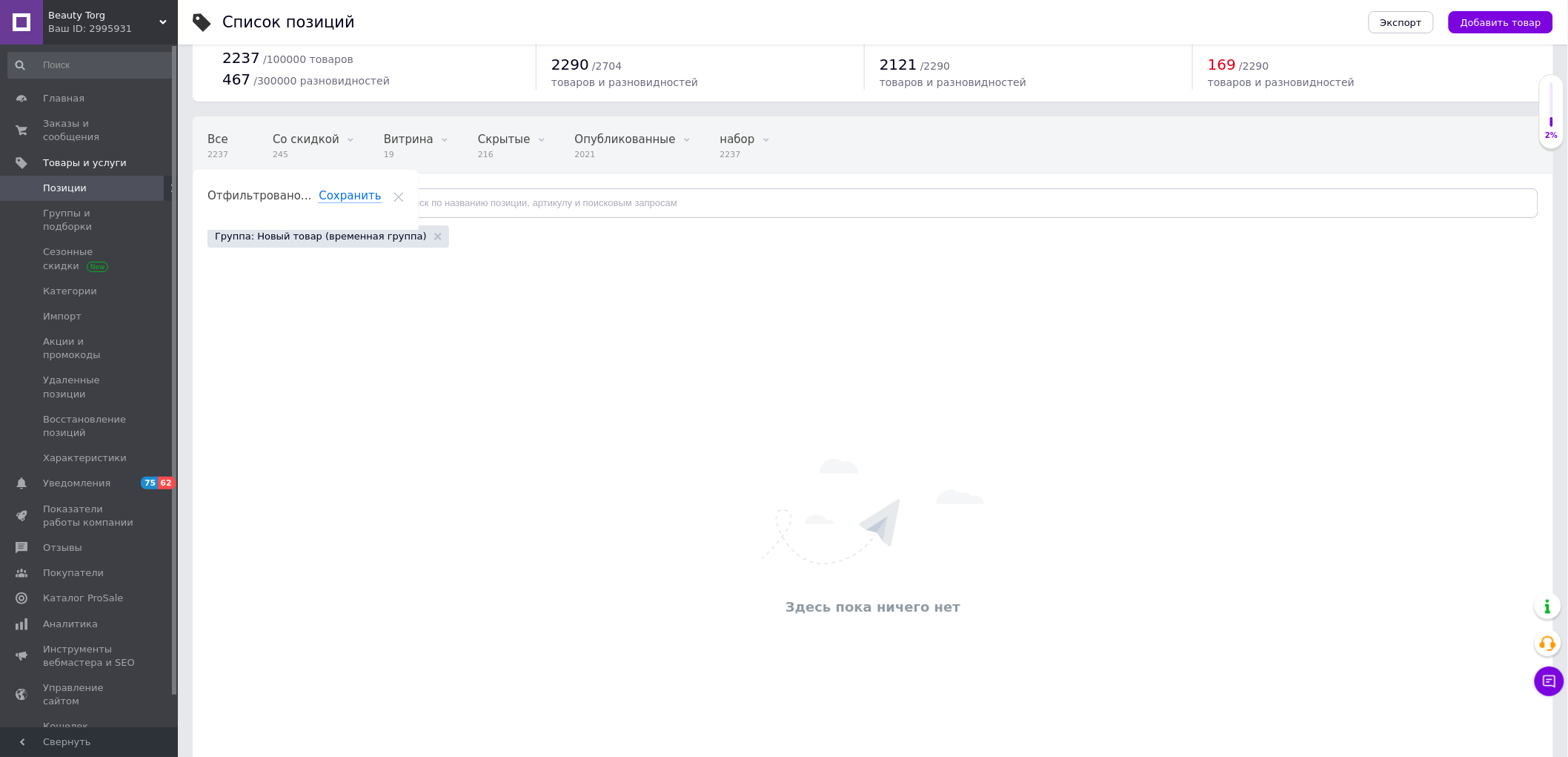
scroll to position [82, 0]
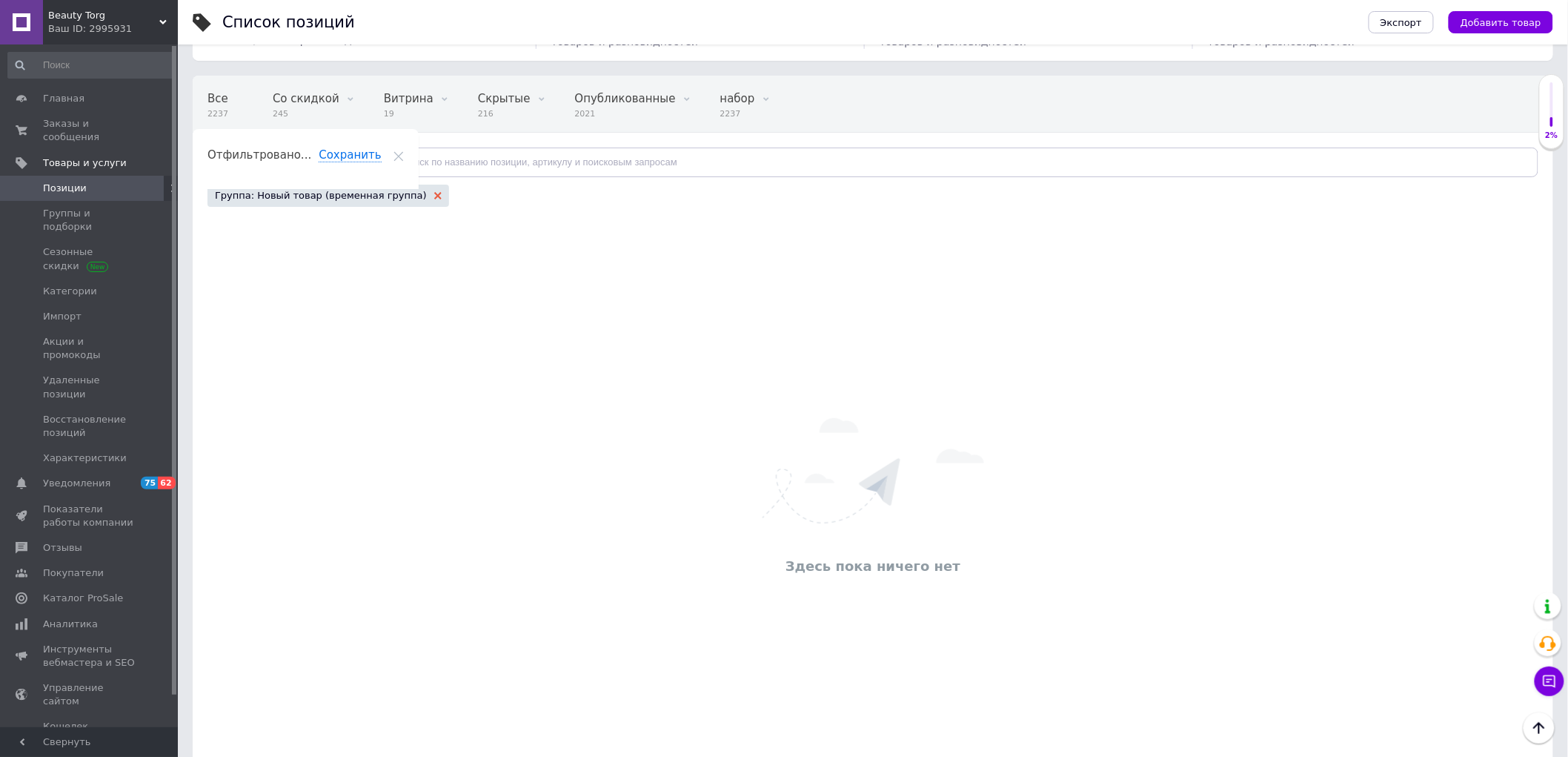
click at [434, 195] on use at bounding box center [438, 195] width 7 height 7
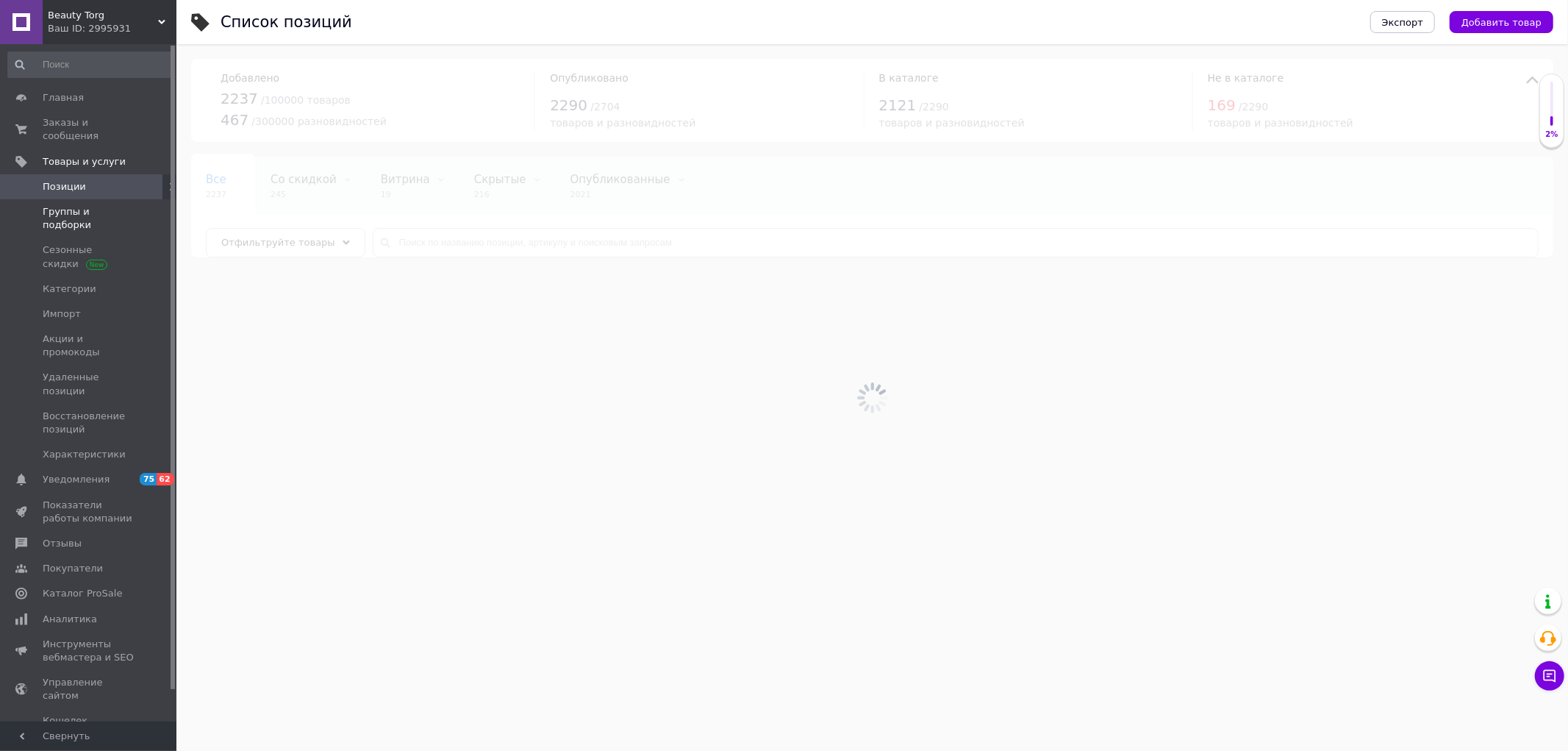
click at [99, 207] on link "Группы и подборки" at bounding box center [91, 218] width 181 height 38
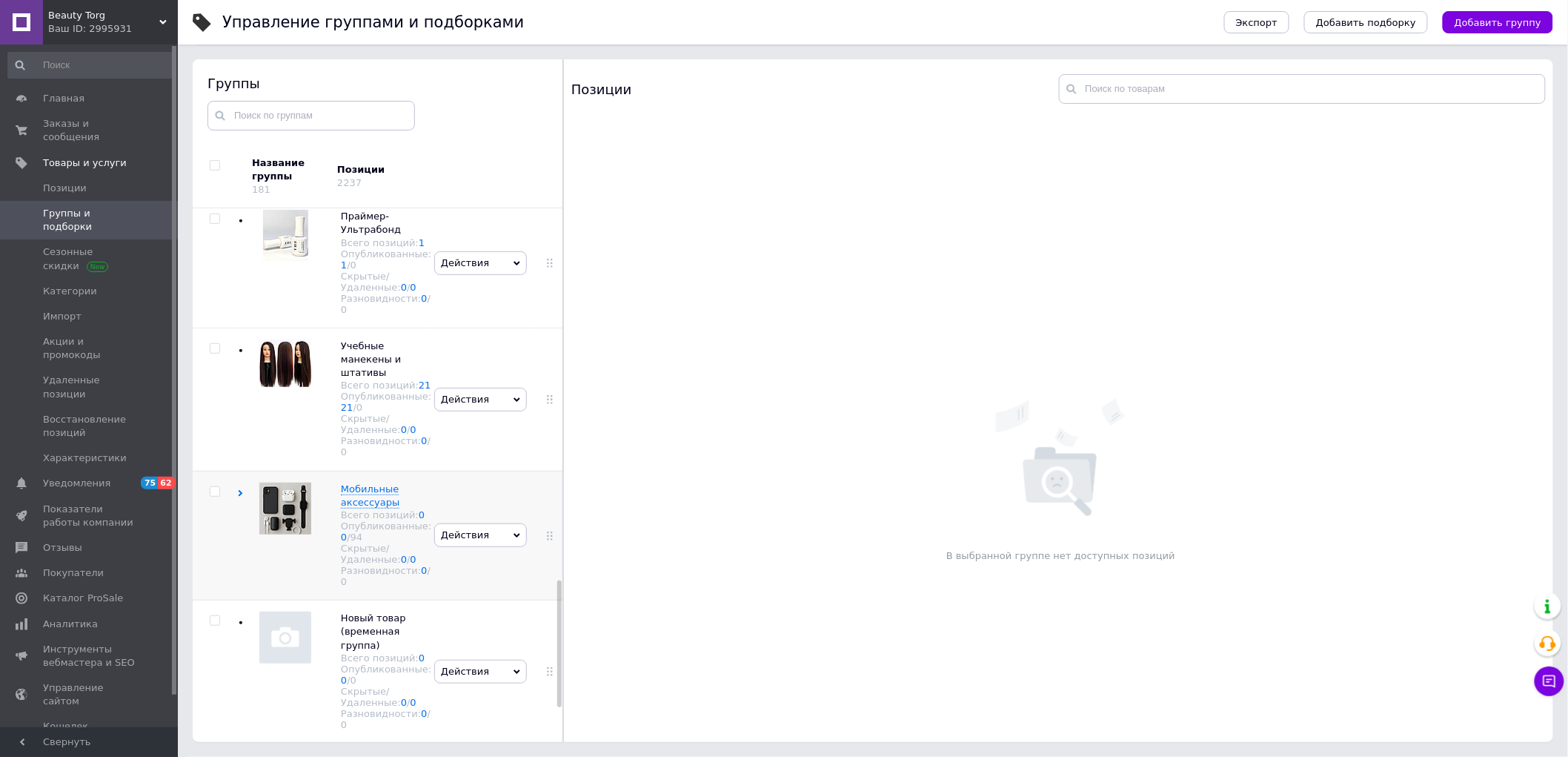
scroll to position [1711, 0]
click at [75, 310] on span "Импорт" at bounding box center [62, 316] width 39 height 13
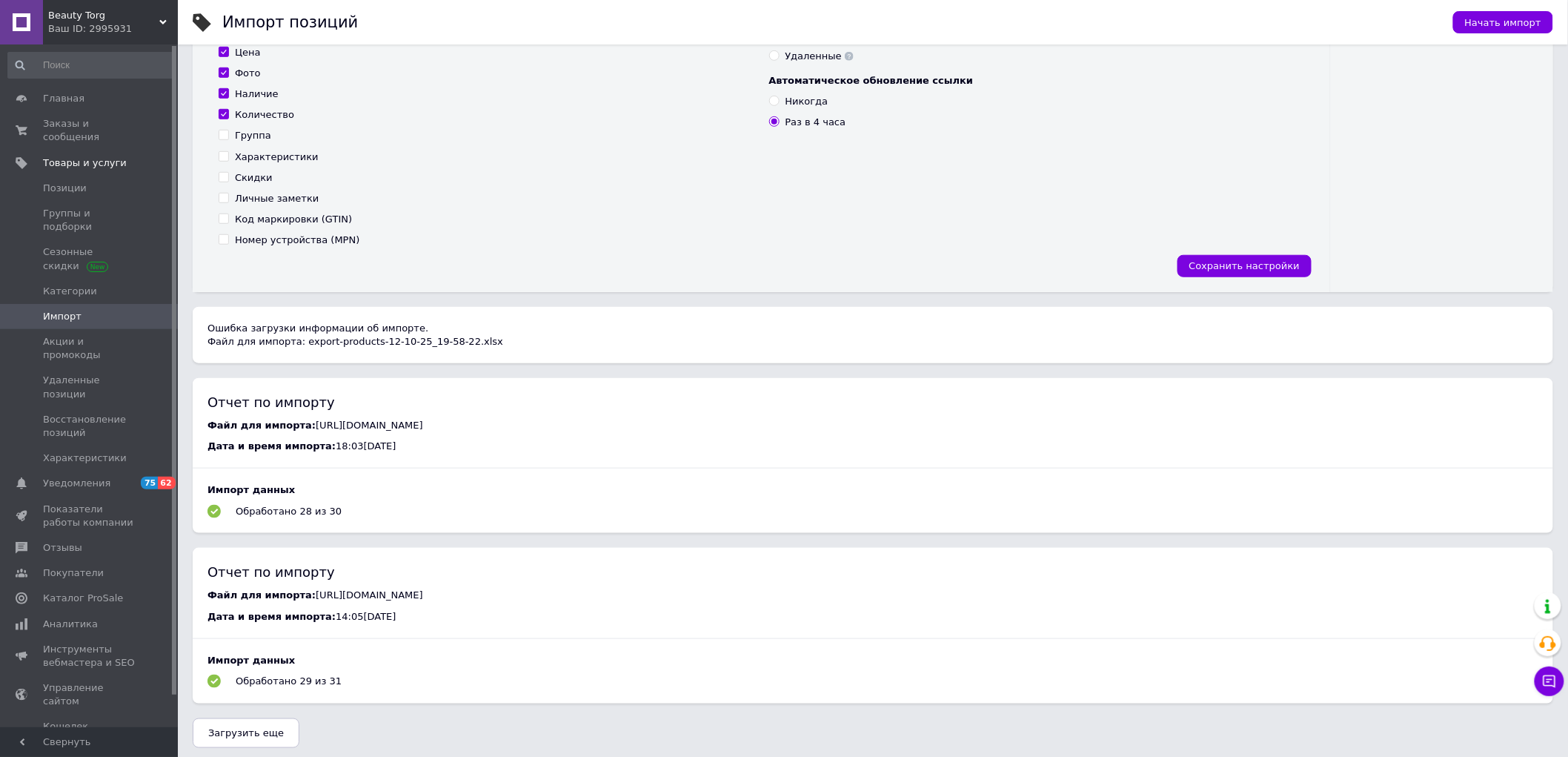
scroll to position [305, 0]
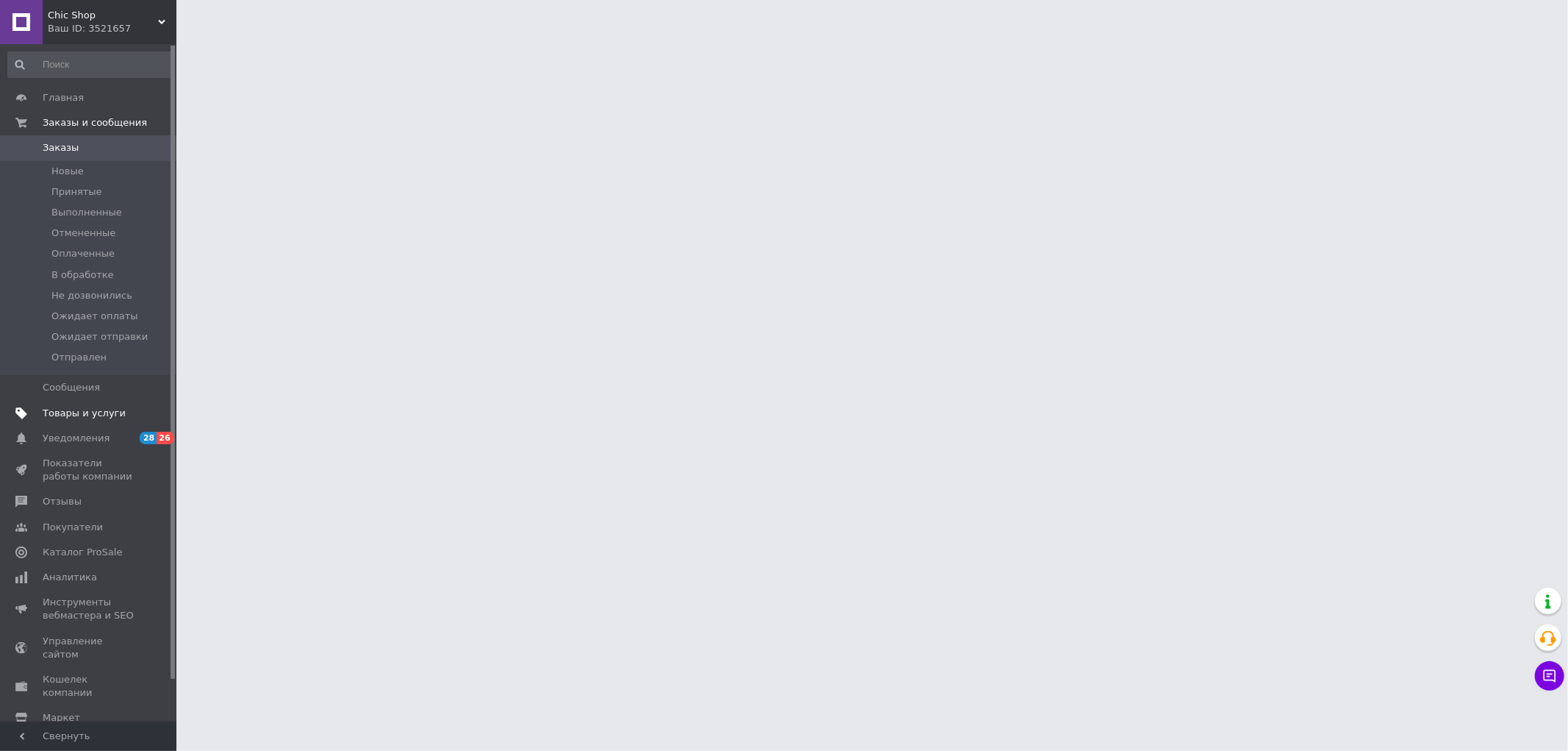
click at [110, 411] on span "Товары и услуги" at bounding box center [84, 413] width 83 height 13
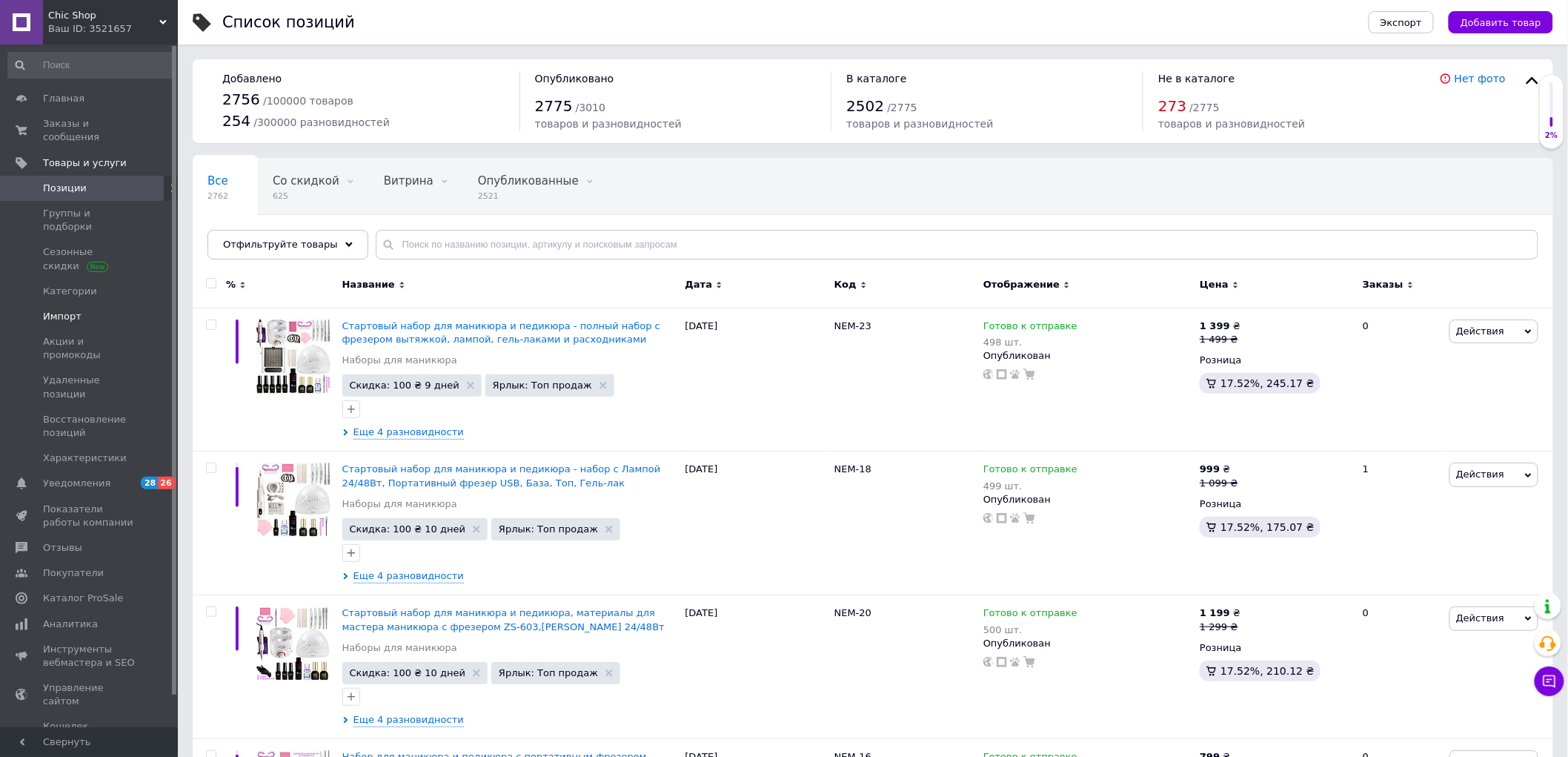
click at [56, 310] on span "Импорт" at bounding box center [62, 316] width 39 height 13
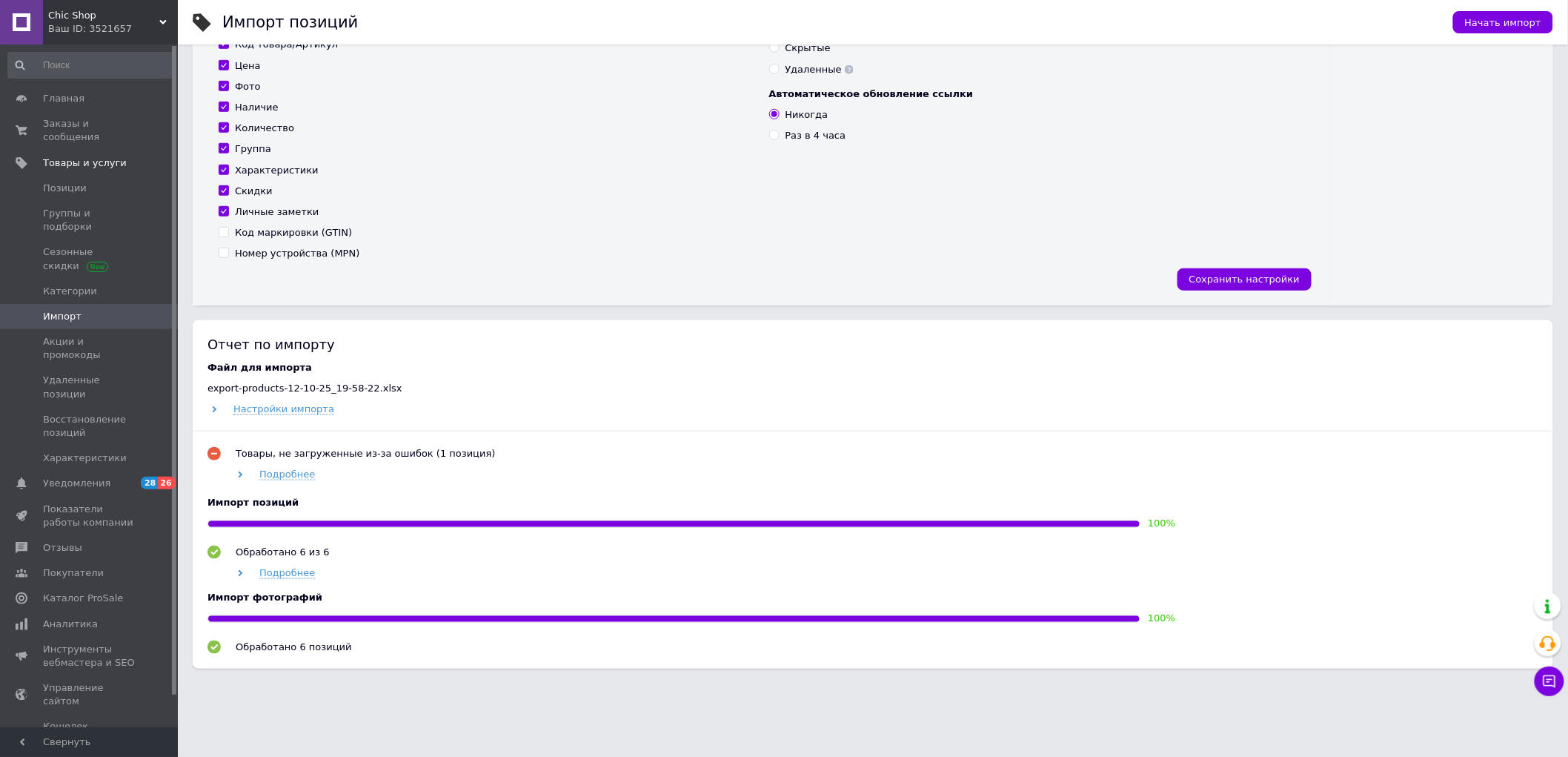
scroll to position [380, 0]
click at [238, 470] on icon at bounding box center [240, 473] width 6 height 6
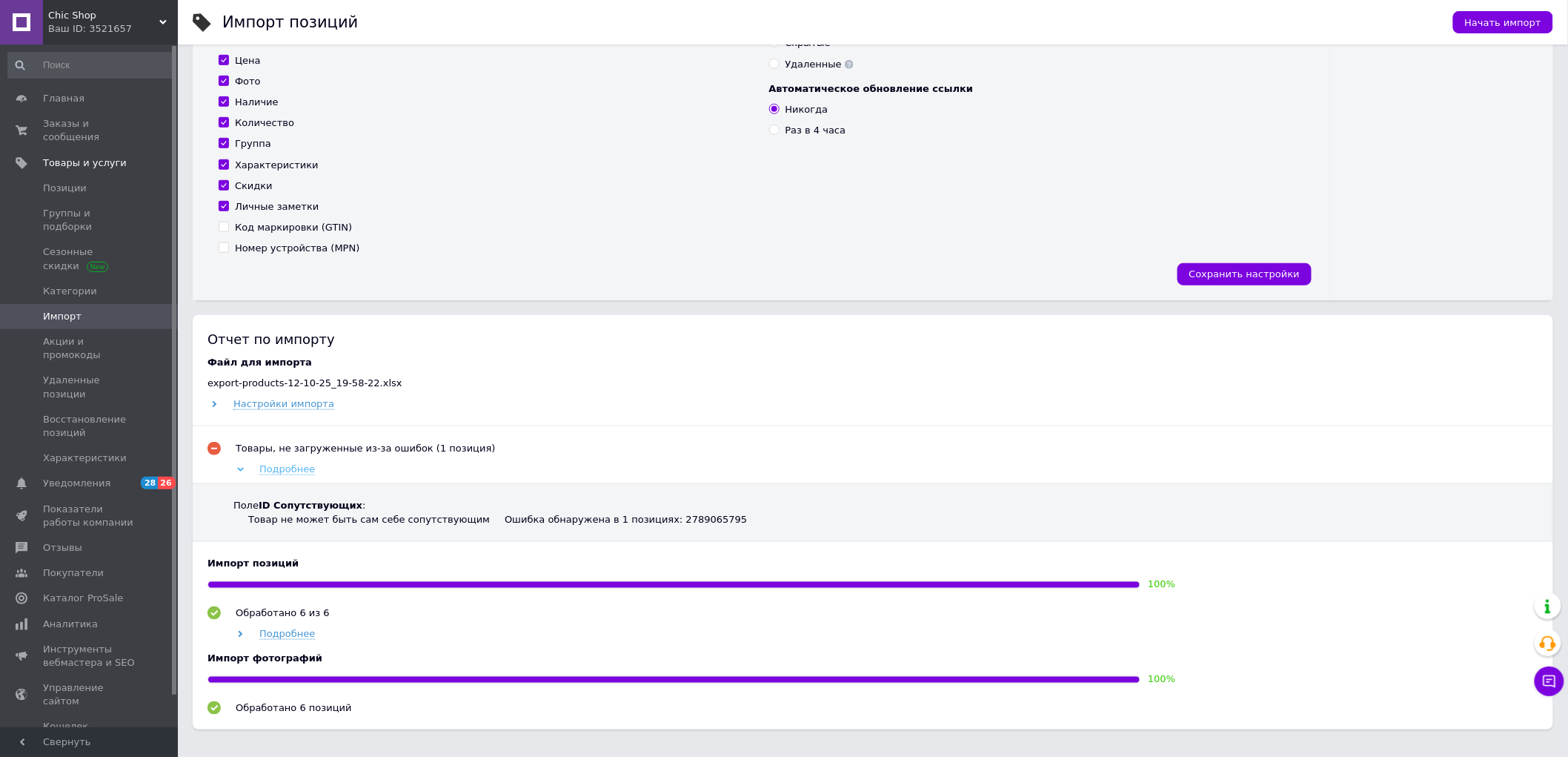
click at [238, 470] on use at bounding box center [240, 469] width 6 height 4
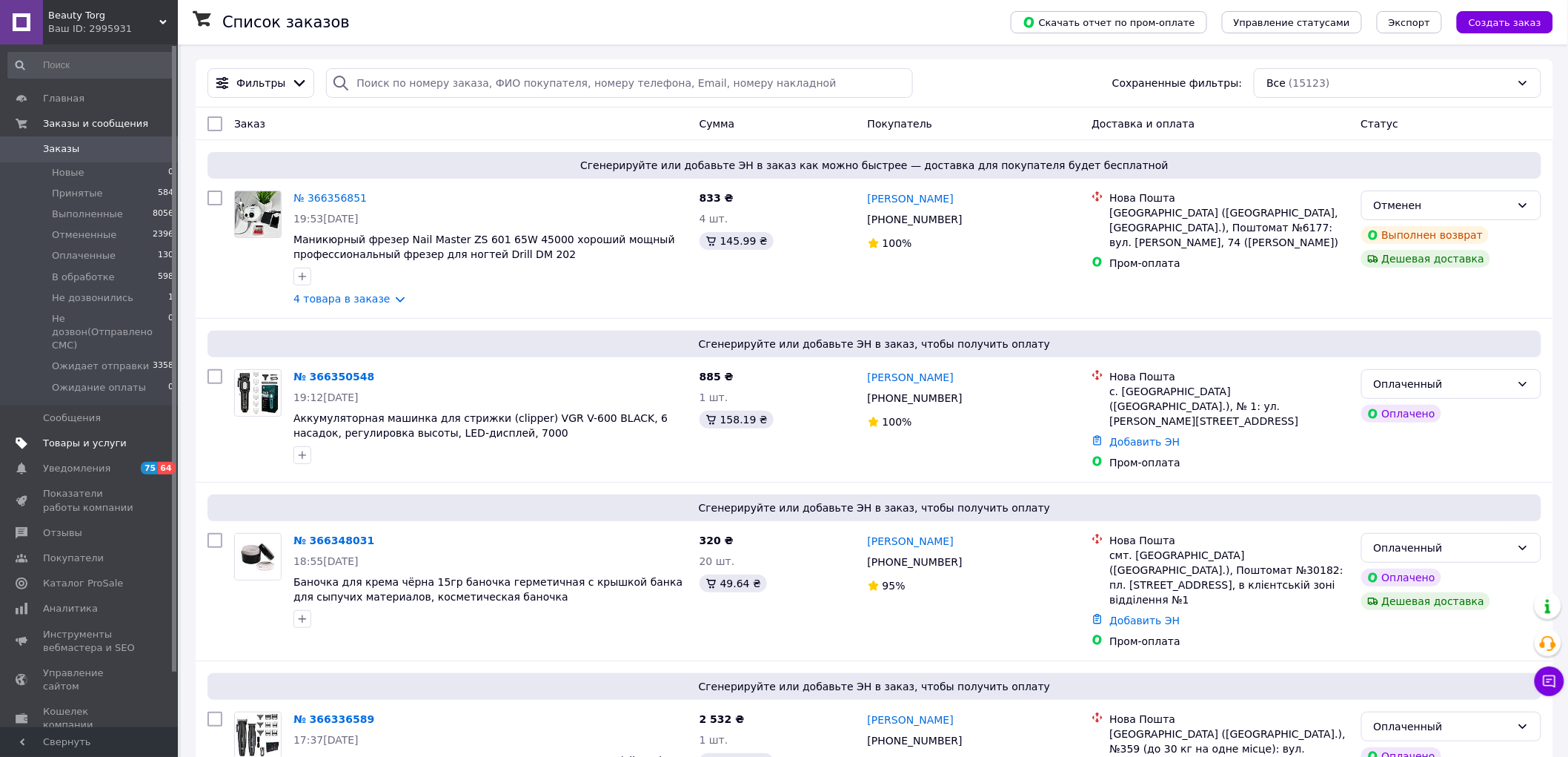
click at [70, 437] on link "Товары и услуги" at bounding box center [91, 443] width 183 height 25
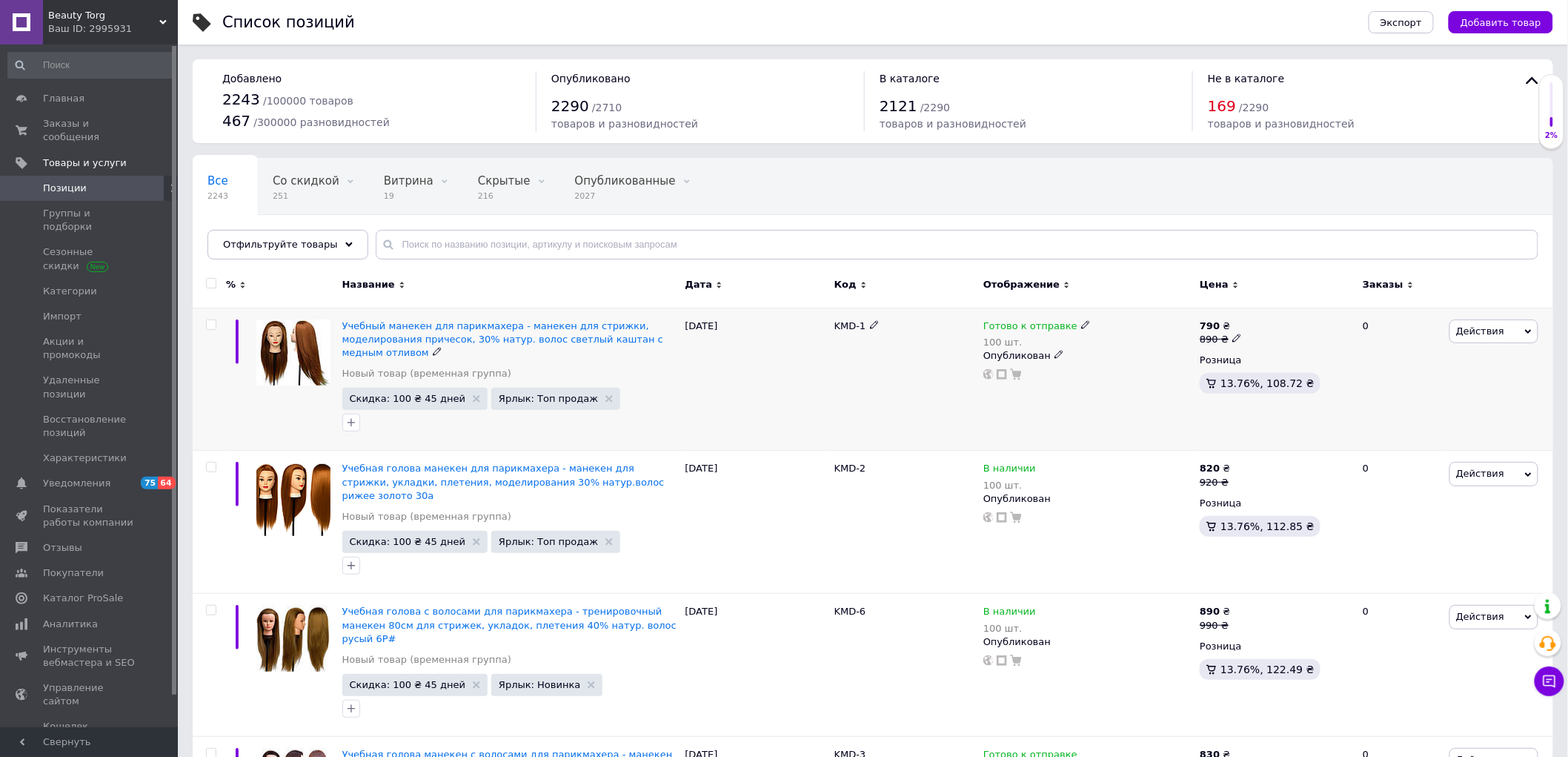
click at [206, 323] on input "checkbox" at bounding box center [210, 324] width 10 height 10
checkbox input "true"
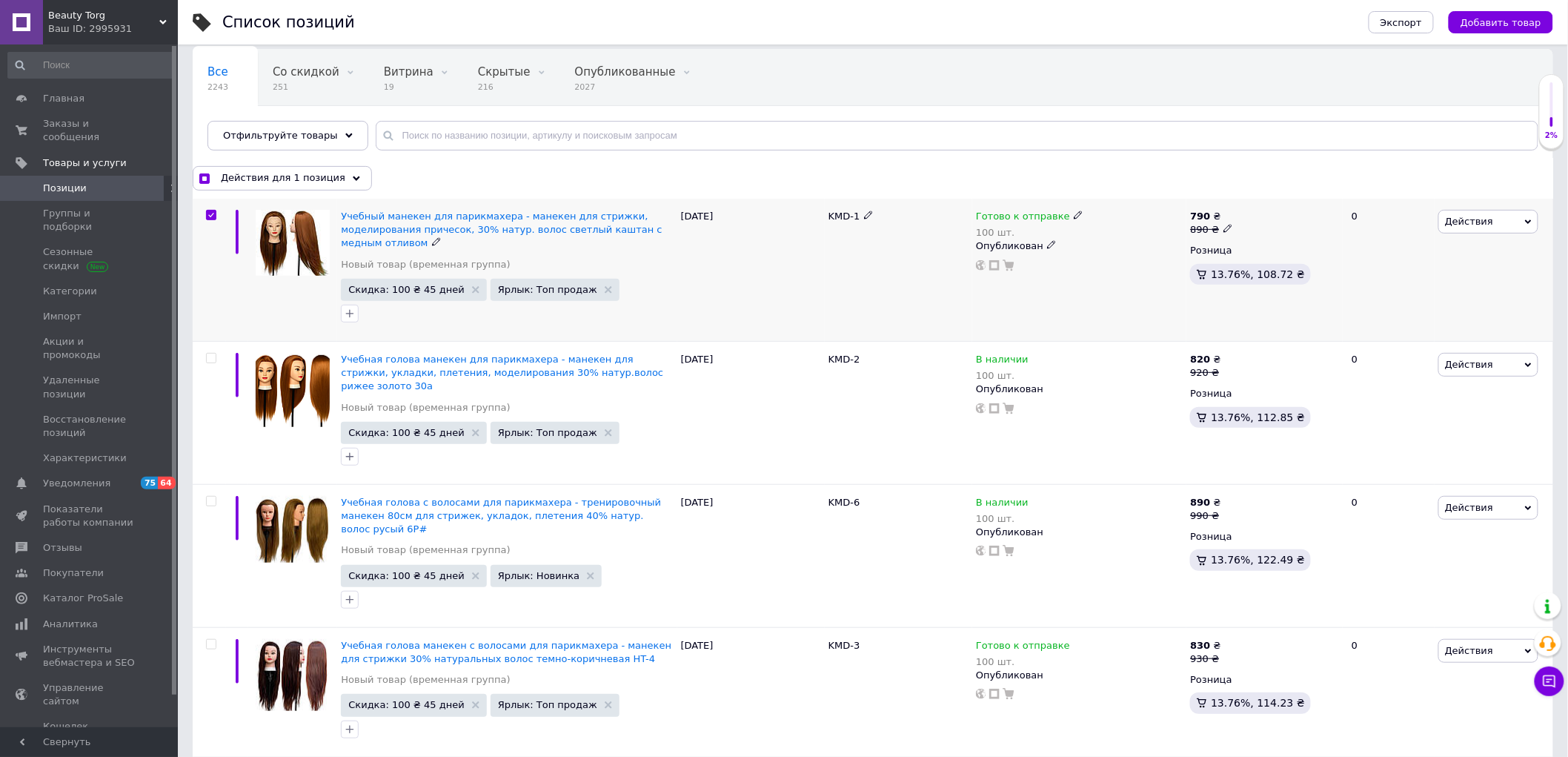
scroll to position [165, 0]
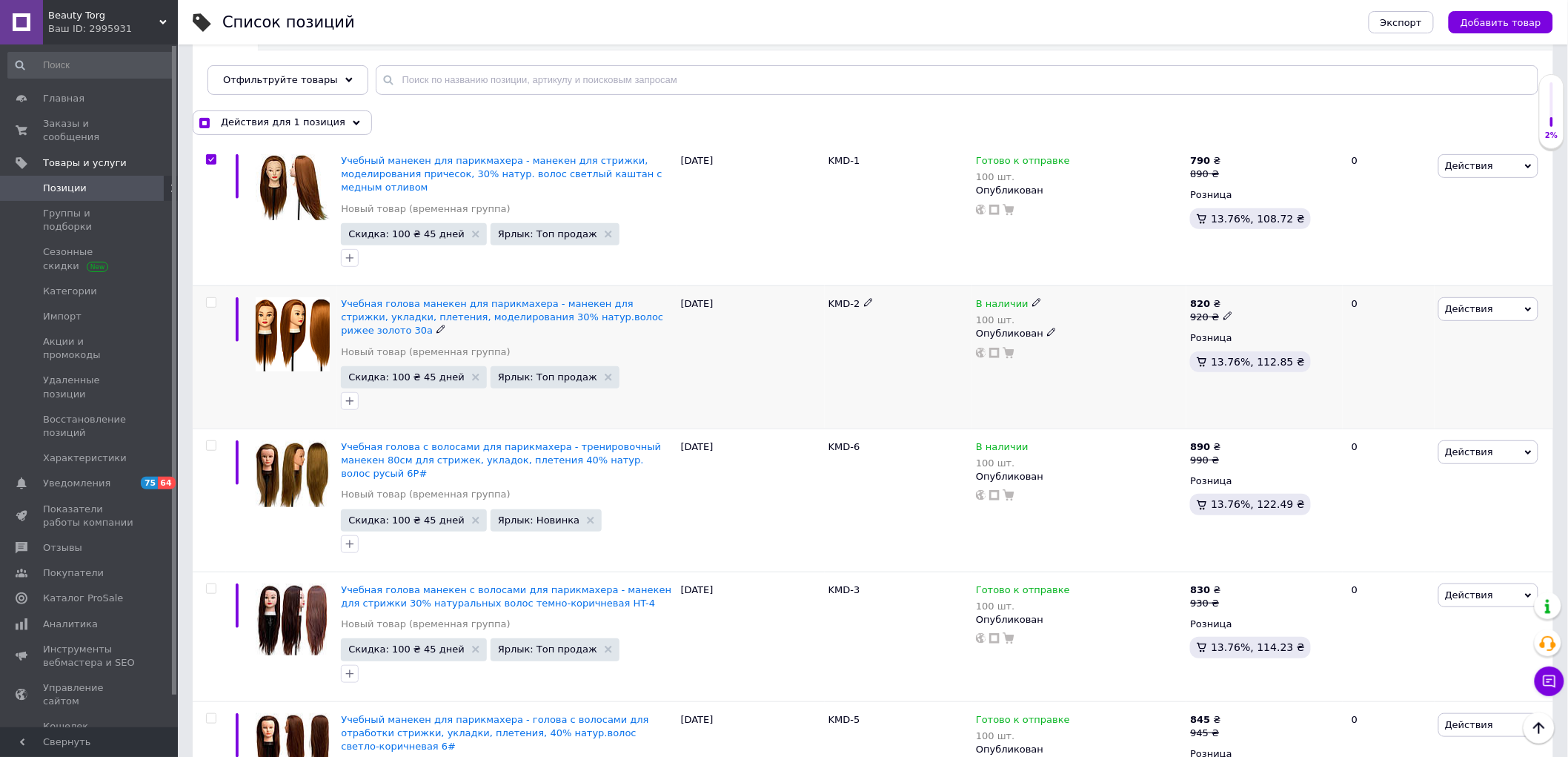
click at [210, 303] on input "checkbox" at bounding box center [210, 303] width 10 height 10
checkbox input "true"
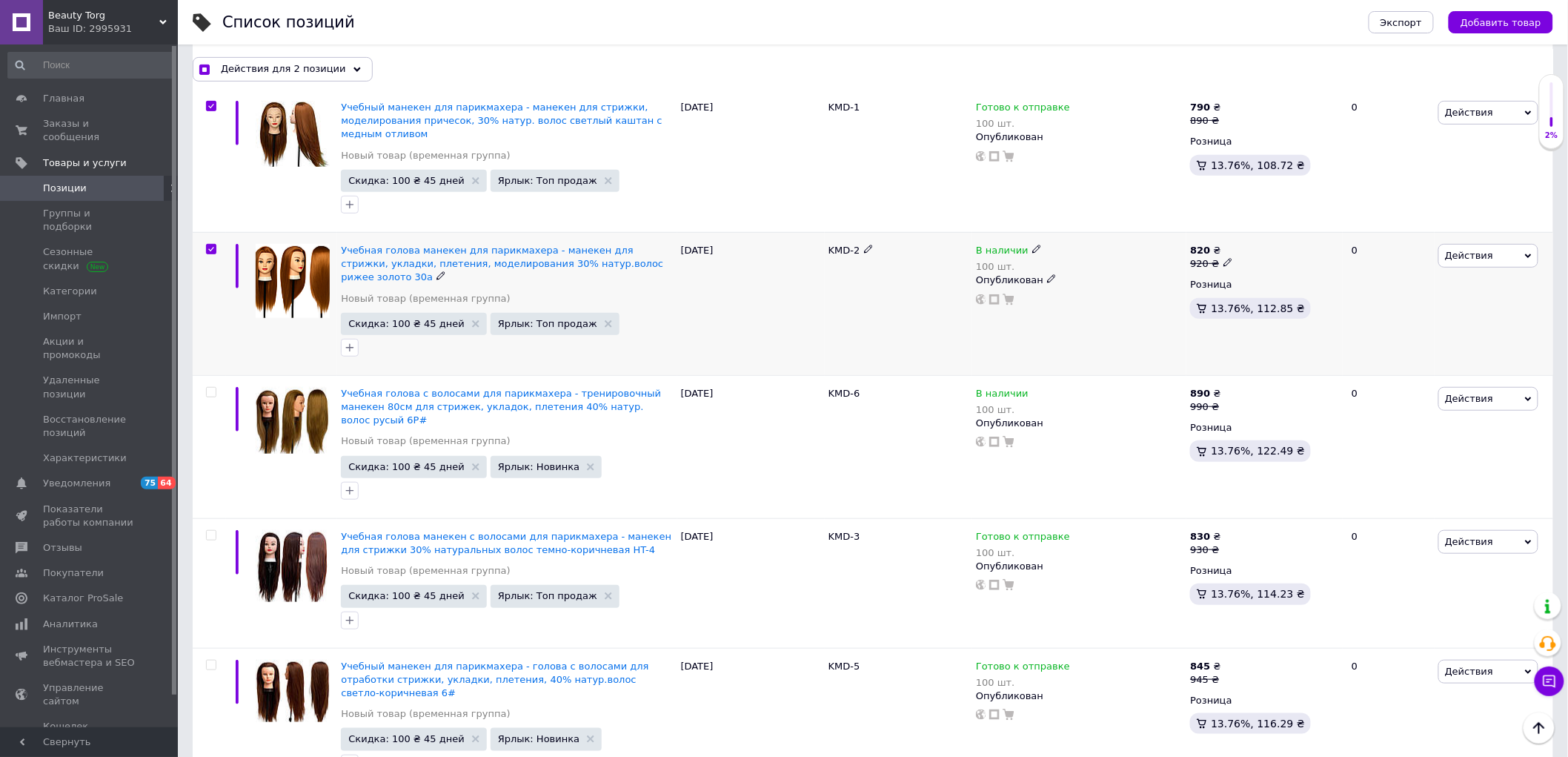
scroll to position [247, 0]
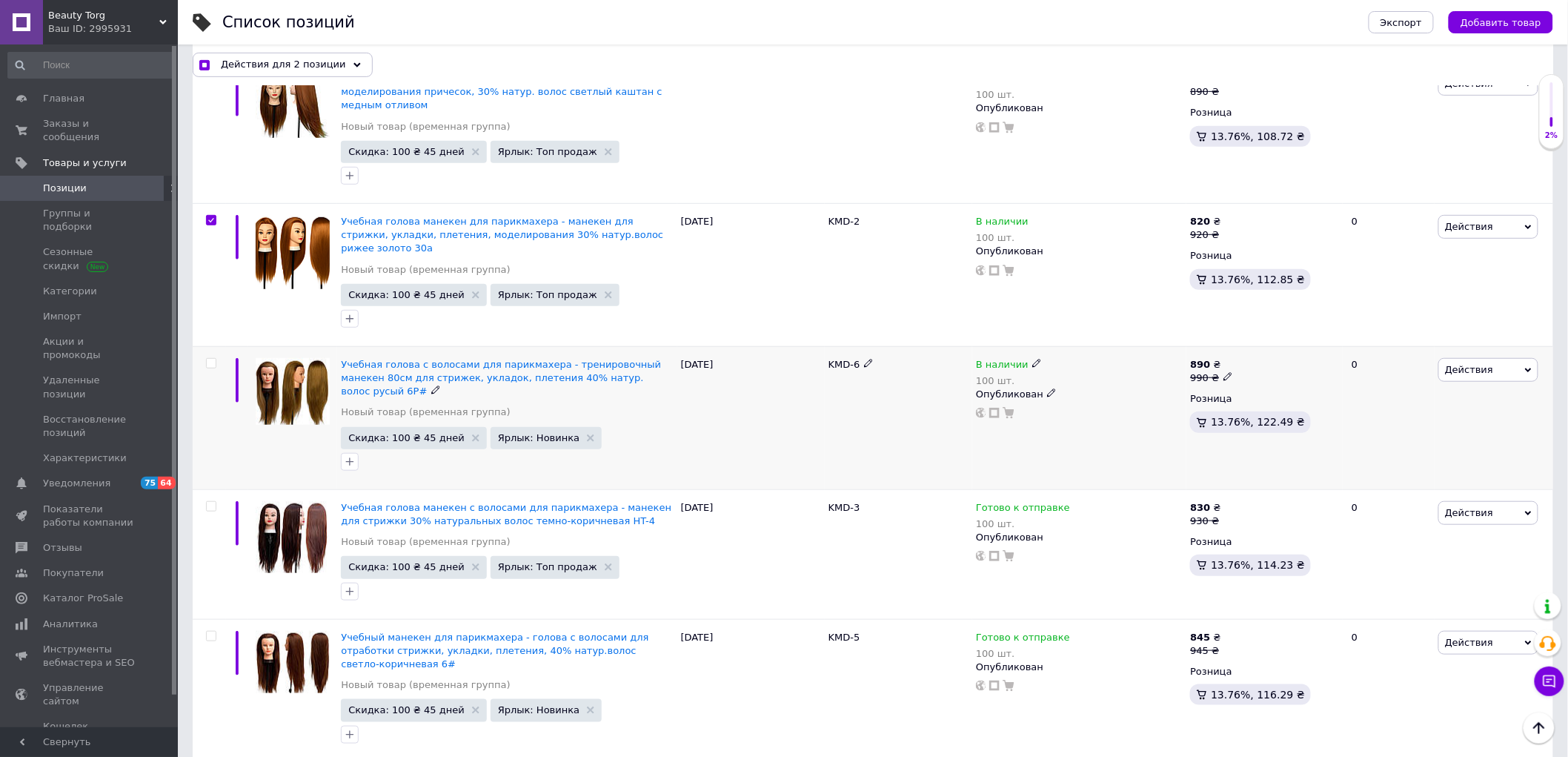
click at [208, 358] on input "checkbox" at bounding box center [210, 363] width 10 height 10
checkbox input "true"
click at [210, 502] on input "checkbox" at bounding box center [210, 506] width 10 height 10
checkbox input "true"
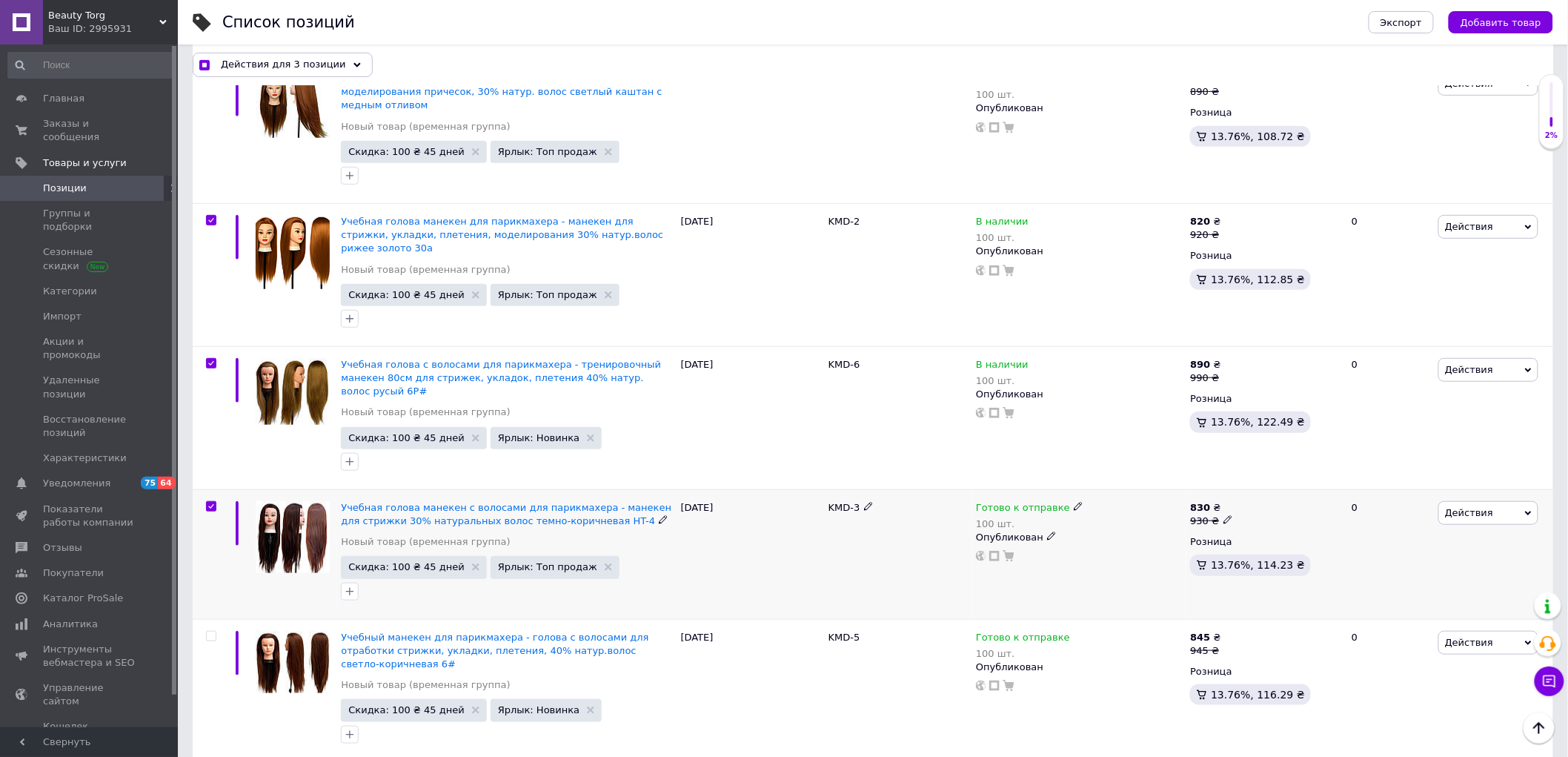
checkbox input "true"
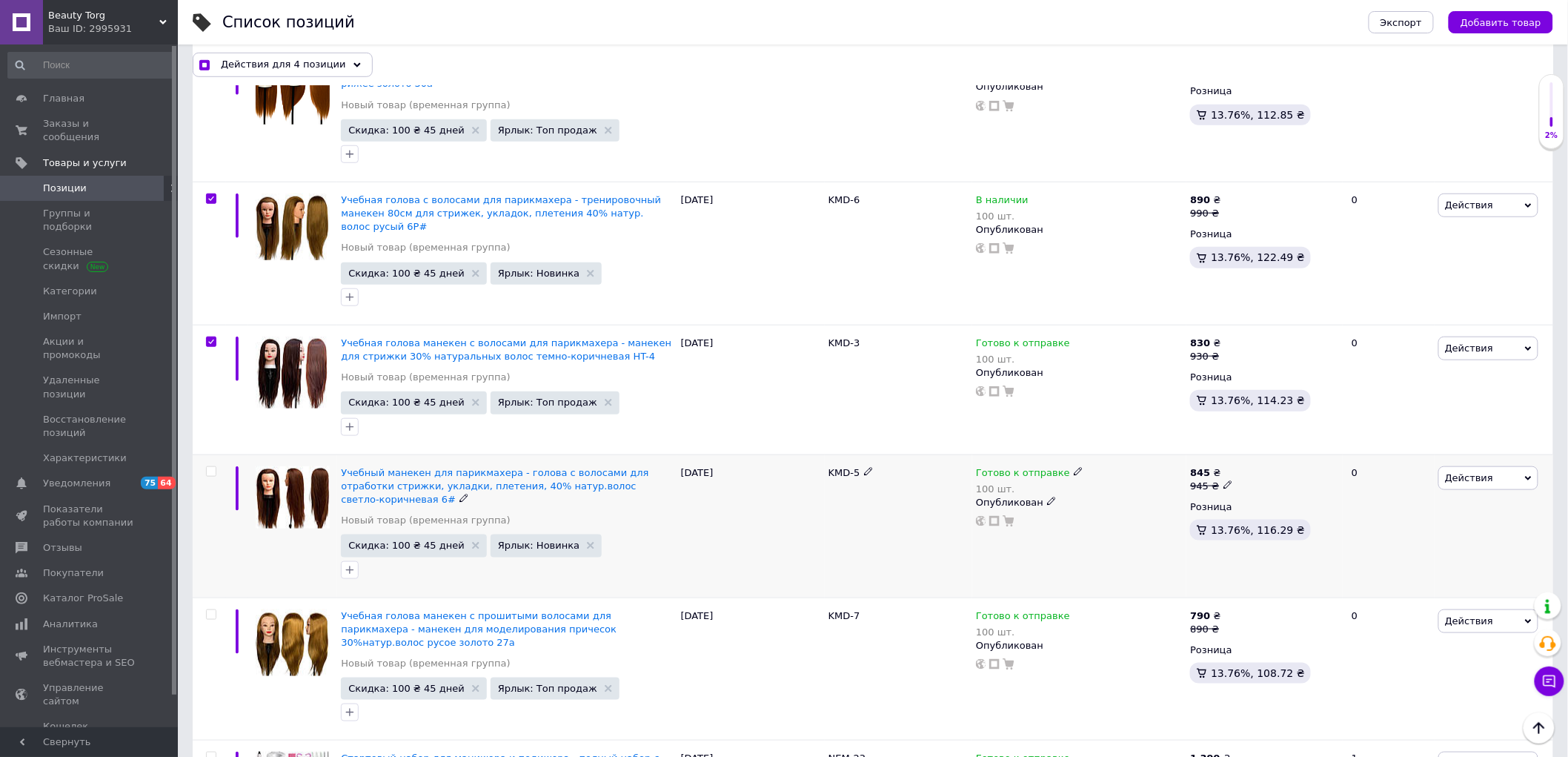
click at [215, 467] on input "checkbox" at bounding box center [210, 471] width 10 height 10
checkbox input "true"
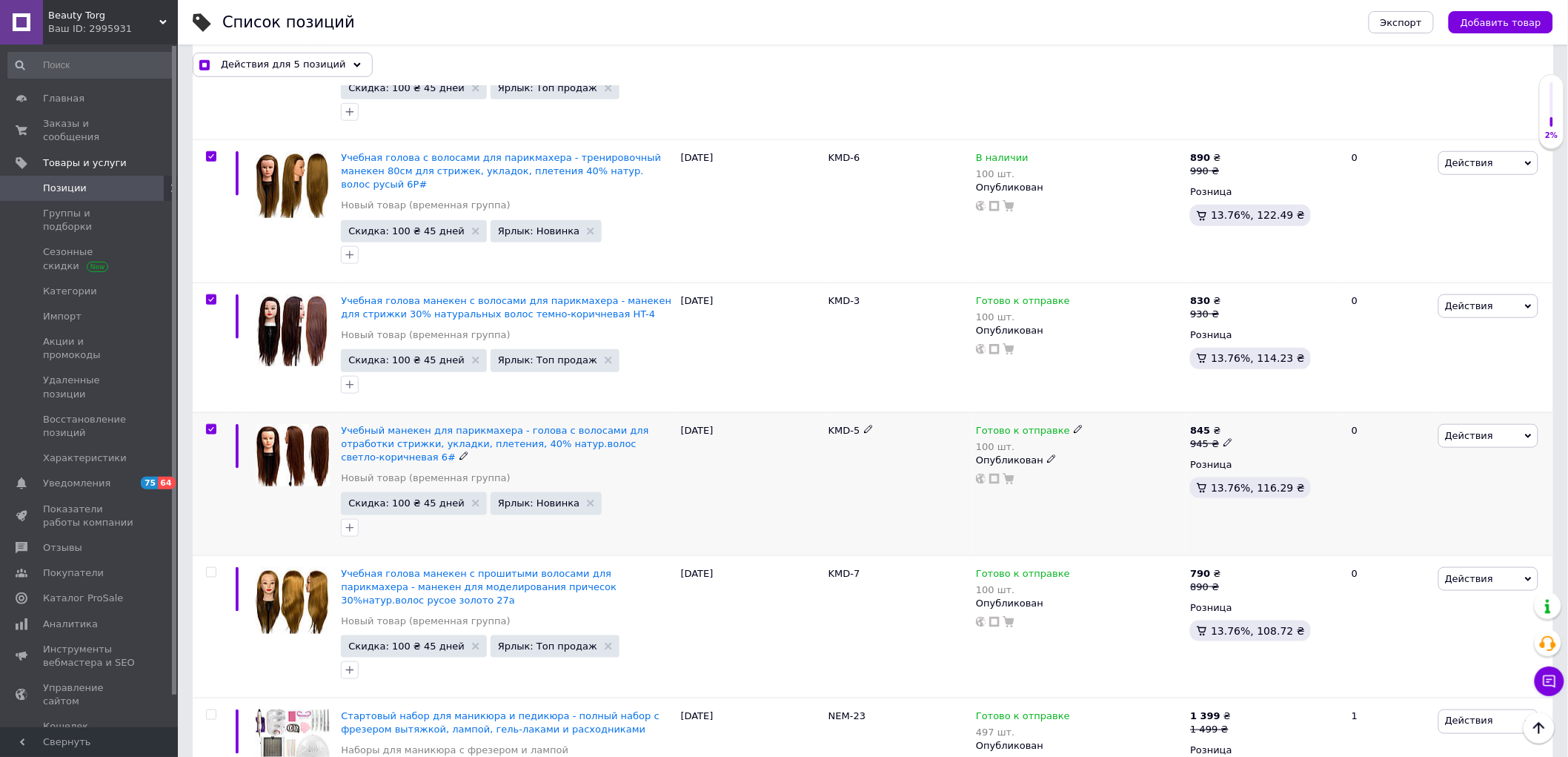
scroll to position [494, 0]
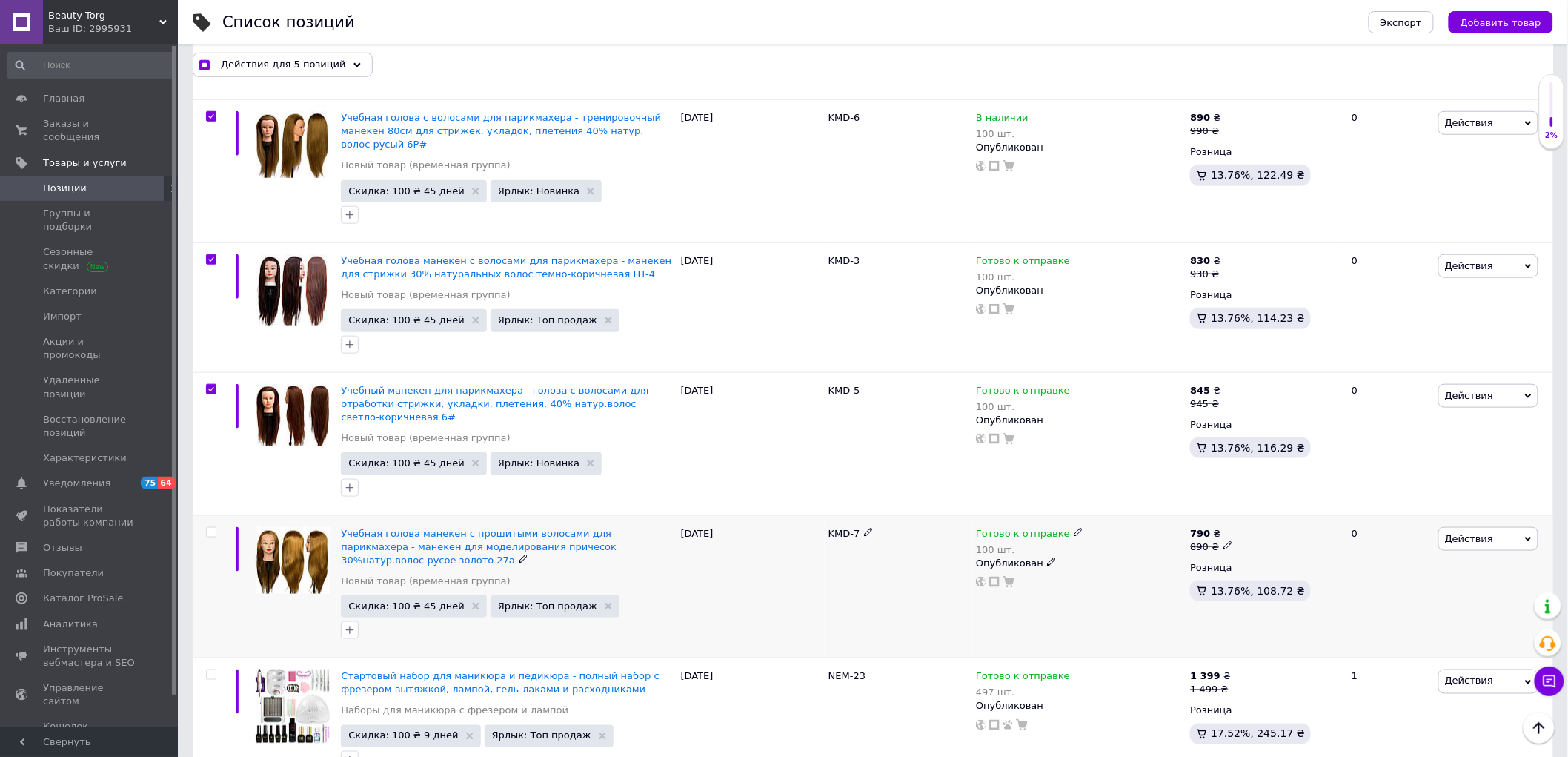
click at [210, 528] on input "checkbox" at bounding box center [210, 532] width 10 height 10
checkbox input "true"
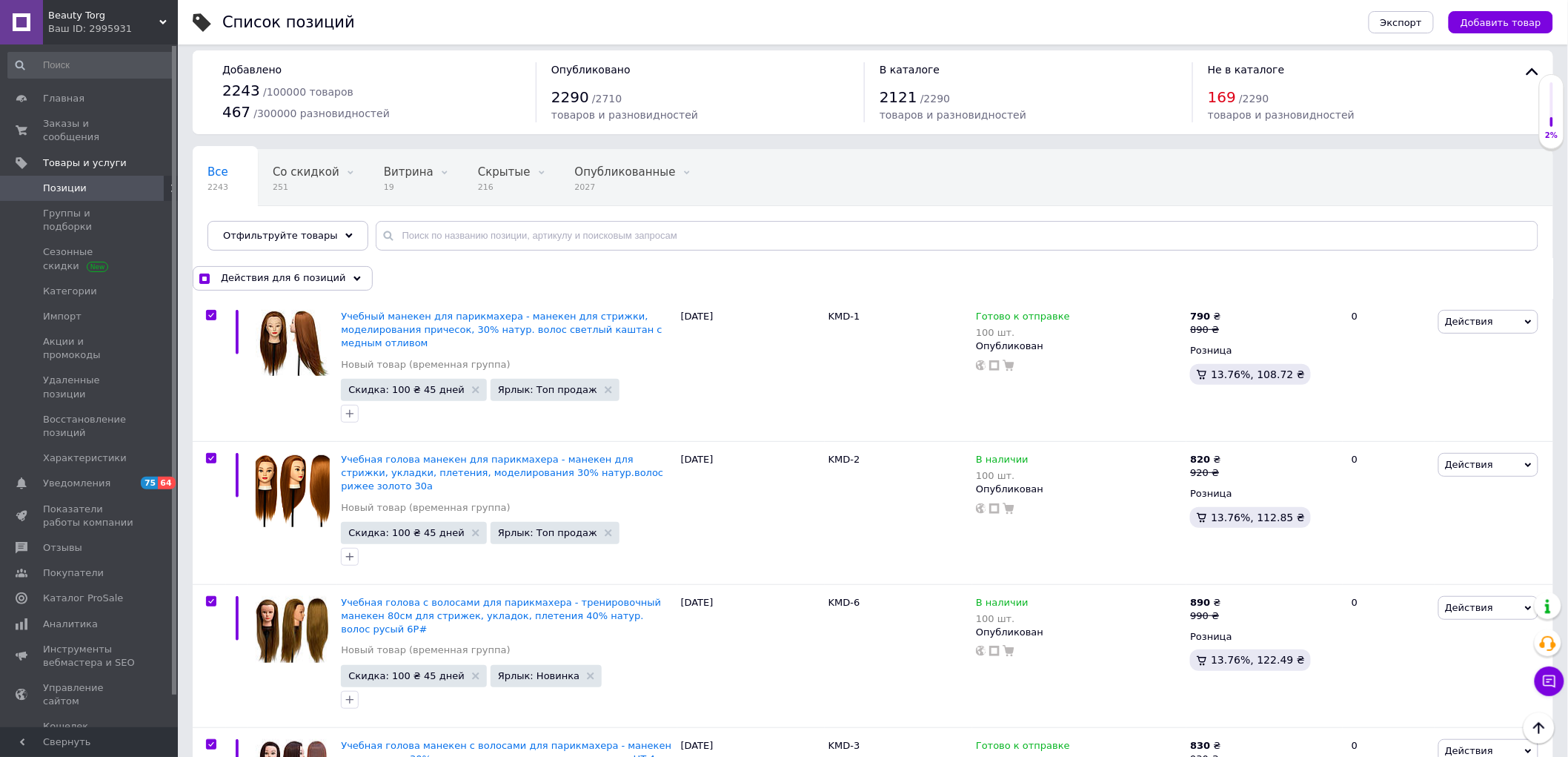
scroll to position [0, 0]
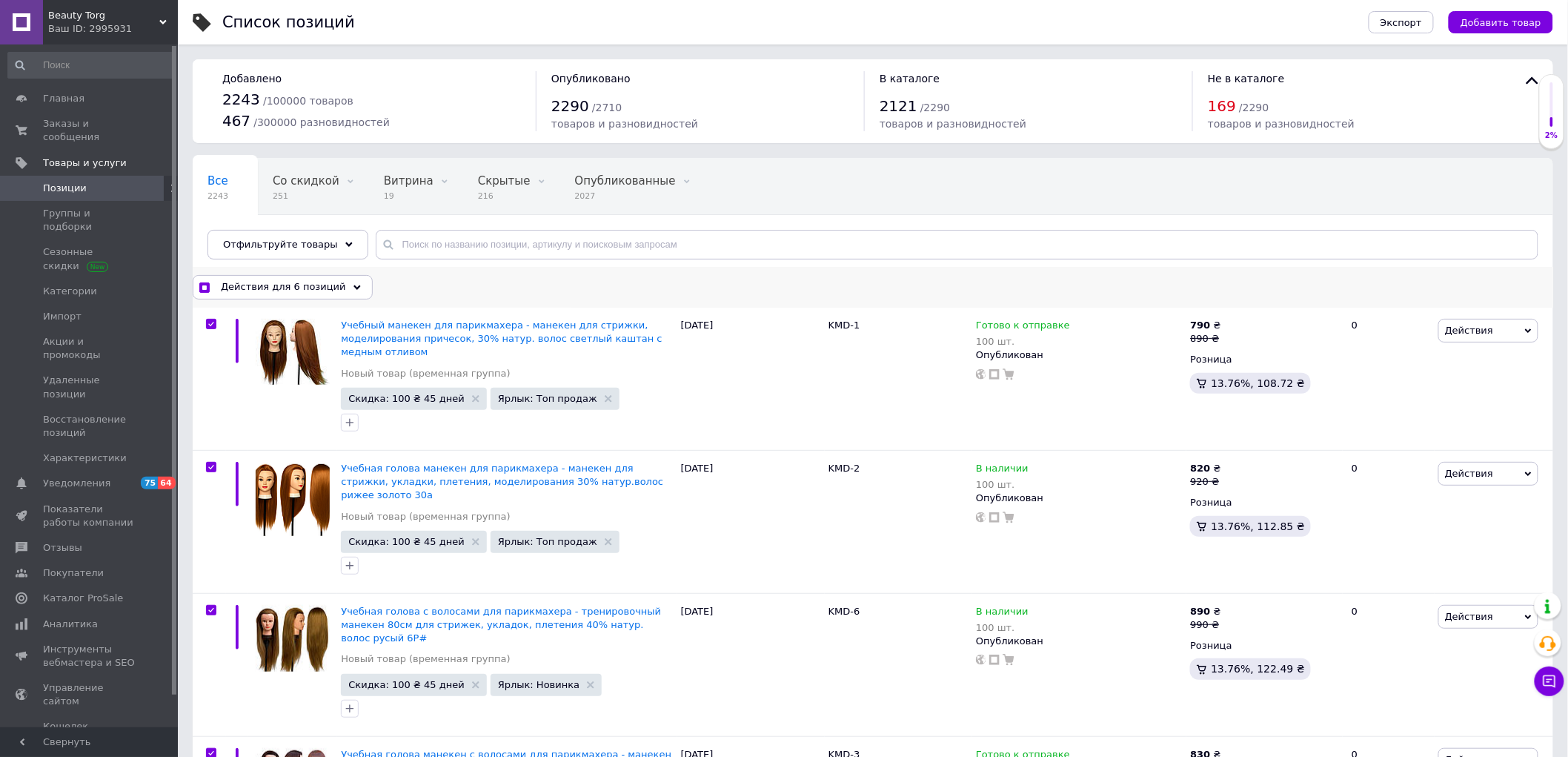
click at [300, 284] on span "Действия для 6 позиций" at bounding box center [284, 287] width 125 height 13
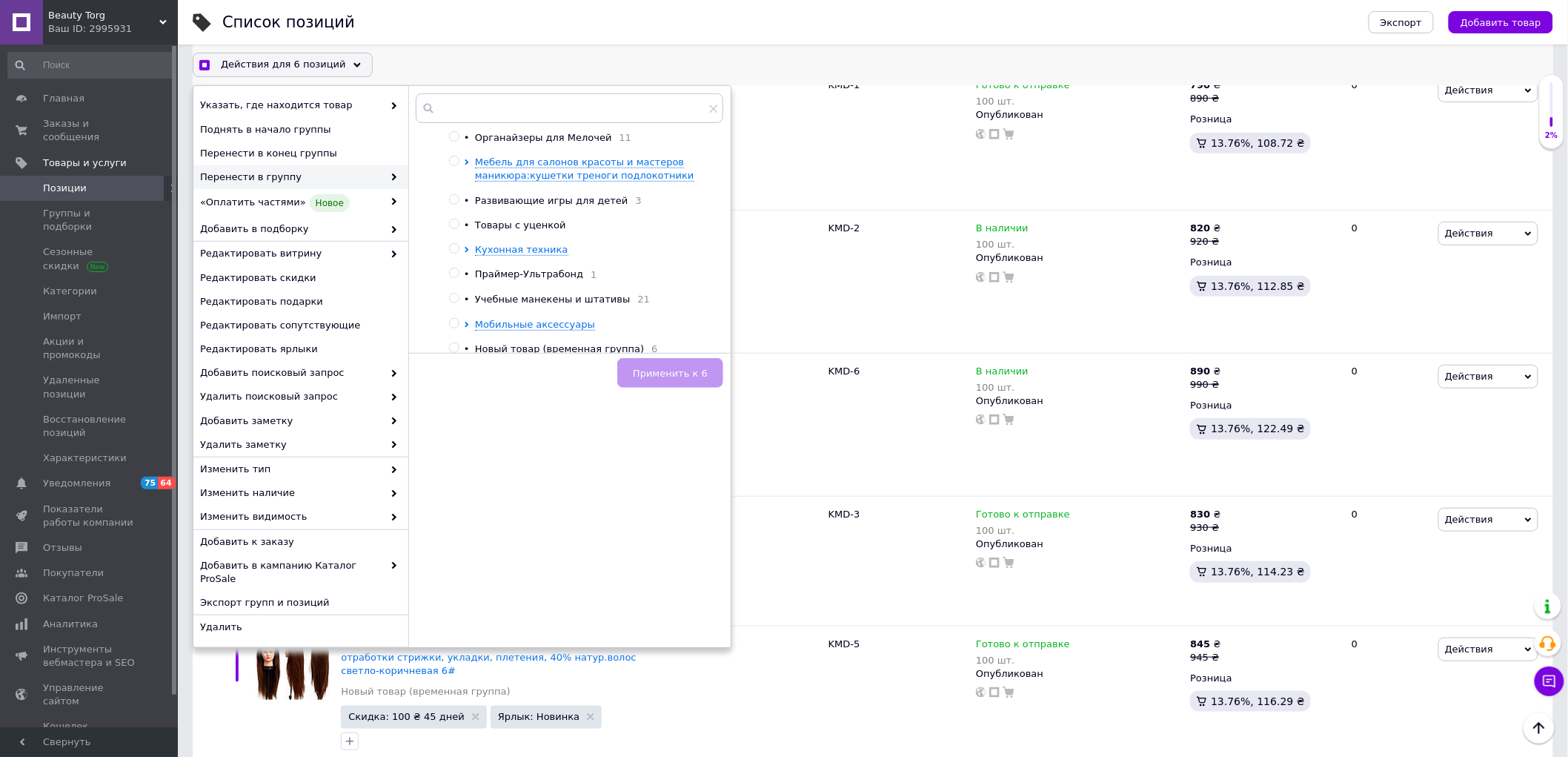
scroll to position [247, 0]
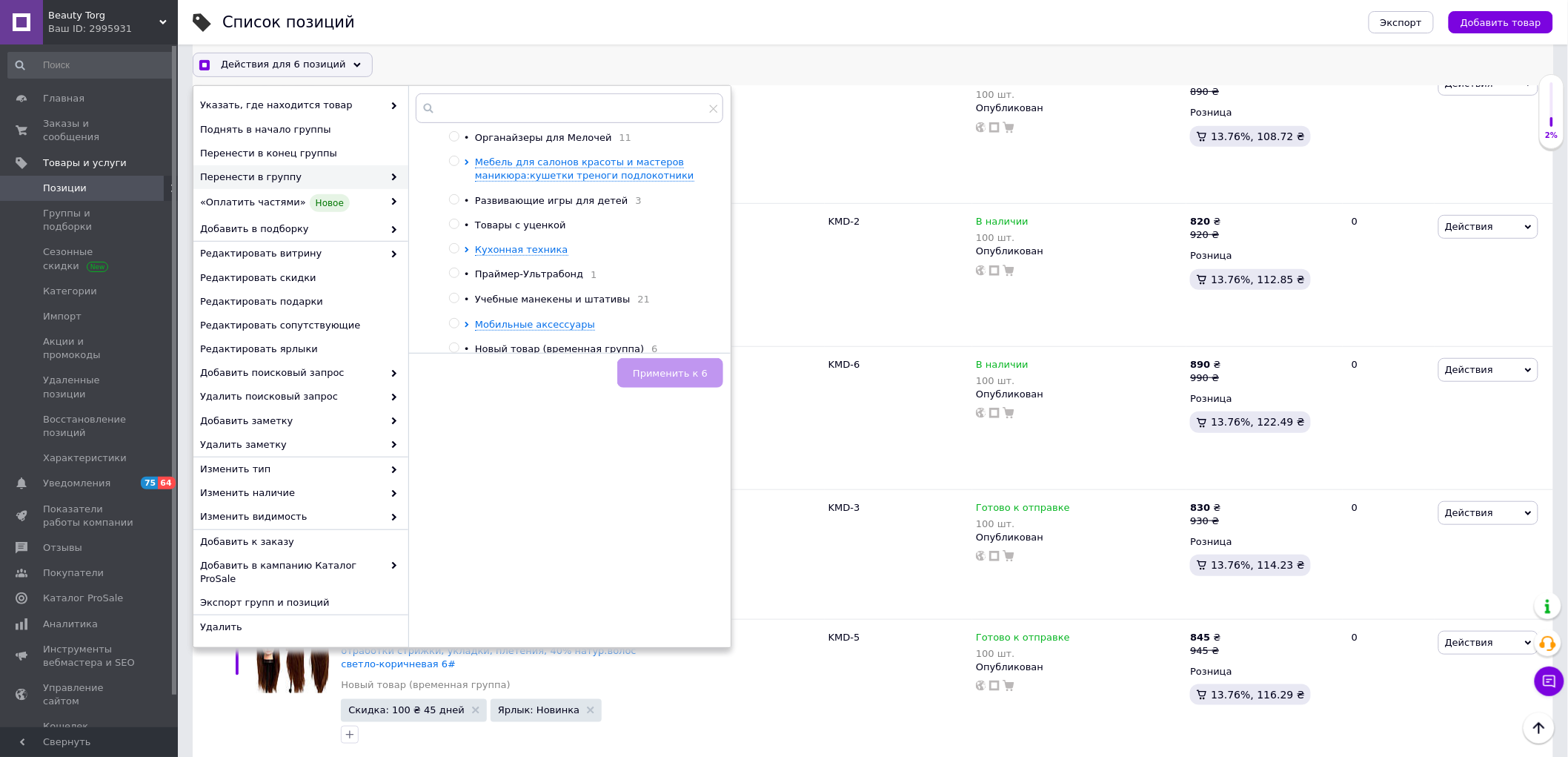
checkbox input "true"
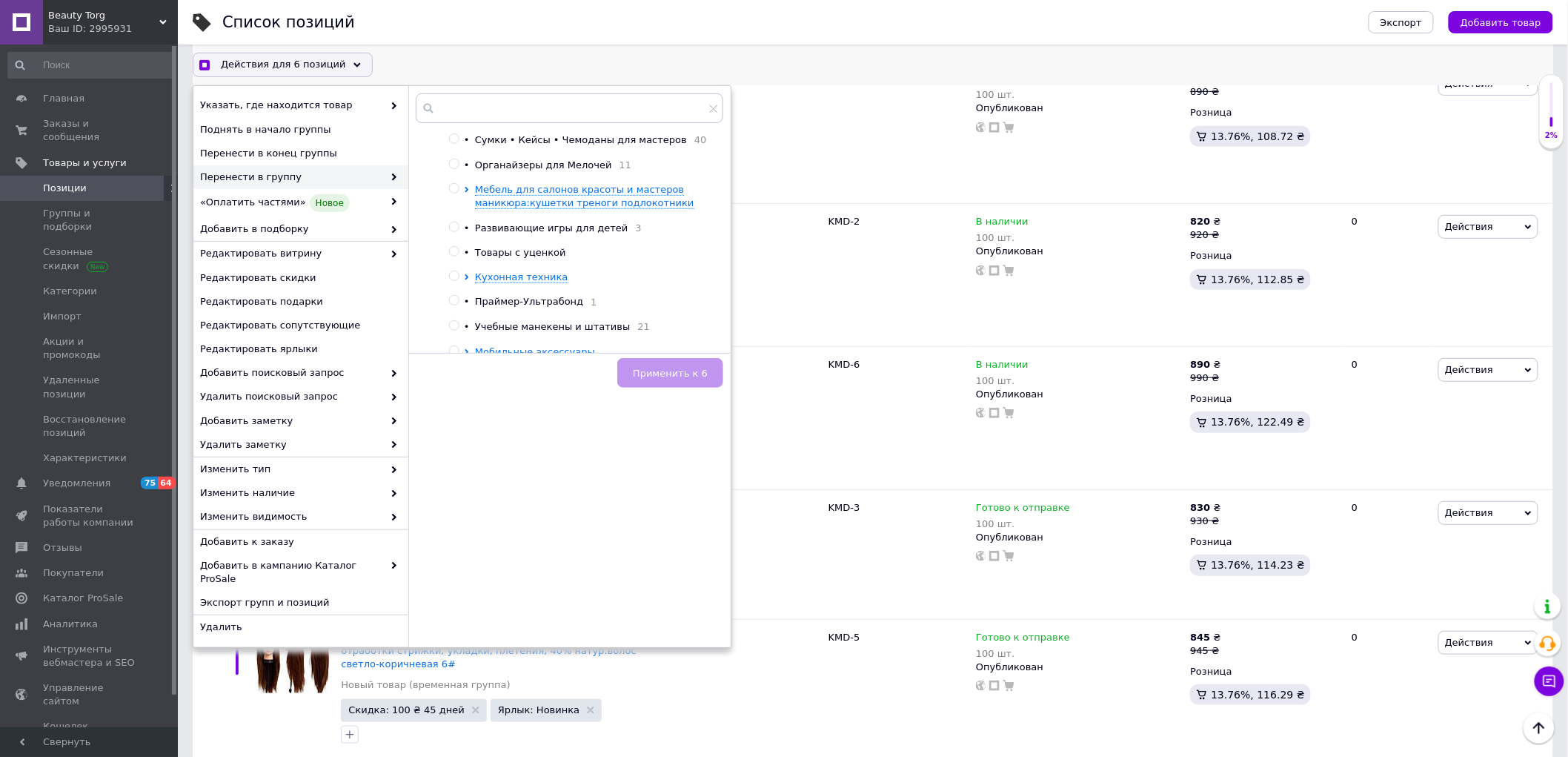
scroll to position [176, 0]
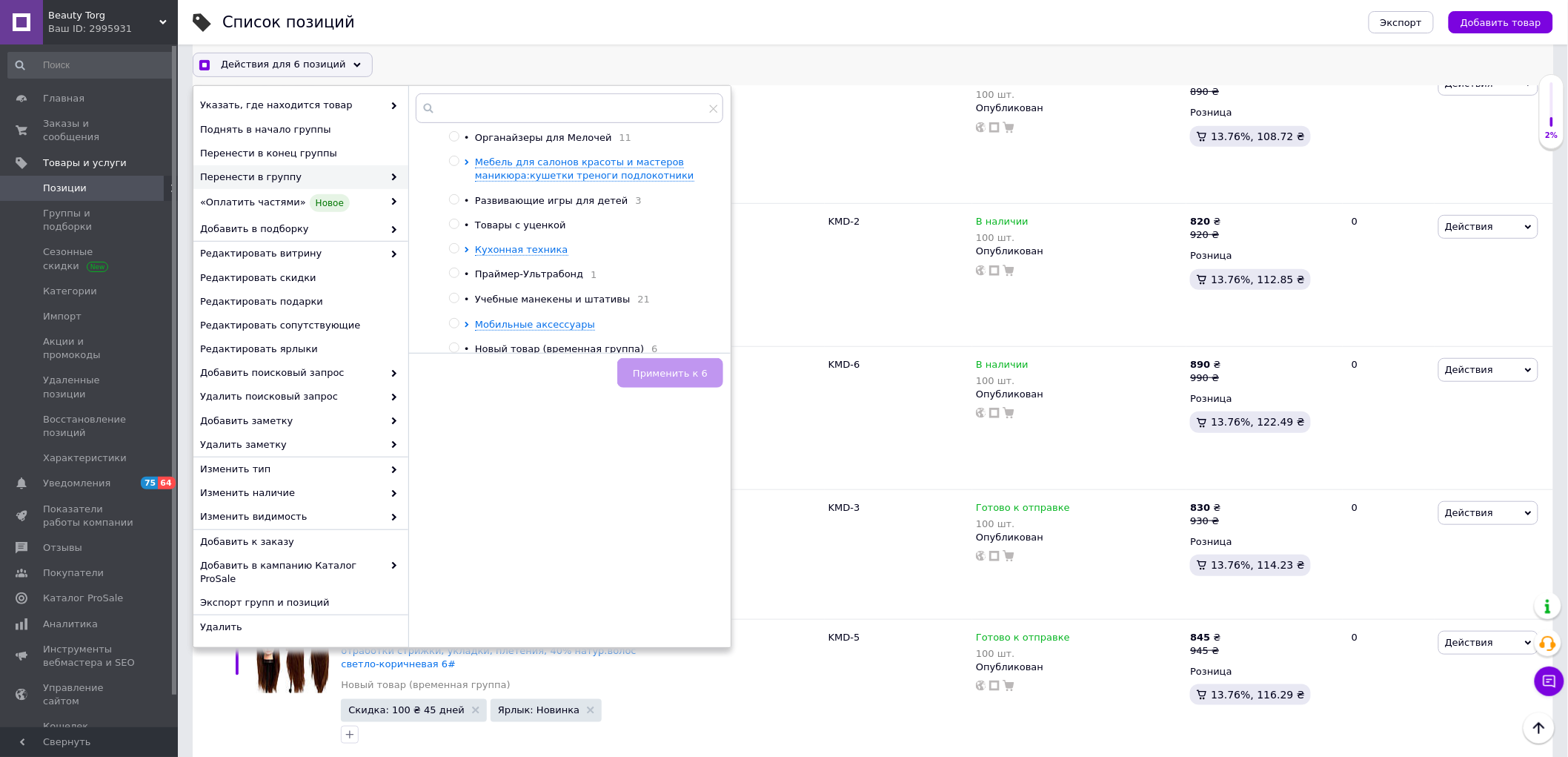
click at [456, 294] on input "radio" at bounding box center [453, 298] width 10 height 10
radio input "true"
click at [641, 383] on button "Применить к 6" at bounding box center [670, 373] width 106 height 30
checkbox input "true"
checkbox input "false"
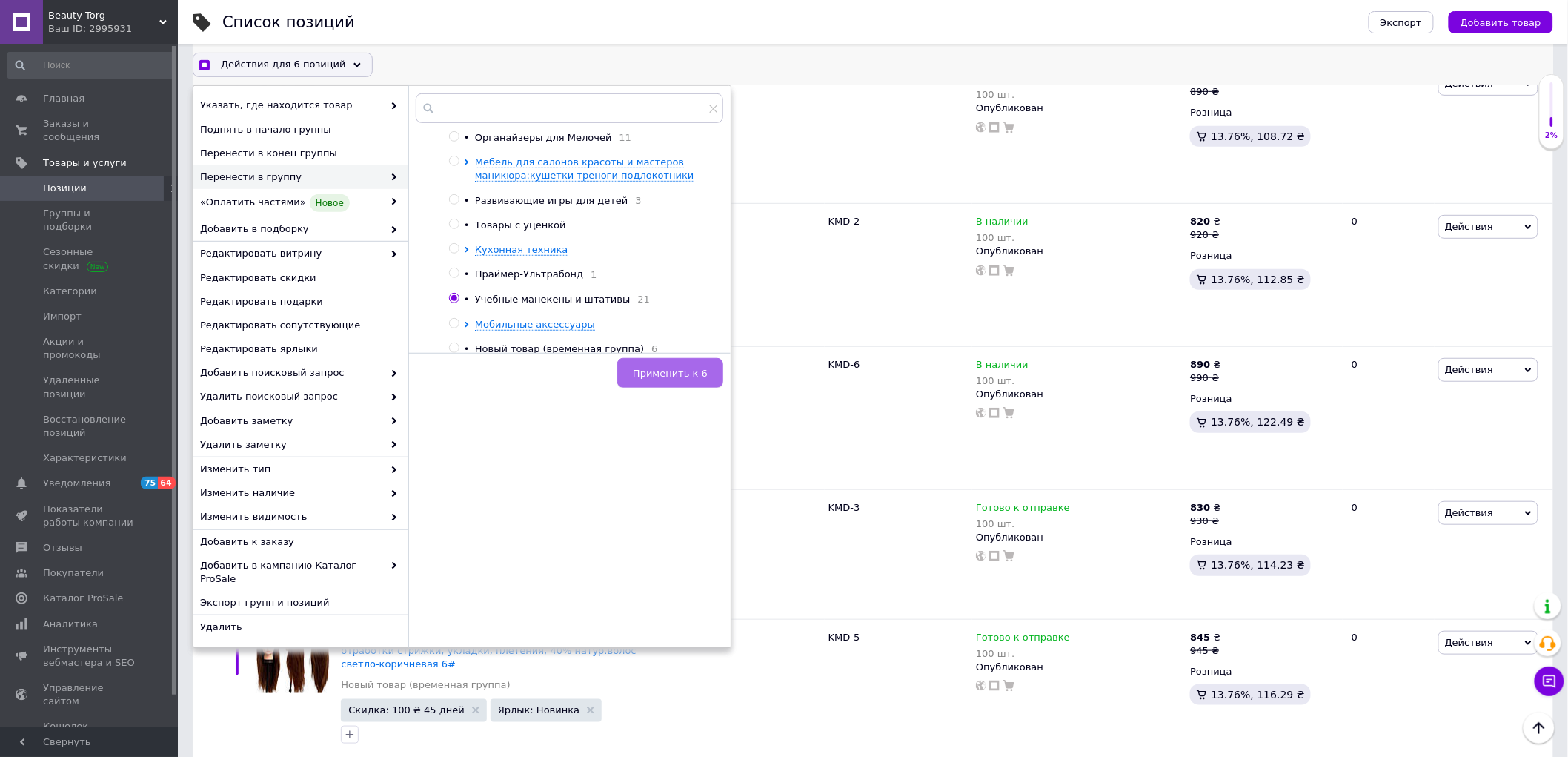
checkbox input "false"
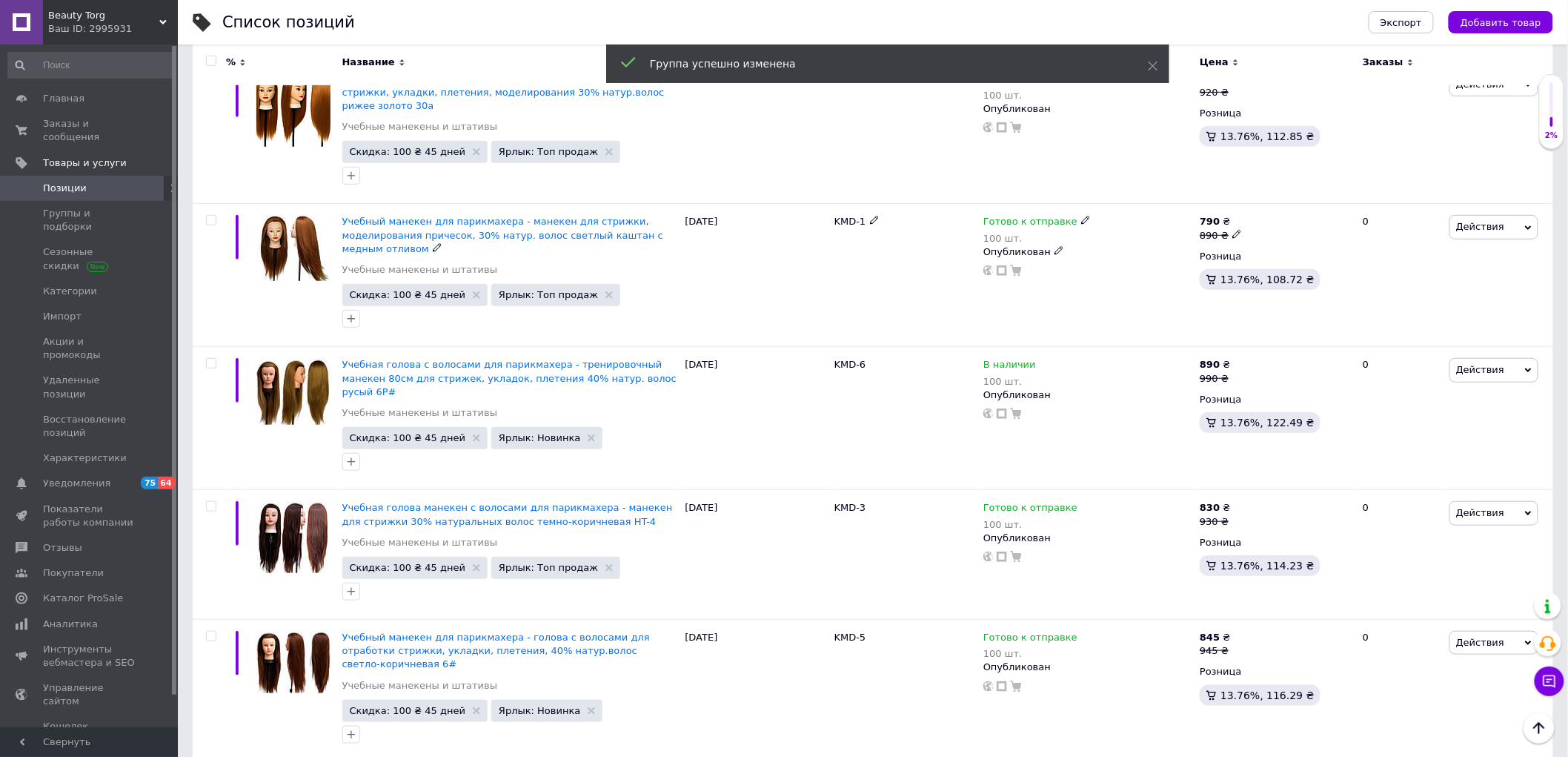
scroll to position [0, 0]
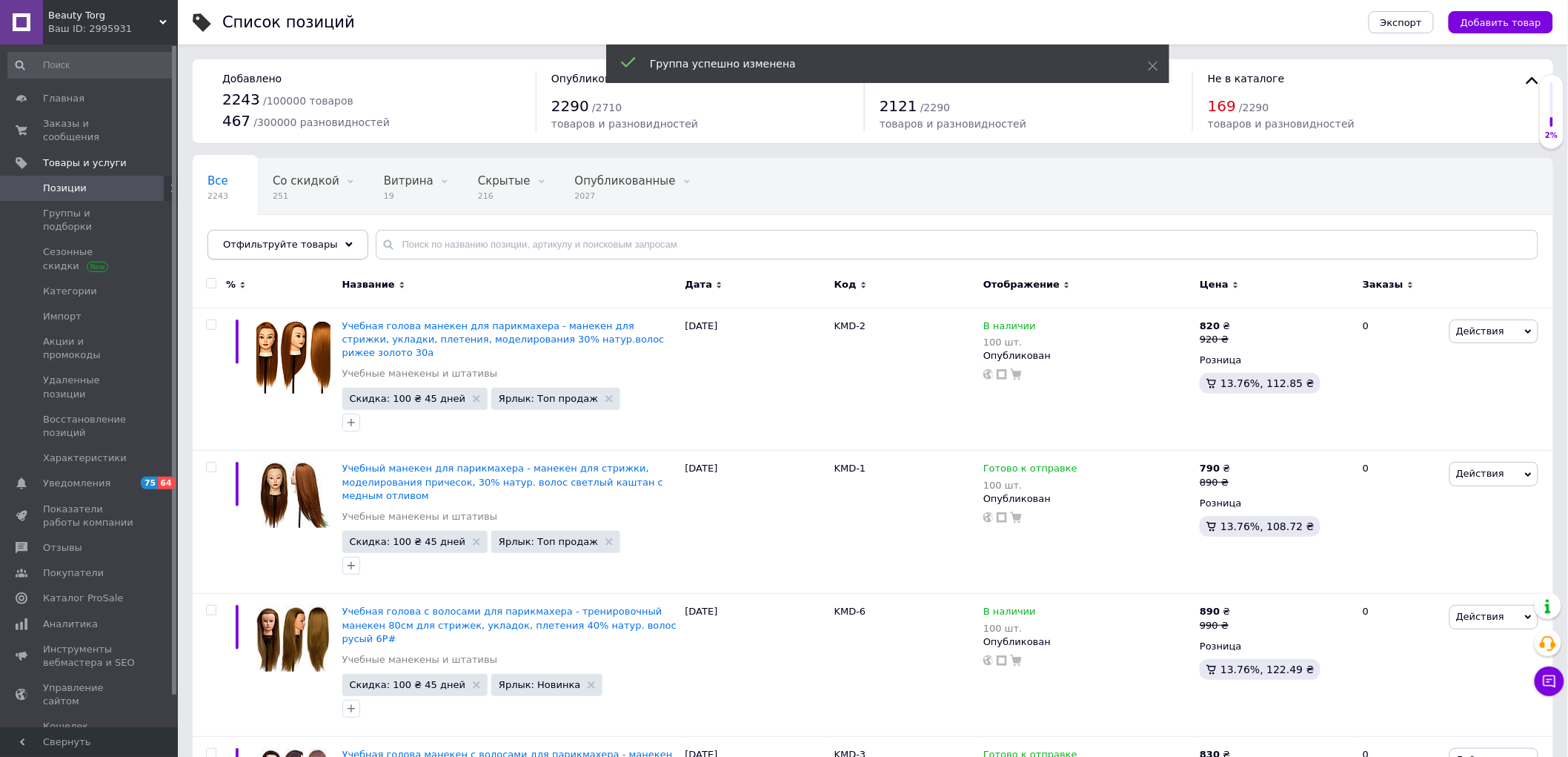
click at [301, 248] on span "Отфильтруйте товары" at bounding box center [280, 244] width 115 height 11
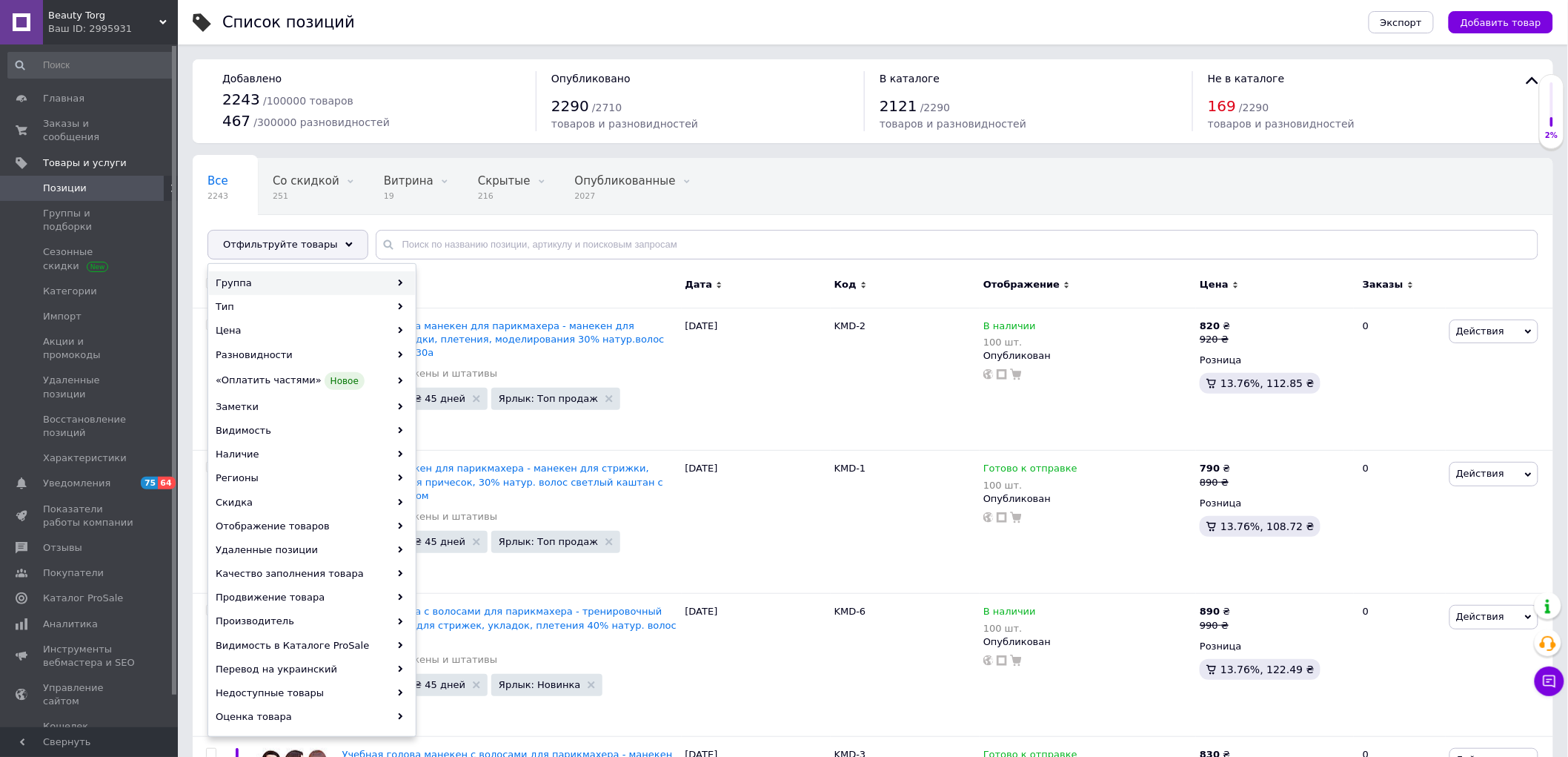
click at [292, 286] on div "Группа" at bounding box center [312, 283] width 206 height 23
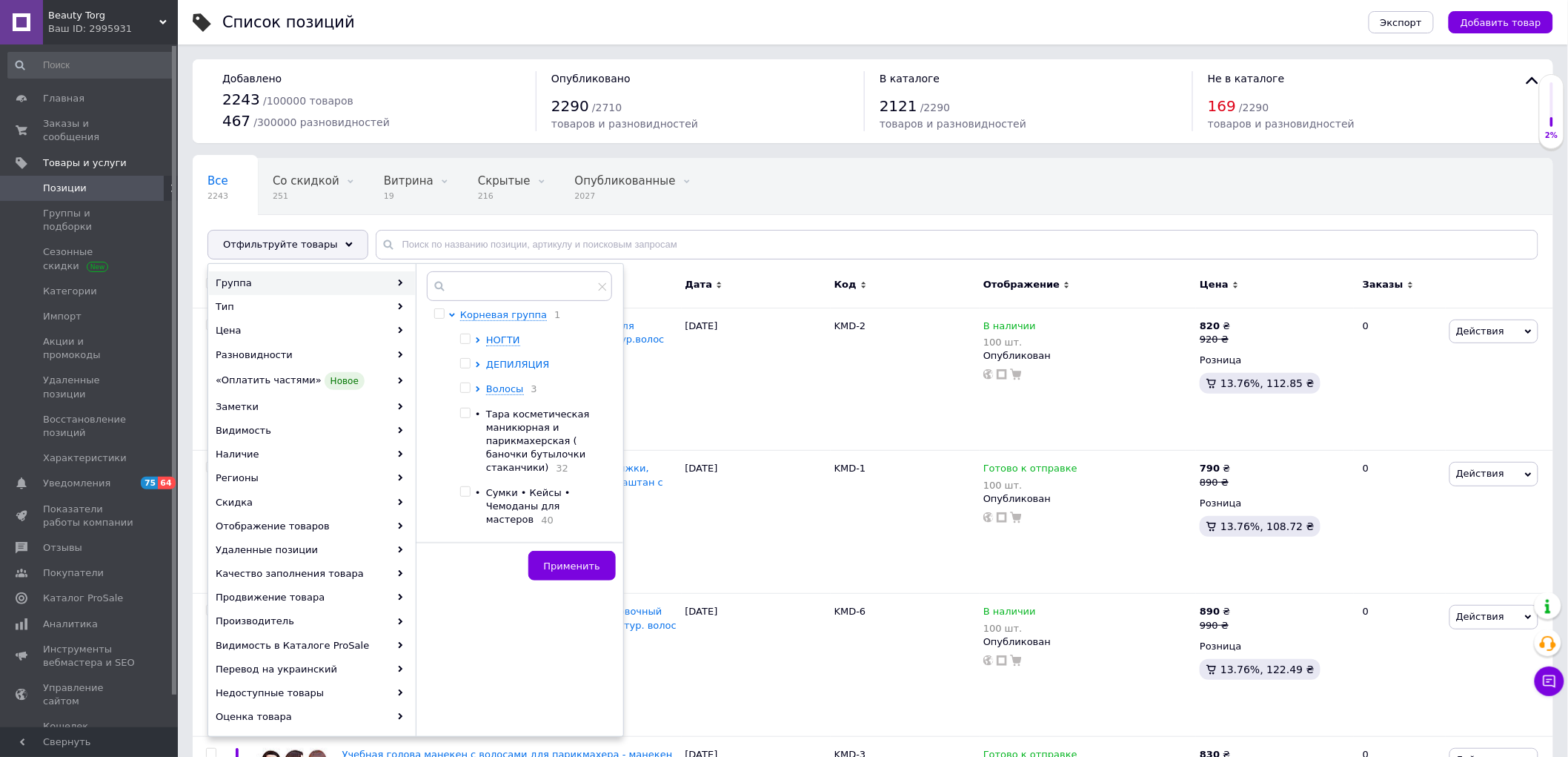
scroll to position [323, 0]
click at [738, 264] on div "Все 2243 Со скидкой 251 Удалить Редактировать Витрина 19 Удалить Редактировать …" at bounding box center [872, 216] width 1360 height 123
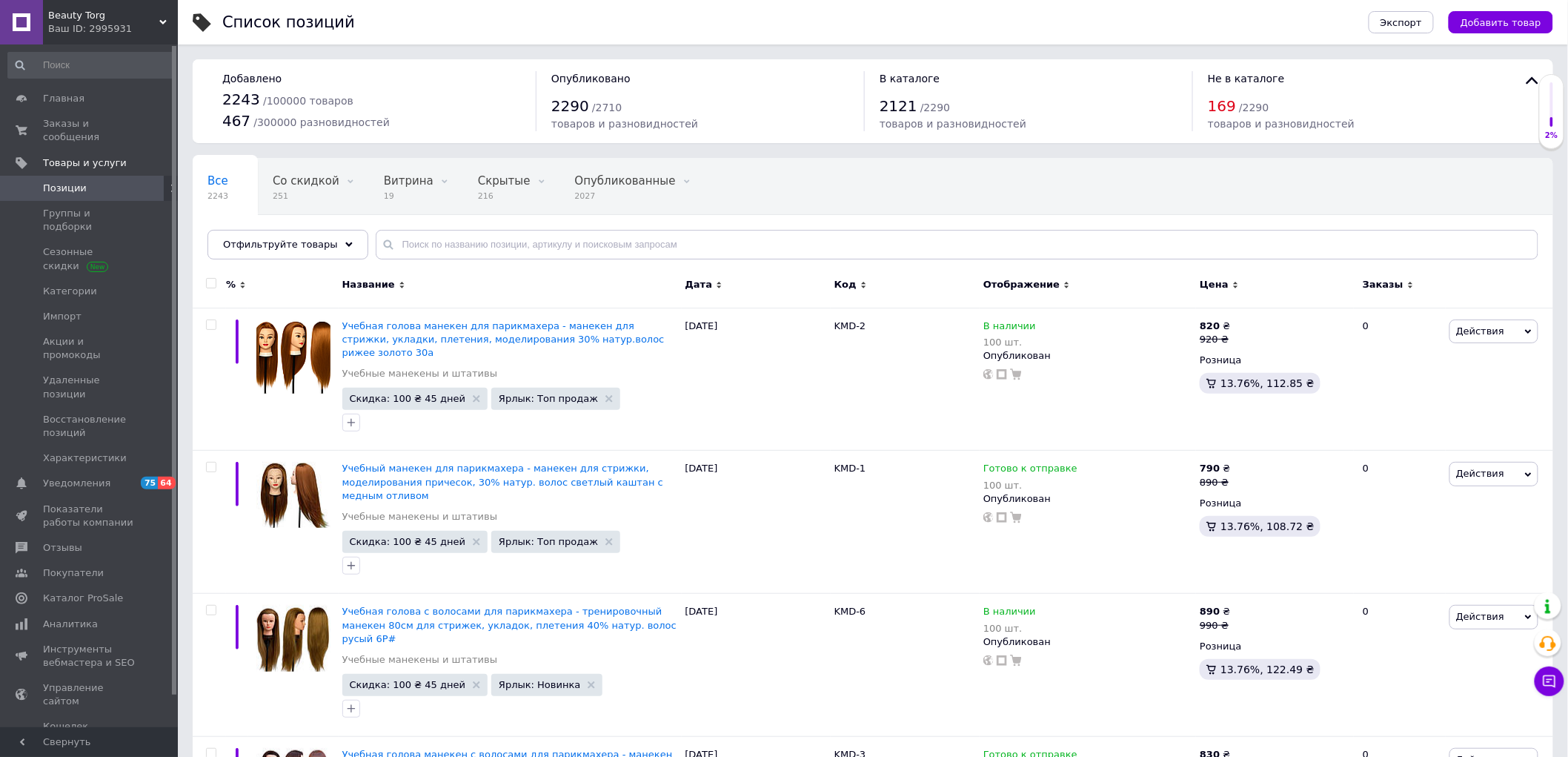
click at [122, 20] on span "Beauty Torg" at bounding box center [104, 15] width 111 height 13
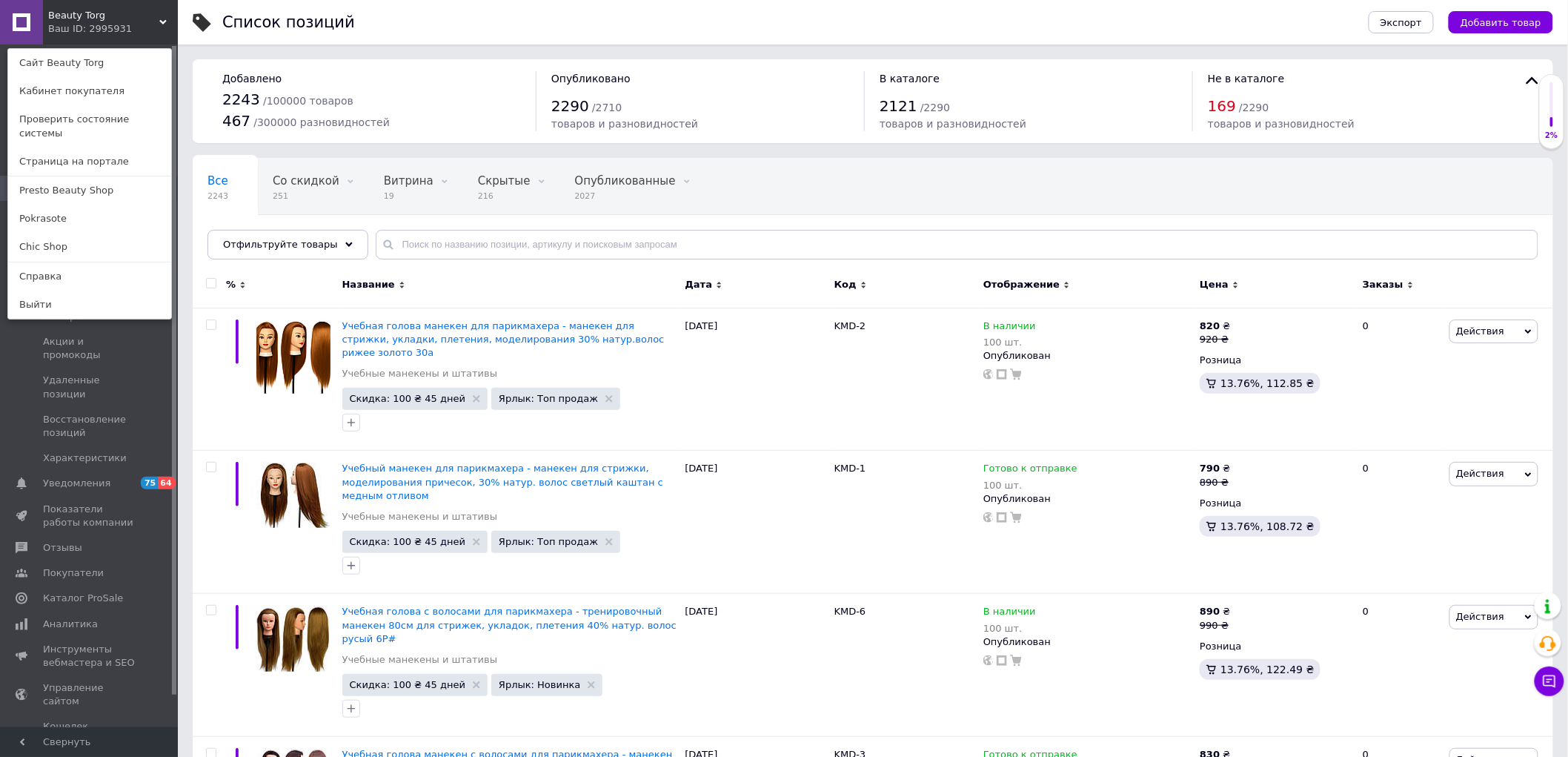
click at [45, 176] on link "Presto Beauty Shop" at bounding box center [90, 190] width 163 height 28
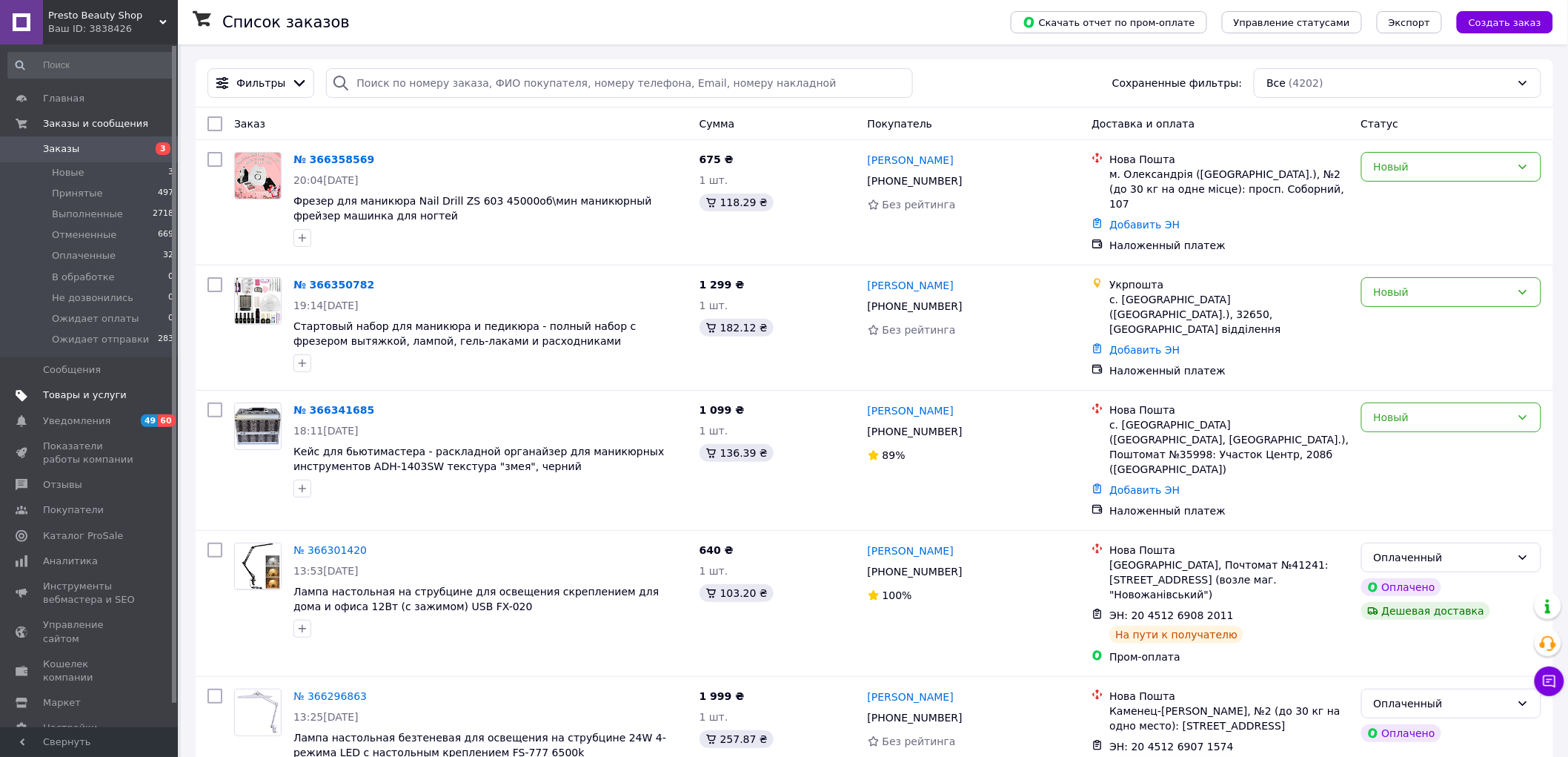
click at [70, 403] on link "Товары и услуги" at bounding box center [91, 395] width 183 height 25
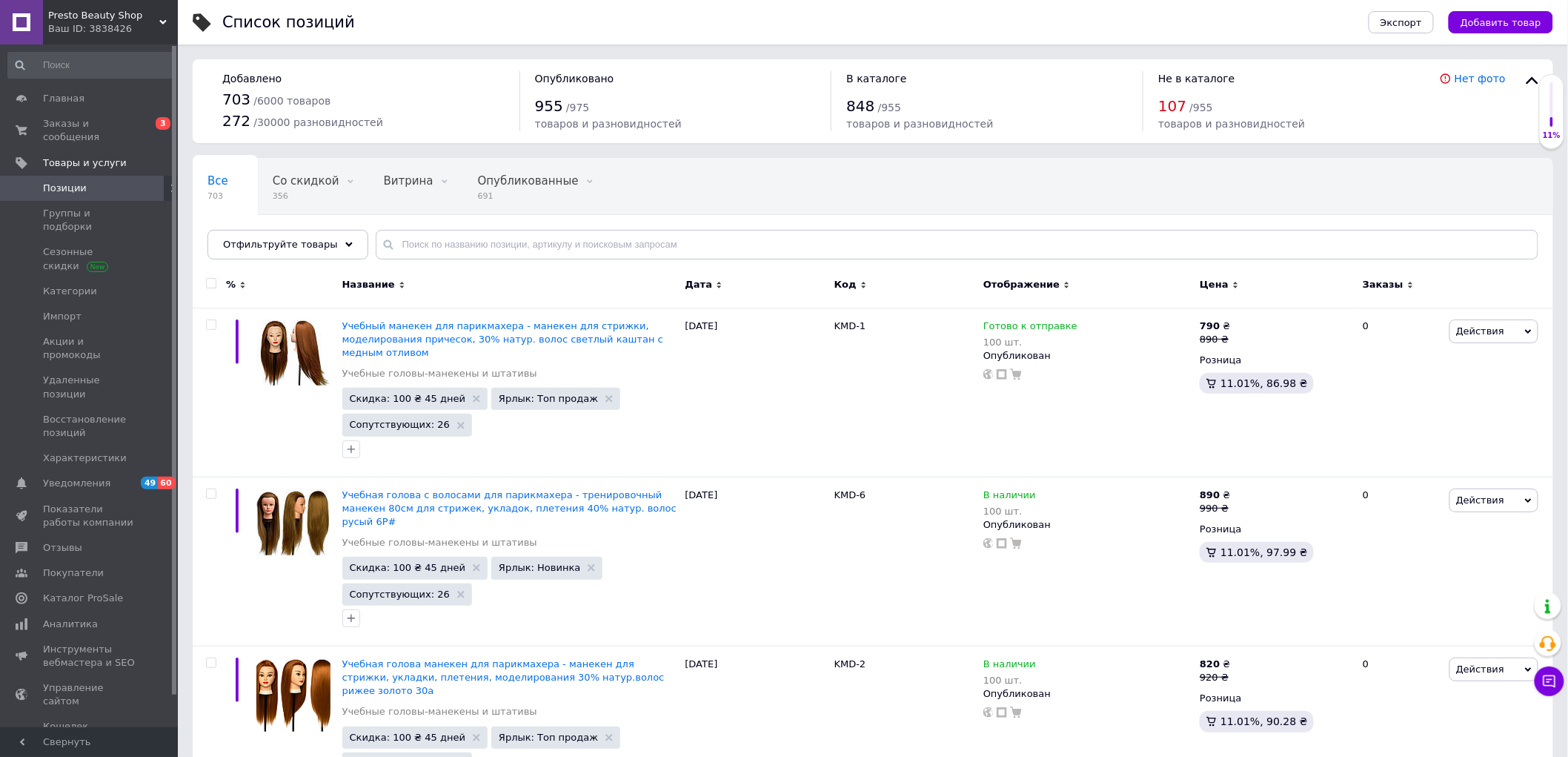
click at [109, 23] on div "Ваш ID: 3838426" at bounding box center [113, 29] width 130 height 13
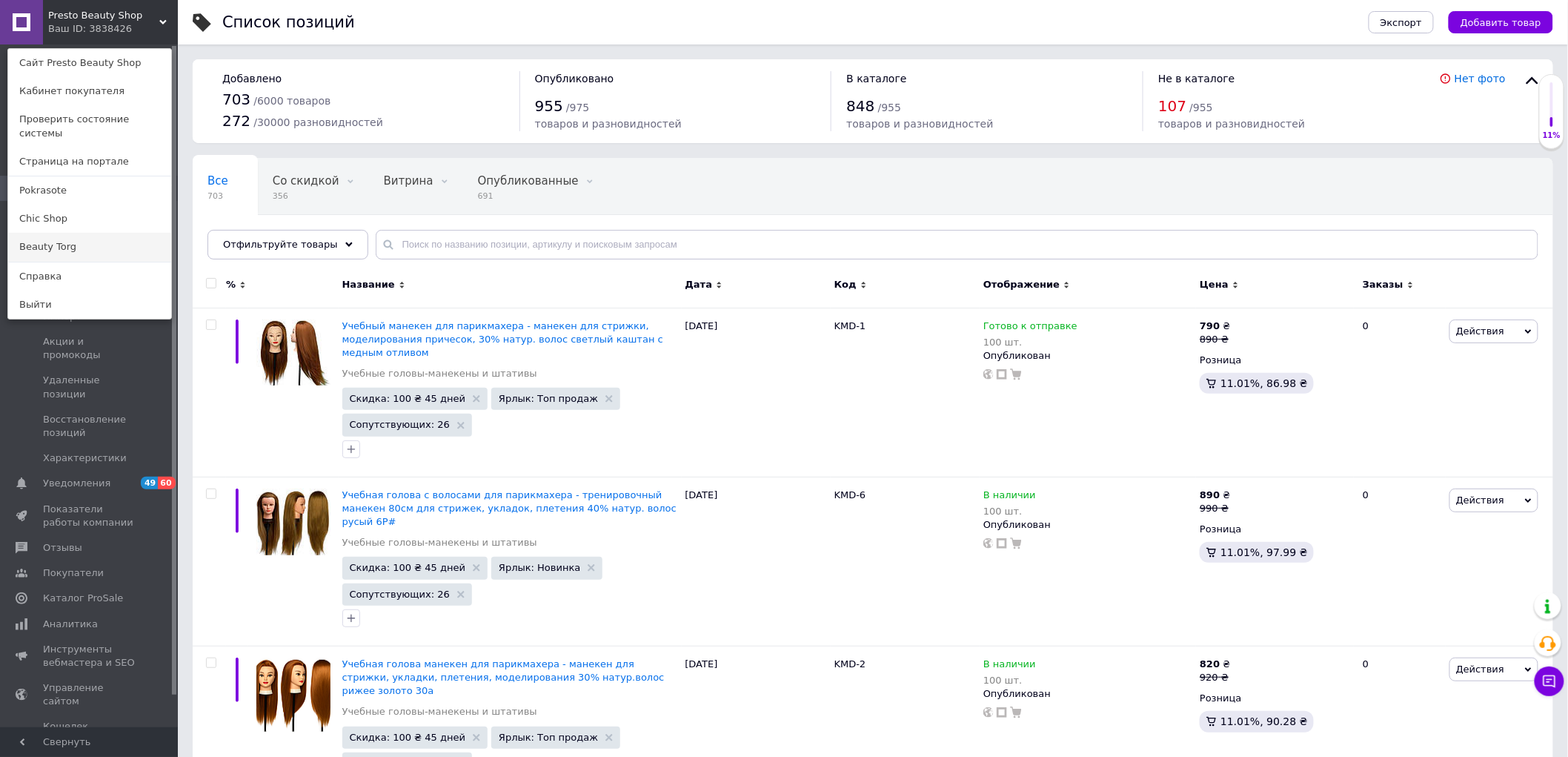
click at [47, 233] on link "Beauty Torg" at bounding box center [90, 246] width 163 height 28
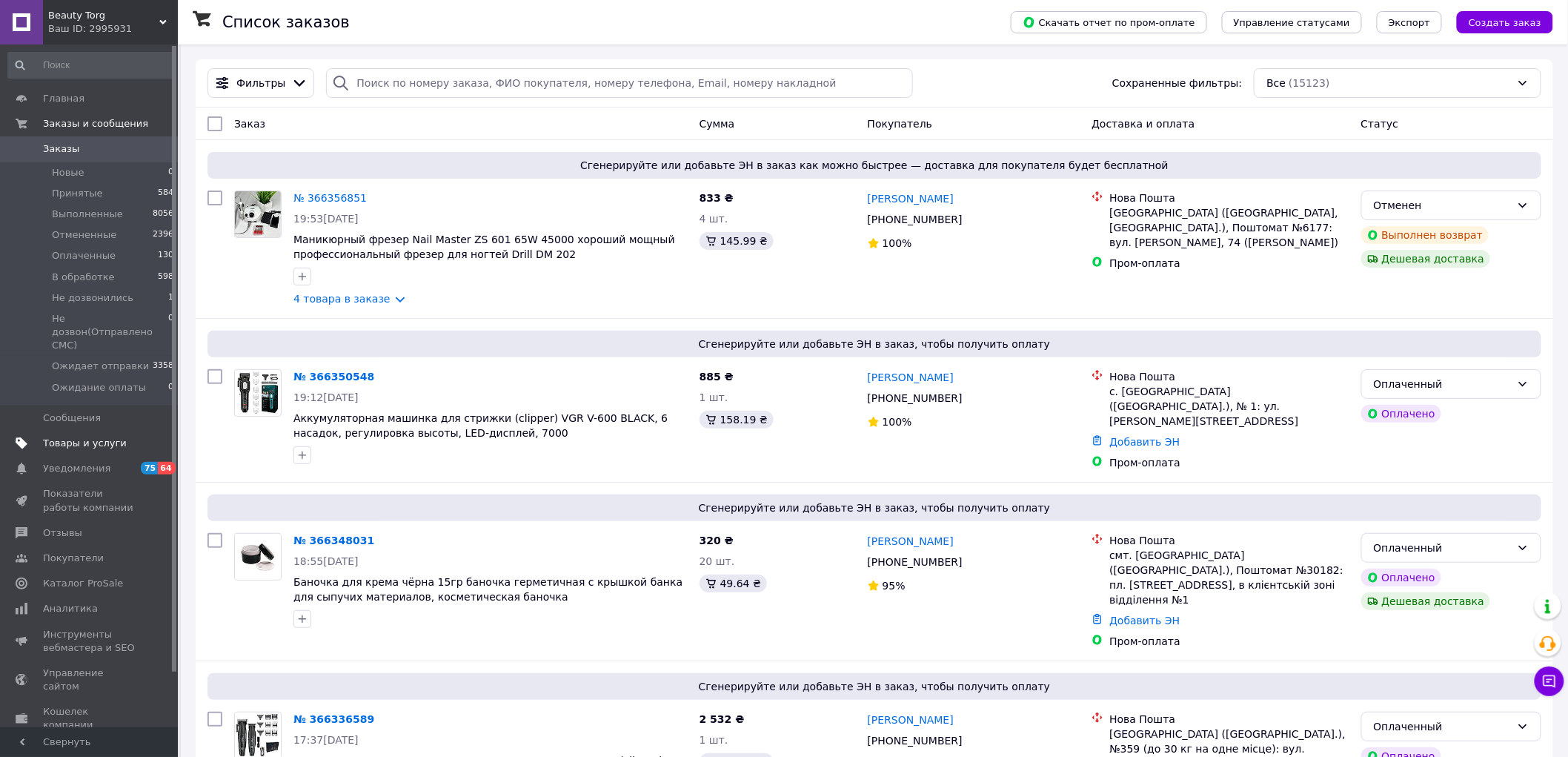
click at [90, 436] on span "Товары и услуги" at bounding box center [84, 443] width 83 height 13
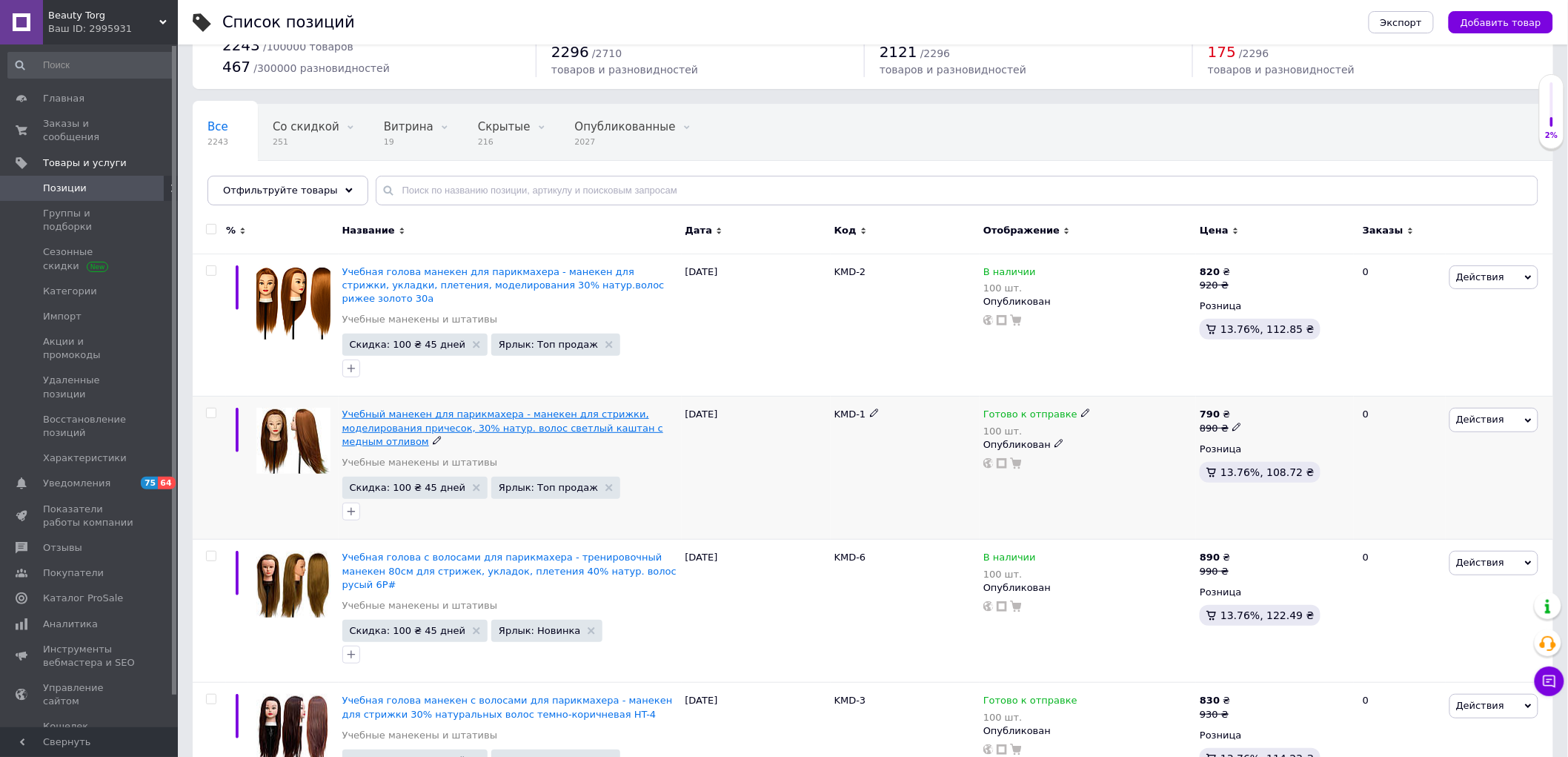
scroll to position [82, 0]
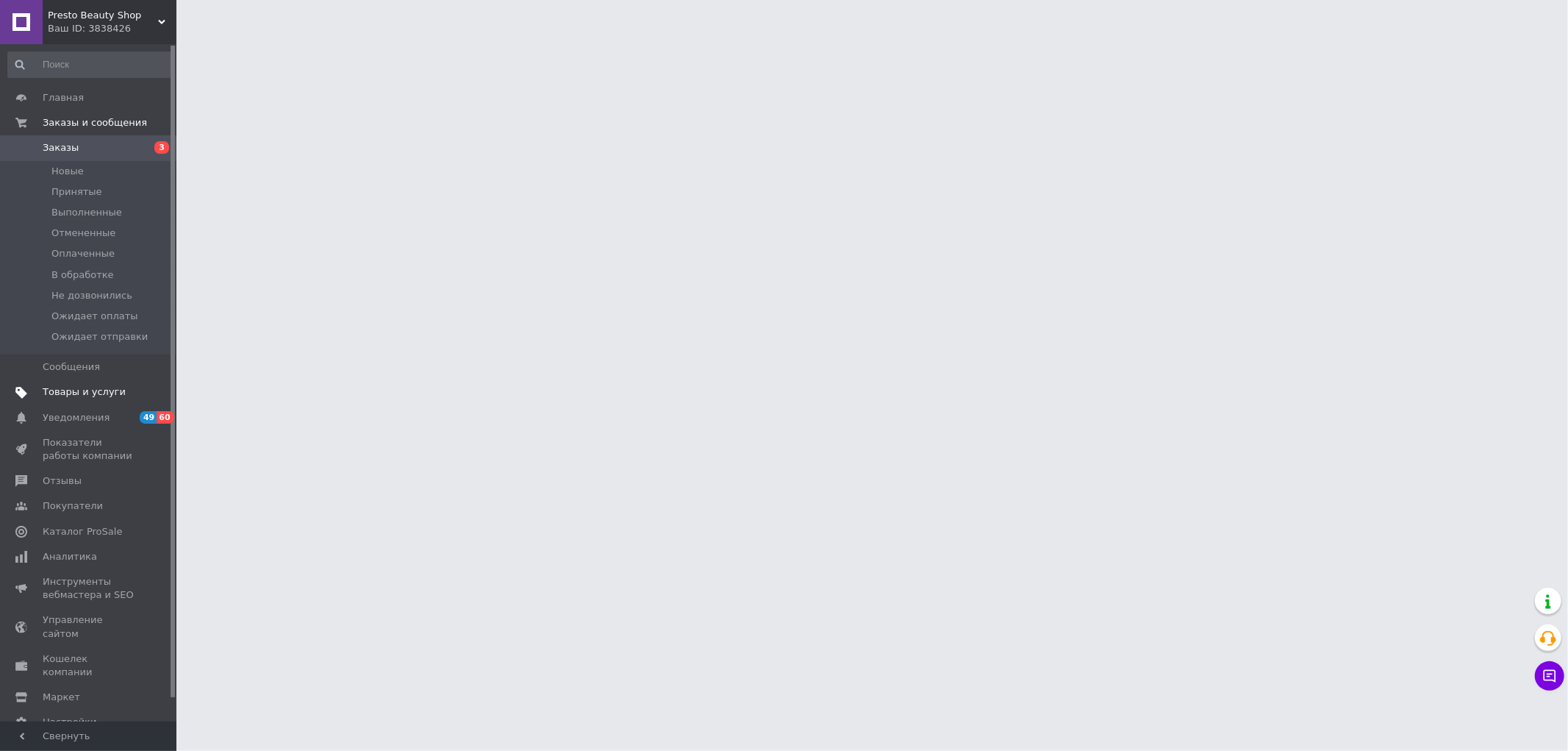
click at [62, 392] on span "Товары и услуги" at bounding box center [84, 392] width 83 height 13
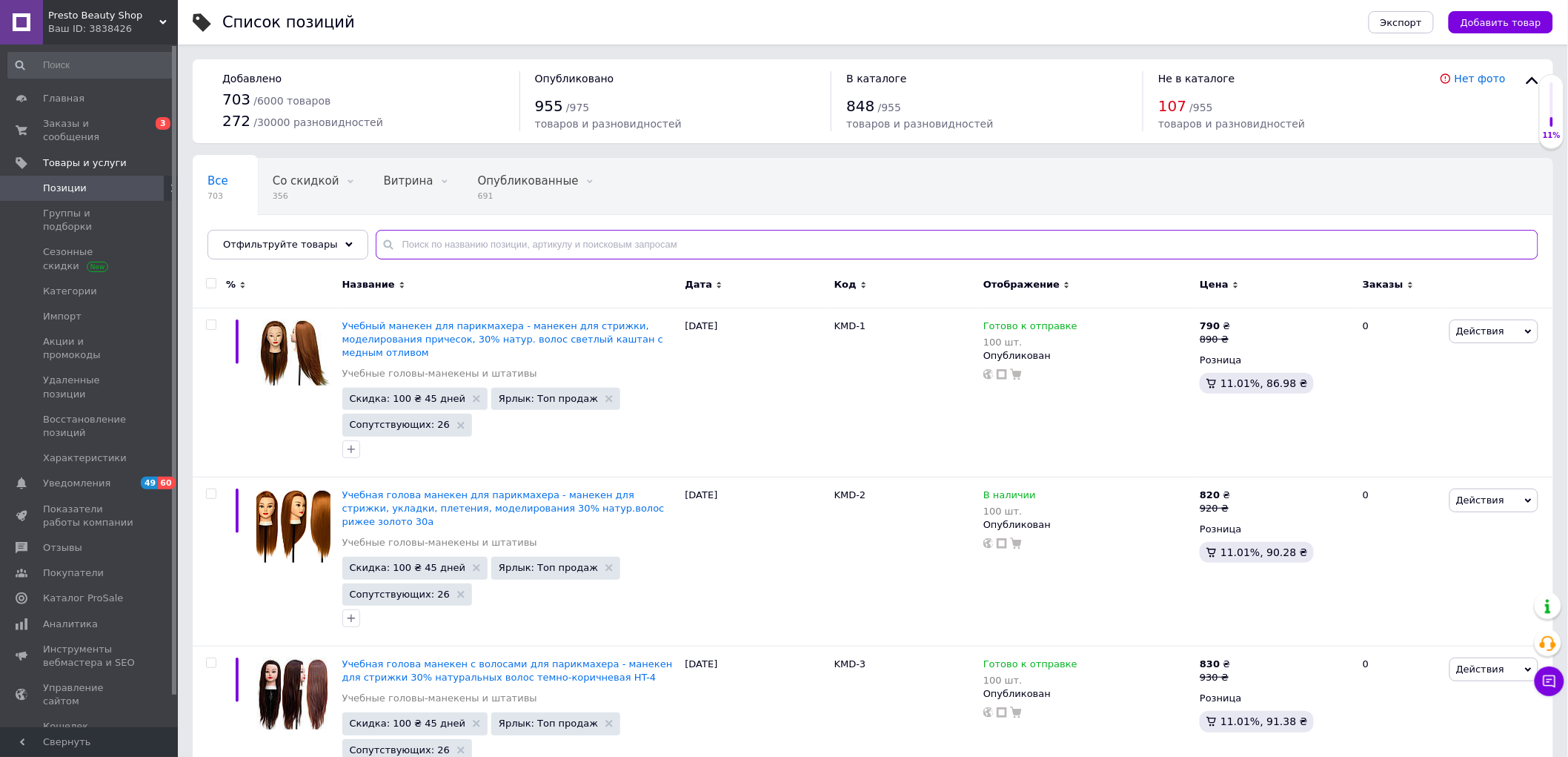
click at [416, 254] on input "text" at bounding box center [957, 245] width 1162 height 30
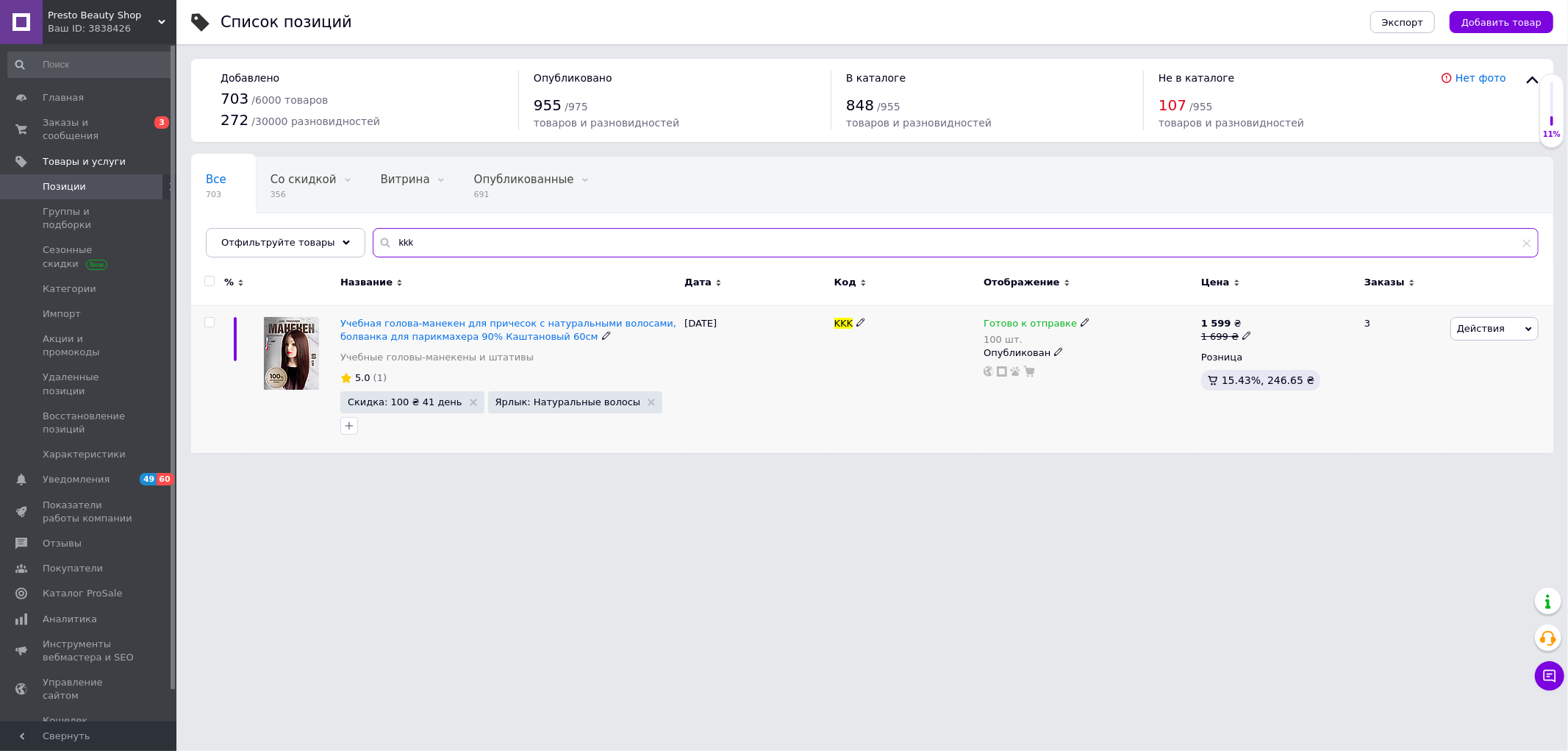
type input "kkk"
click at [1242, 336] on icon at bounding box center [1246, 335] width 9 height 9
click at [1288, 314] on input "1699" at bounding box center [1315, 312] width 112 height 29
type input "2499"
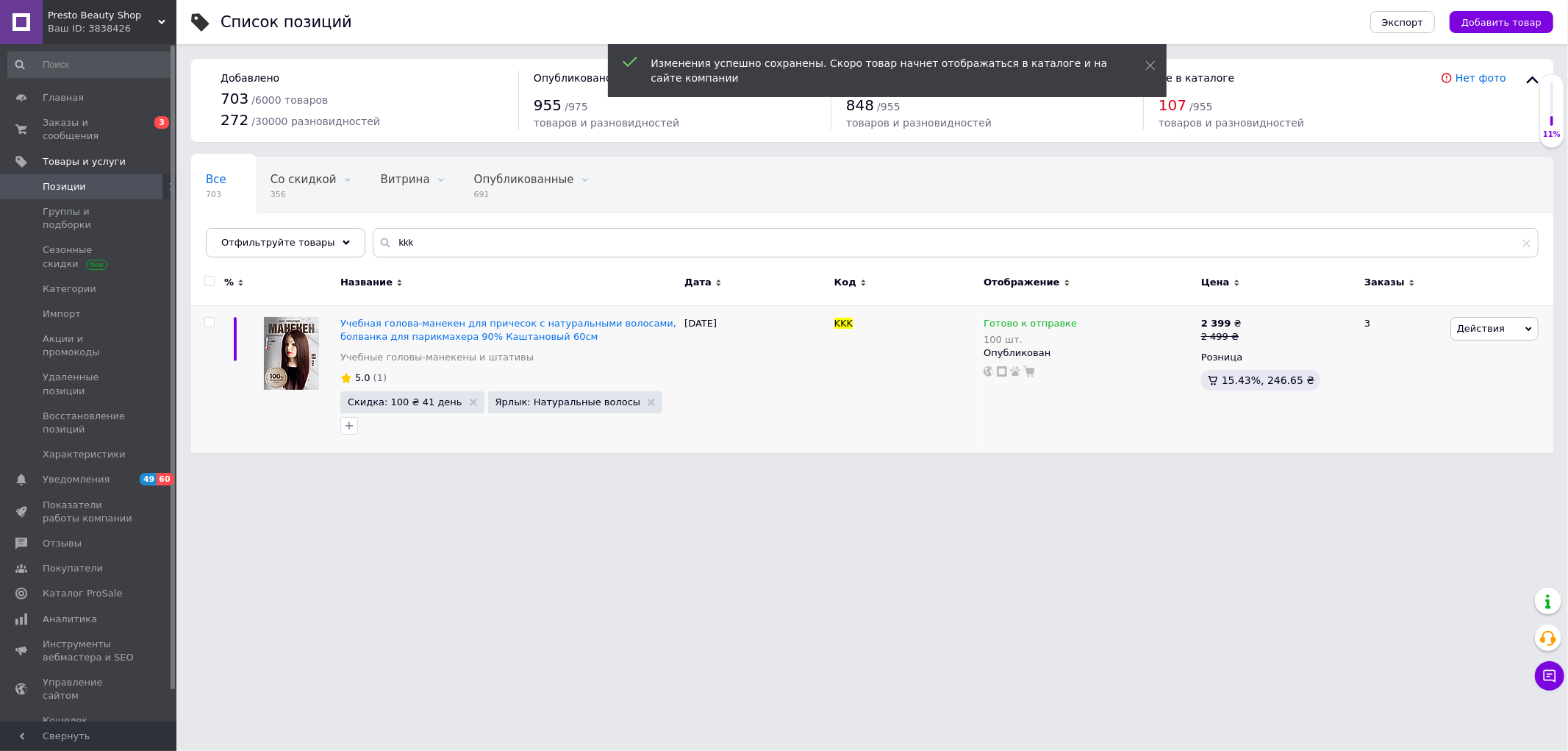
click at [142, 13] on span "Presto Beauty Shop" at bounding box center [103, 15] width 110 height 13
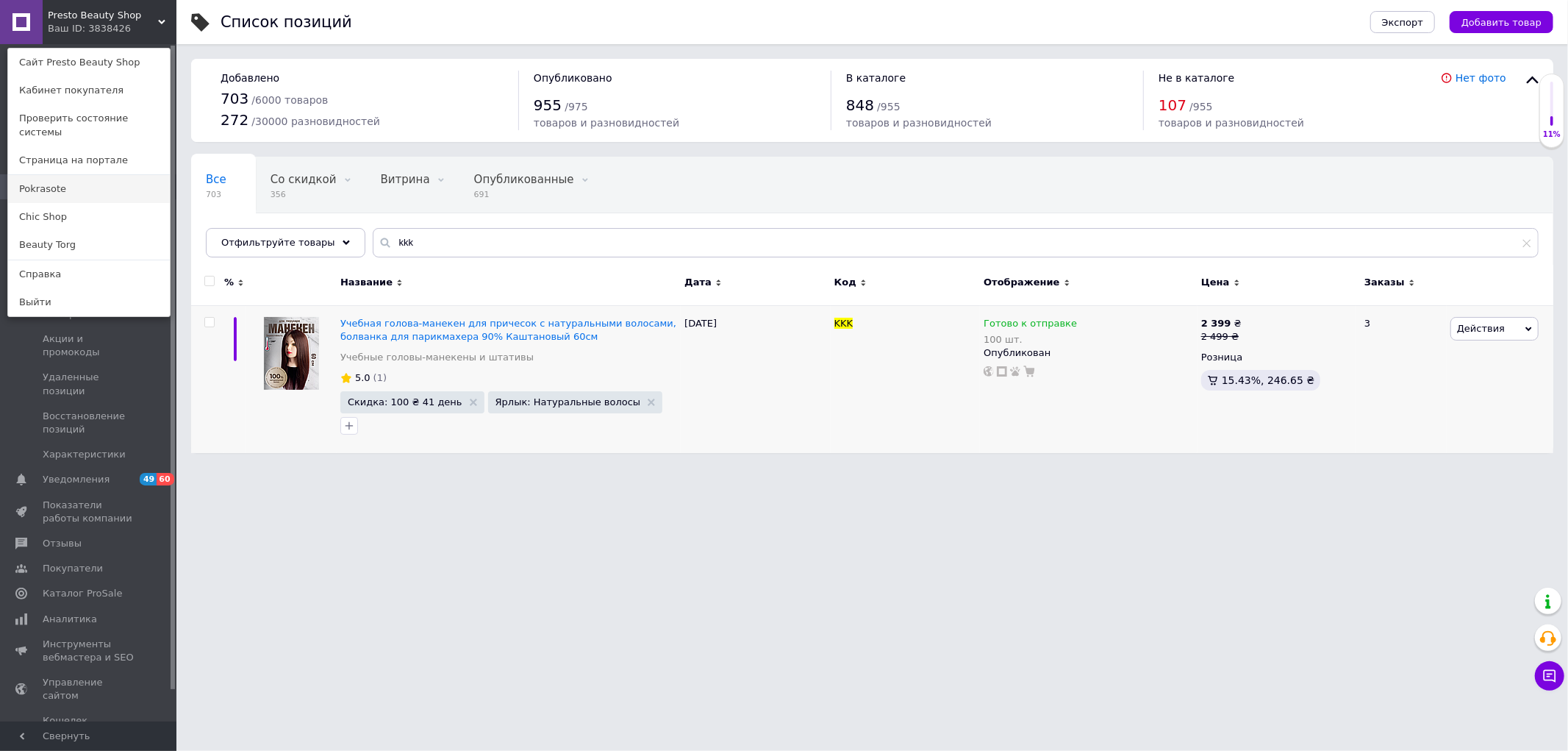
click at [52, 180] on link "Pokrasote" at bounding box center [89, 188] width 162 height 28
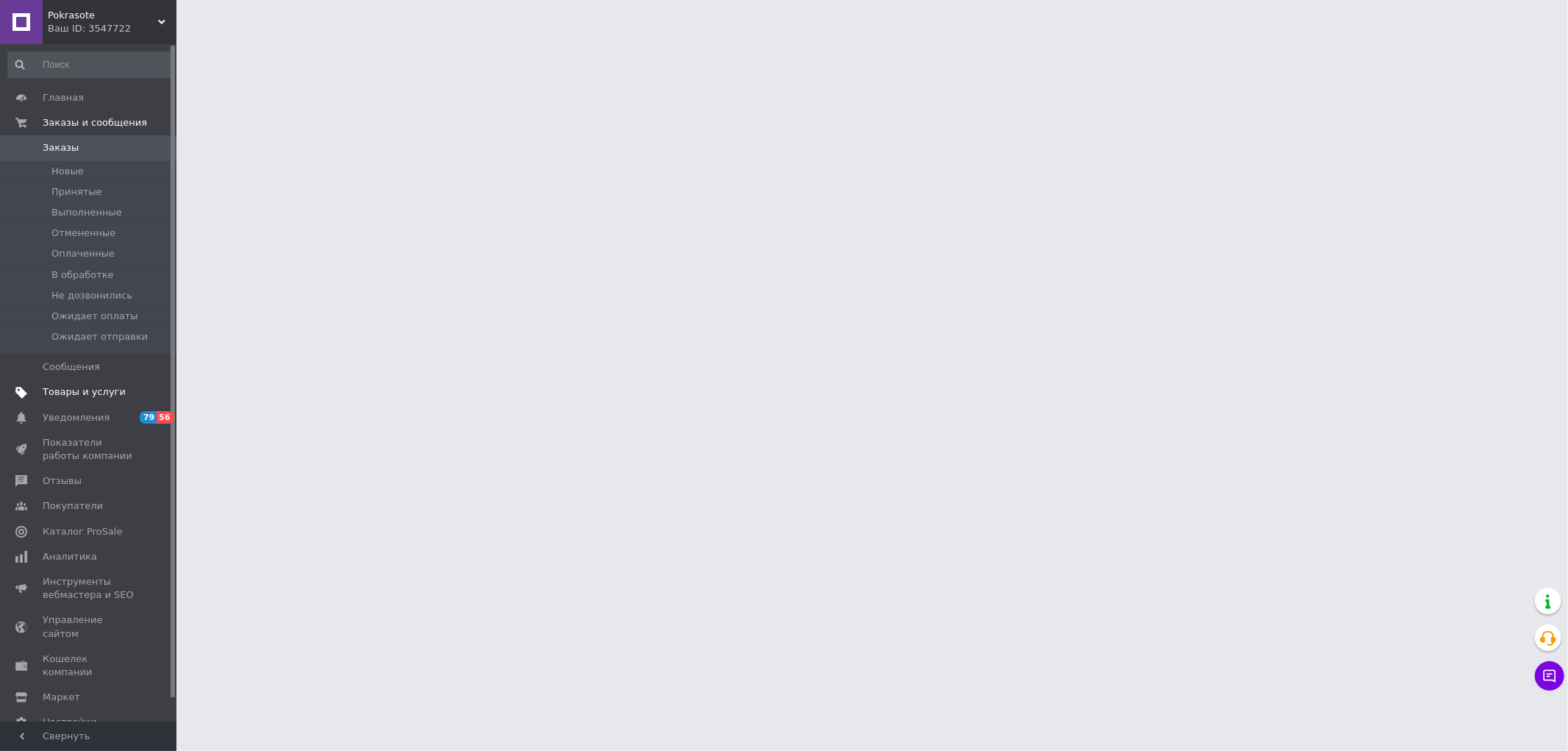
click at [71, 390] on span "Товары и услуги" at bounding box center [84, 392] width 83 height 13
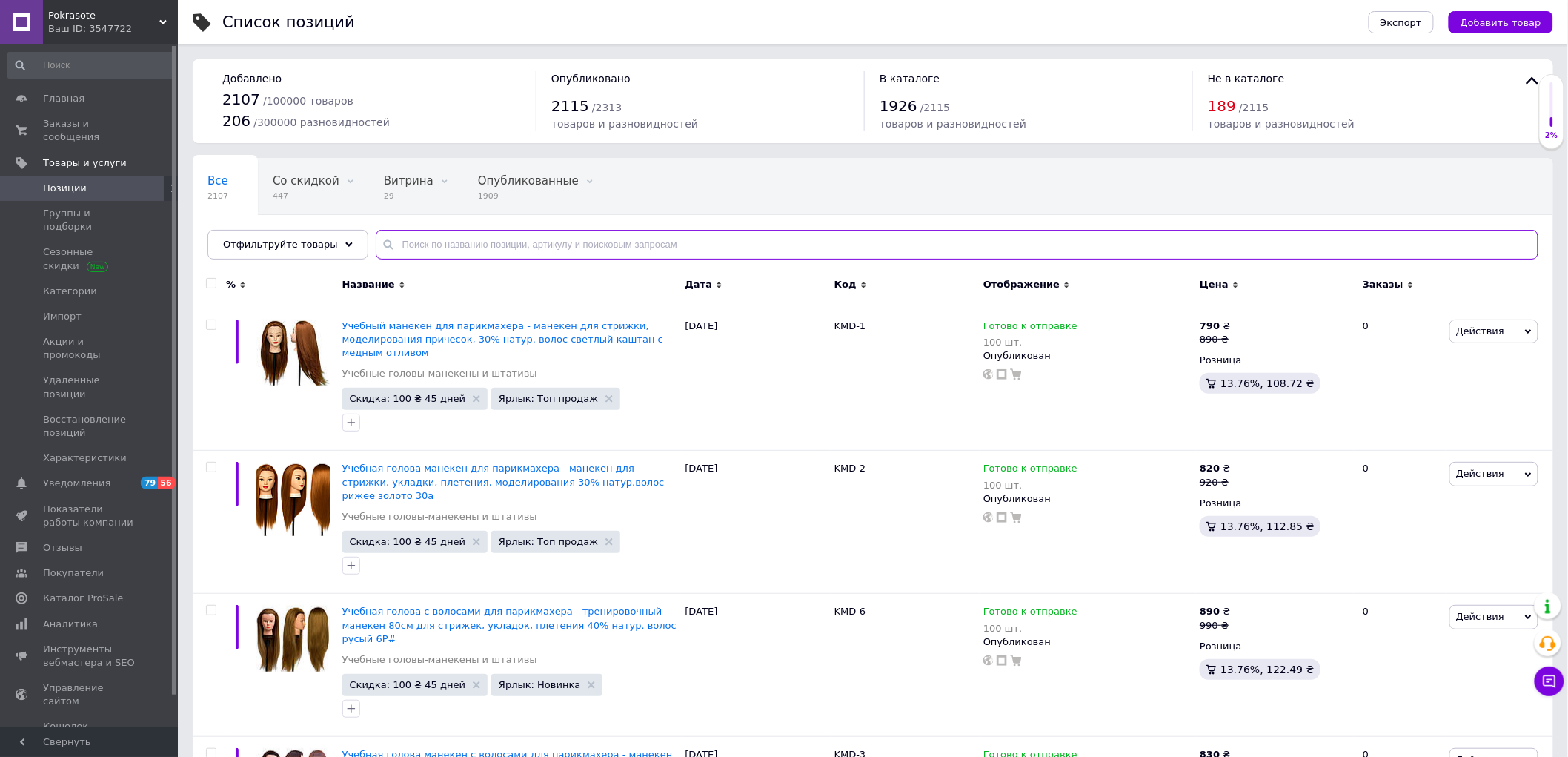
click at [587, 243] on input "text" at bounding box center [957, 245] width 1162 height 30
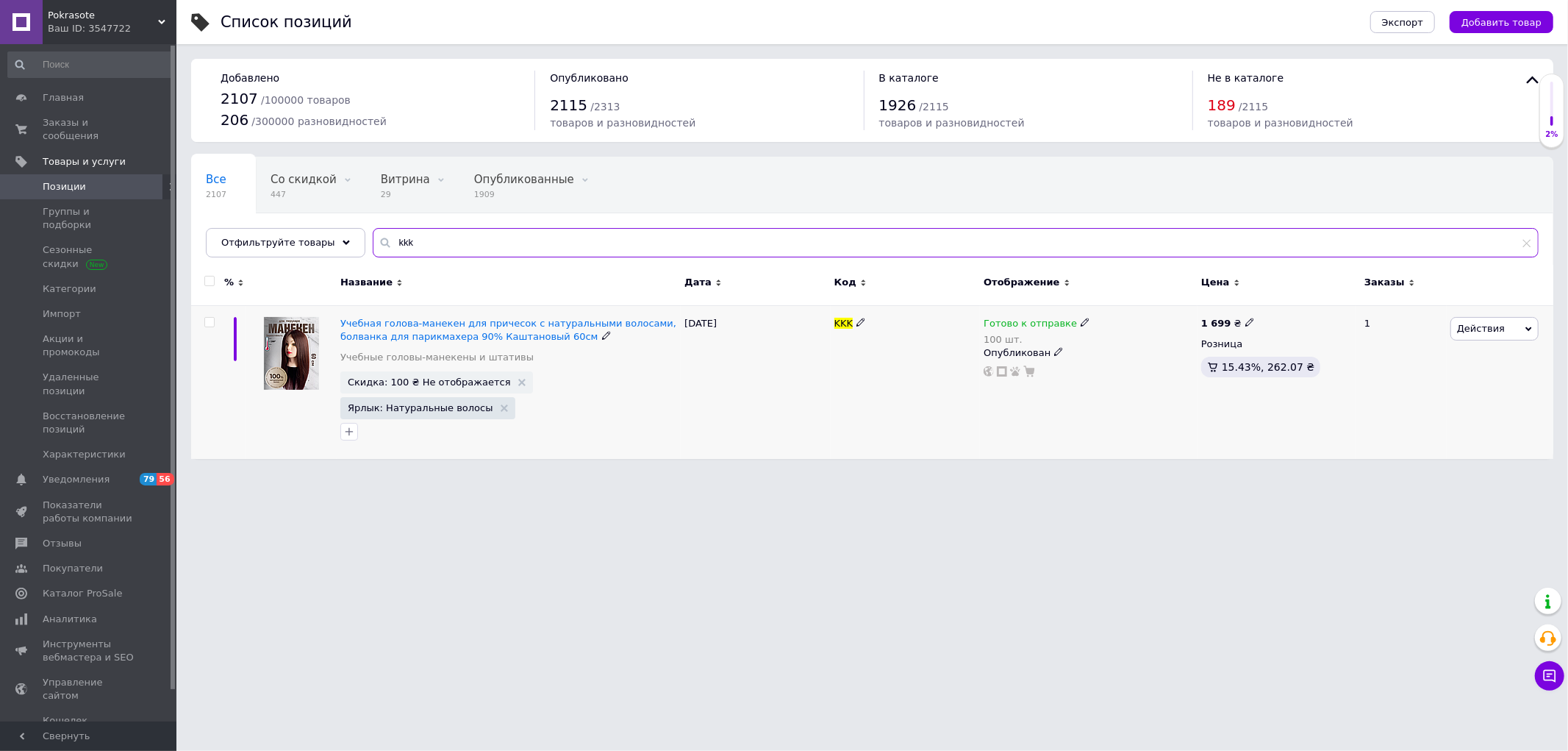
type input "kkk"
click at [1246, 324] on icon at bounding box center [1250, 322] width 9 height 9
click at [1288, 313] on input "1699" at bounding box center [1316, 306] width 112 height 29
type input "2499"
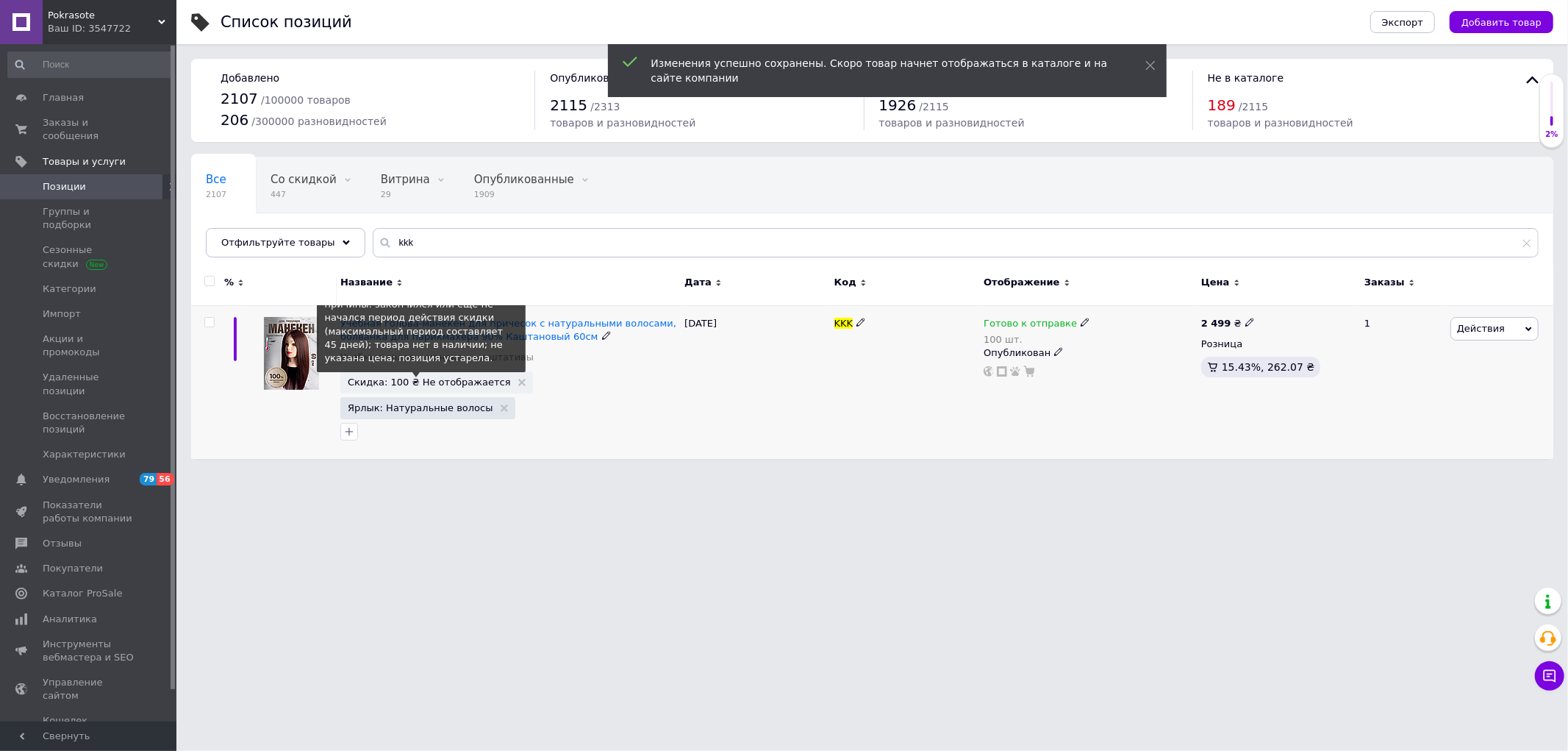
click at [450, 383] on span "Скидка: 100 ₴ Не отображается" at bounding box center [429, 381] width 163 height 10
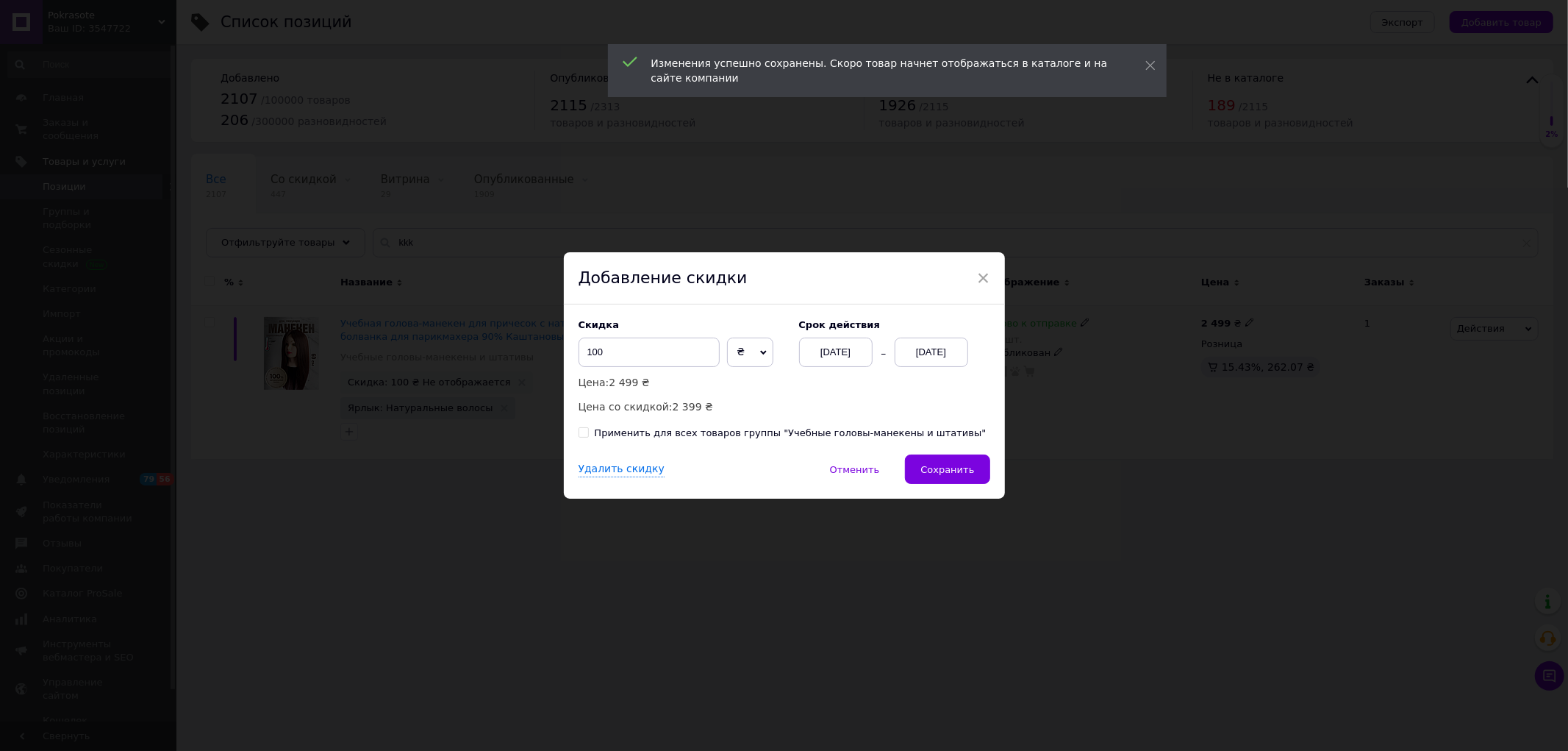
click at [920, 356] on div "[DATE]" at bounding box center [931, 352] width 74 height 29
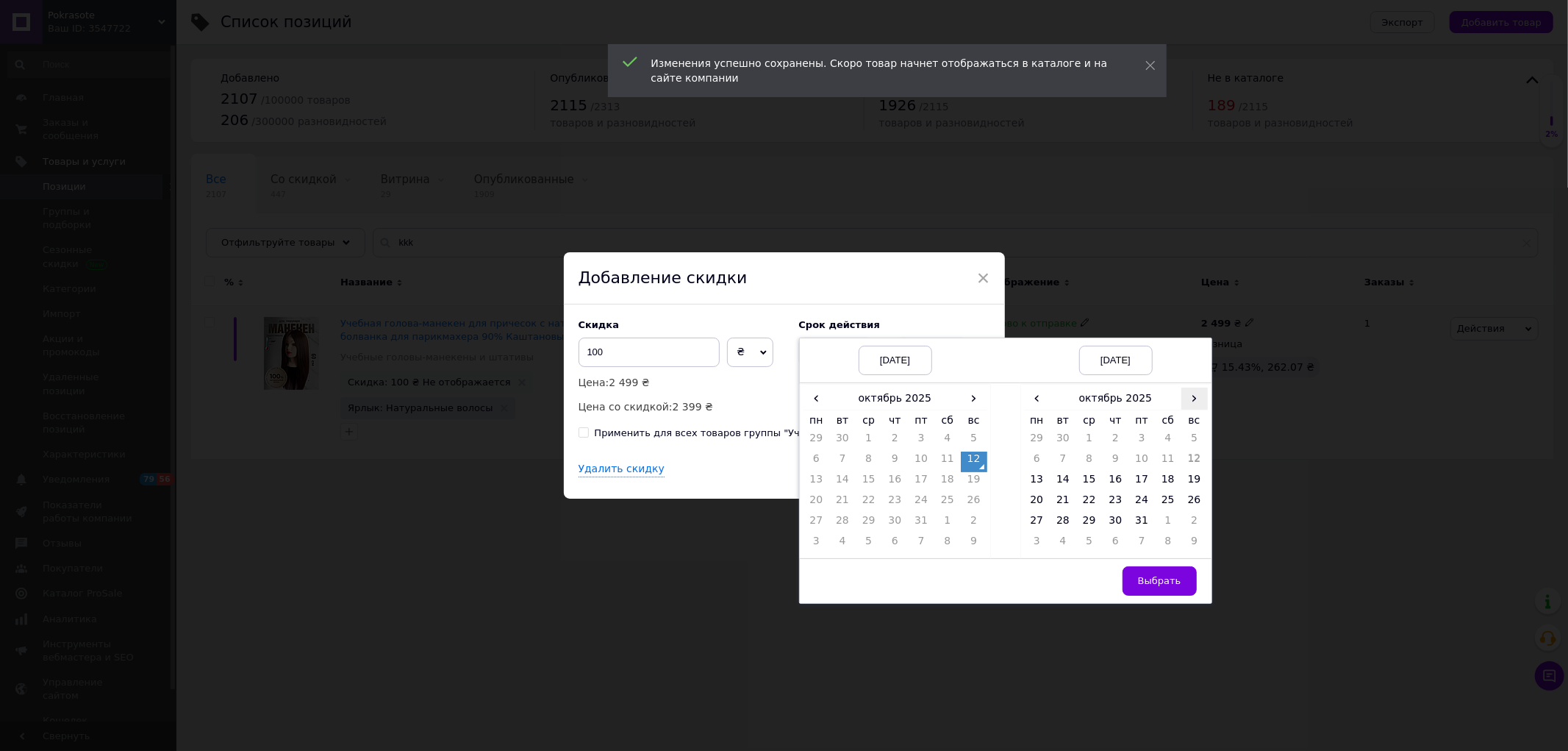
click at [1182, 405] on span "›" at bounding box center [1195, 398] width 27 height 21
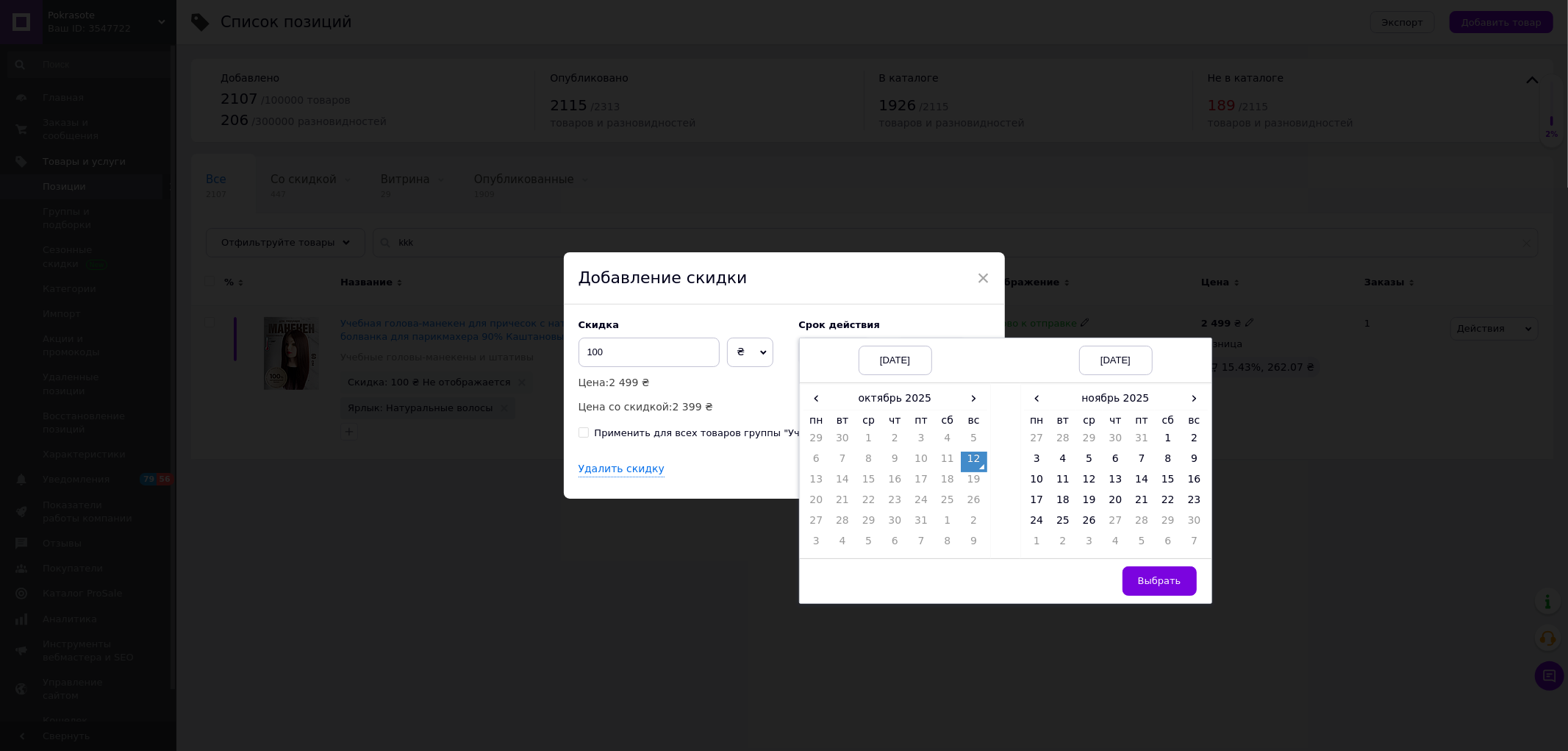
drag, startPoint x: 1086, startPoint y: 519, endPoint x: 1122, endPoint y: 547, distance: 45.6
click at [1088, 519] on td "26" at bounding box center [1089, 523] width 27 height 20
click at [1154, 578] on span "Выбрать" at bounding box center [1159, 580] width 44 height 11
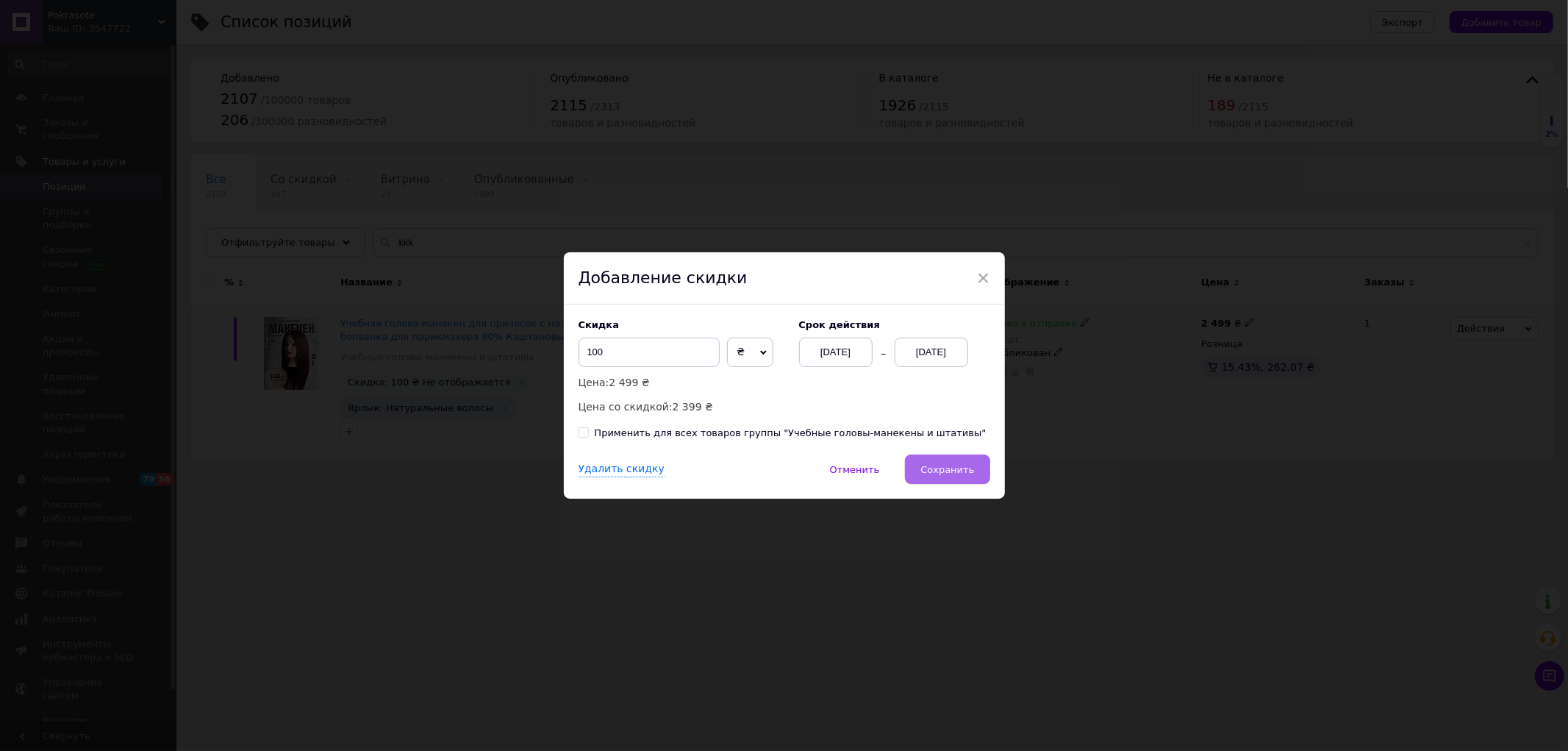
click at [953, 475] on span "Сохранить" at bounding box center [947, 469] width 53 height 11
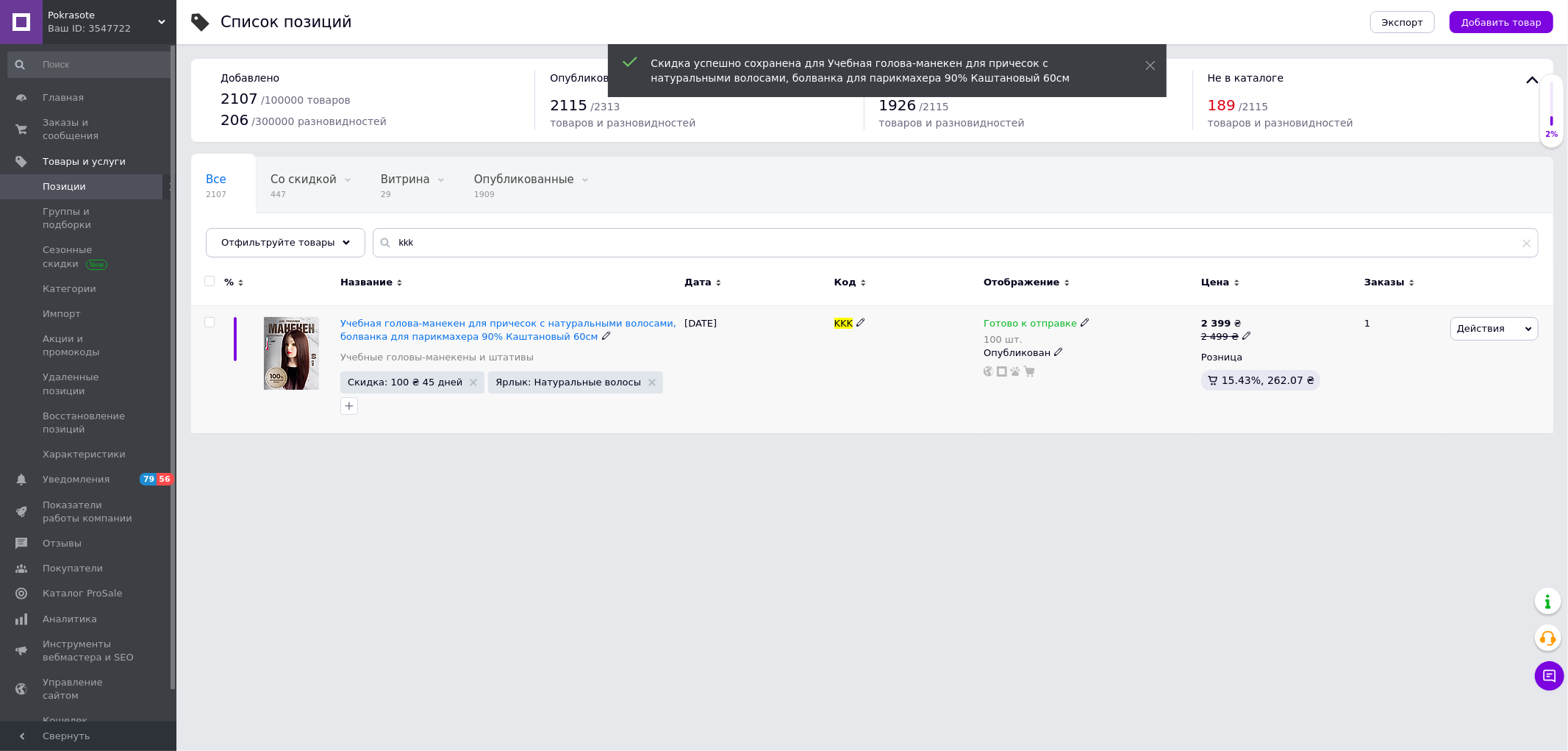
drag, startPoint x: 131, startPoint y: 32, endPoint x: 89, endPoint y: 141, distance: 116.8
click at [130, 32] on div "Ваш ID: 3547722" at bounding box center [112, 28] width 129 height 13
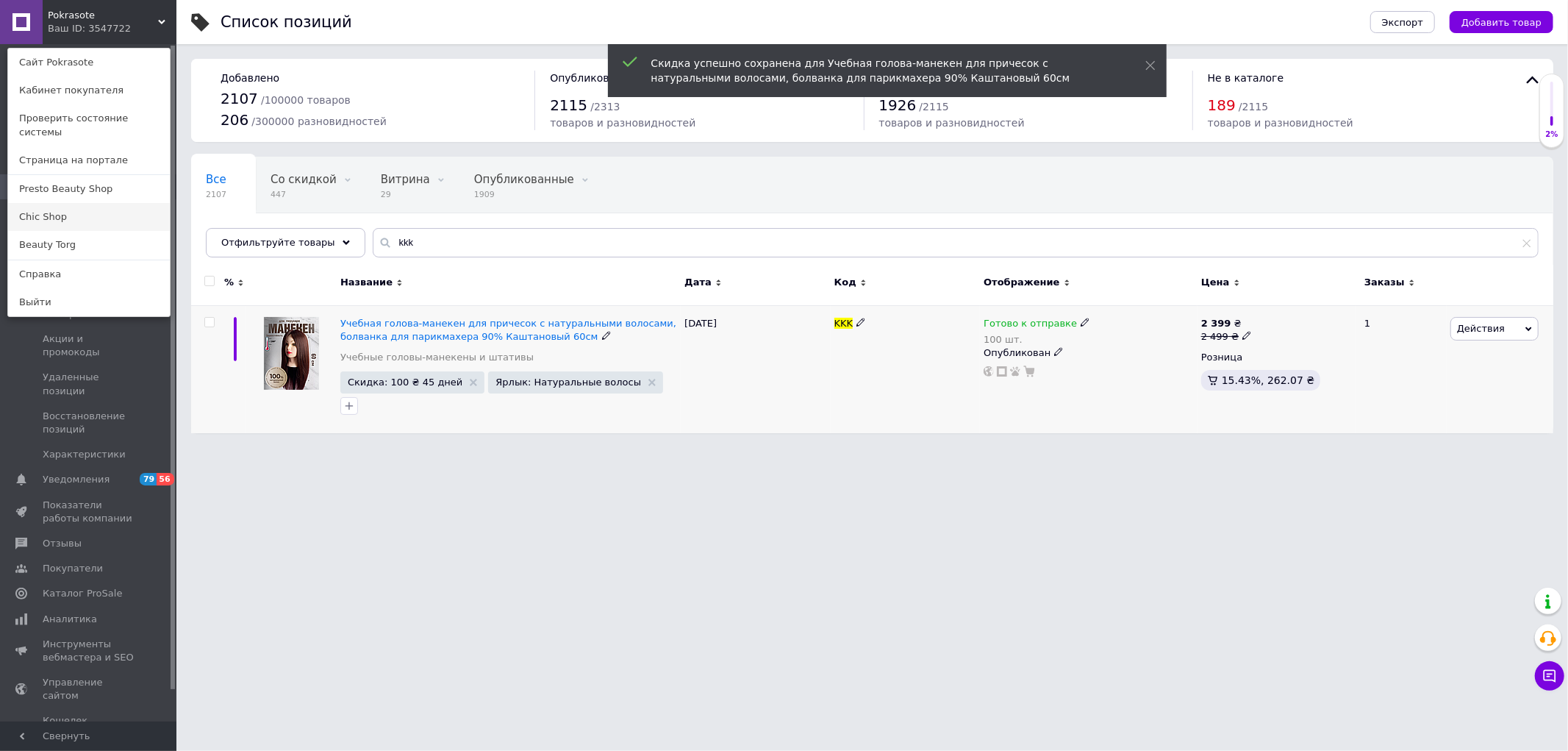
click at [60, 203] on link "Chic Shop" at bounding box center [89, 216] width 162 height 28
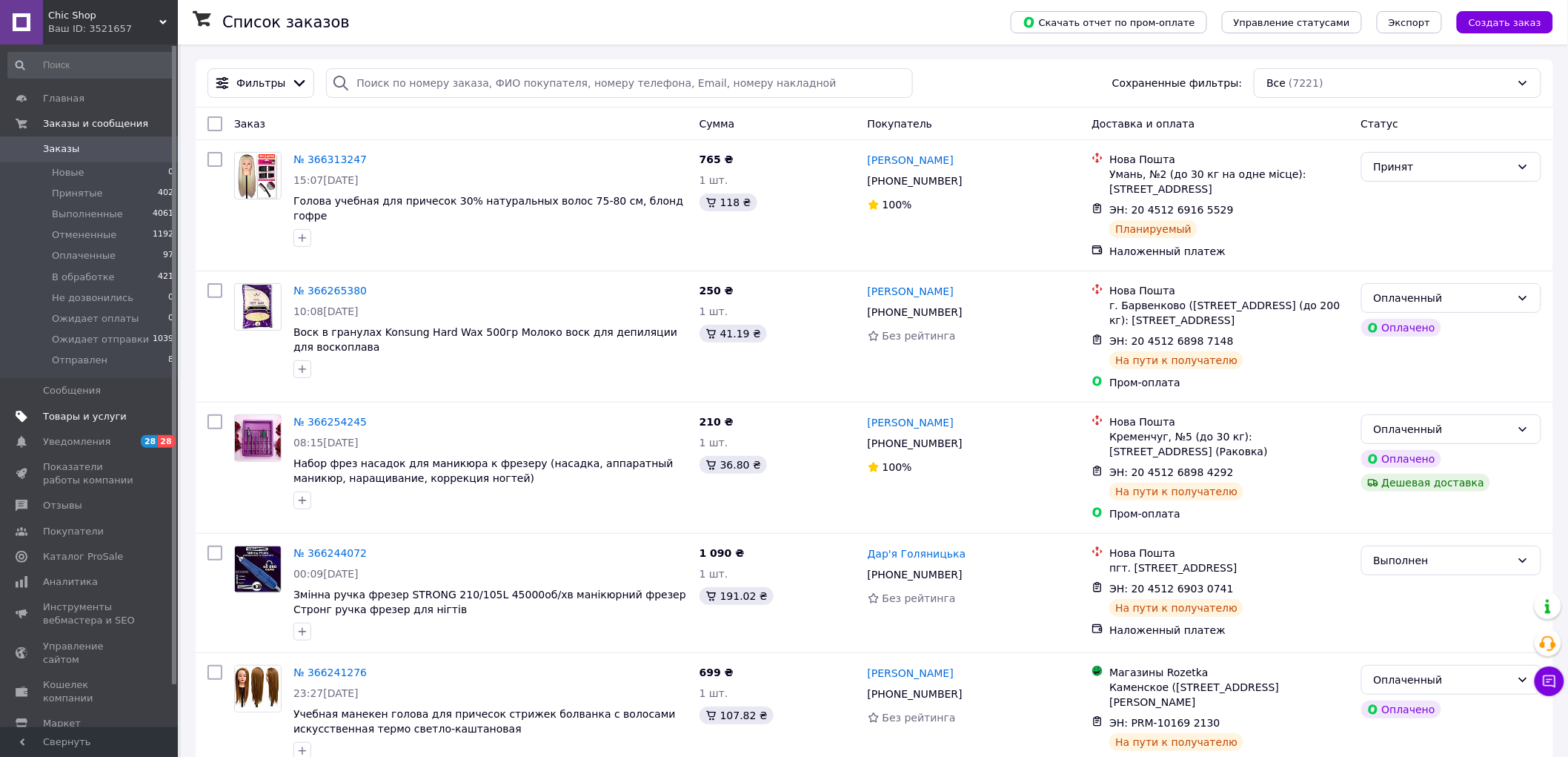
click at [83, 417] on span "Товары и услуги" at bounding box center [84, 417] width 83 height 13
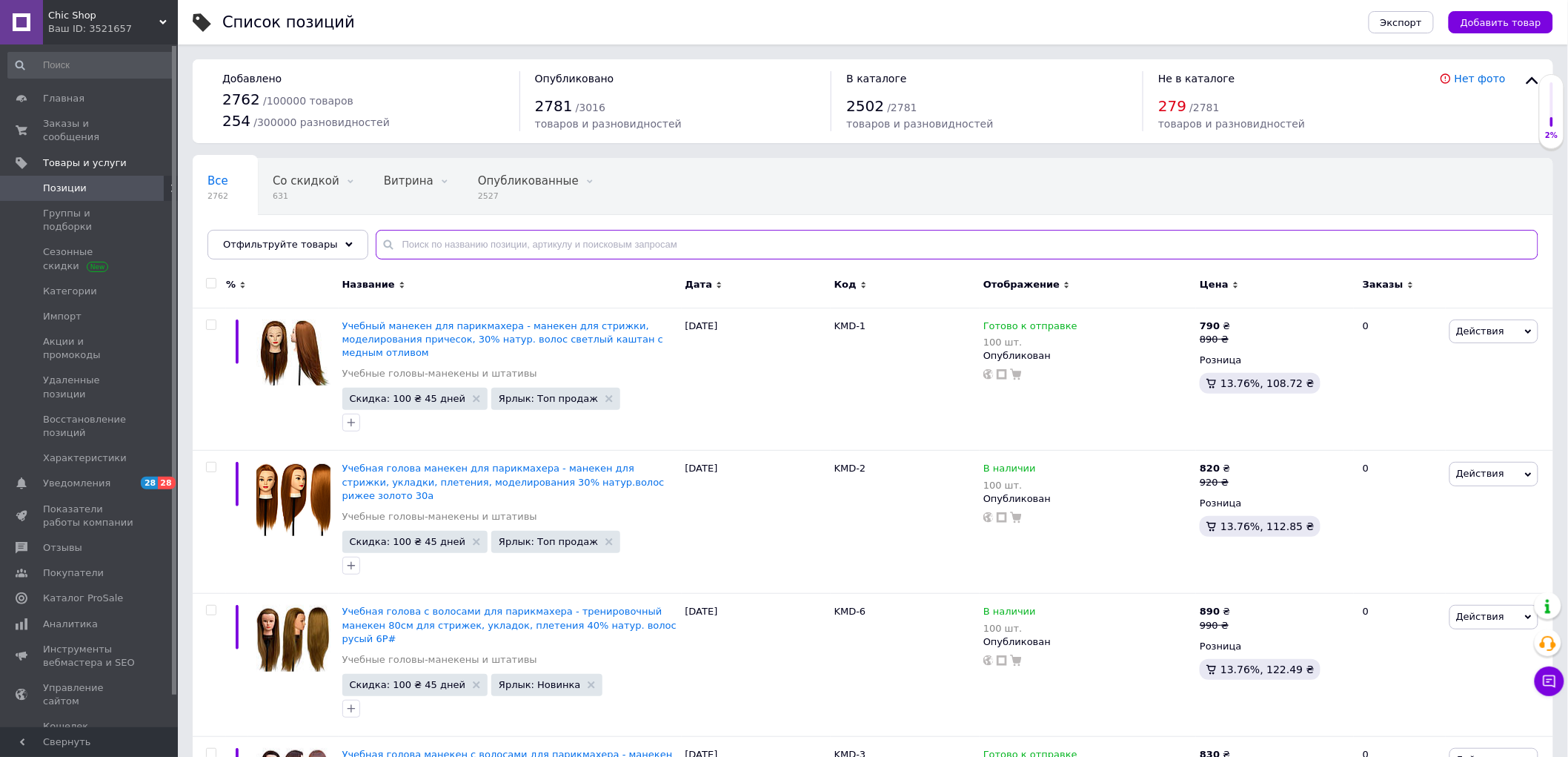
click at [456, 238] on input "text" at bounding box center [957, 245] width 1162 height 30
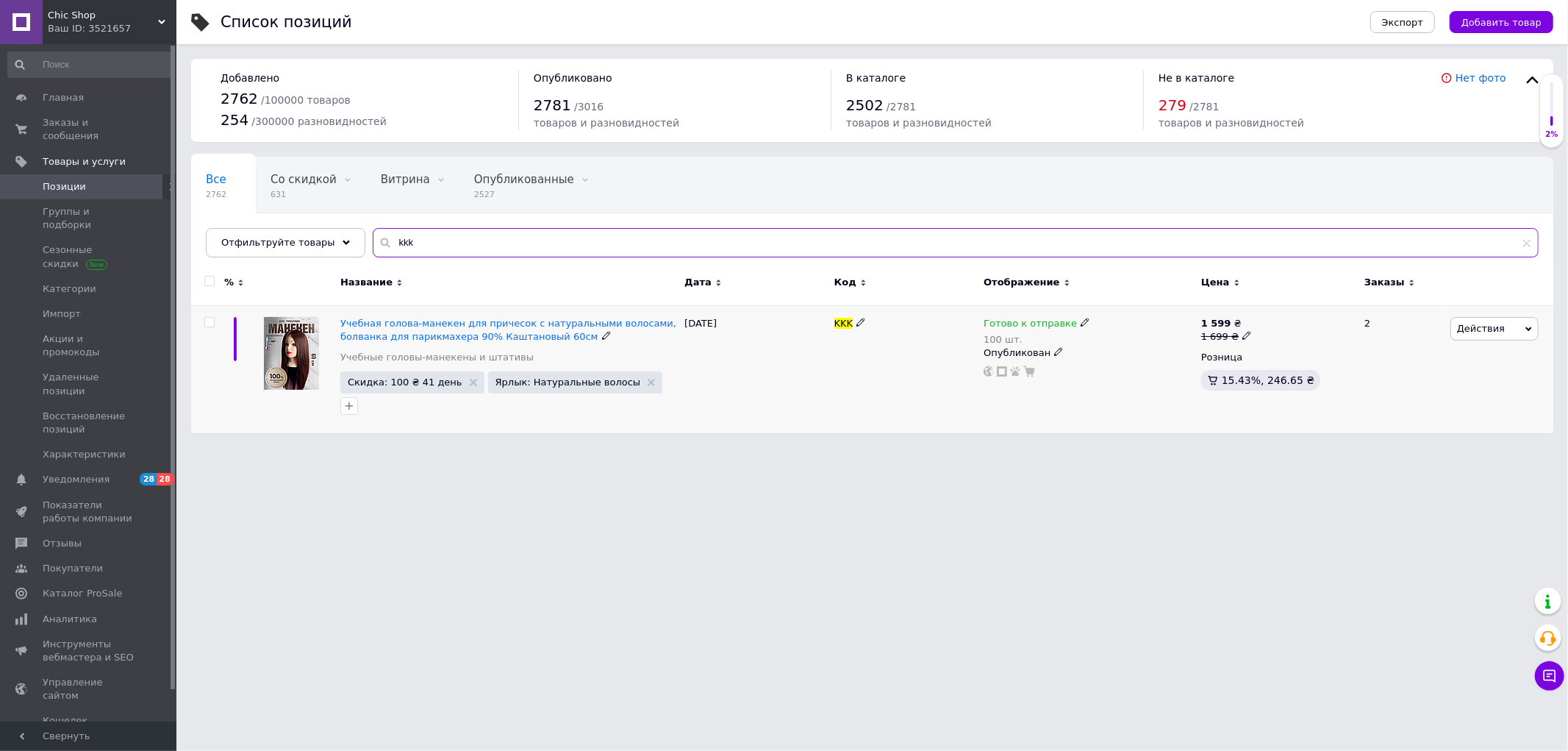
type input "kkk"
click at [1242, 336] on icon at bounding box center [1246, 335] width 9 height 9
click at [1272, 310] on input "1699" at bounding box center [1315, 312] width 112 height 29
type input "2499"
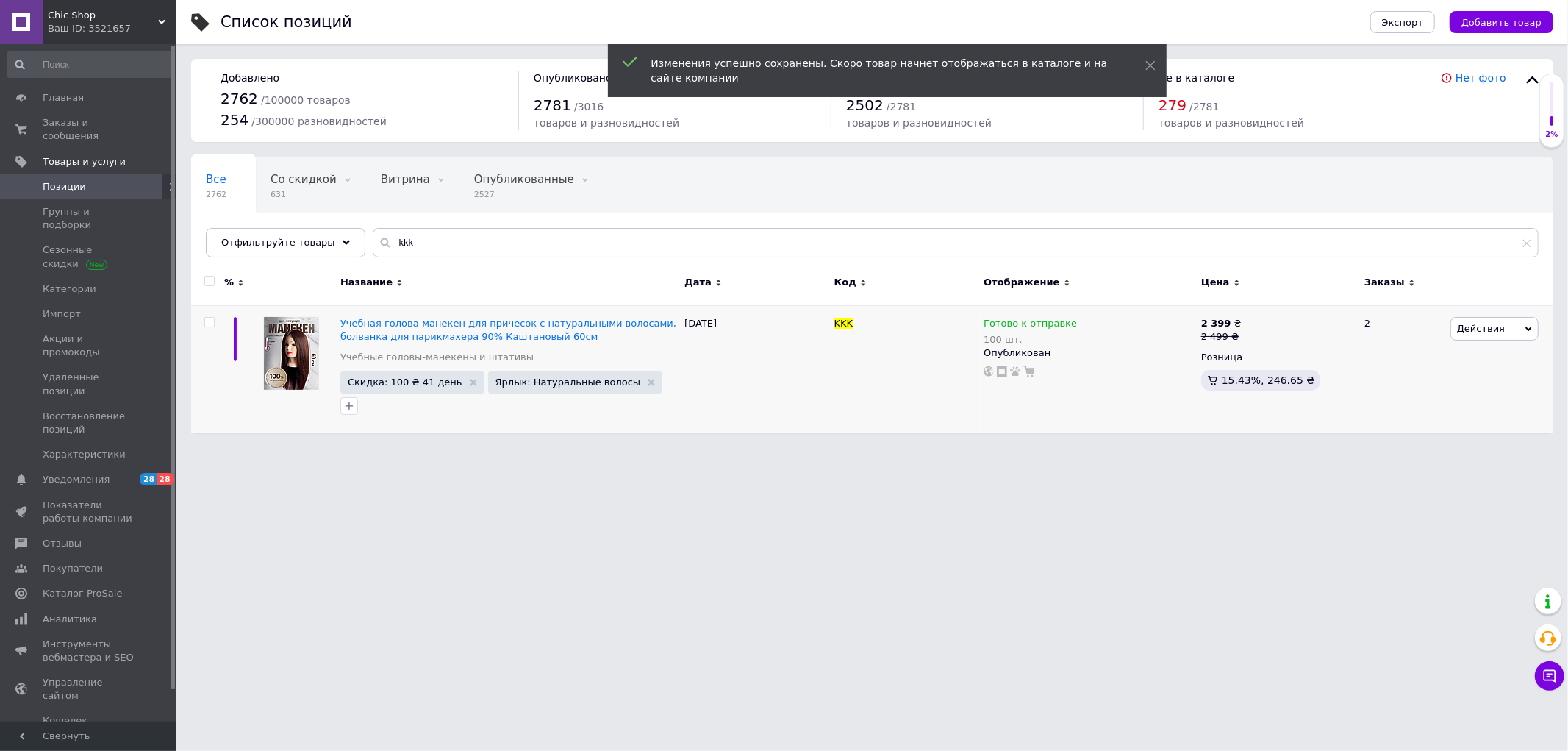
click at [87, 180] on span "Позиции" at bounding box center [89, 187] width 93 height 13
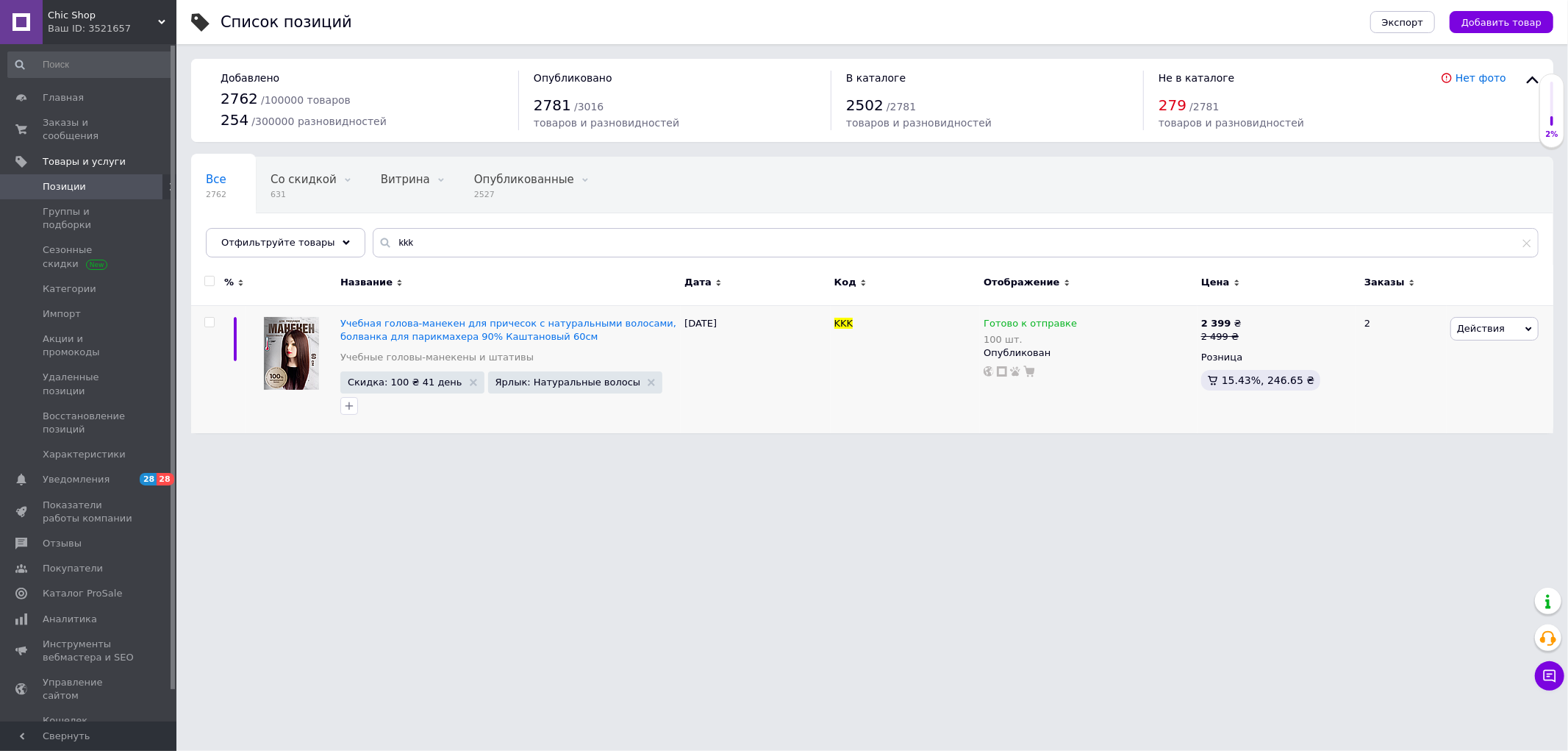
click at [86, 23] on div "Ваш ID: 3521657" at bounding box center [112, 28] width 129 height 13
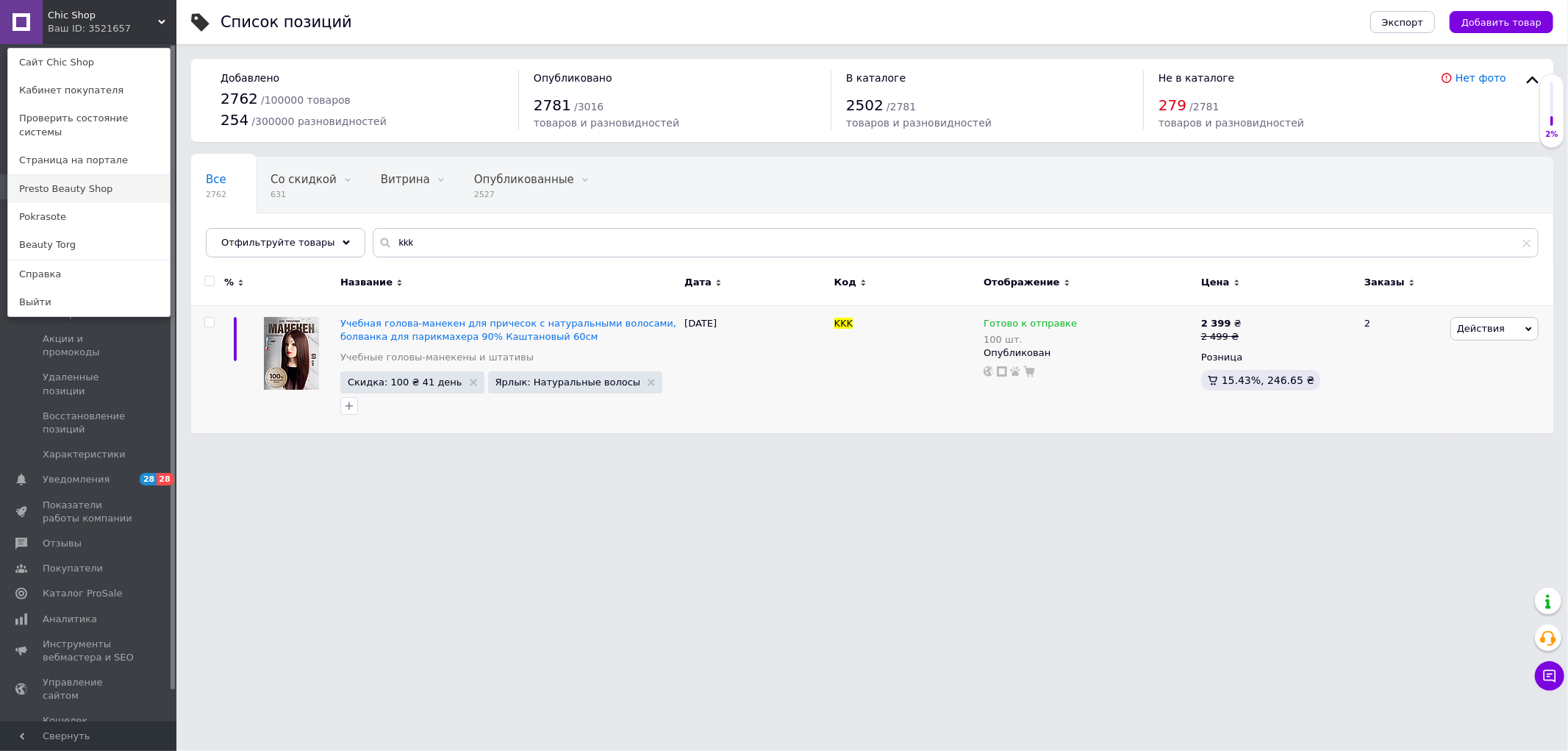
click at [52, 177] on link "Presto Beauty Shop" at bounding box center [89, 188] width 162 height 28
